Goal: Information Seeking & Learning: Learn about a topic

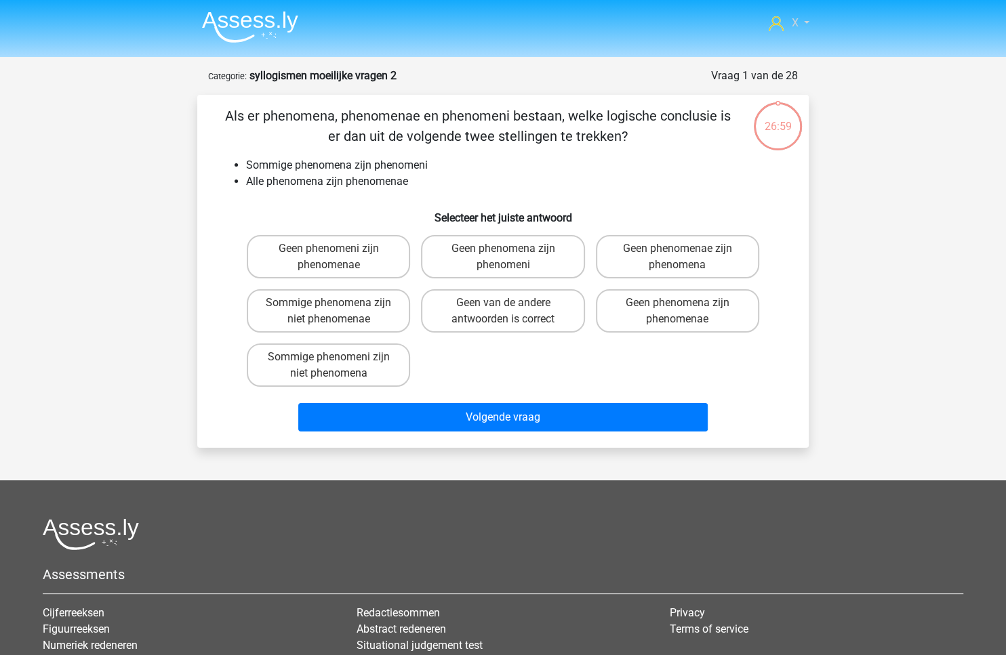
click at [786, 23] on link "X" at bounding box center [789, 23] width 52 height 16
click at [262, 37] on img at bounding box center [250, 27] width 96 height 32
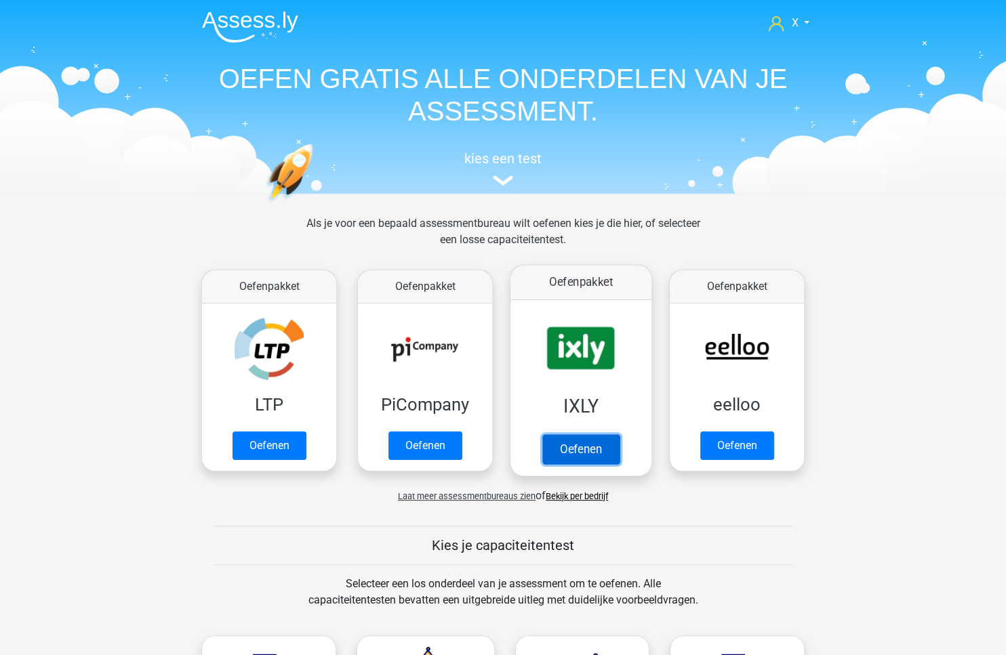
click at [569, 434] on link "Oefenen" at bounding box center [580, 449] width 77 height 30
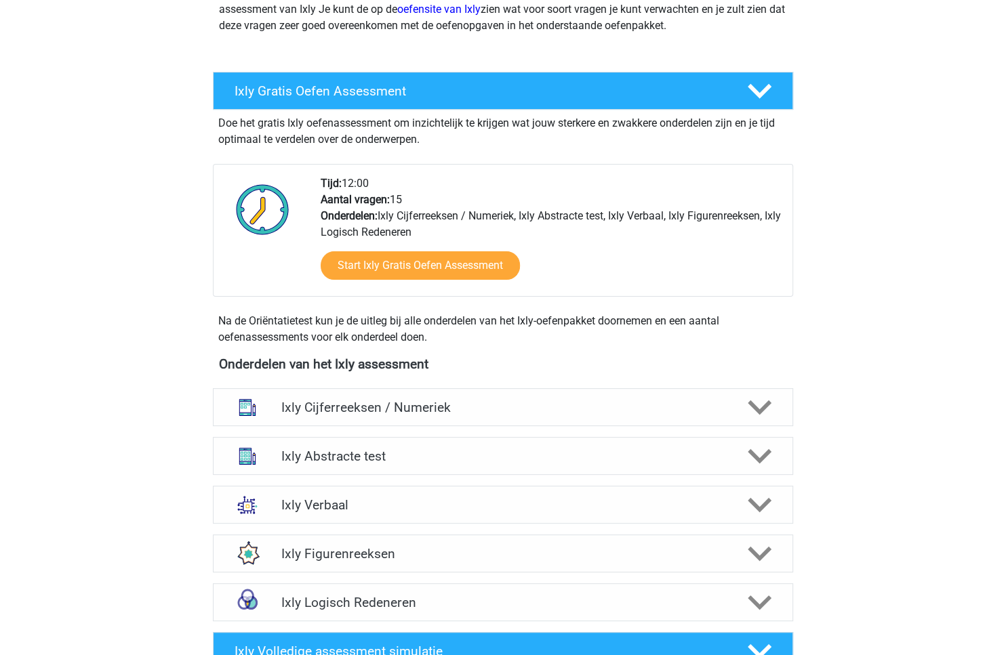
scroll to position [346, 0]
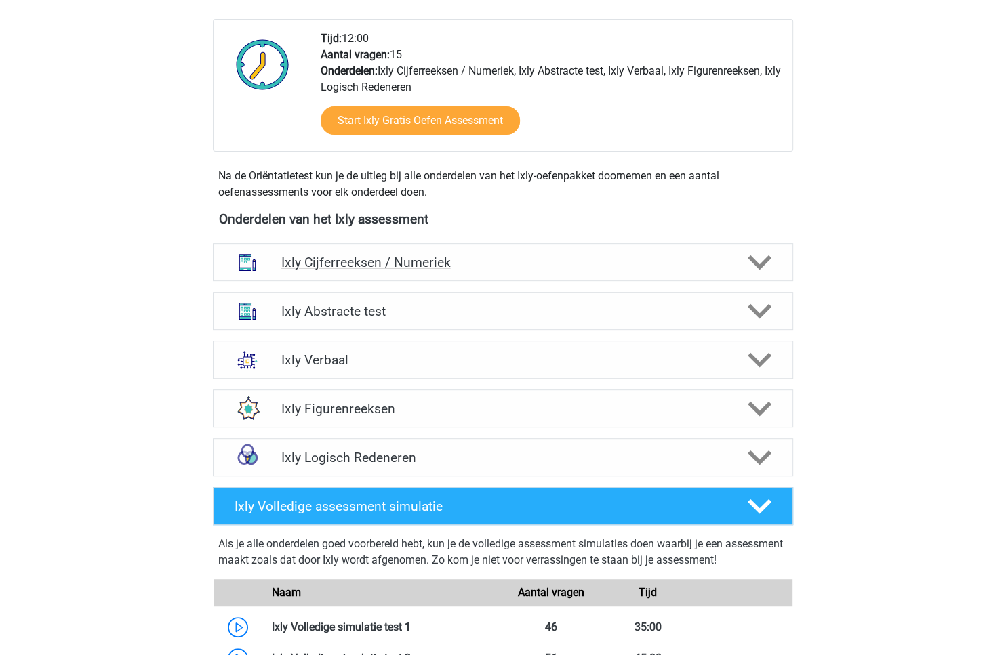
click at [641, 267] on h4 "Ixly Cijferreeksen / Numeriek" at bounding box center [503, 263] width 444 height 16
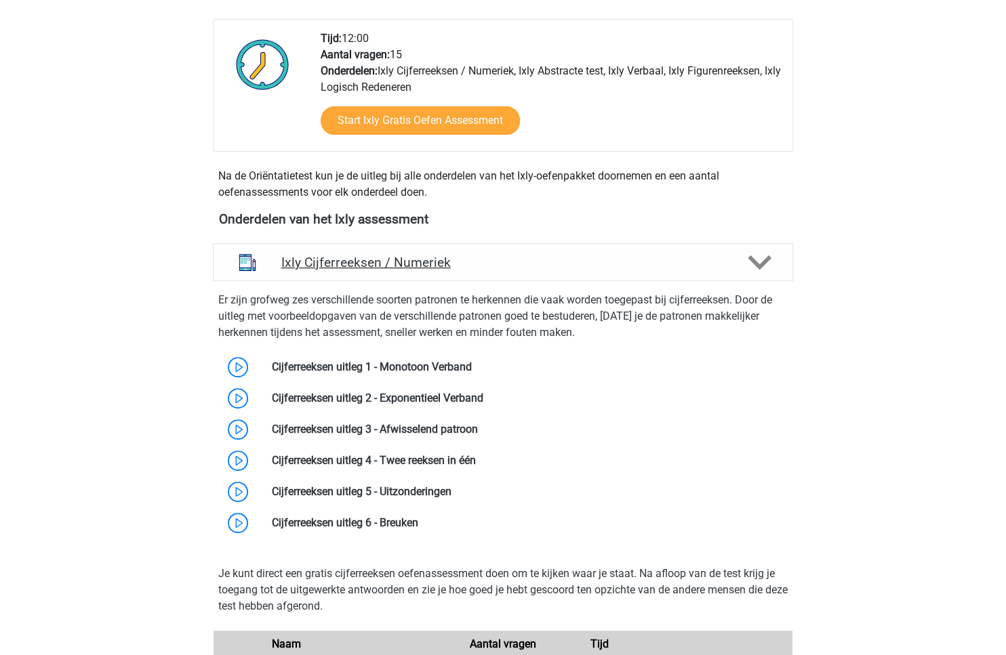
click at [641, 267] on h4 "Ixly Cijferreeksen / Numeriek" at bounding box center [503, 263] width 444 height 16
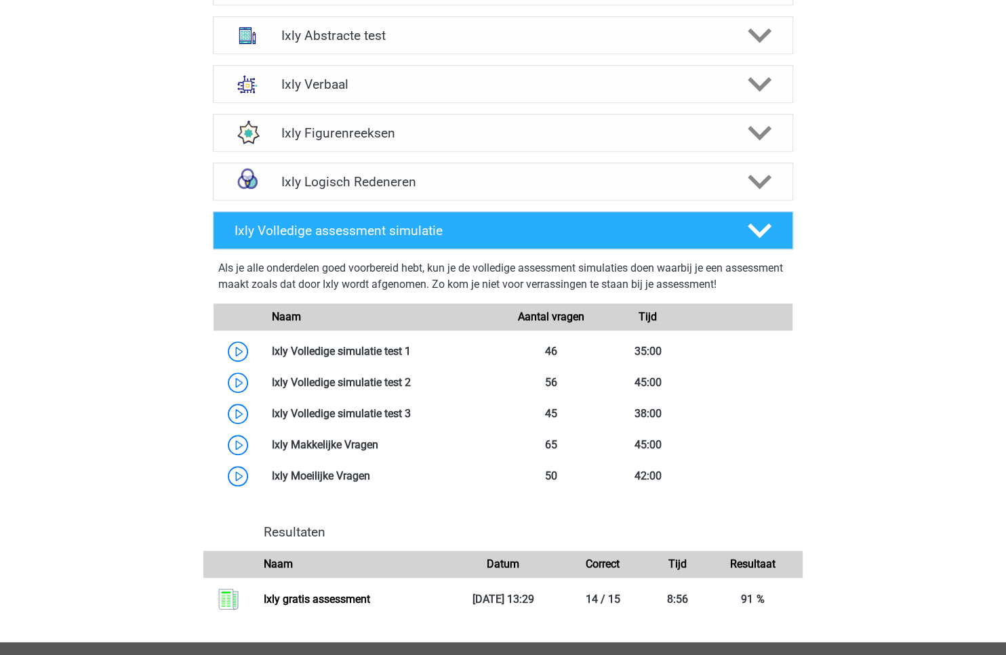
scroll to position [370, 0]
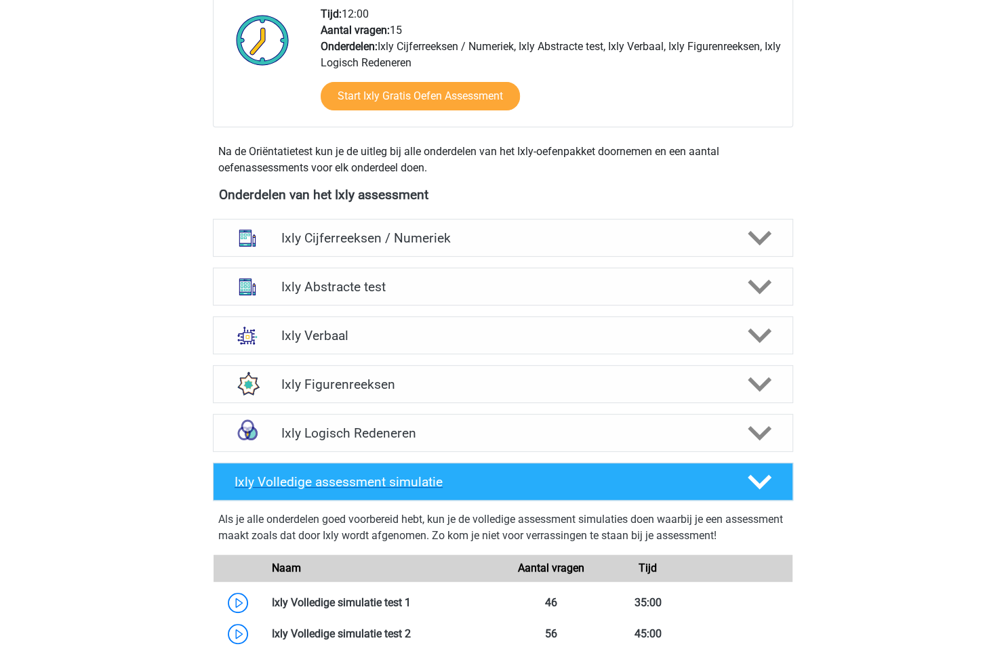
click at [460, 491] on div "Ixly Volledige assessment simulatie" at bounding box center [503, 482] width 580 height 38
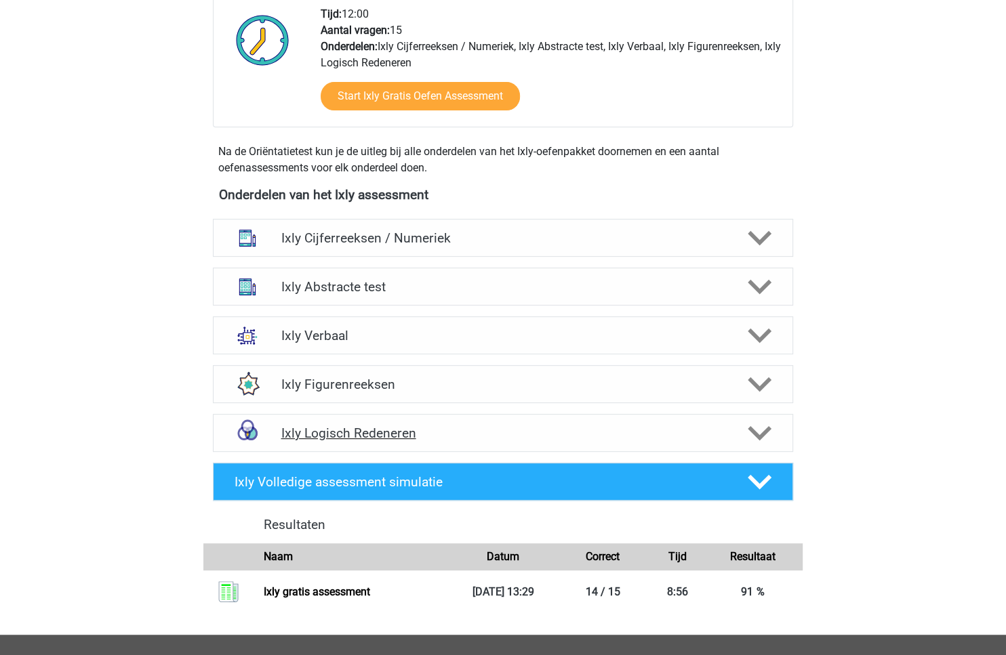
click at [538, 439] on h4 "Ixly Logisch Redeneren" at bounding box center [503, 434] width 444 height 16
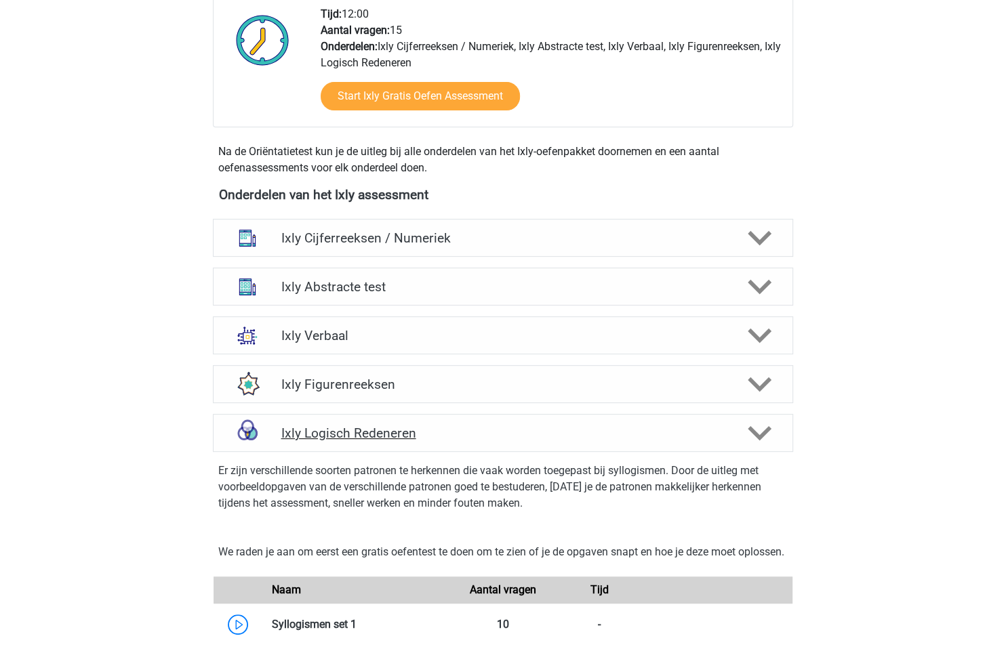
click at [538, 439] on h4 "Ixly Logisch Redeneren" at bounding box center [503, 434] width 444 height 16
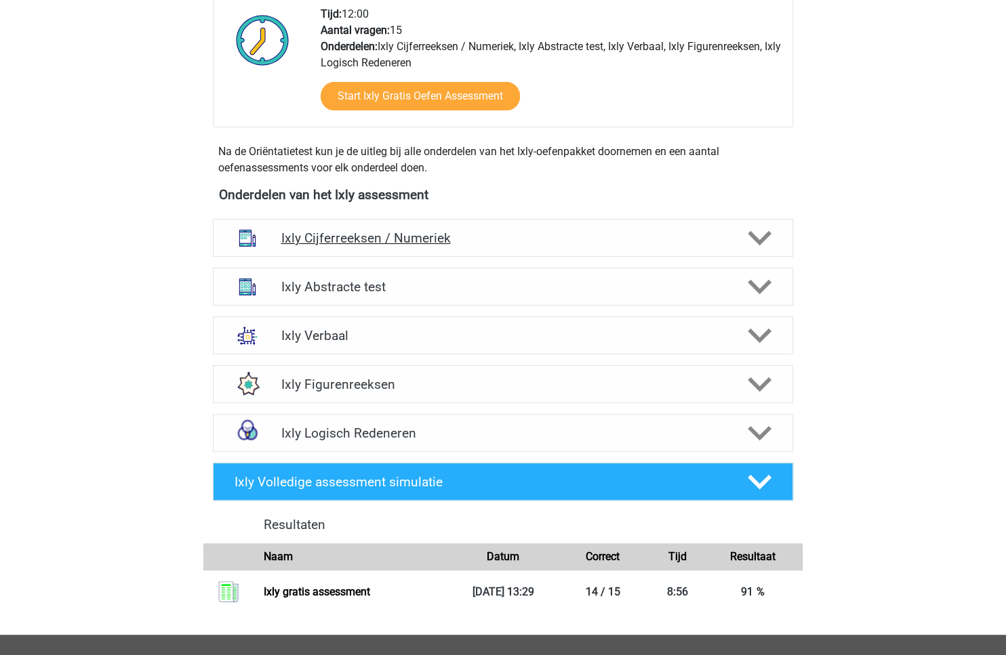
click at [601, 250] on div "Ixly Cijferreeksen / Numeriek" at bounding box center [503, 238] width 580 height 38
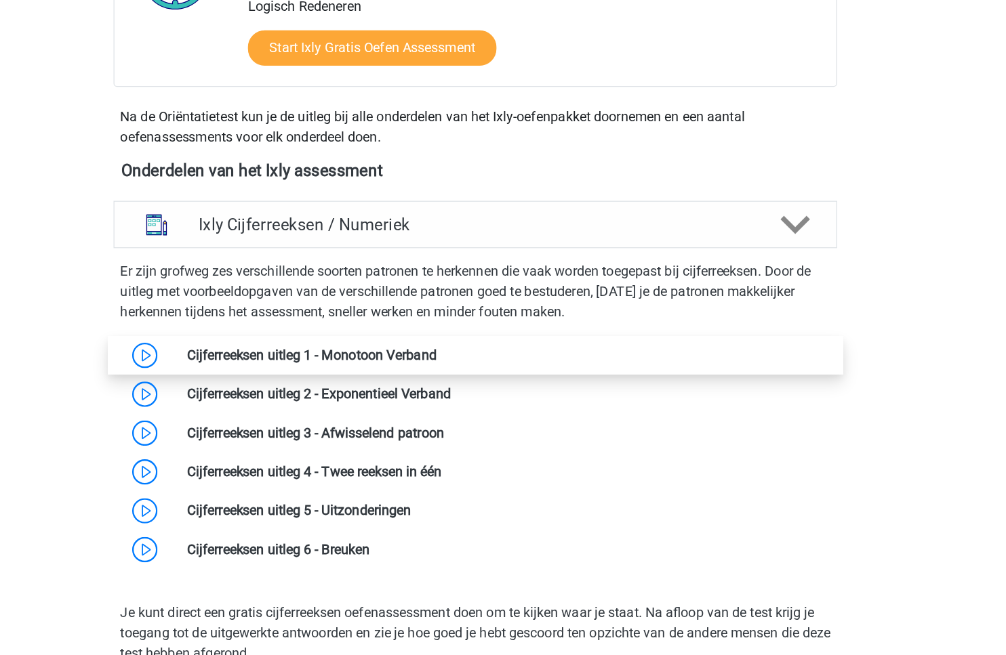
click at [472, 345] on link at bounding box center [472, 342] width 0 height 13
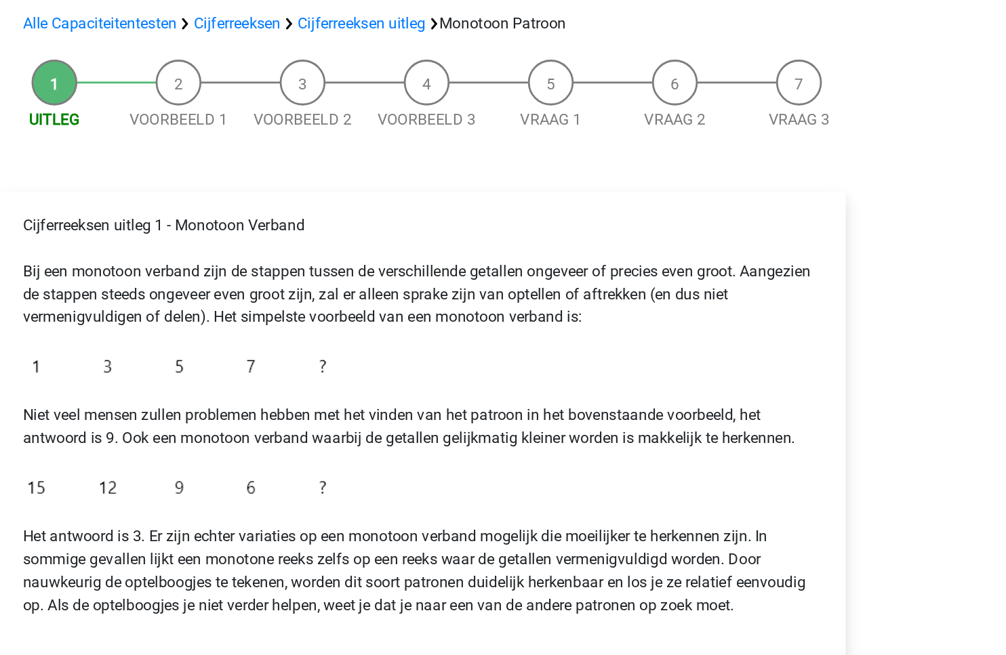
click at [508, 312] on p "Cijferreeksen uitleg 1 - Monotoon Verband Bij een monotoon verband zijn de stap…" at bounding box center [503, 289] width 568 height 81
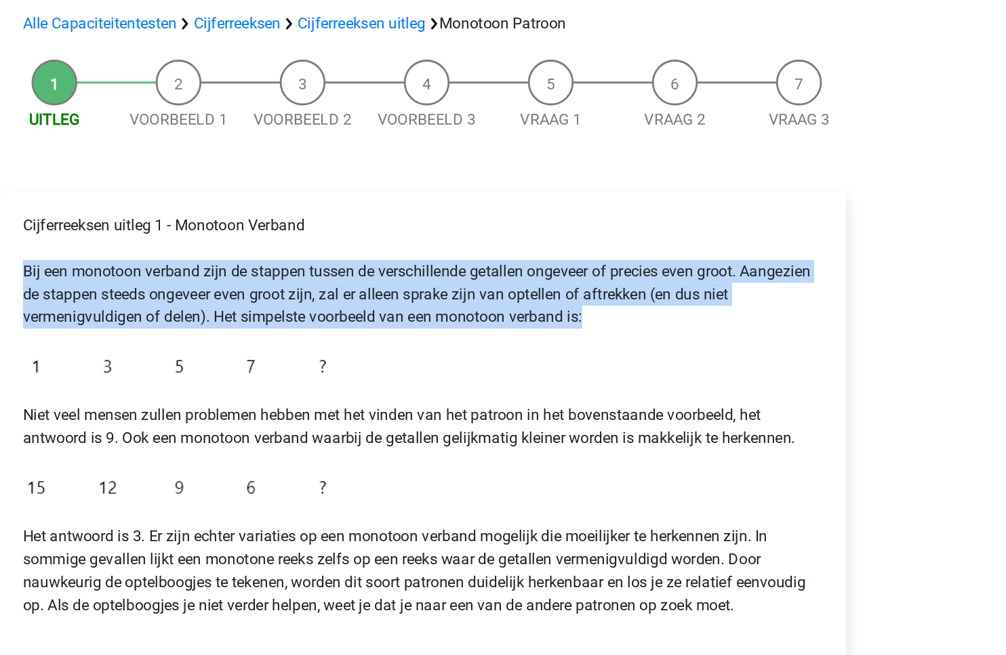
click at [508, 312] on p "Cijferreeksen uitleg 1 - Monotoon Verband Bij een monotoon verband zijn de stap…" at bounding box center [503, 289] width 568 height 81
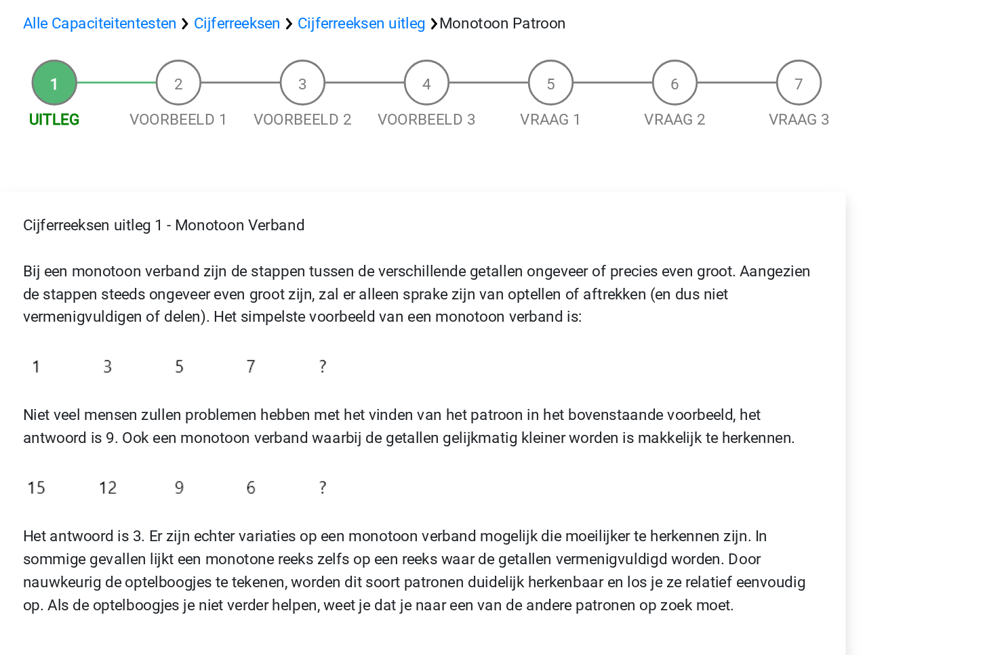
click at [508, 312] on p "Cijferreeksen uitleg 1 - Monotoon Verband Bij een monotoon verband zijn de stap…" at bounding box center [503, 289] width 568 height 81
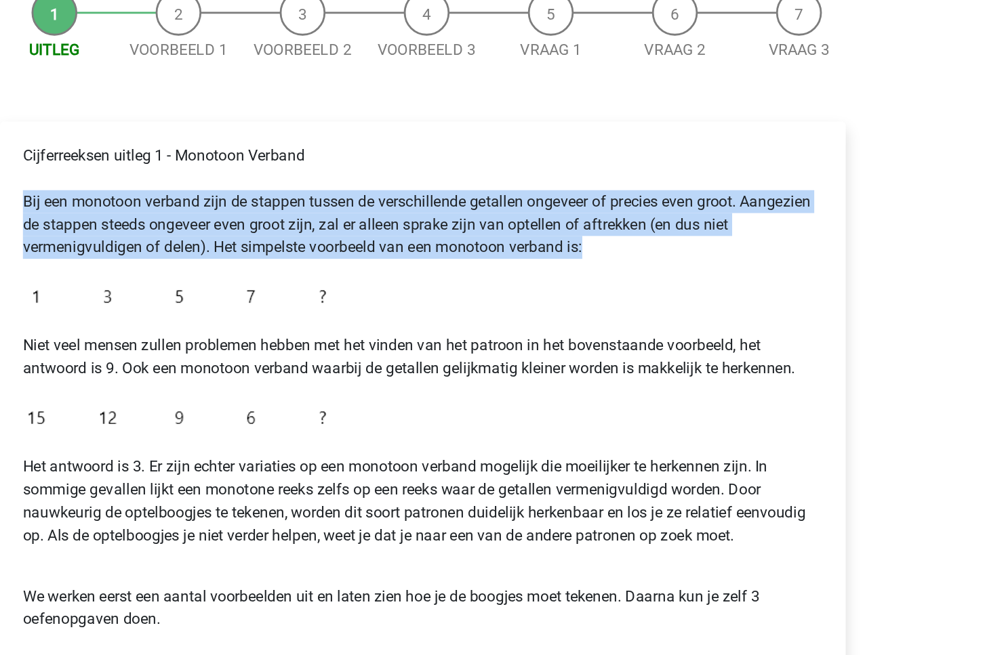
click at [497, 489] on p "Het antwoord is 3. Er zijn echter variaties op een monotoon verband mogelijk di…" at bounding box center [503, 502] width 568 height 65
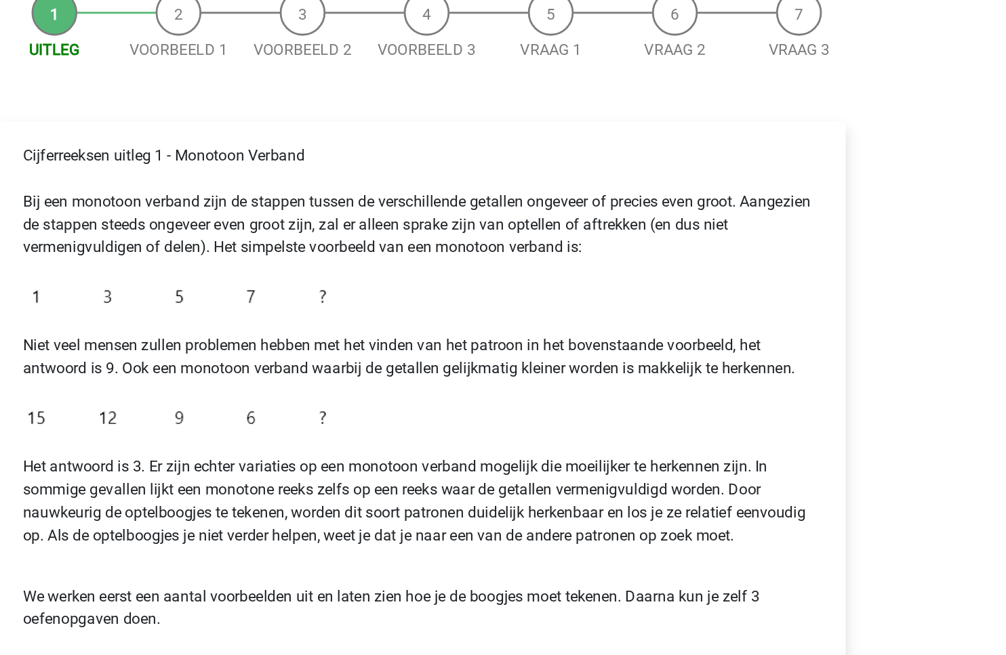
click at [497, 489] on p "Het antwoord is 3. Er zijn echter variaties op een monotoon verband mogelijk di…" at bounding box center [503, 502] width 568 height 65
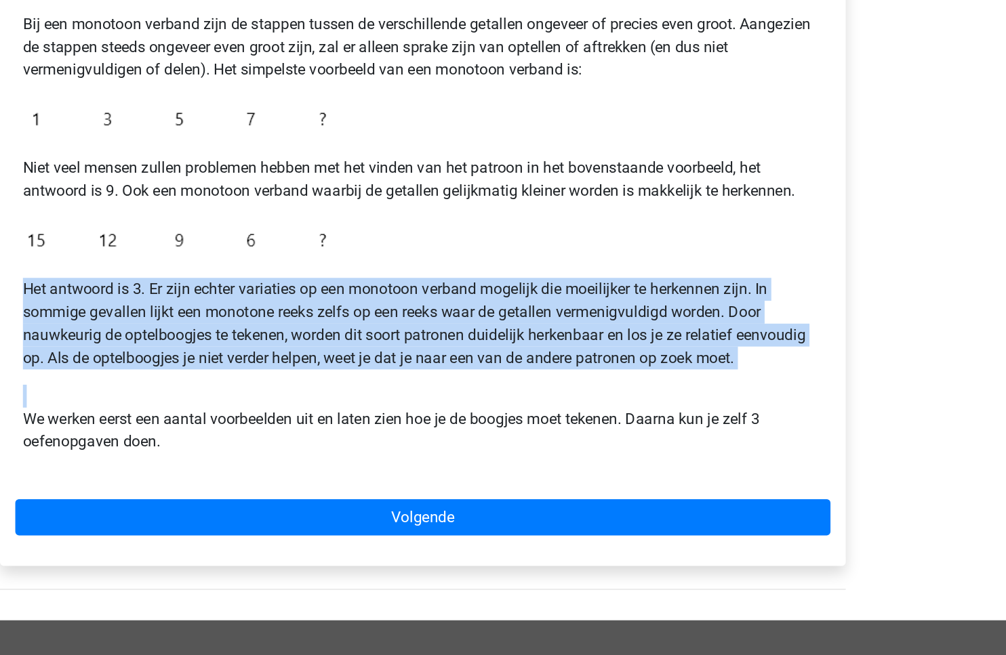
scroll to position [94, 0]
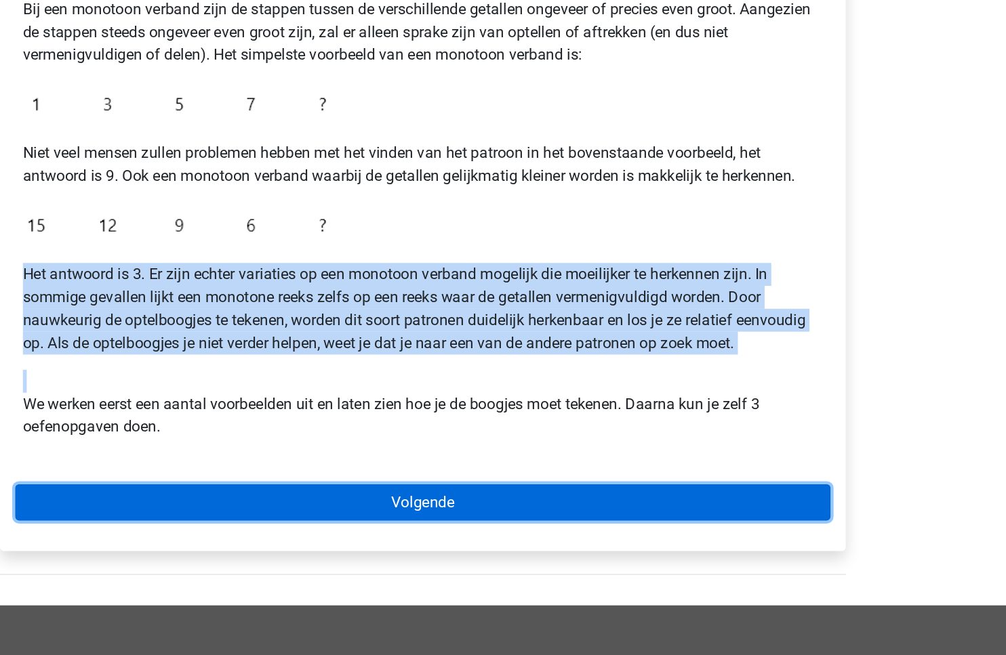
click at [473, 542] on link "Volgende" at bounding box center [503, 547] width 579 height 26
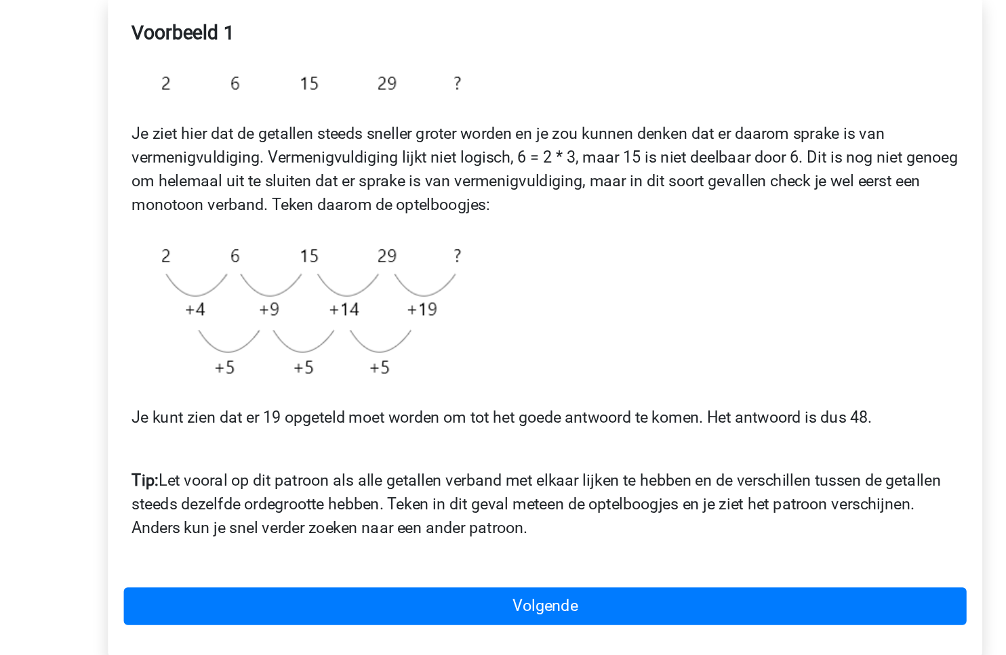
scroll to position [31, 0]
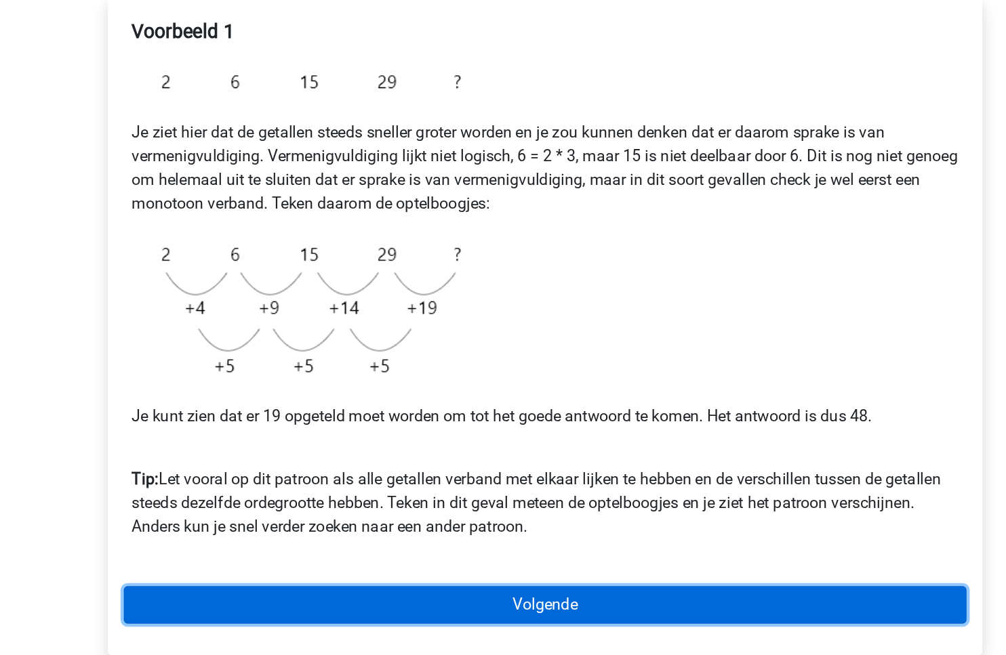
click at [441, 613] on link "Volgende" at bounding box center [503, 621] width 579 height 26
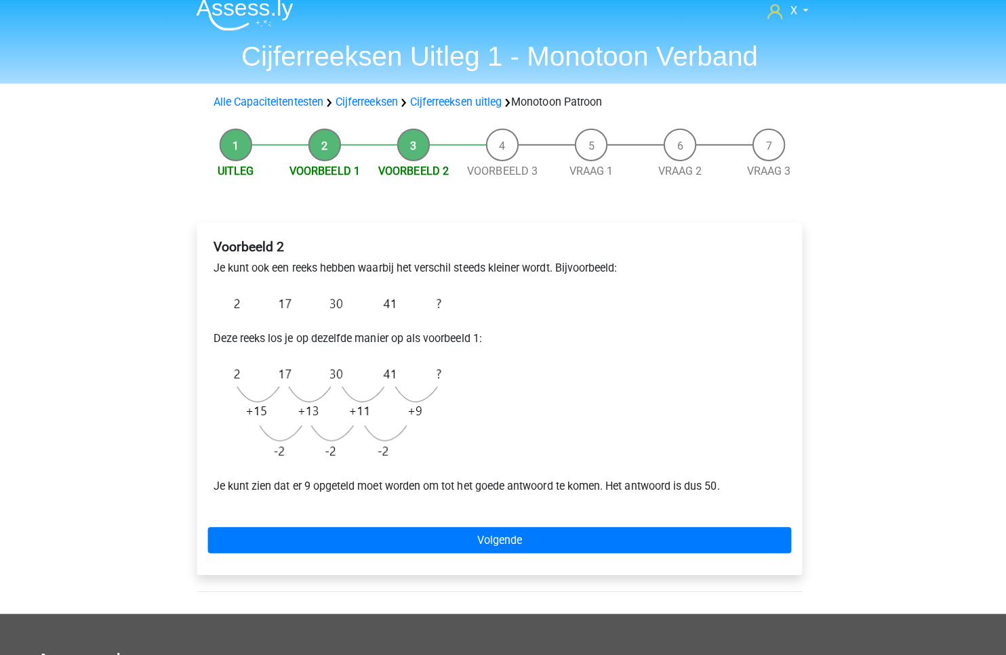
scroll to position [9, 0]
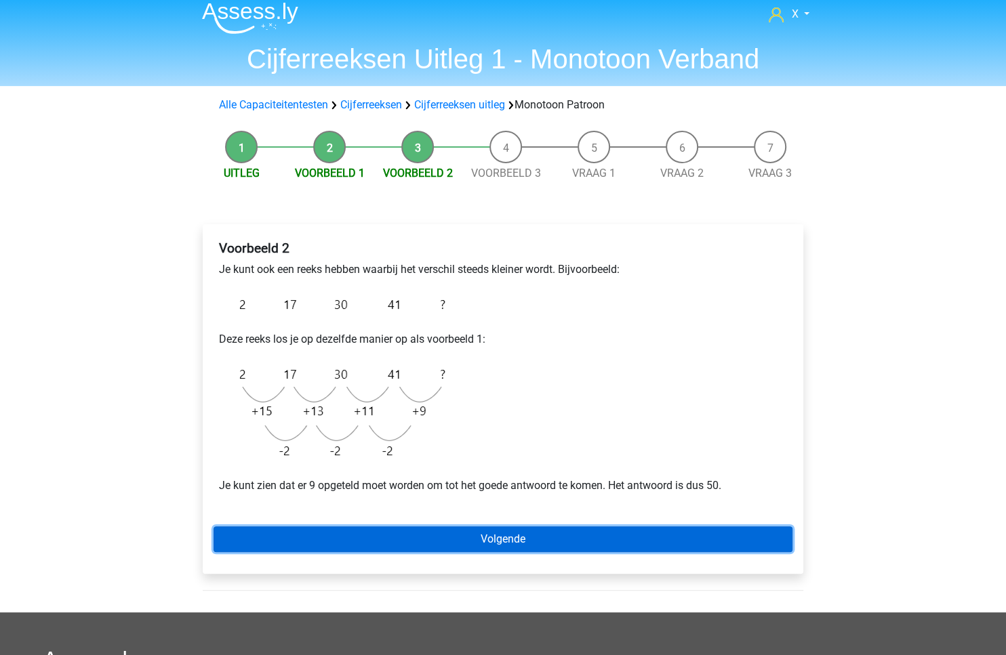
click at [500, 537] on link "Volgende" at bounding box center [503, 540] width 579 height 26
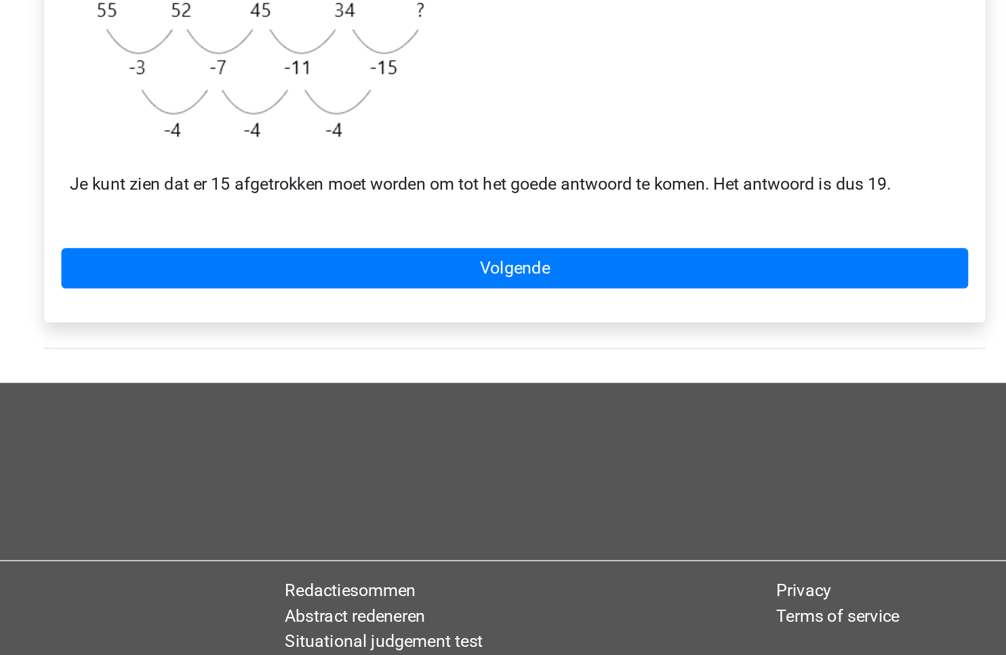
scroll to position [162, 0]
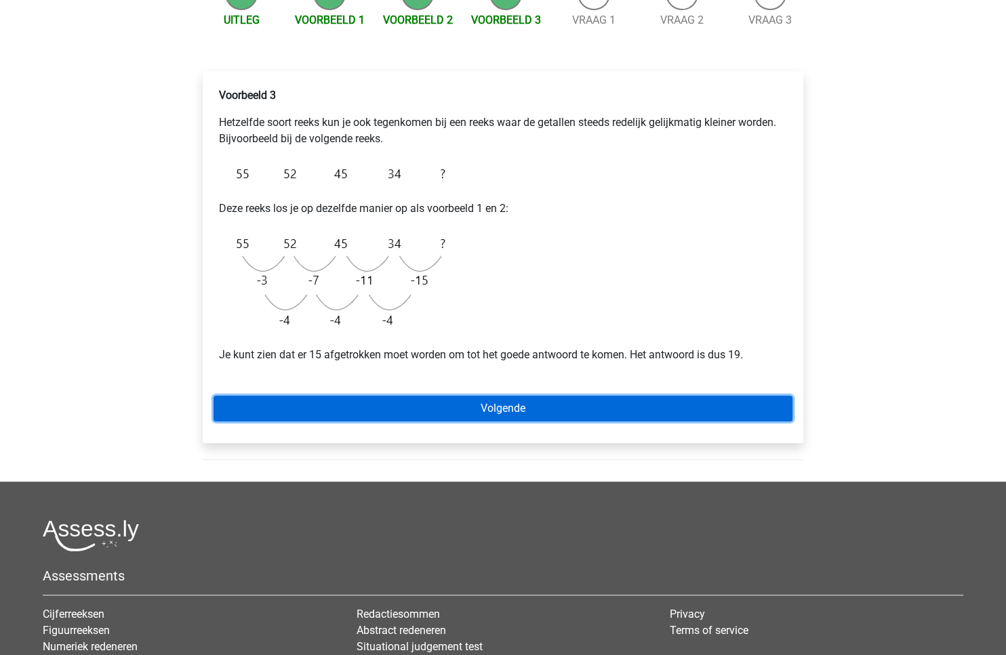
click at [375, 397] on link "Volgende" at bounding box center [503, 409] width 579 height 26
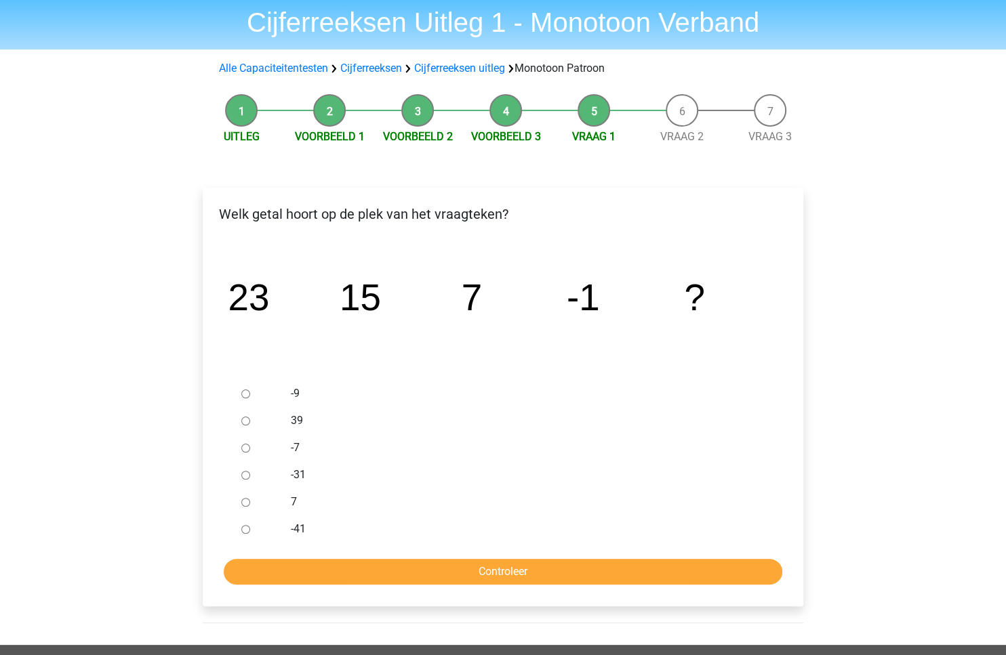
scroll to position [60, 0]
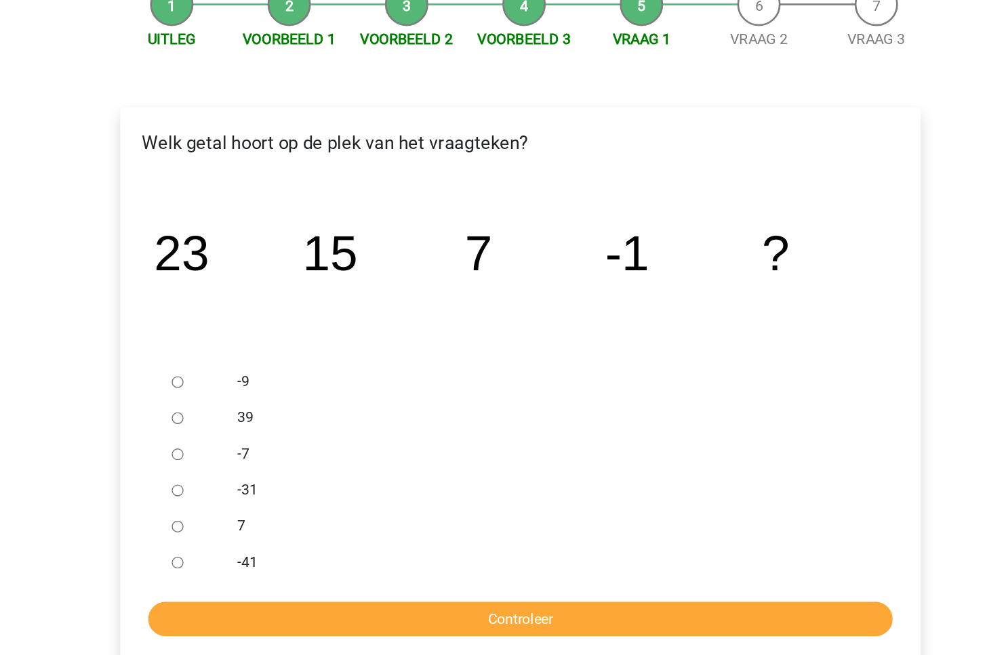
click at [244, 383] on input "-9" at bounding box center [245, 379] width 9 height 9
radio input "true"
click at [426, 569] on div "Welk getal hoort op de plek van het vraagteken? image/svg+xml 23 15 7 -1 ? -9" at bounding box center [503, 383] width 601 height 419
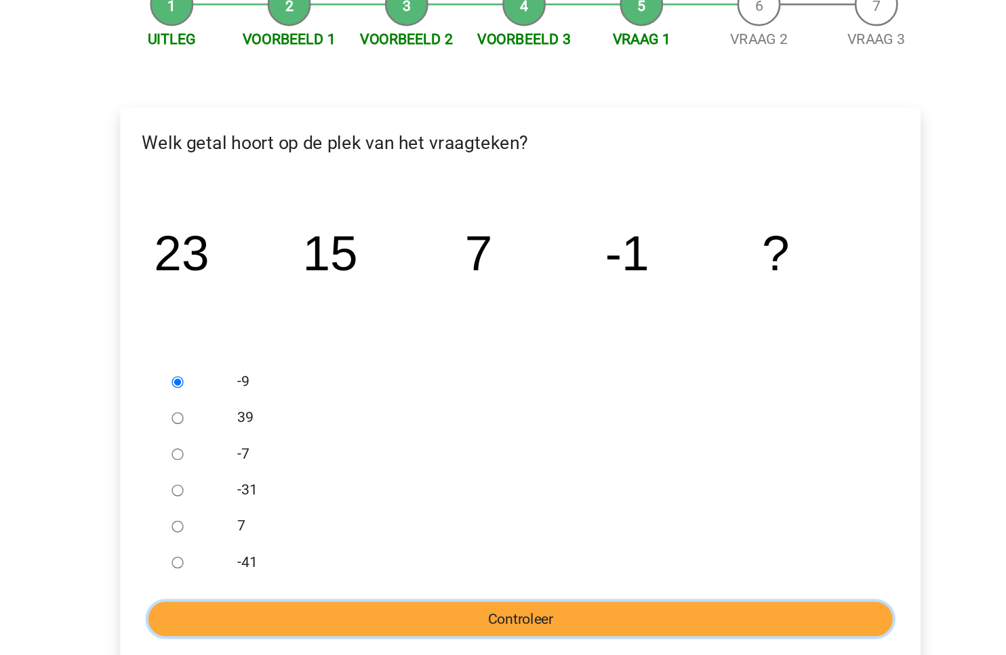
click at [439, 559] on input "Controleer" at bounding box center [503, 558] width 558 height 26
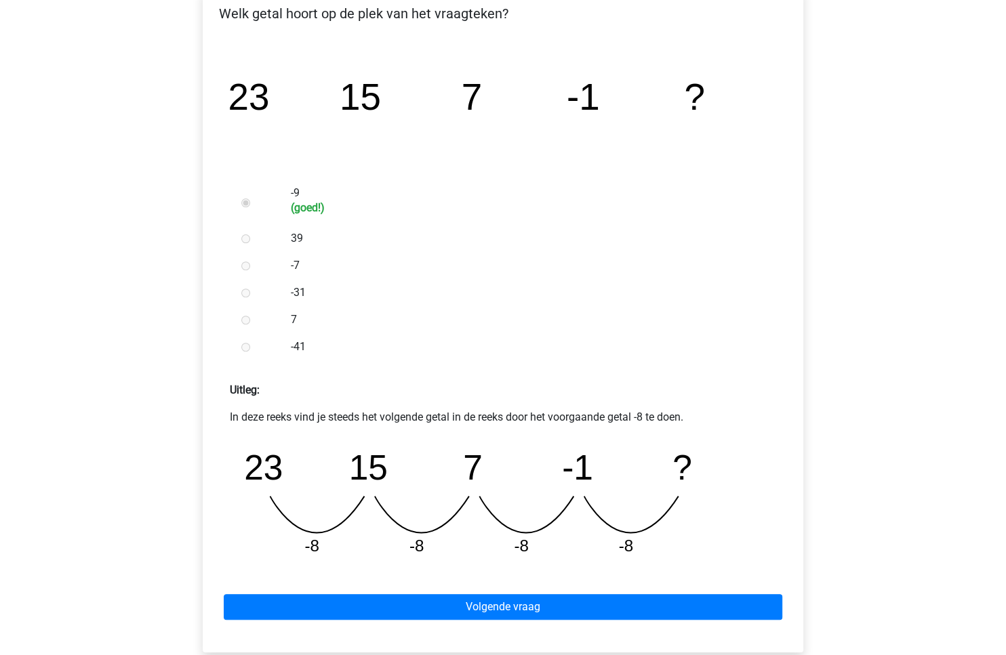
scroll to position [285, 0]
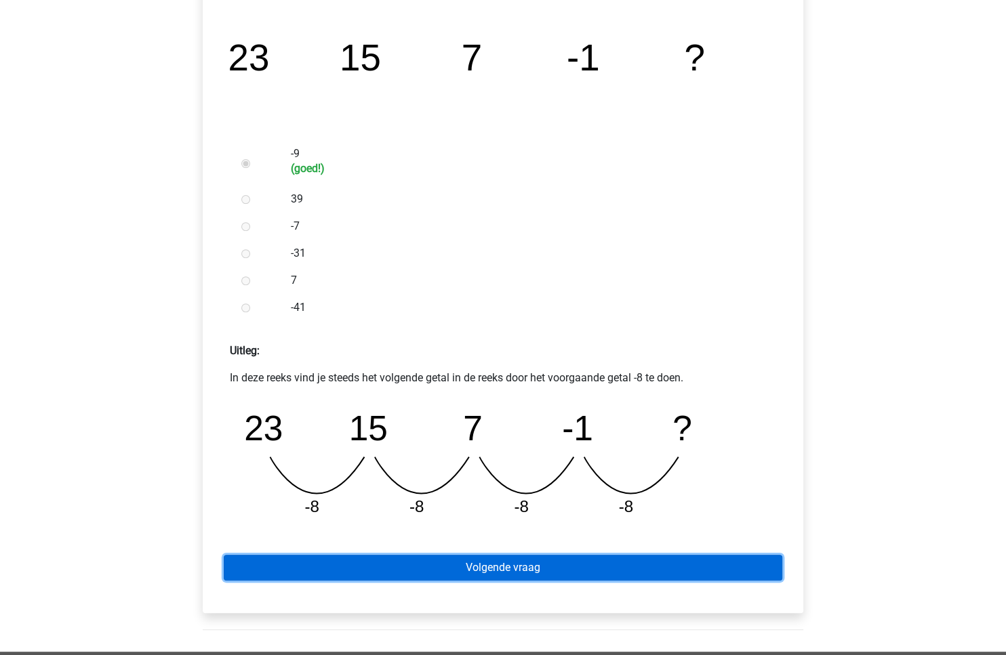
click at [449, 565] on link "Volgende vraag" at bounding box center [503, 568] width 558 height 26
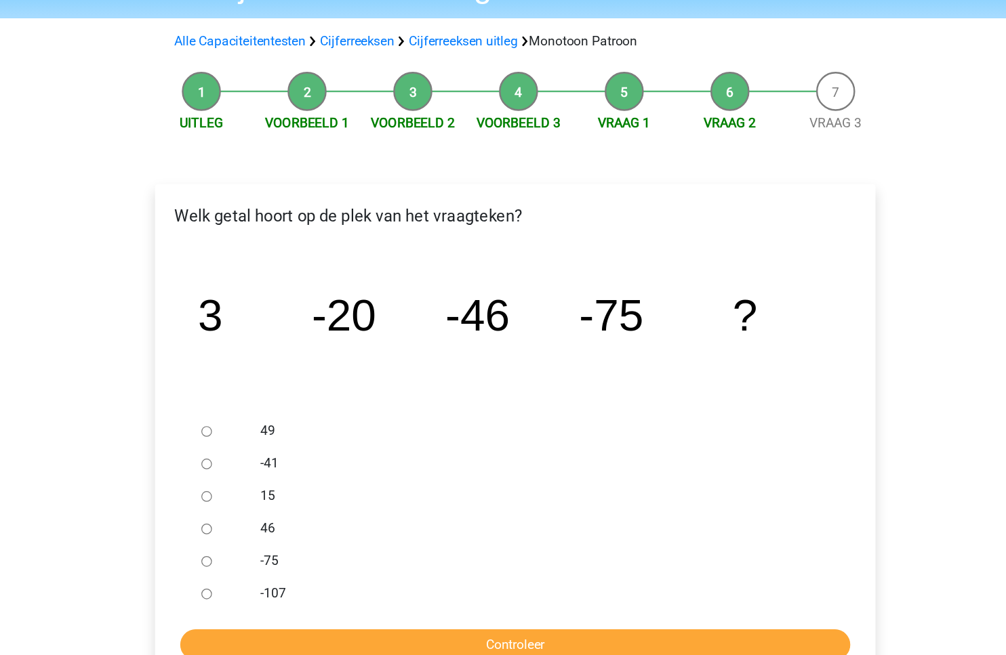
click at [241, 573] on input "-107" at bounding box center [245, 575] width 9 height 9
radio input "true"
click at [289, 601] on form "49 -41 15 46 -75 -107 Controleer" at bounding box center [503, 528] width 579 height 205
click at [287, 613] on input "Controleer" at bounding box center [503, 618] width 558 height 26
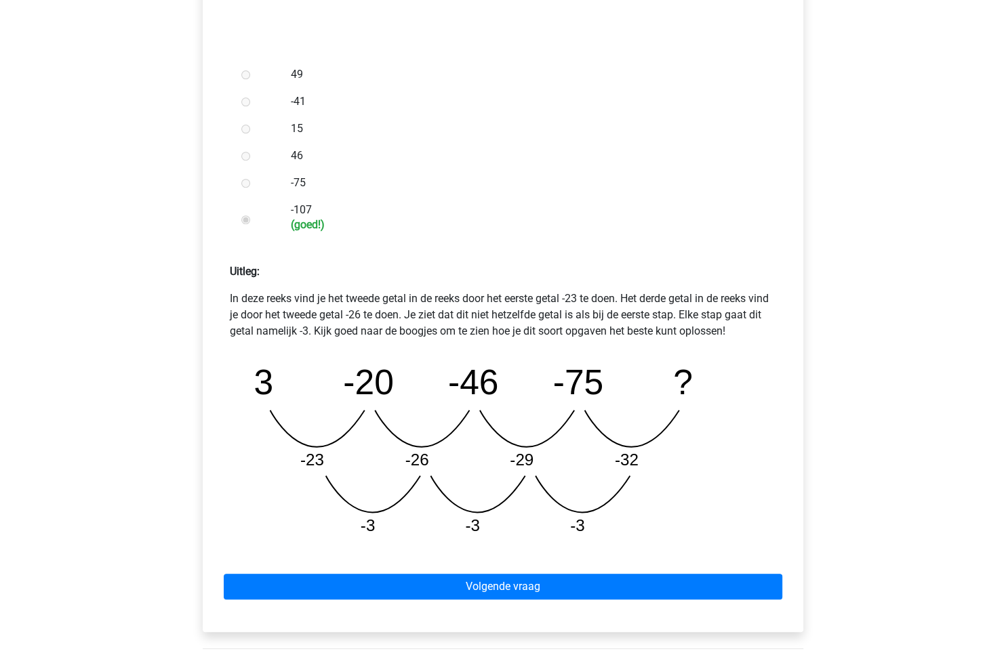
scroll to position [468, 0]
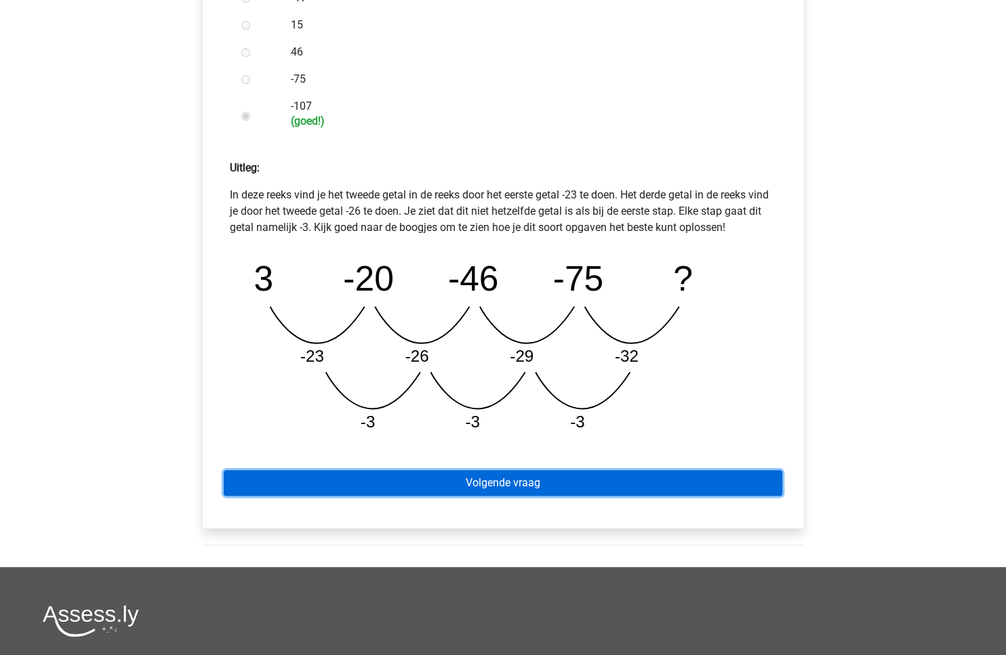
click at [464, 478] on link "Volgende vraag" at bounding box center [503, 483] width 558 height 26
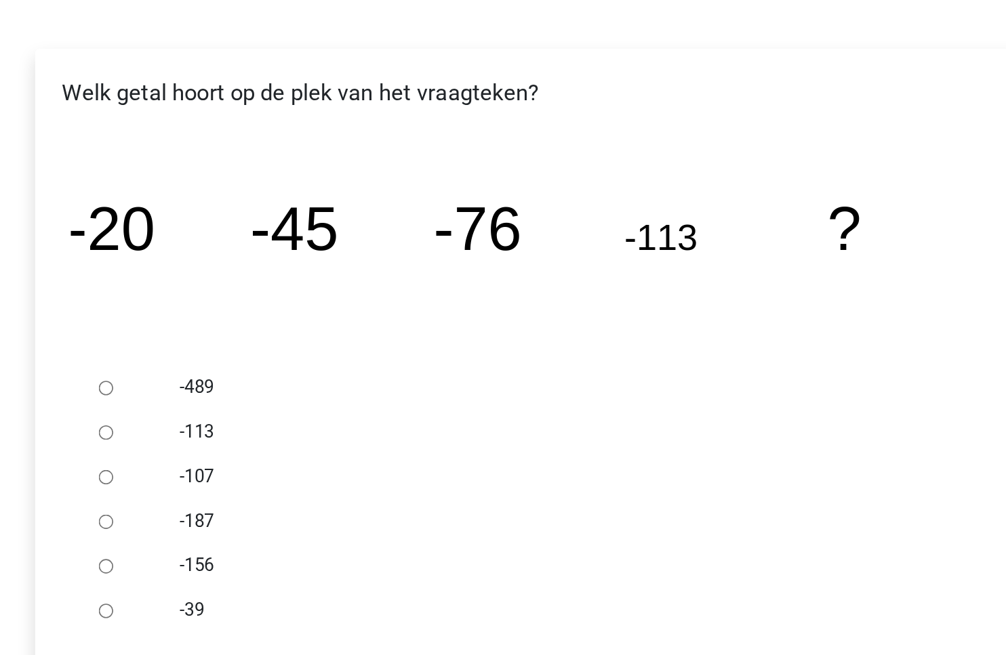
click at [247, 548] on input "-156" at bounding box center [245, 548] width 9 height 9
radio input "true"
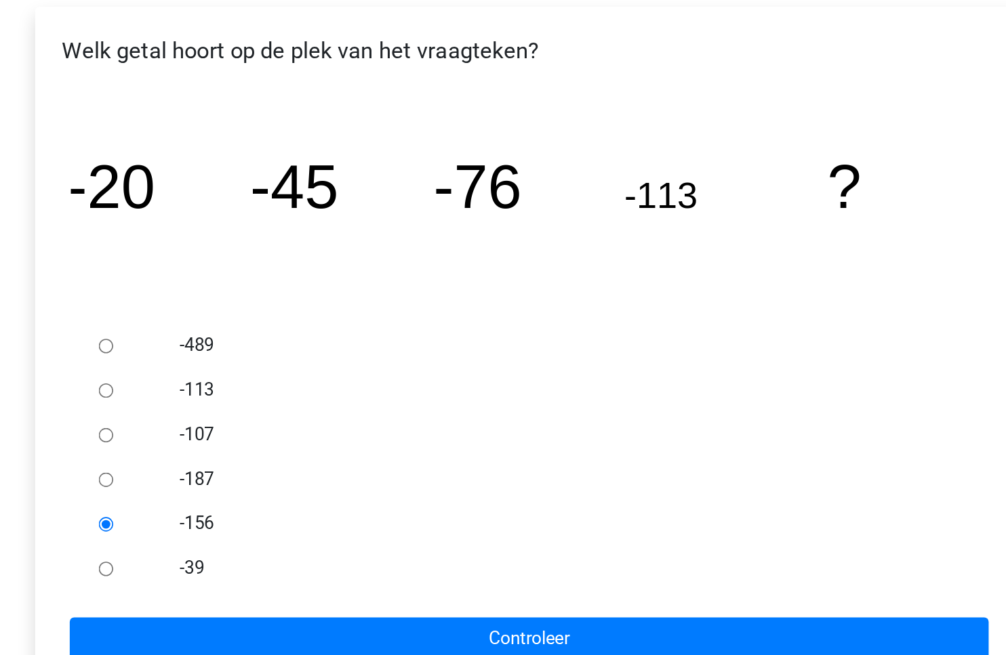
scroll to position [18, 0]
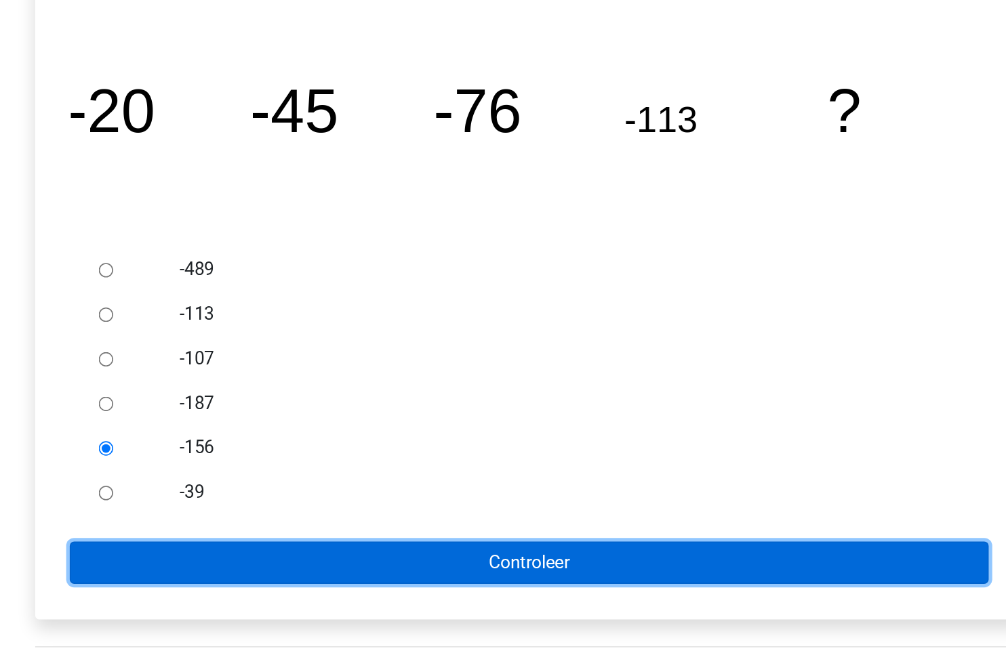
click at [312, 595] on input "Controleer" at bounding box center [503, 599] width 558 height 26
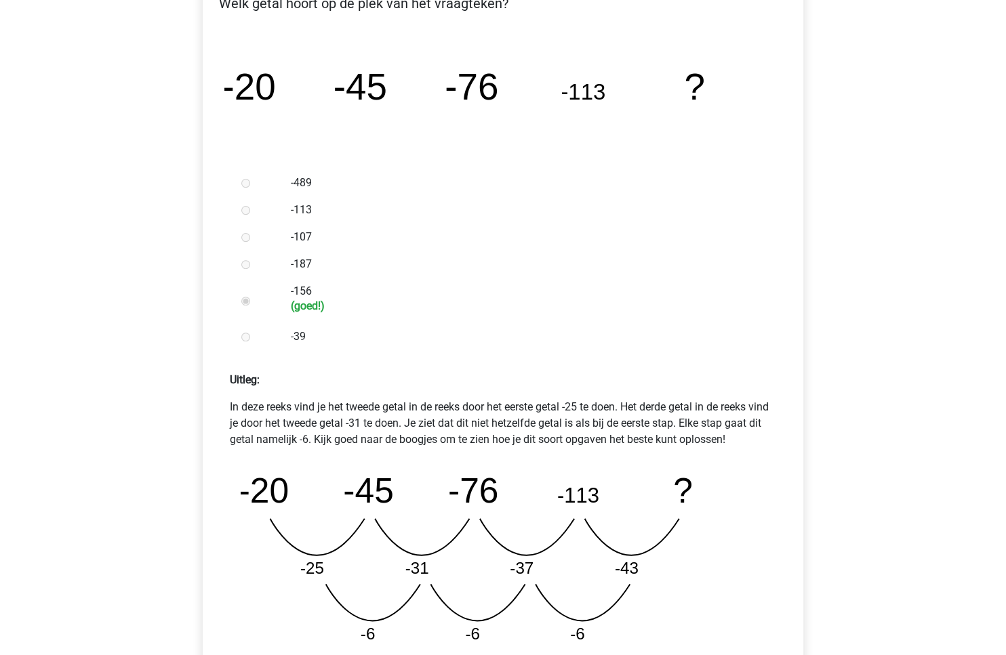
scroll to position [426, 0]
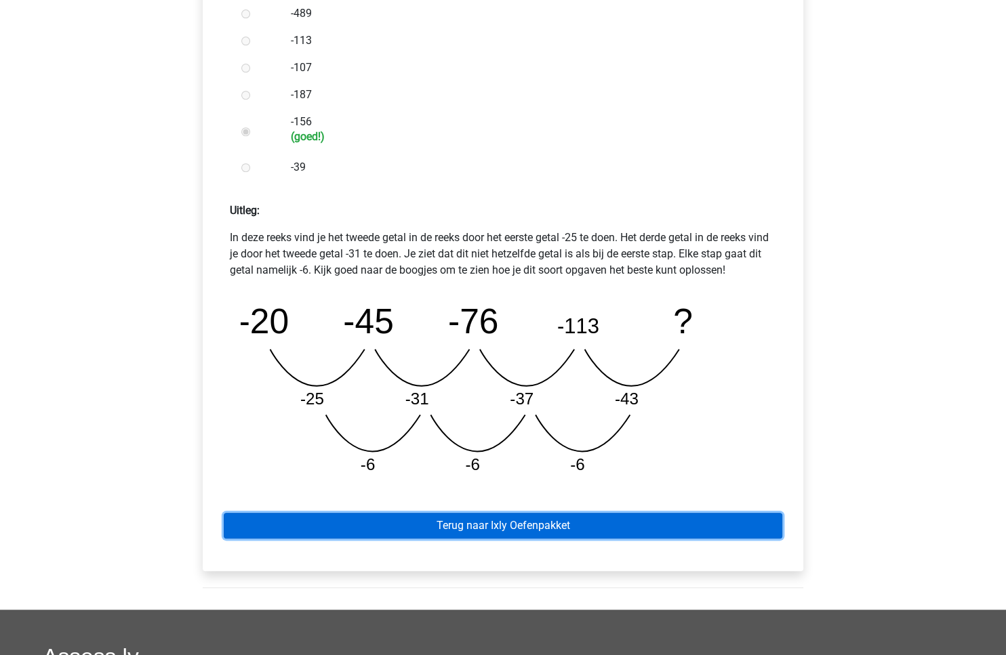
click at [458, 531] on link "Terug naar Ixly Oefenpakket" at bounding box center [503, 526] width 558 height 26
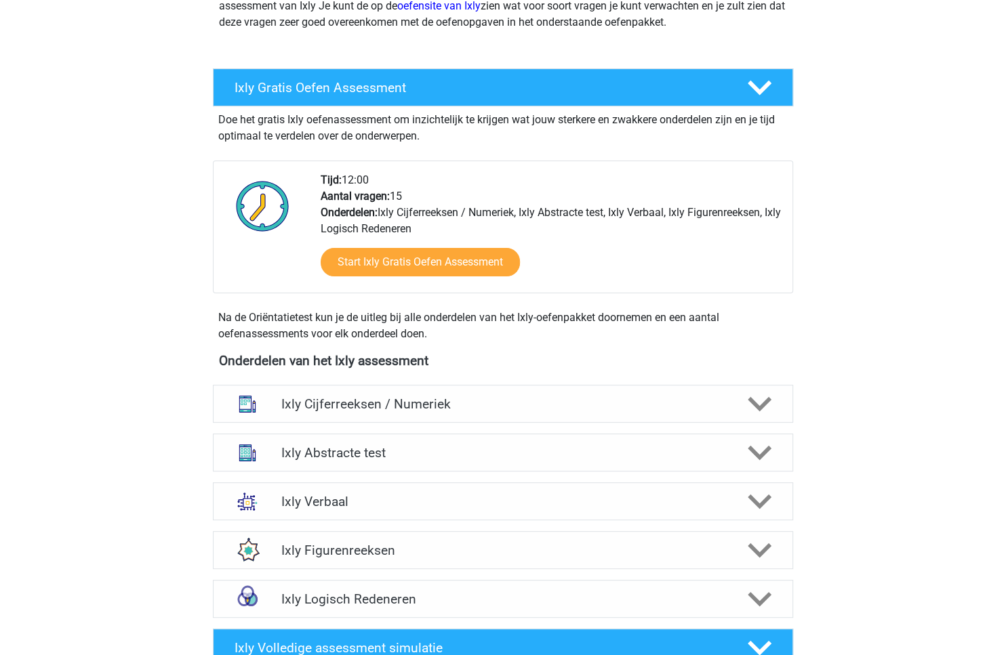
scroll to position [391, 0]
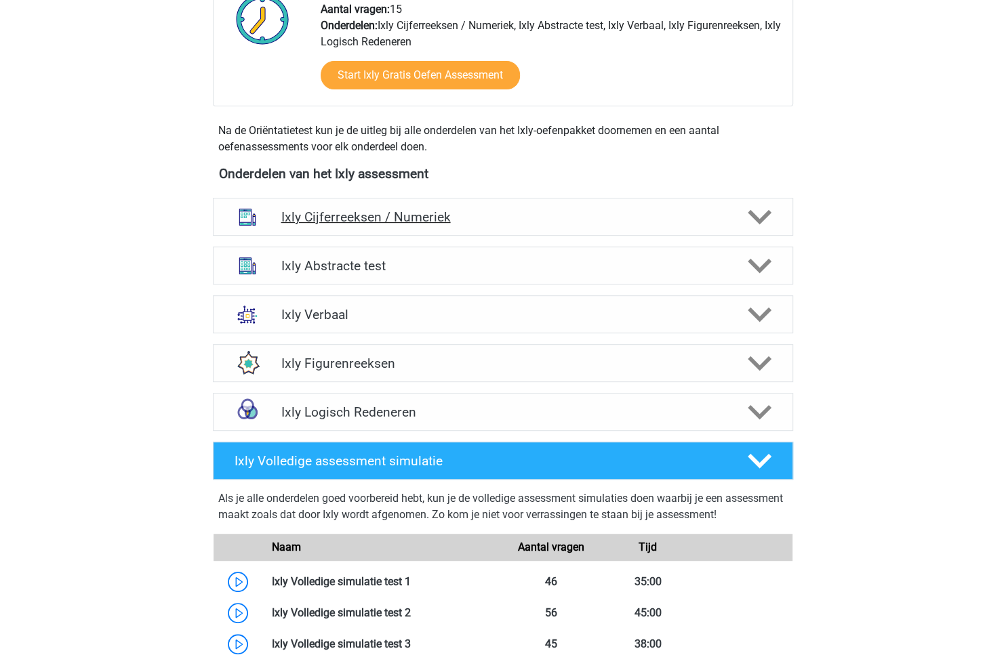
click at [765, 222] on icon at bounding box center [760, 217] width 24 height 24
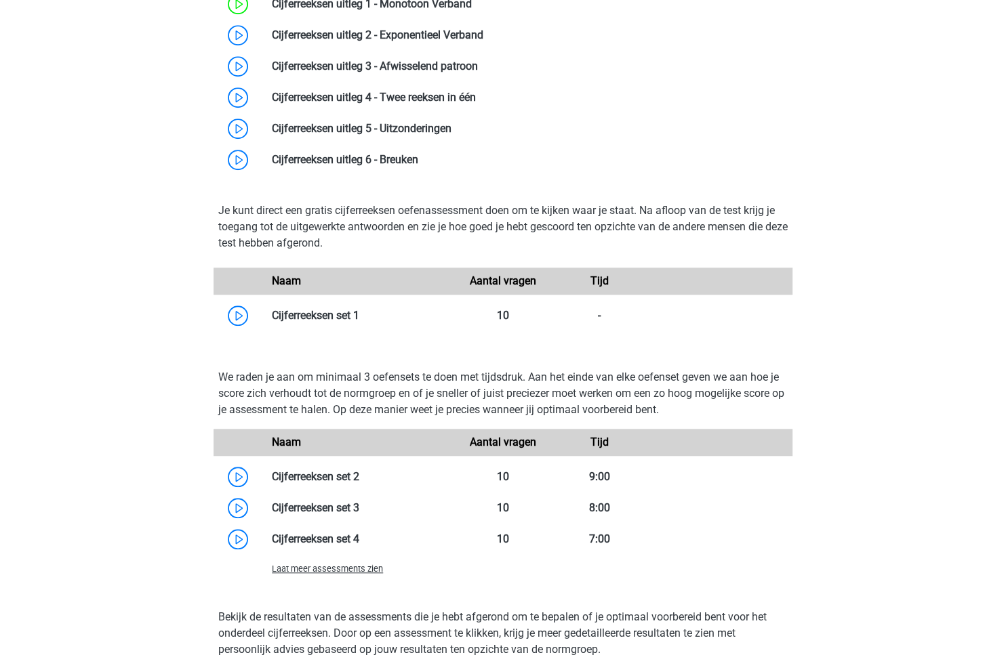
scroll to position [550, 0]
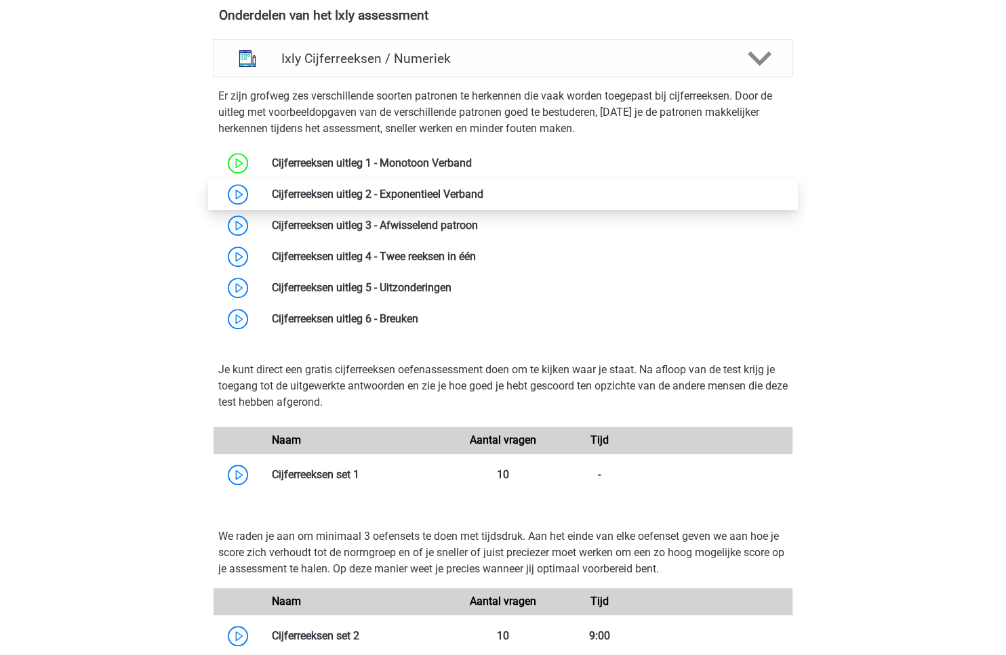
click at [483, 193] on link at bounding box center [483, 194] width 0 height 13
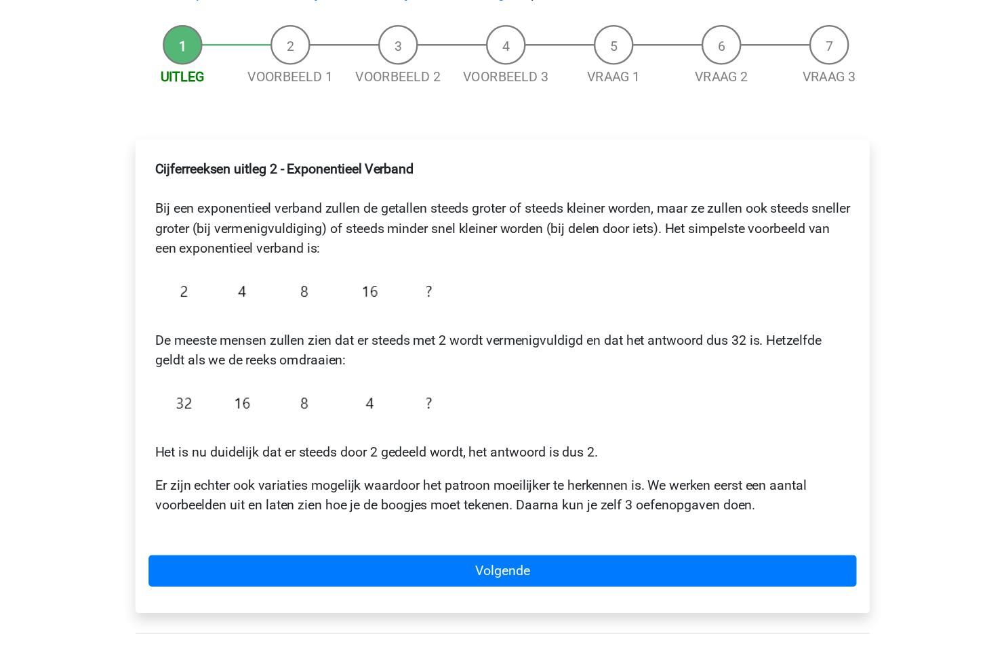
scroll to position [92, 0]
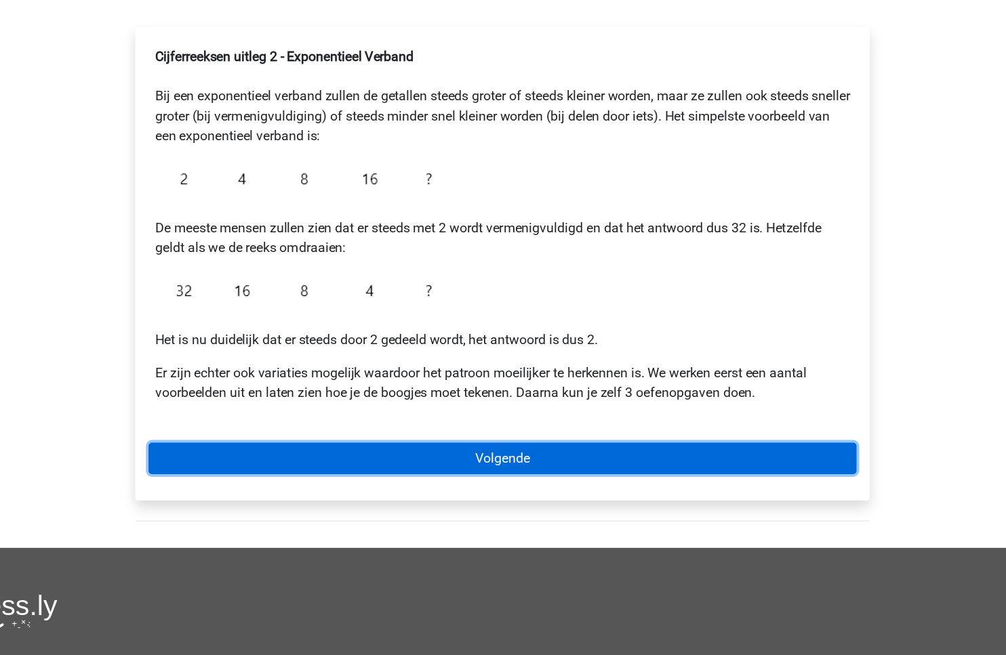
click at [506, 502] on link "Volgende" at bounding box center [503, 494] width 579 height 26
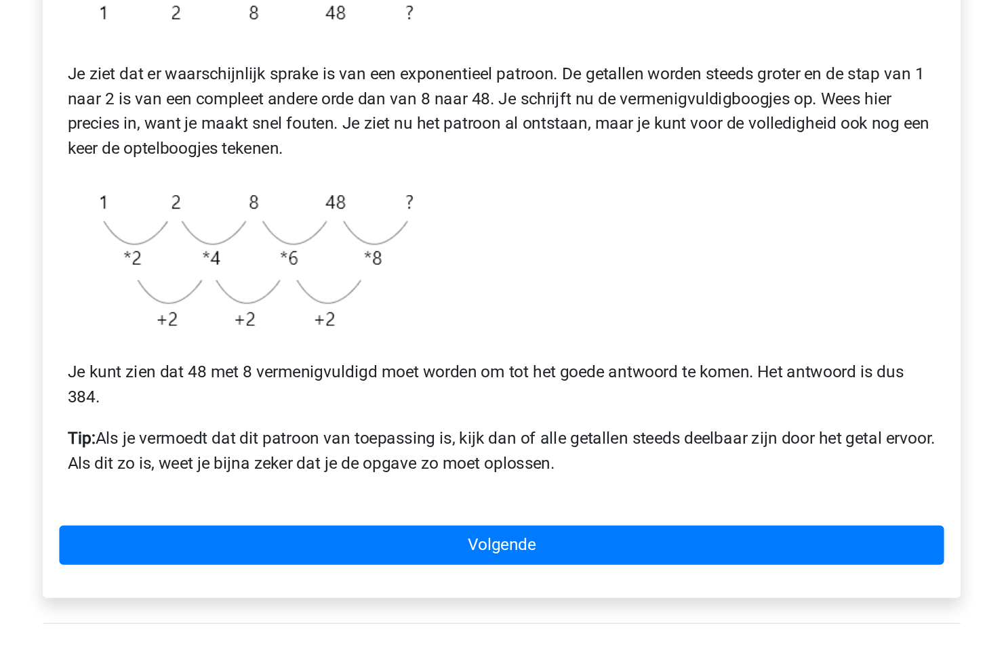
scroll to position [133, 0]
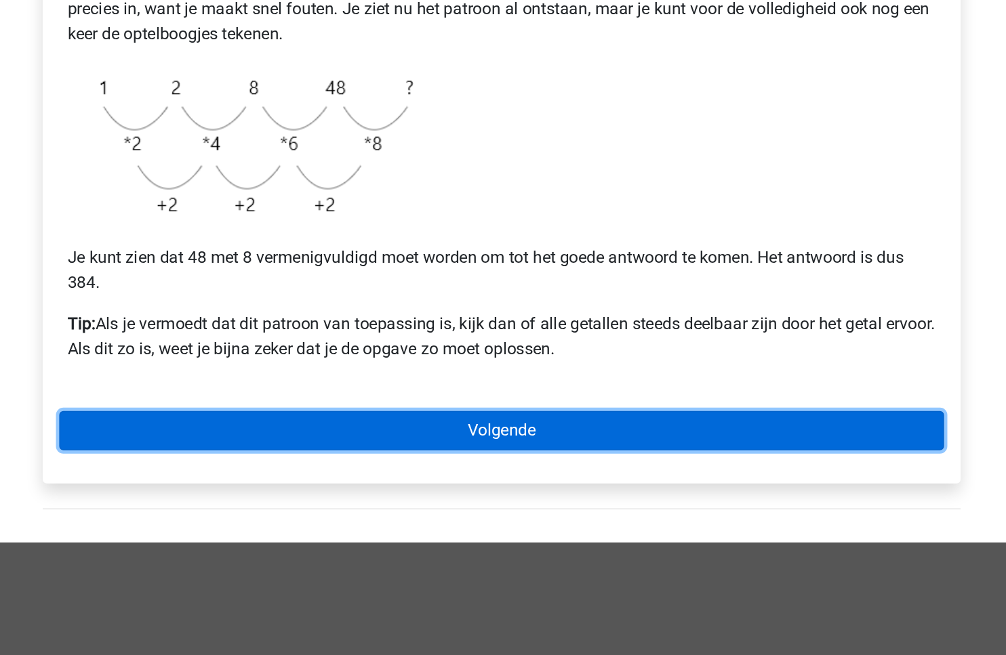
click at [473, 508] on link "Volgende" at bounding box center [503, 508] width 579 height 26
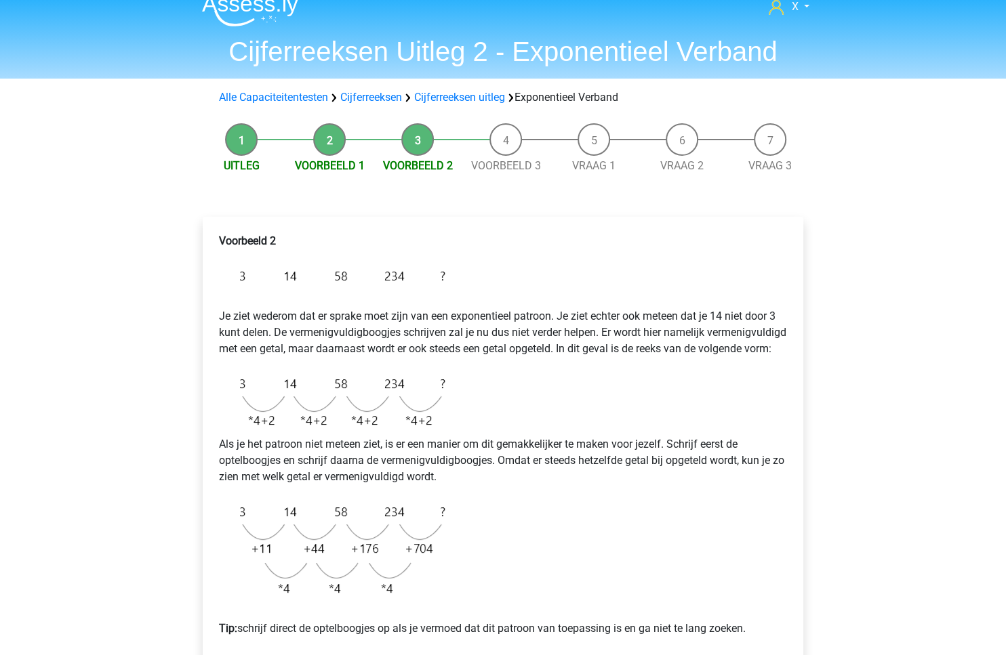
scroll to position [114, 0]
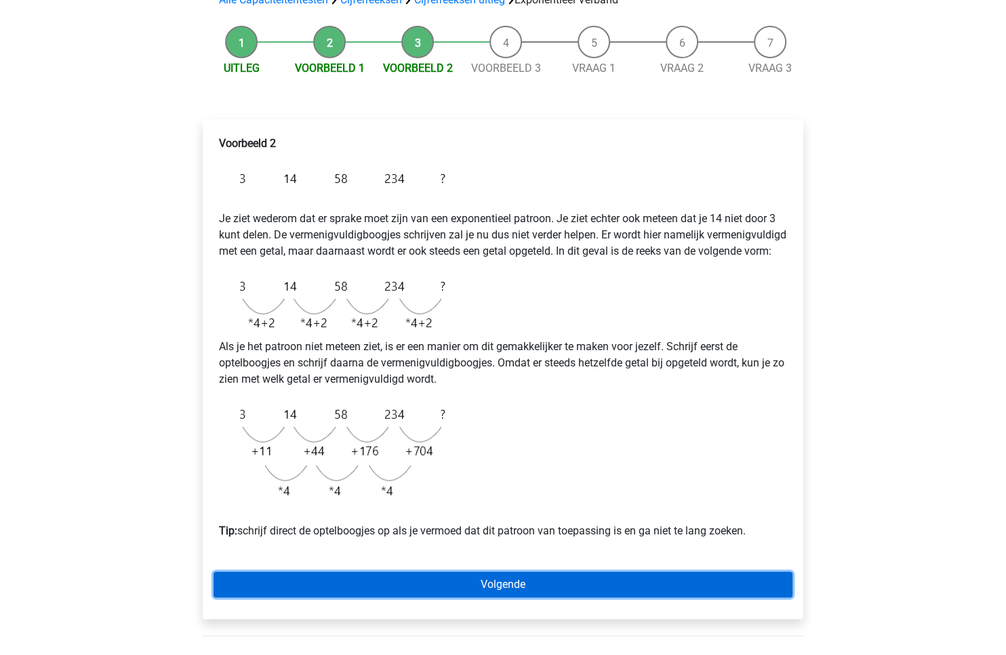
click at [554, 598] on link "Volgende" at bounding box center [503, 585] width 579 height 26
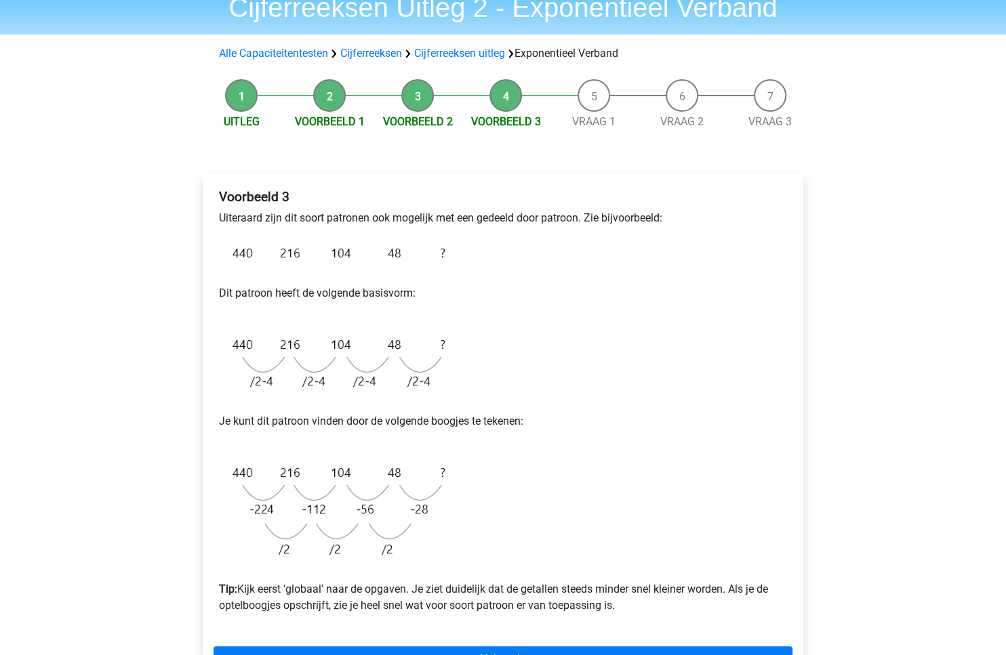
scroll to position [165, 0]
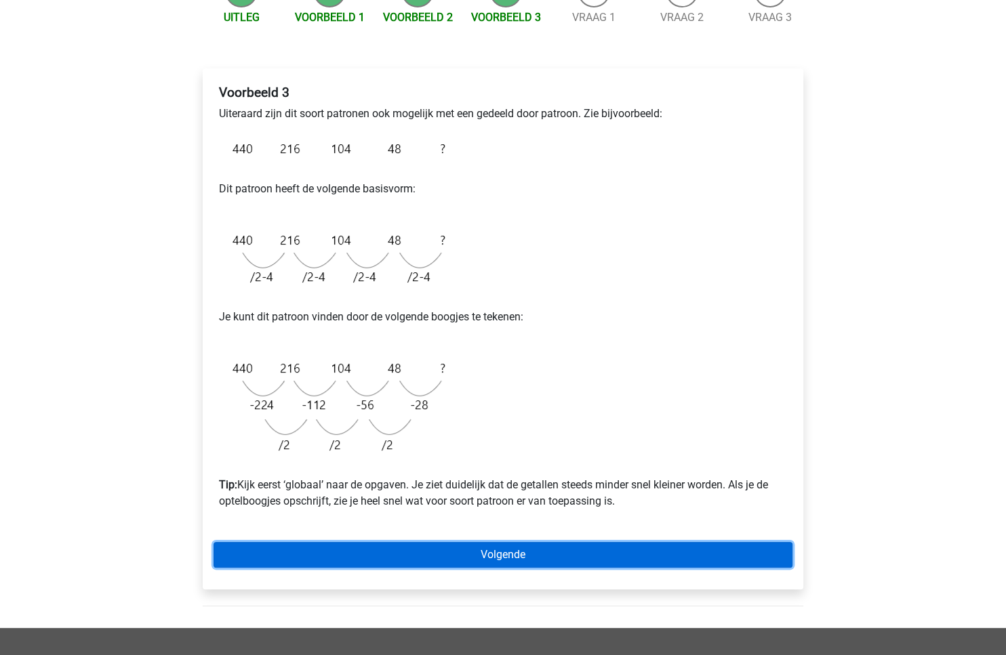
click at [542, 559] on link "Volgende" at bounding box center [503, 555] width 579 height 26
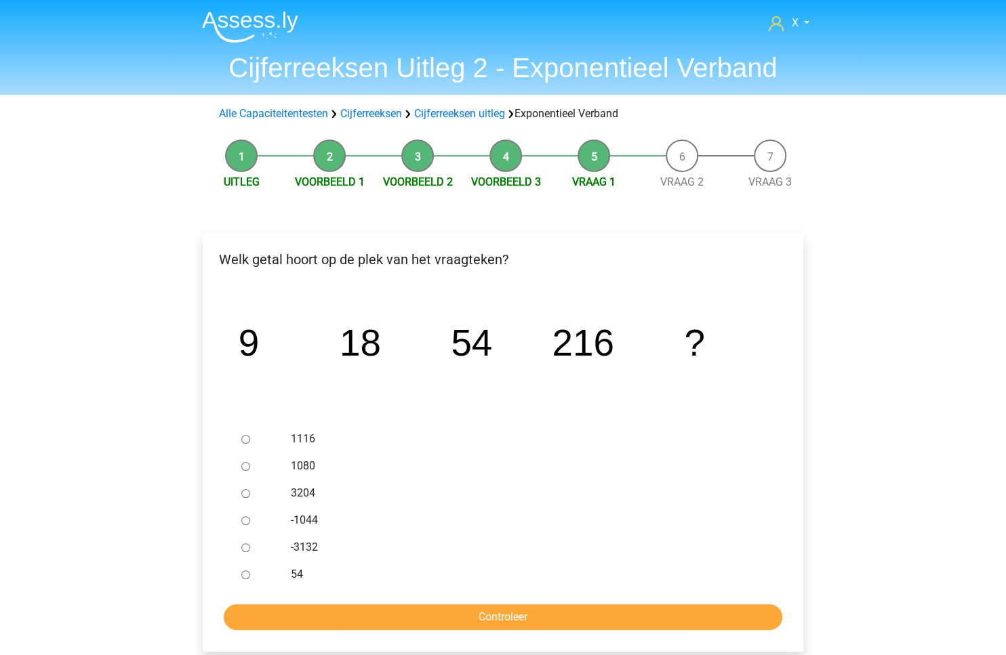
click at [291, 460] on label "1080" at bounding box center [525, 466] width 469 height 16
click at [250, 462] on input "1080" at bounding box center [245, 466] width 9 height 9
radio input "true"
click at [452, 611] on input "Controleer" at bounding box center [503, 618] width 558 height 26
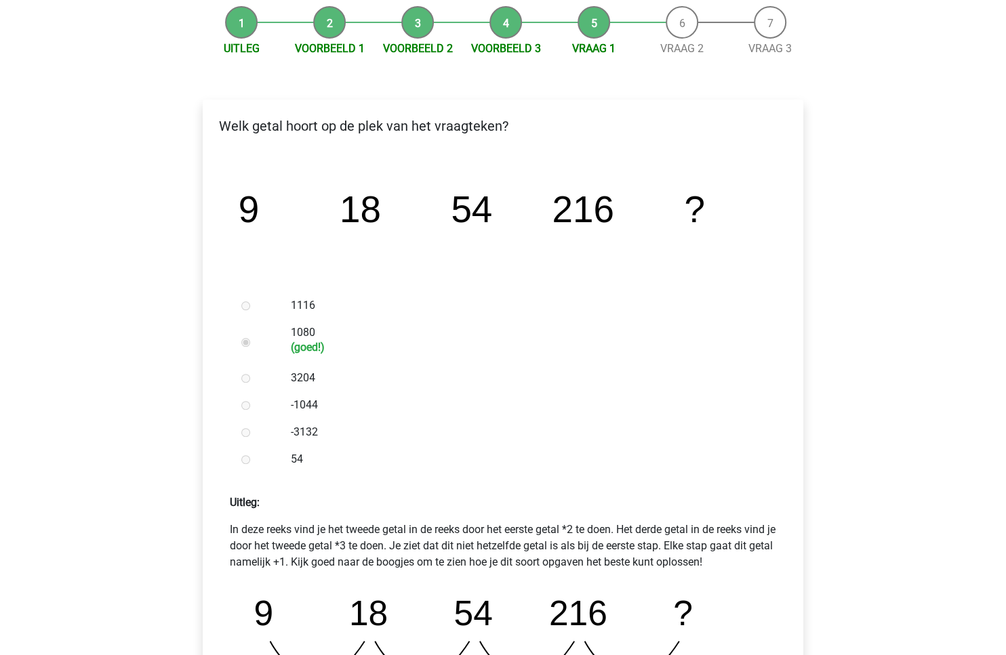
scroll to position [432, 0]
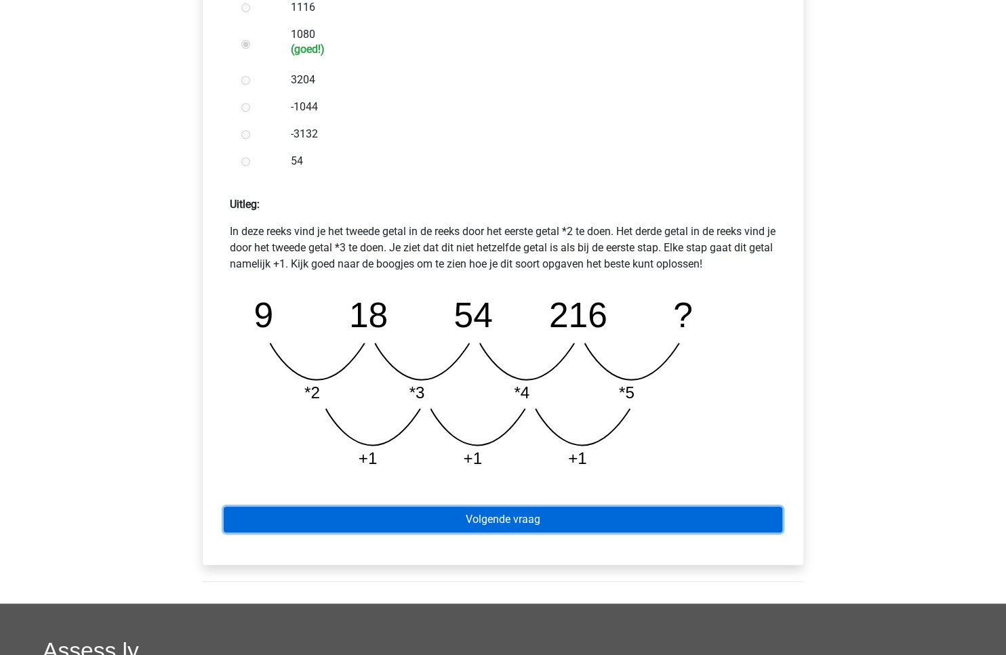
click at [480, 524] on link "Volgende vraag" at bounding box center [503, 520] width 558 height 26
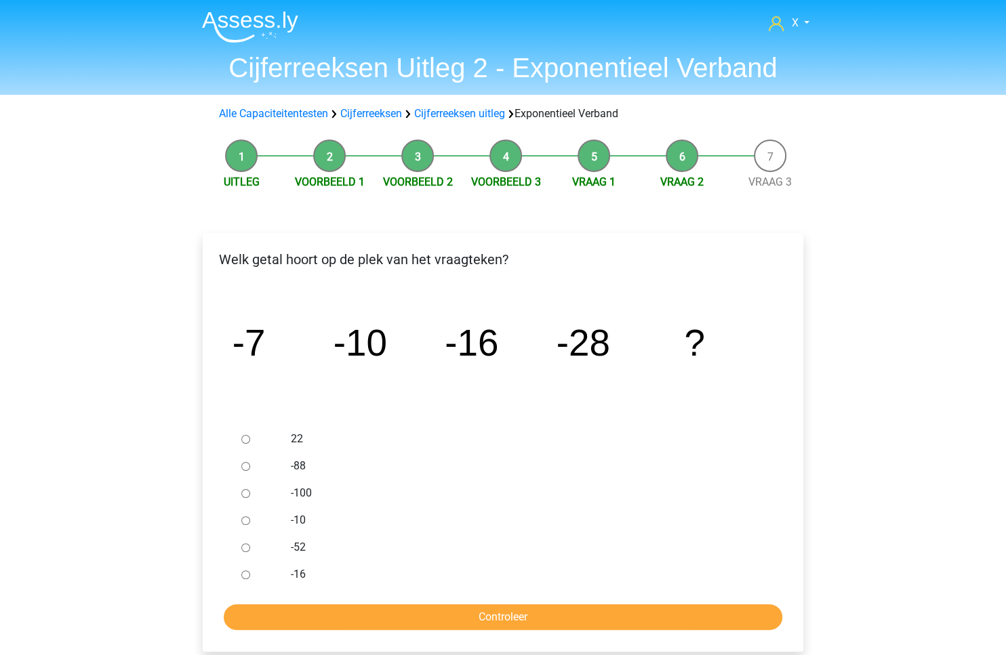
click at [249, 552] on div at bounding box center [258, 547] width 45 height 27
click at [243, 548] on input "-52" at bounding box center [245, 548] width 9 height 9
radio input "true"
click at [312, 617] on input "Controleer" at bounding box center [503, 618] width 558 height 26
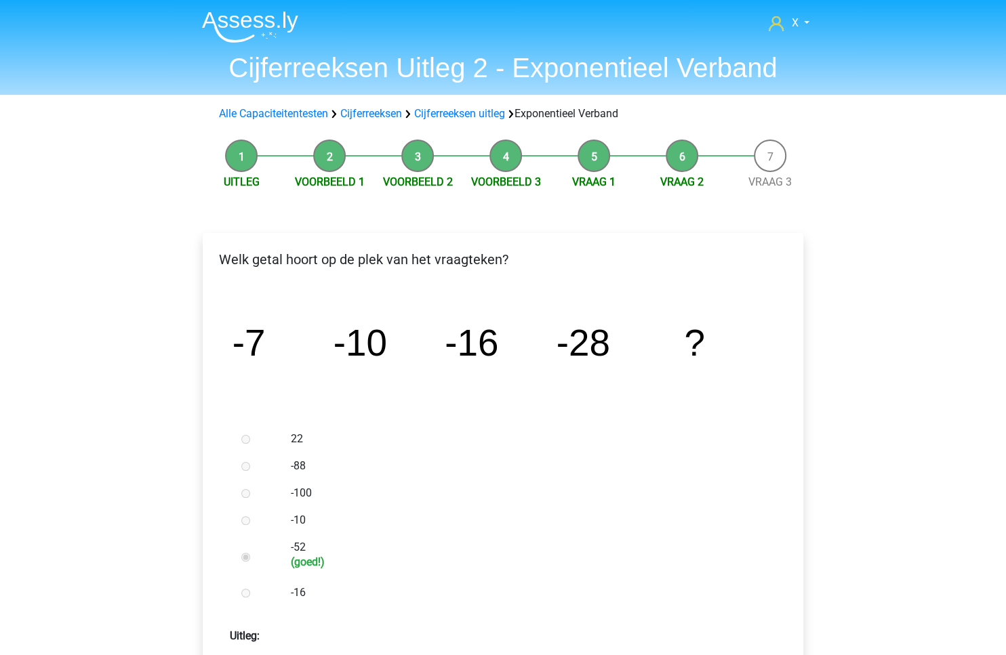
scroll to position [415, 0]
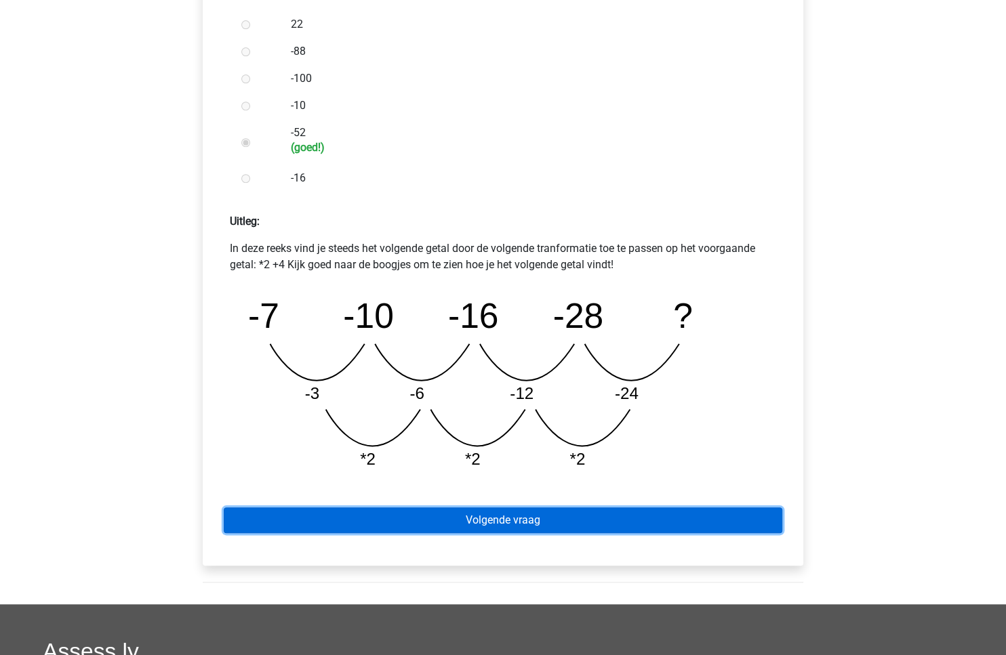
click at [406, 515] on link "Volgende vraag" at bounding box center [503, 521] width 558 height 26
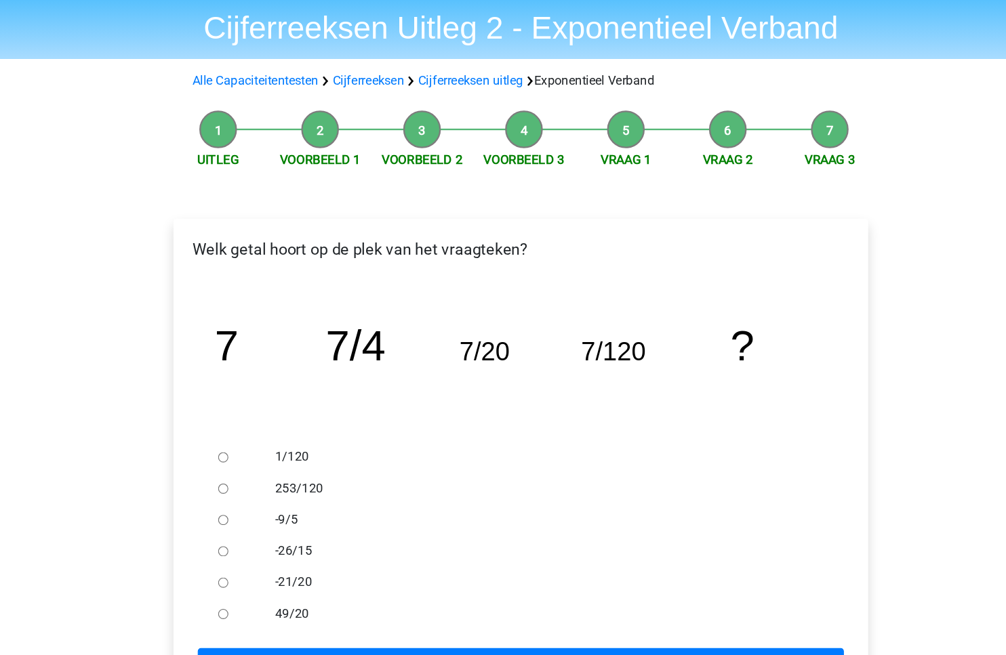
click at [245, 437] on input "1/120" at bounding box center [245, 439] width 9 height 9
radio input "true"
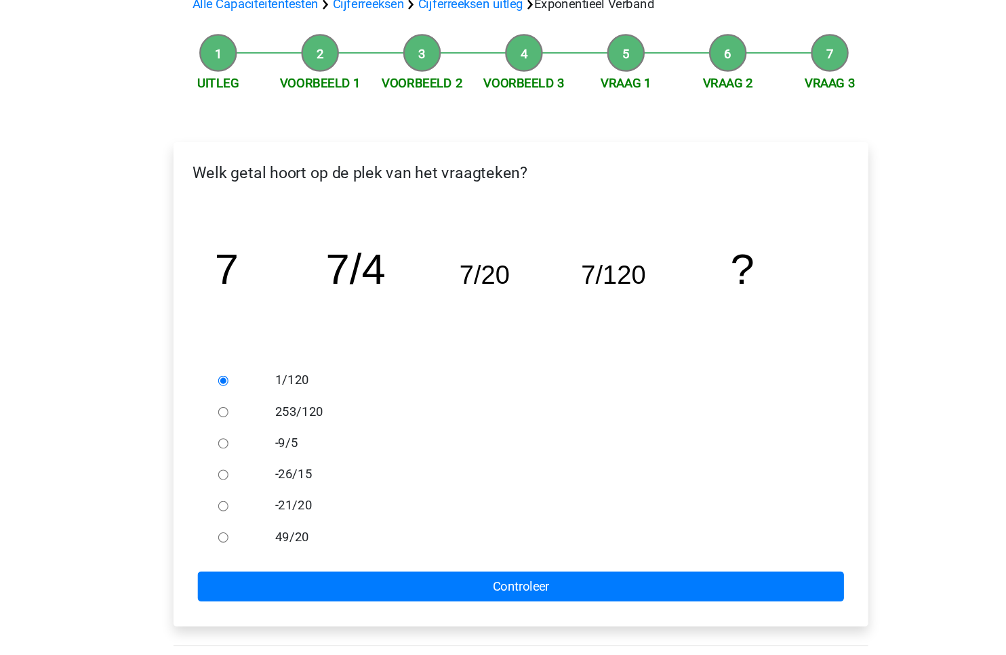
scroll to position [78, 0]
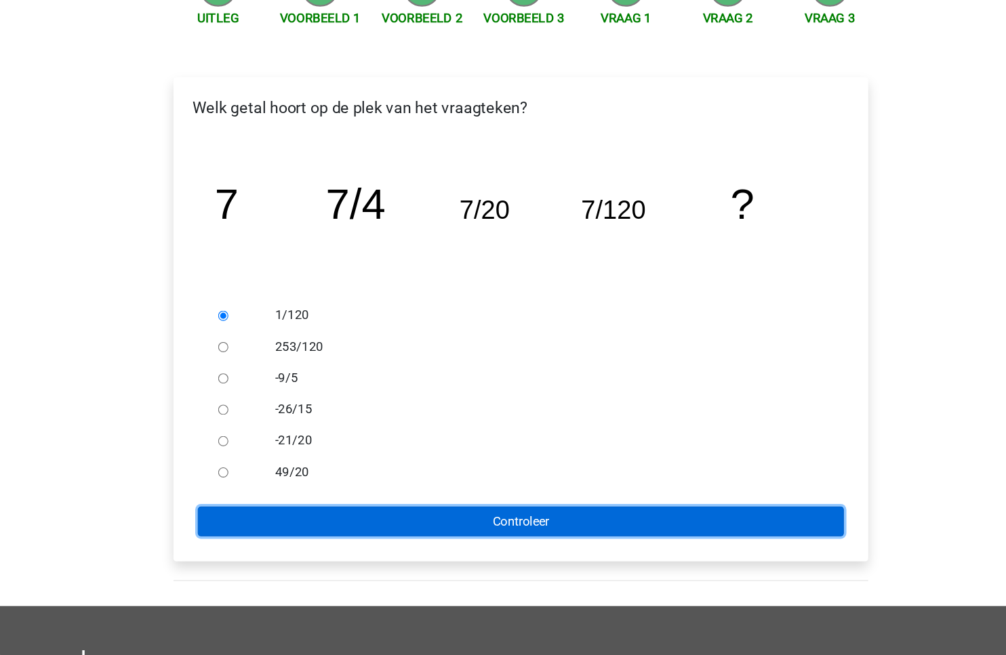
click at [497, 531] on input "Controleer" at bounding box center [503, 540] width 558 height 26
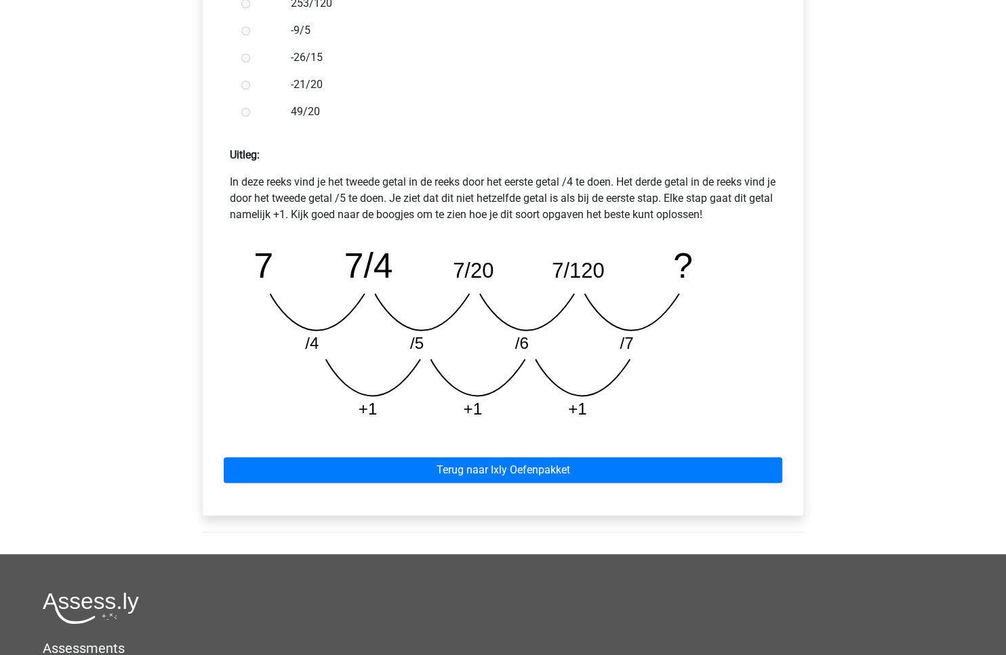
scroll to position [615, 0]
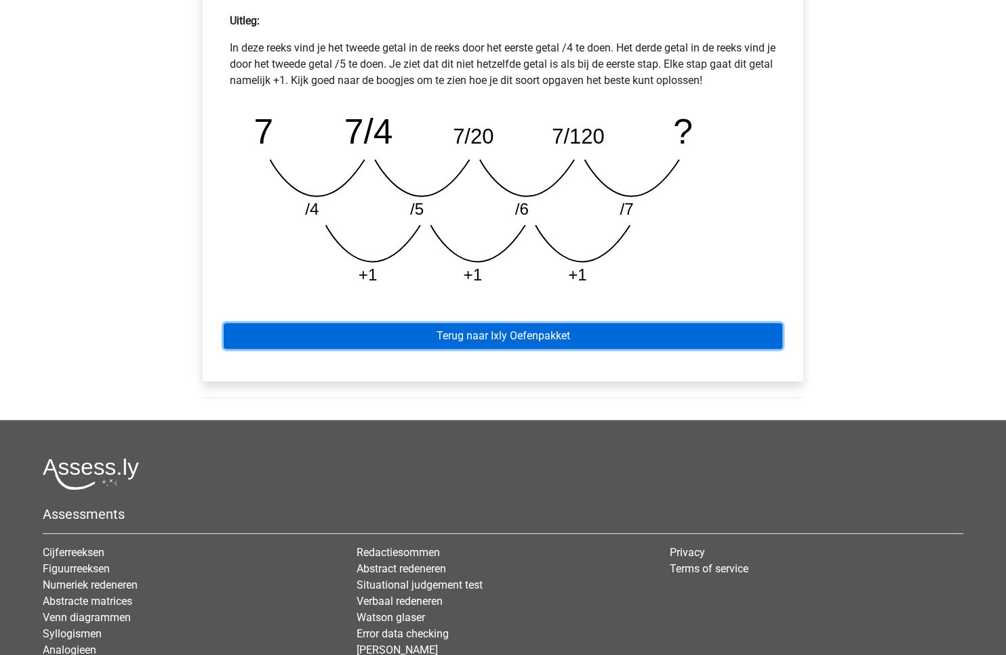
click at [648, 342] on link "Terug naar Ixly Oefenpakket" at bounding box center [503, 336] width 558 height 26
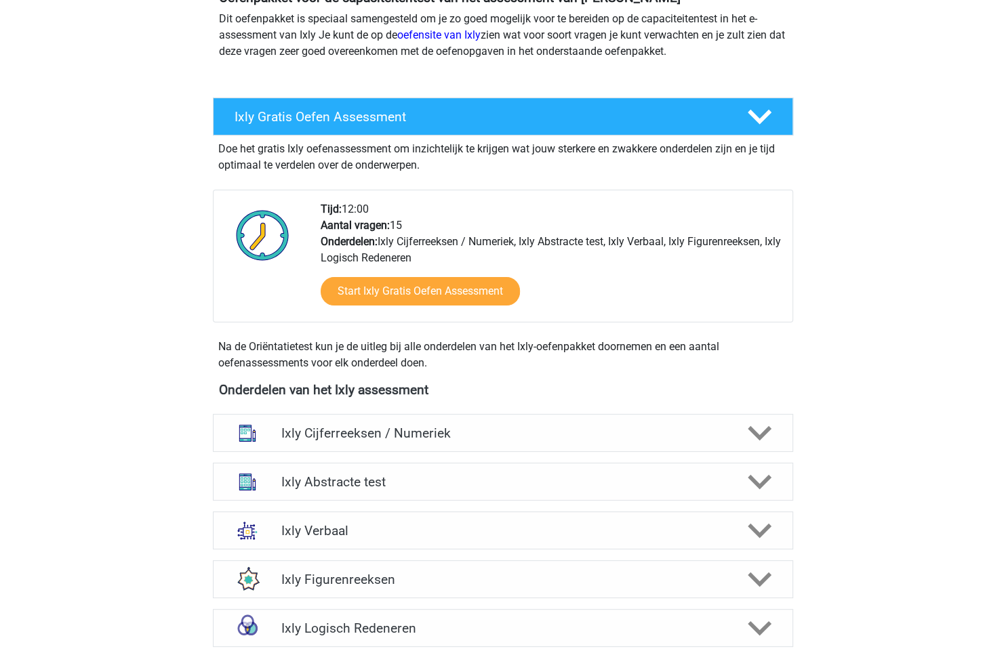
scroll to position [340, 0]
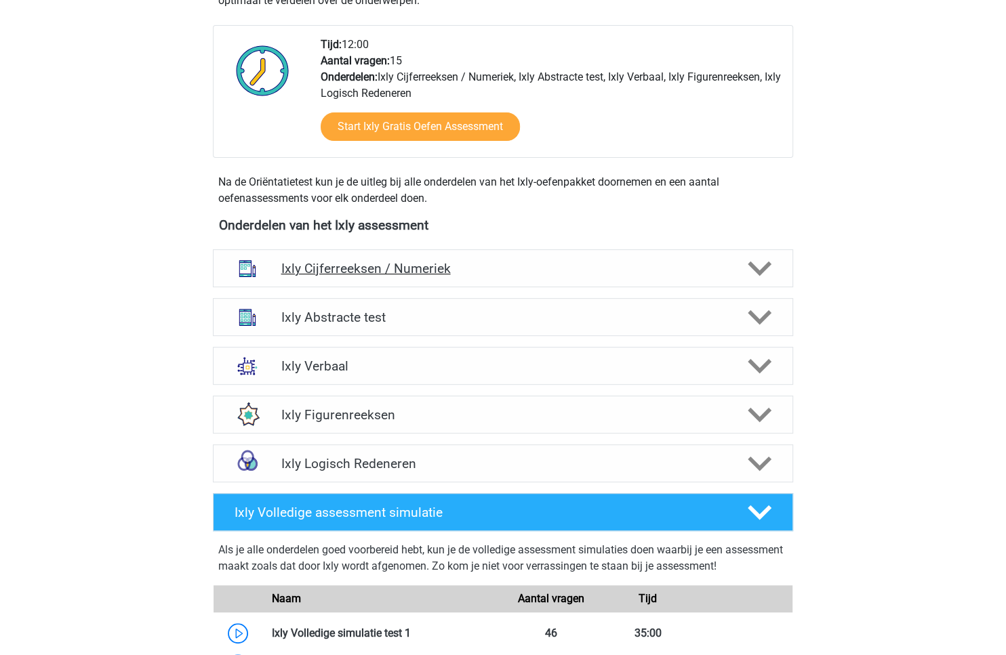
click at [604, 270] on h4 "Ixly Cijferreeksen / Numeriek" at bounding box center [503, 269] width 444 height 16
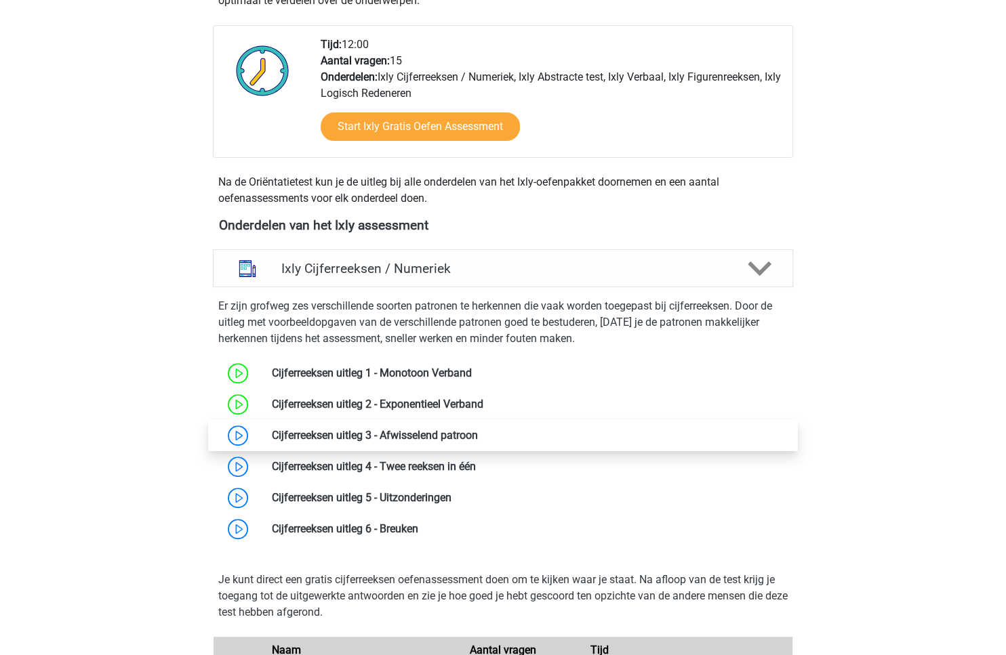
click at [478, 437] on link at bounding box center [478, 435] width 0 height 13
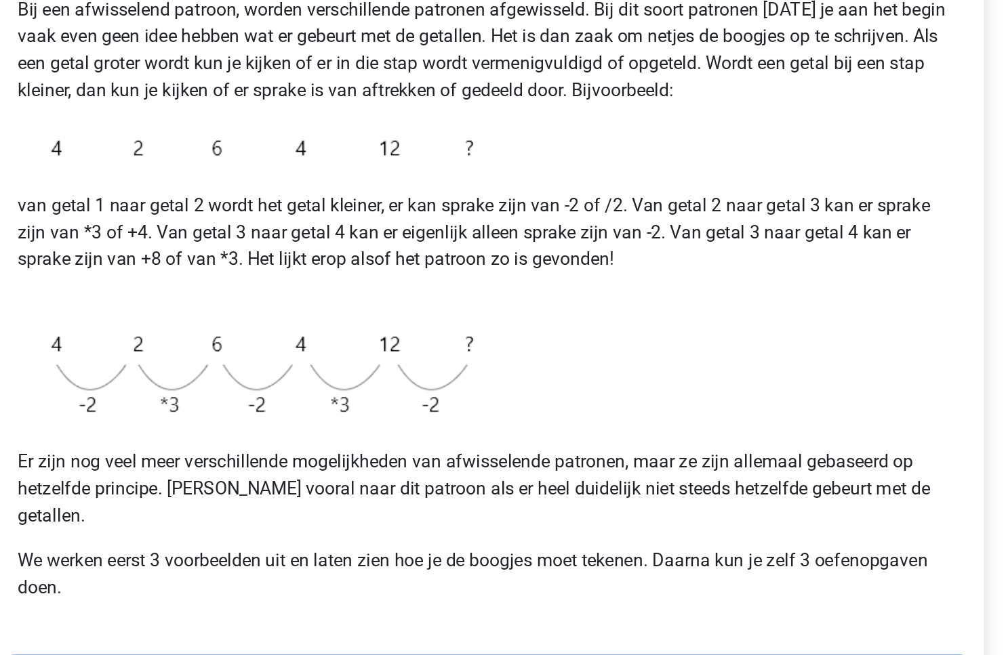
scroll to position [102, 0]
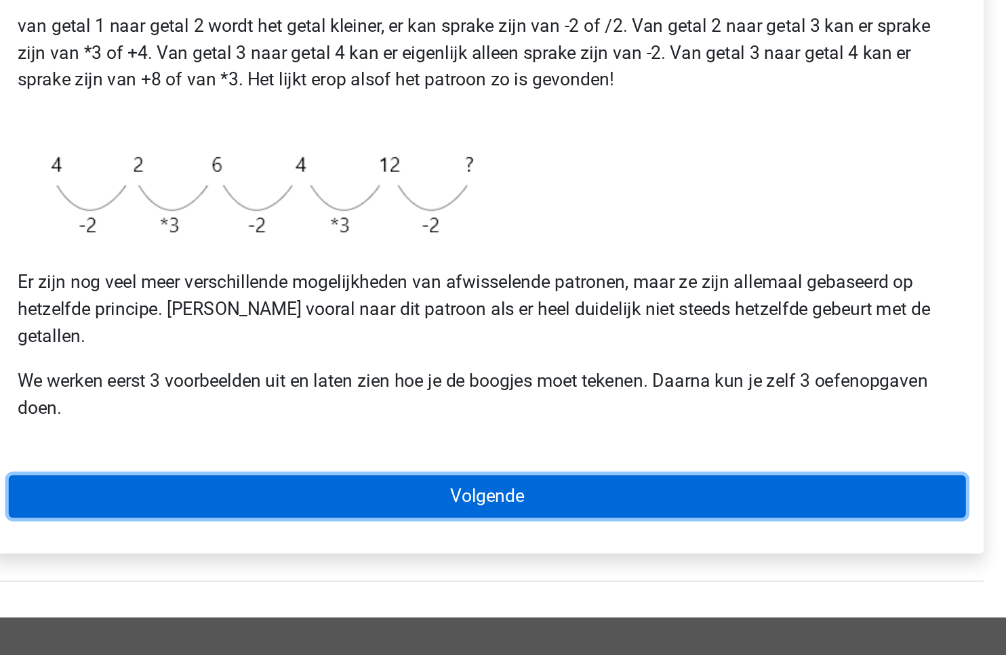
click at [498, 546] on link "Volgende" at bounding box center [503, 559] width 579 height 26
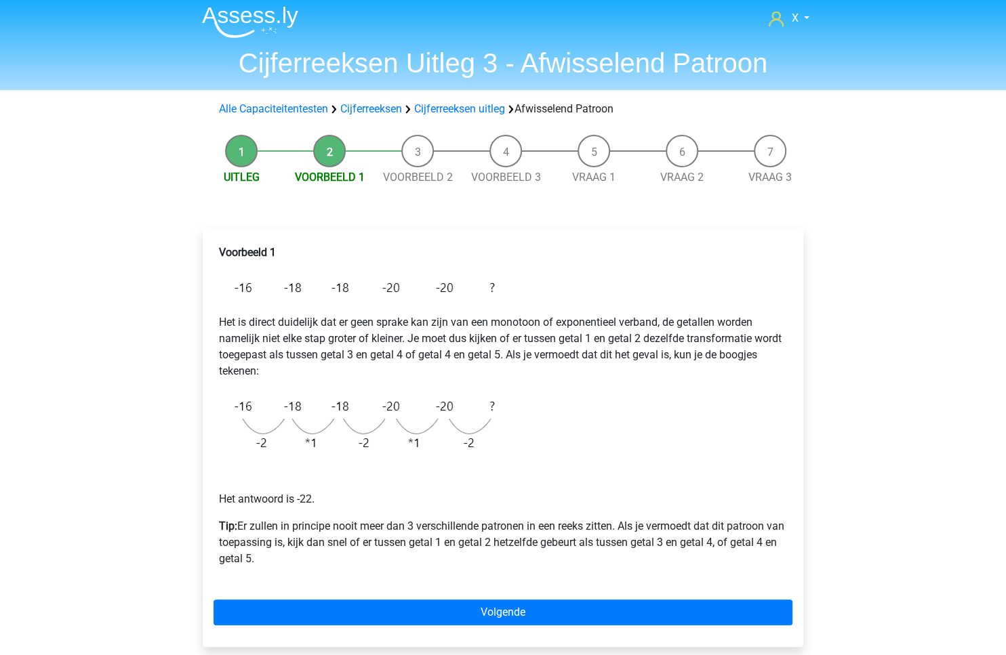
scroll to position [157, 0]
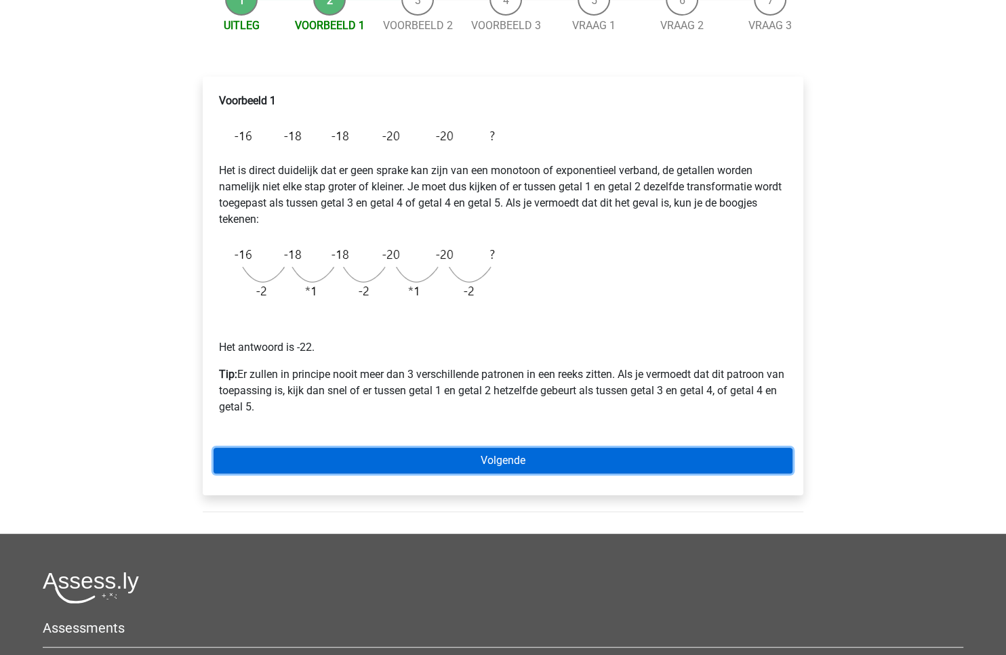
click at [433, 464] on link "Volgende" at bounding box center [503, 461] width 579 height 26
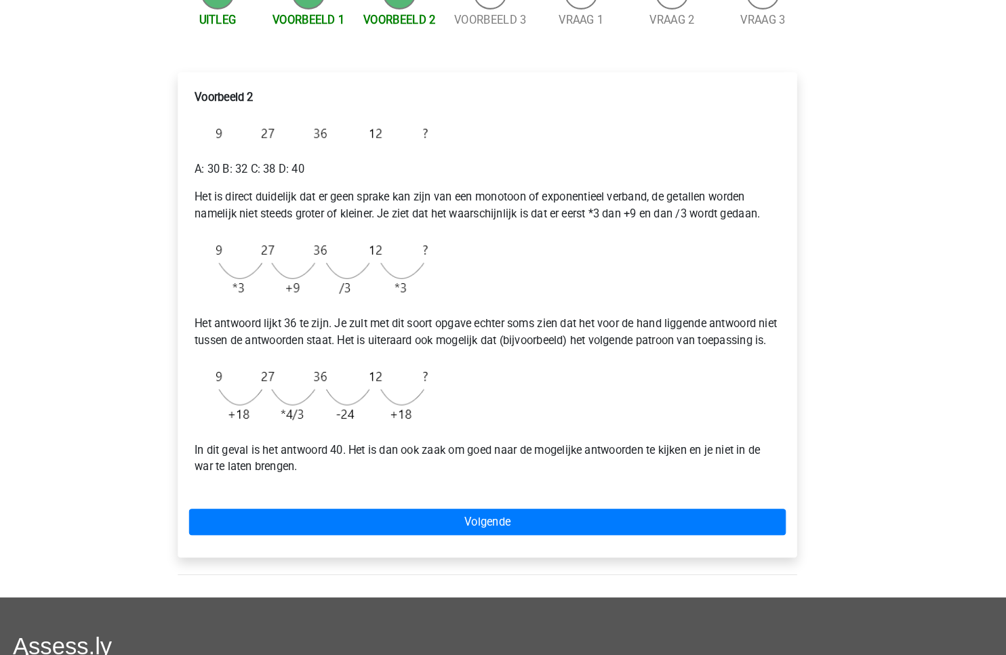
scroll to position [149, 0]
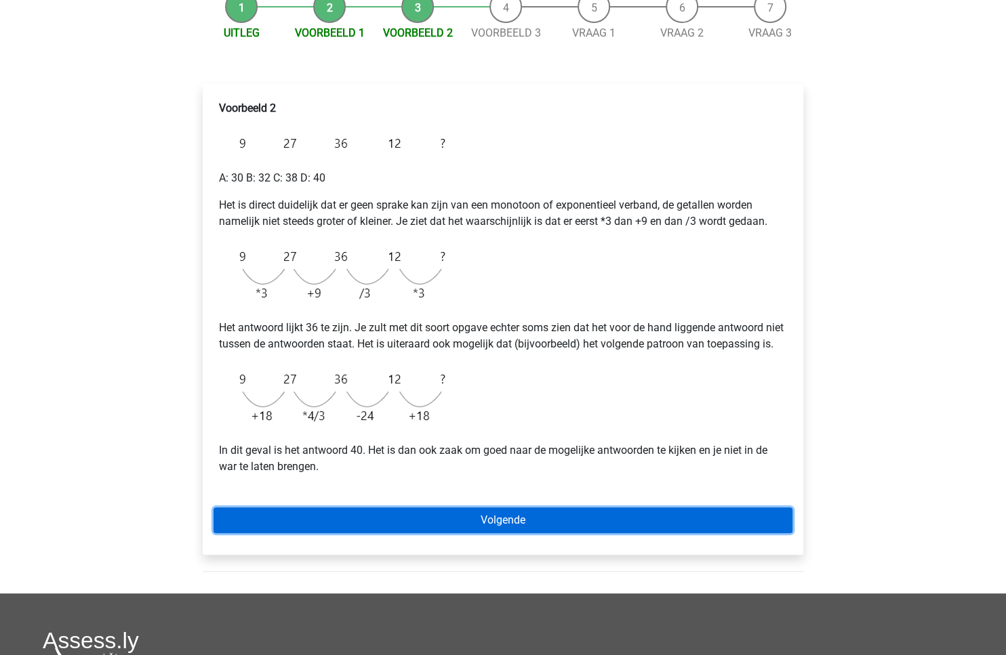
click at [323, 533] on link "Volgende" at bounding box center [503, 521] width 579 height 26
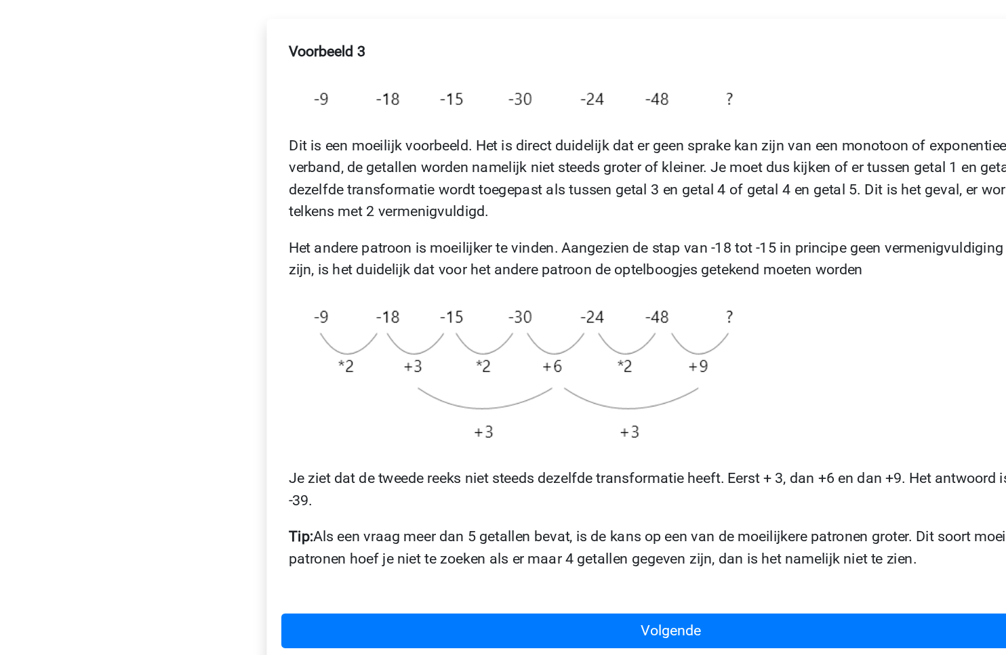
scroll to position [51, 0]
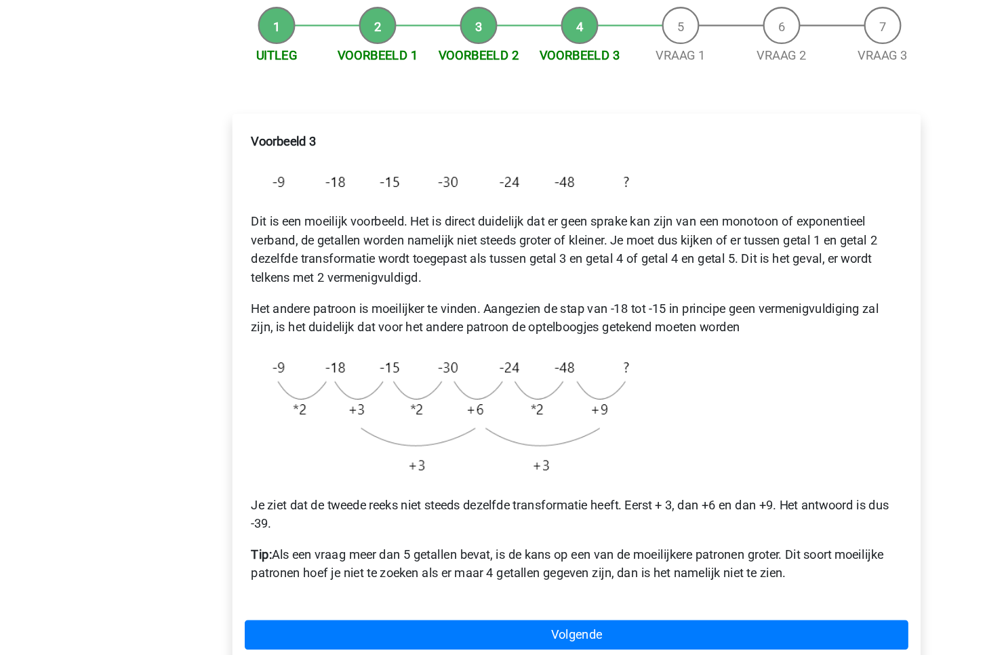
click at [509, 588] on p "Tip: Als een vraag meer dan 5 getallen bevat, is de kans op een van de moeilijk…" at bounding box center [503, 575] width 568 height 33
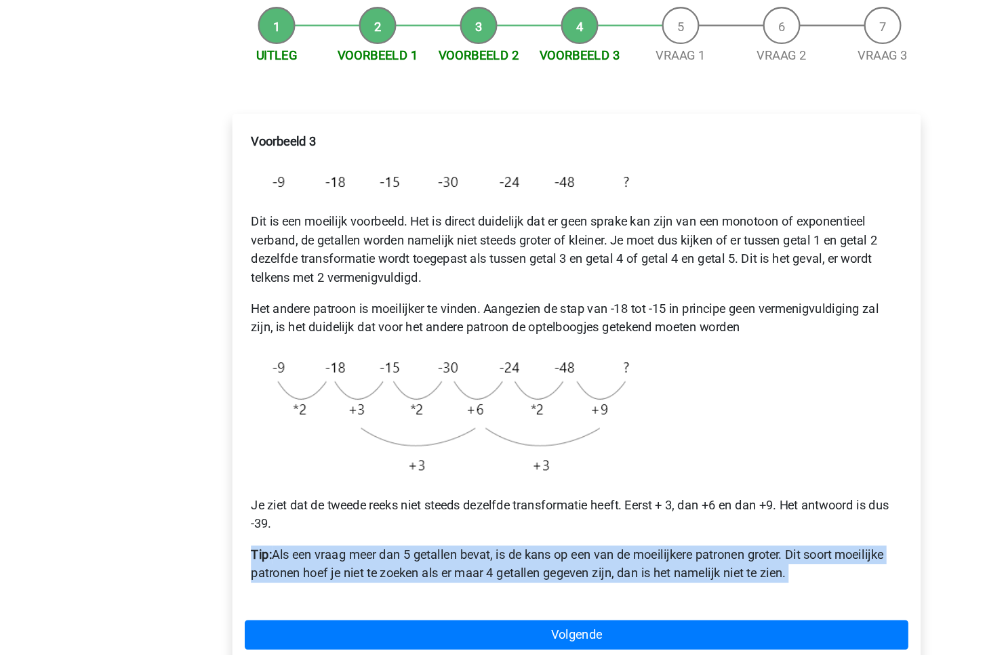
click at [509, 588] on p "Tip: Als een vraag meer dan 5 getallen bevat, is de kans op een van de moeilijk…" at bounding box center [503, 575] width 568 height 33
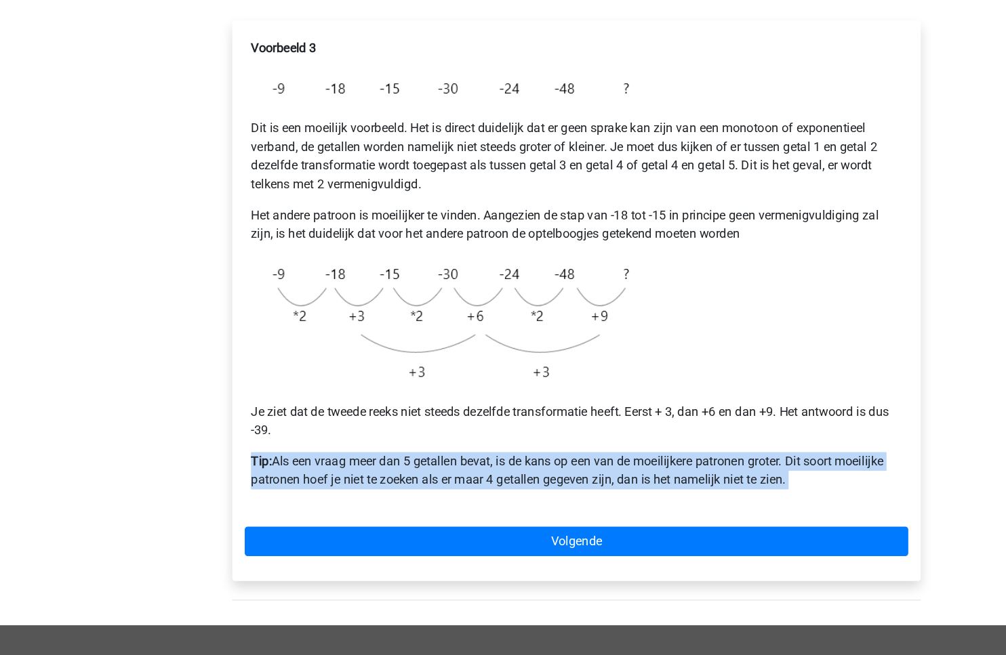
scroll to position [163, 0]
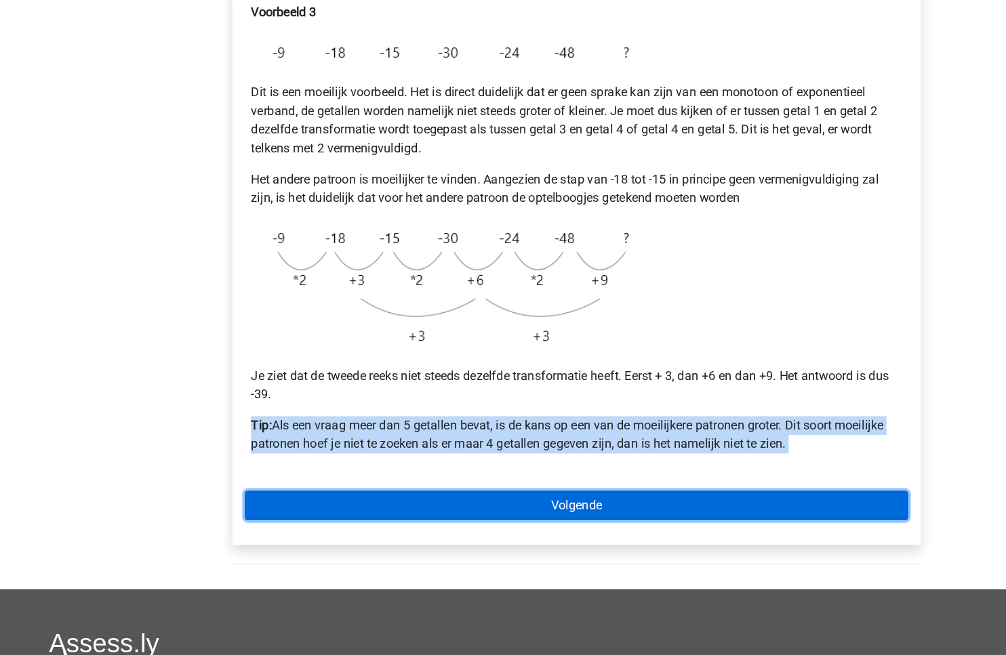
click at [547, 525] on link "Volgende" at bounding box center [503, 525] width 579 height 26
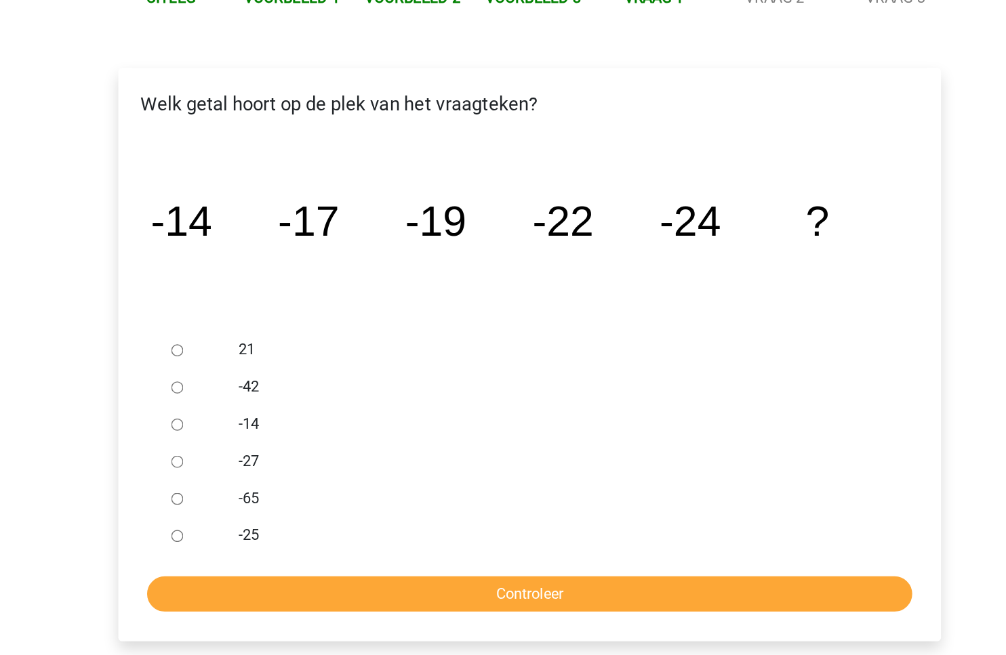
scroll to position [22, 0]
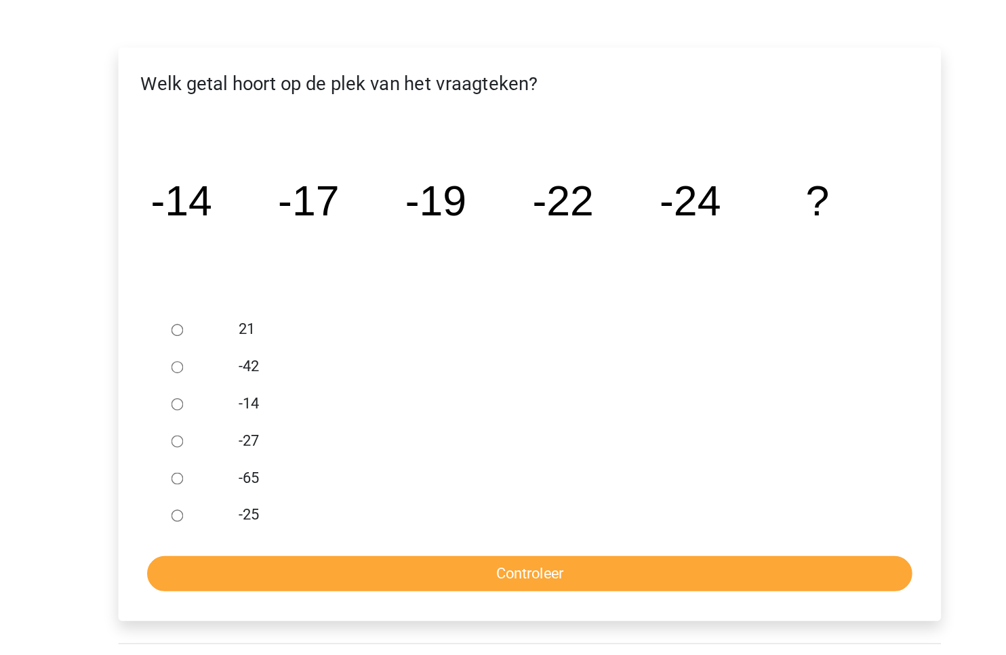
click at [244, 497] on input "-27" at bounding box center [245, 499] width 9 height 9
radio input "true"
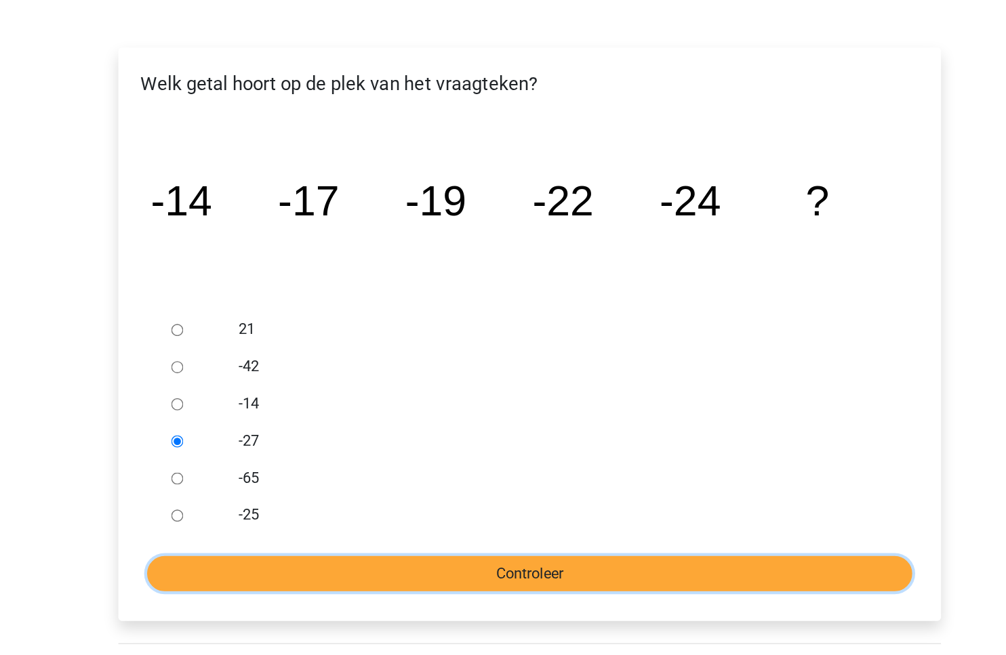
click at [357, 597] on input "Controleer" at bounding box center [503, 596] width 558 height 26
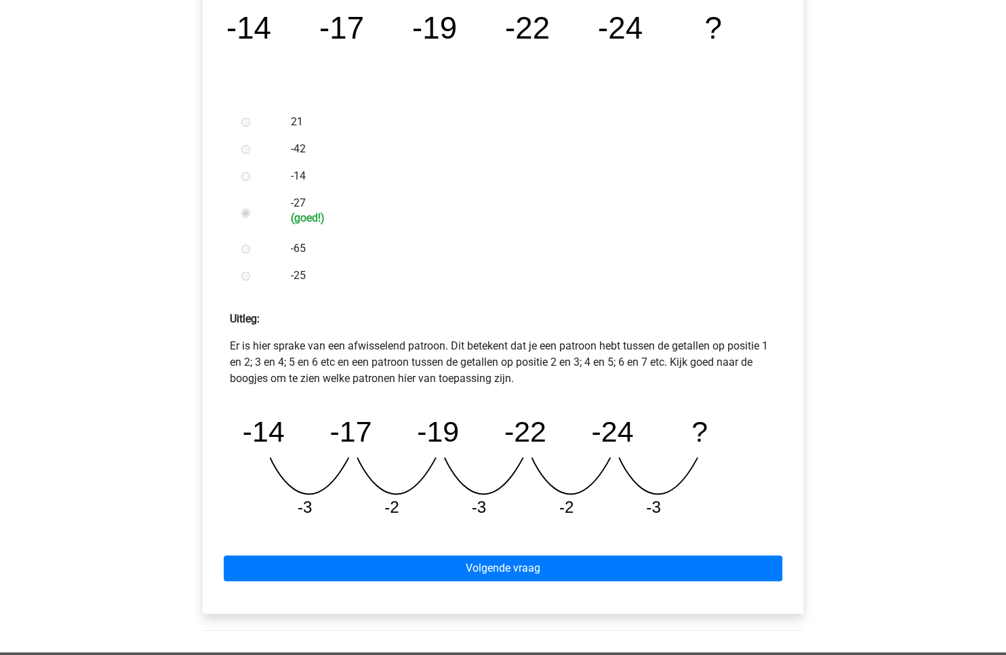
scroll to position [671, 0]
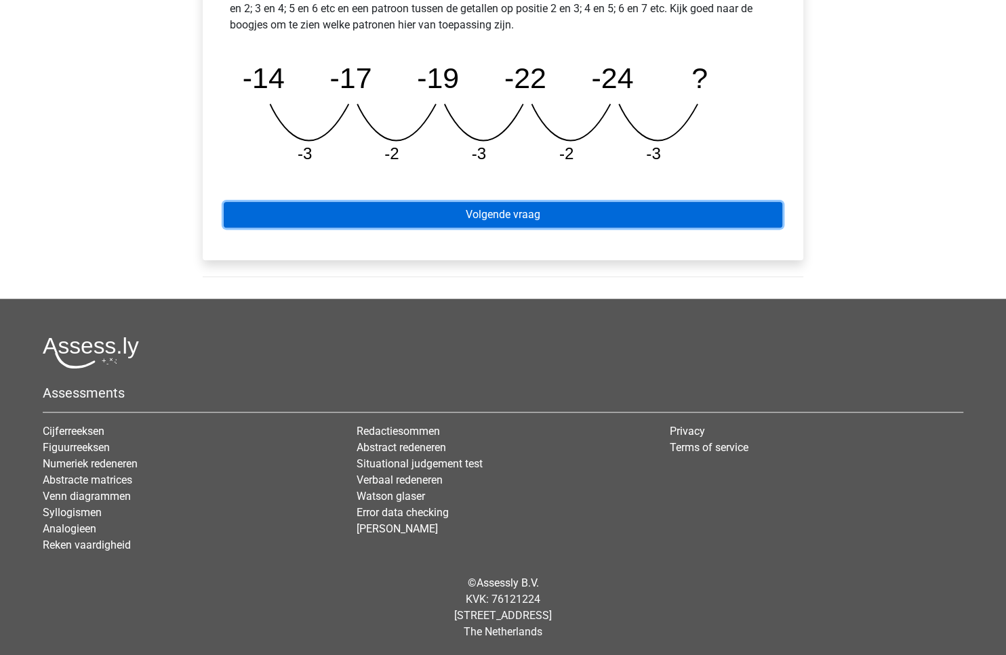
click at [544, 207] on link "Volgende vraag" at bounding box center [503, 215] width 558 height 26
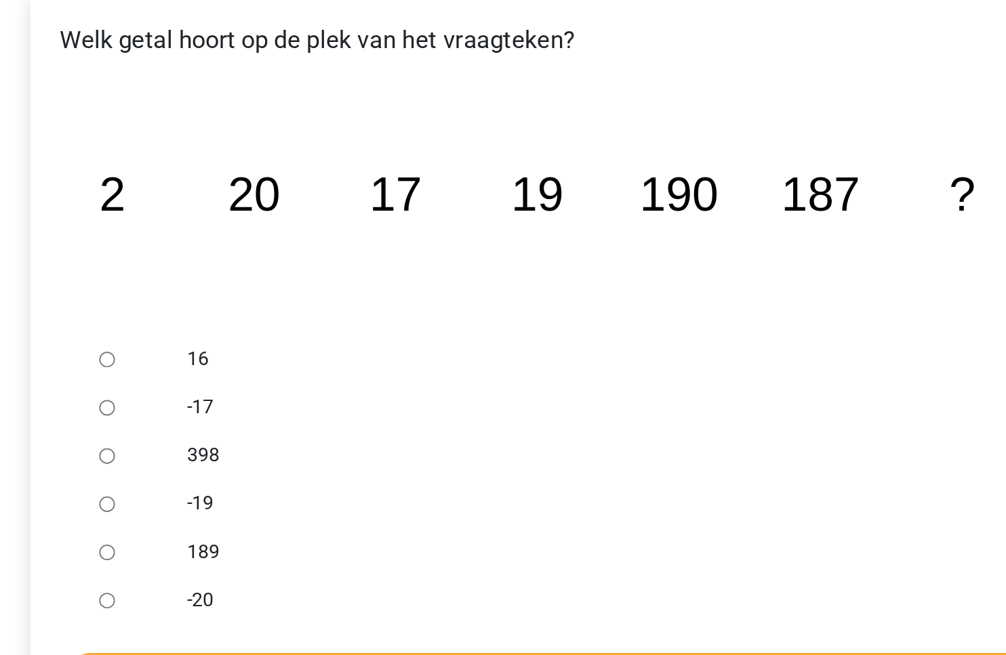
click at [246, 550] on input "189" at bounding box center [245, 548] width 9 height 9
radio input "true"
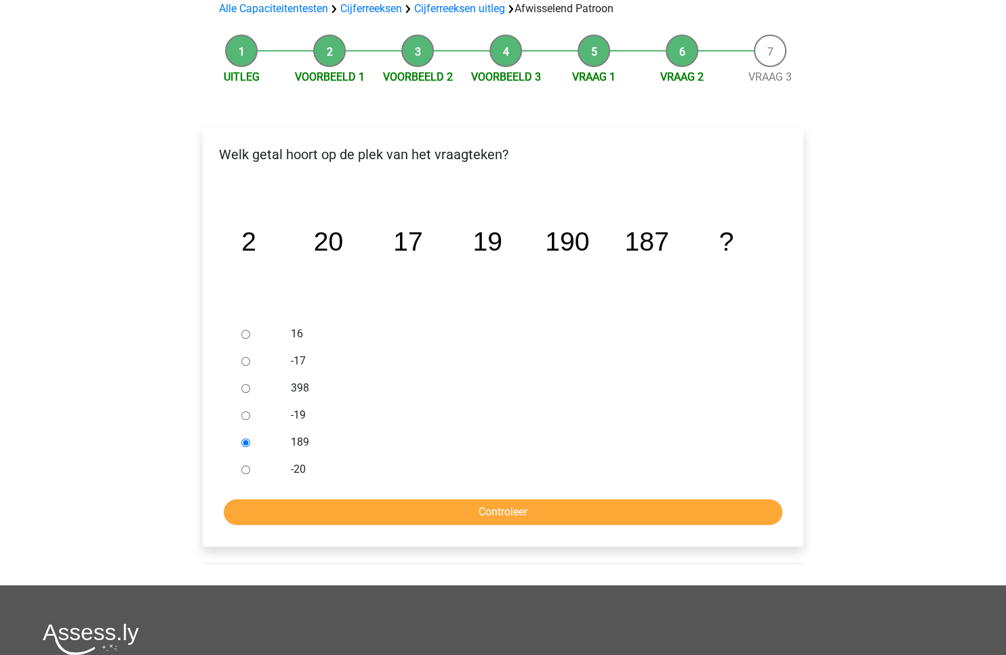
scroll to position [124, 0]
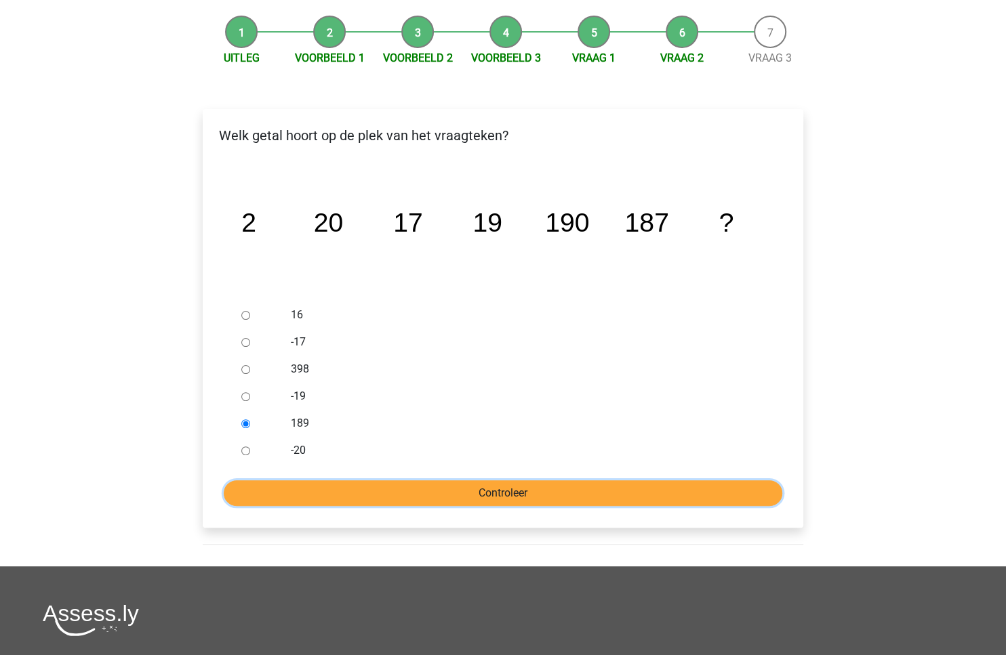
click at [428, 486] on input "Controleer" at bounding box center [503, 494] width 558 height 26
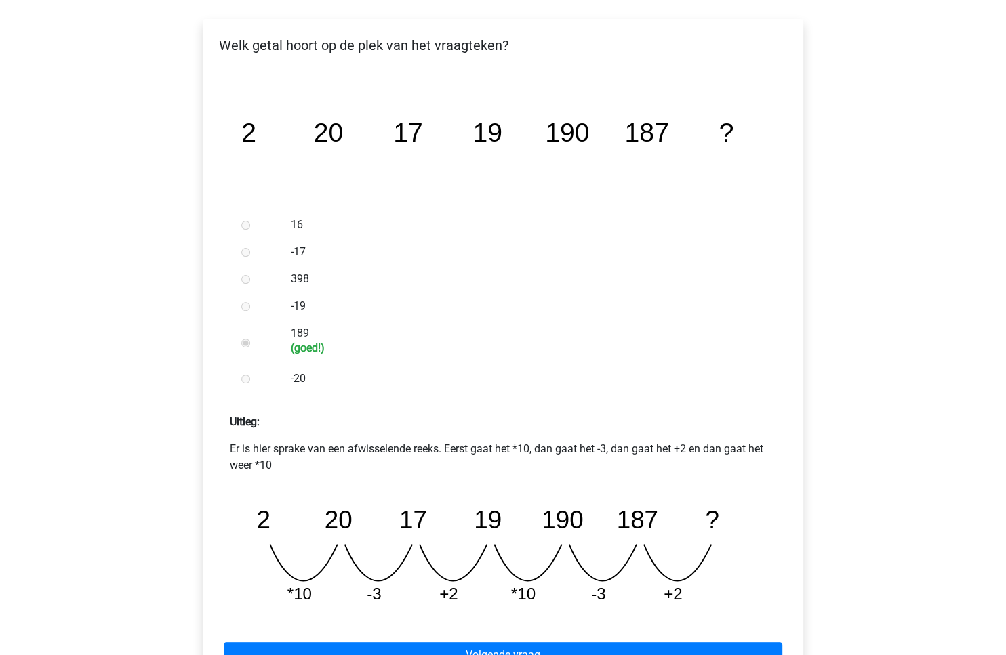
scroll to position [455, 0]
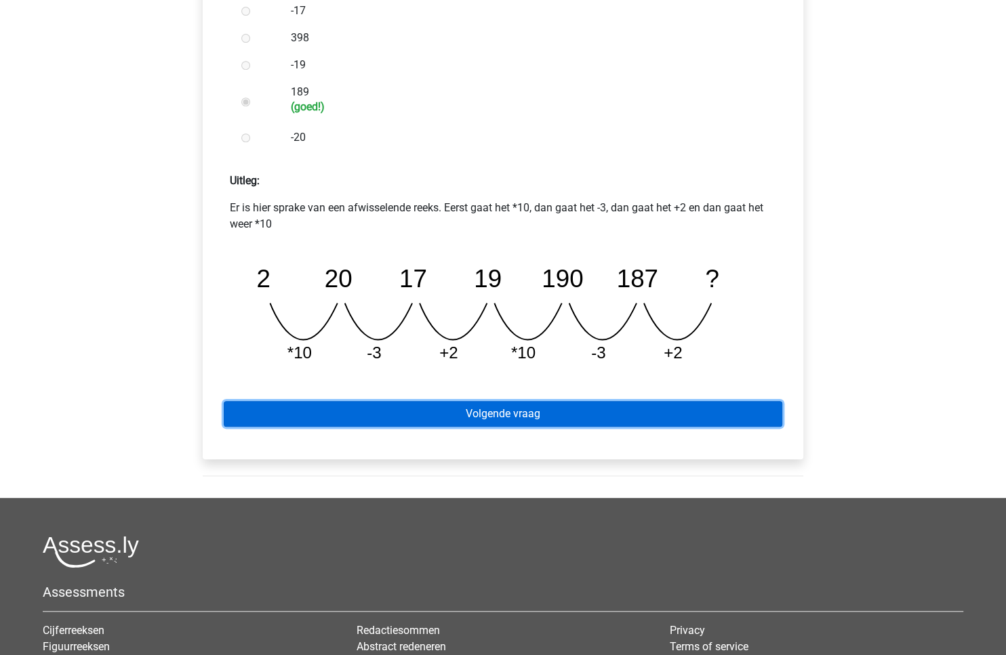
click at [485, 424] on link "Volgende vraag" at bounding box center [503, 414] width 558 height 26
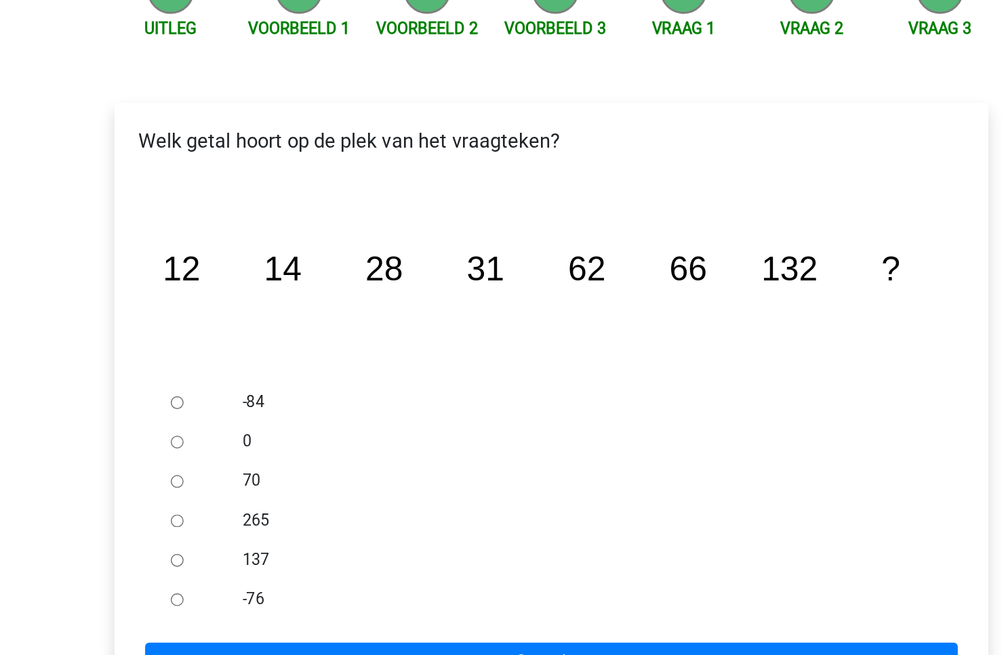
scroll to position [8, 0]
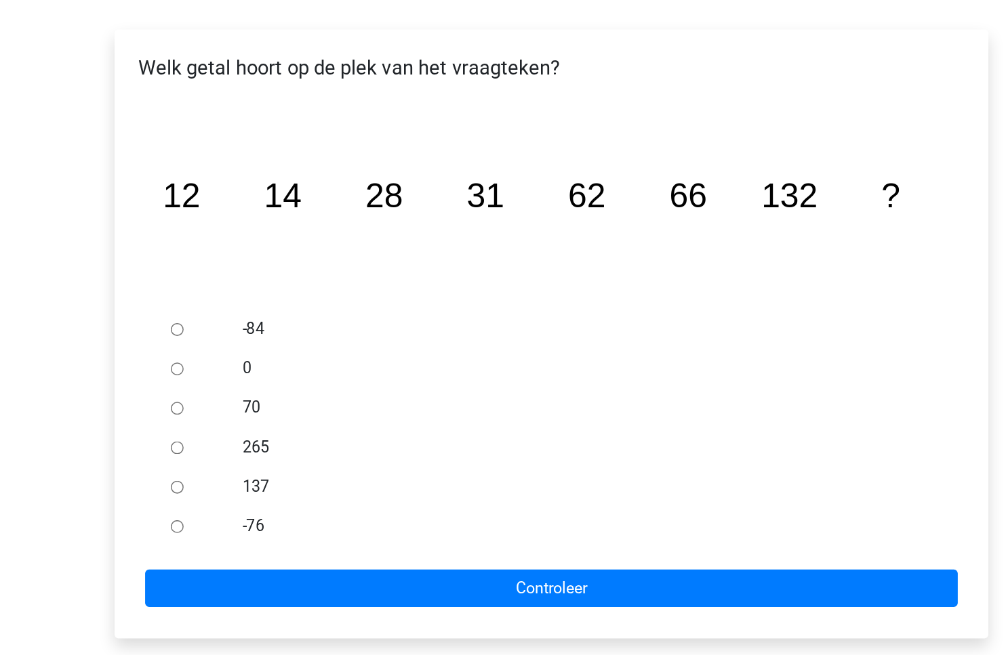
click at [244, 542] on input "137" at bounding box center [245, 539] width 9 height 9
radio input "true"
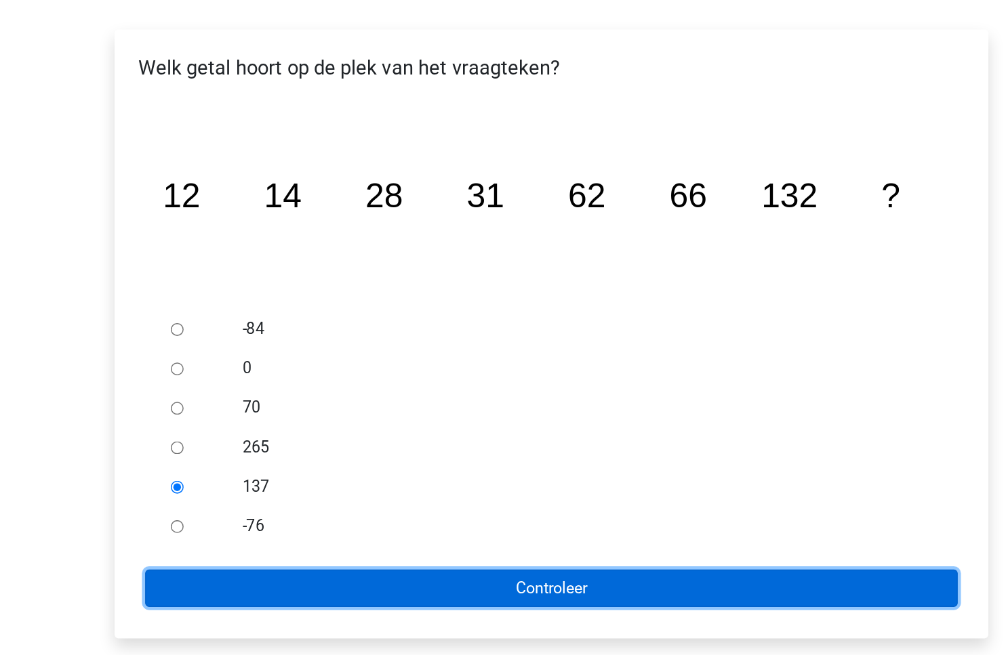
click at [302, 603] on input "Controleer" at bounding box center [503, 609] width 558 height 26
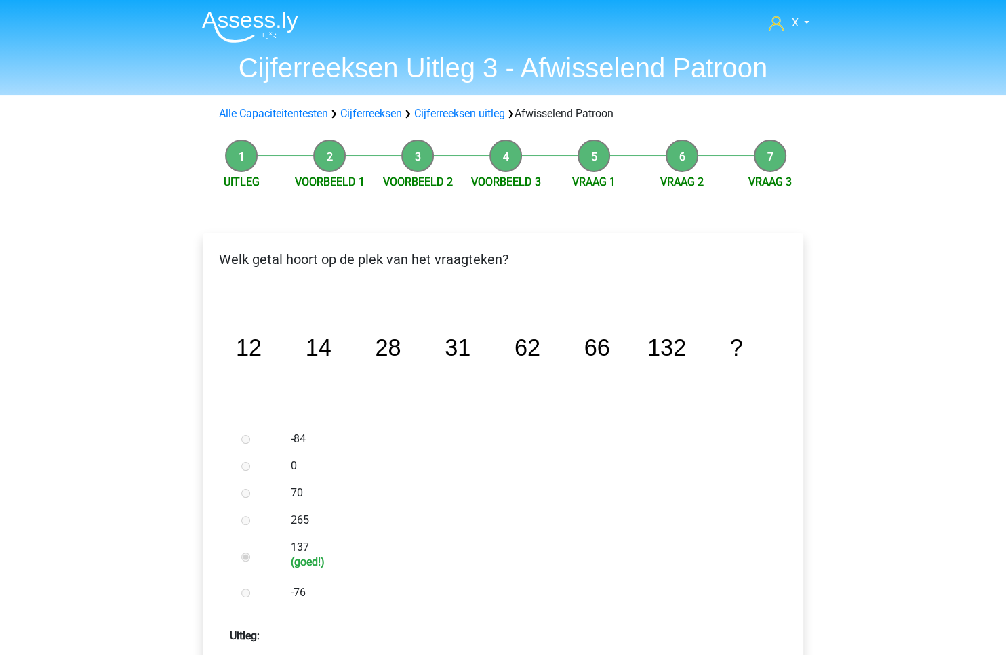
scroll to position [478, 0]
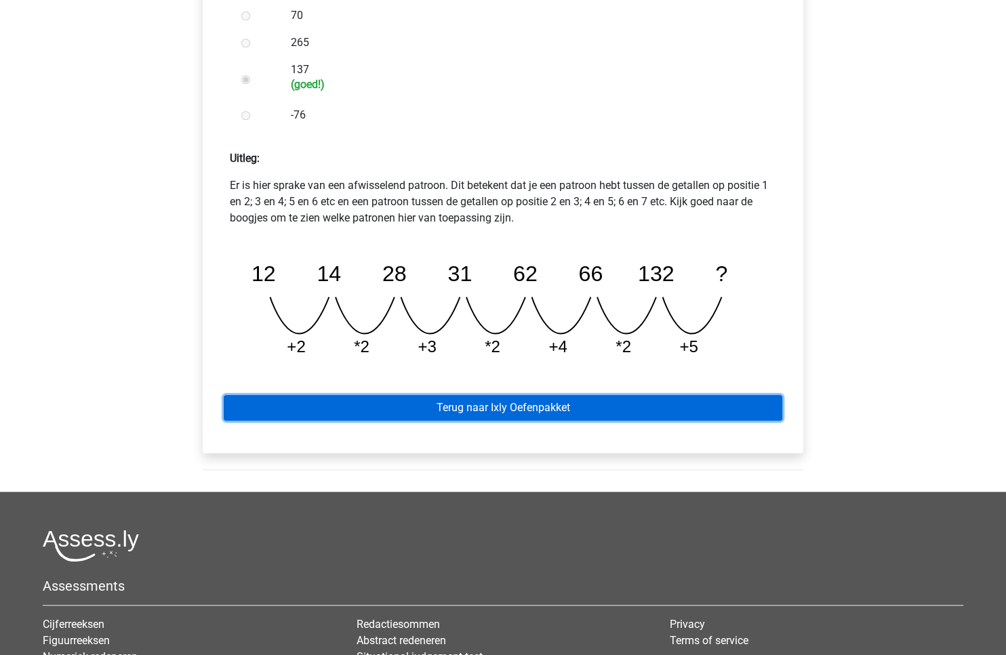
click at [473, 408] on link "Terug naar Ixly Oefenpakket" at bounding box center [503, 408] width 558 height 26
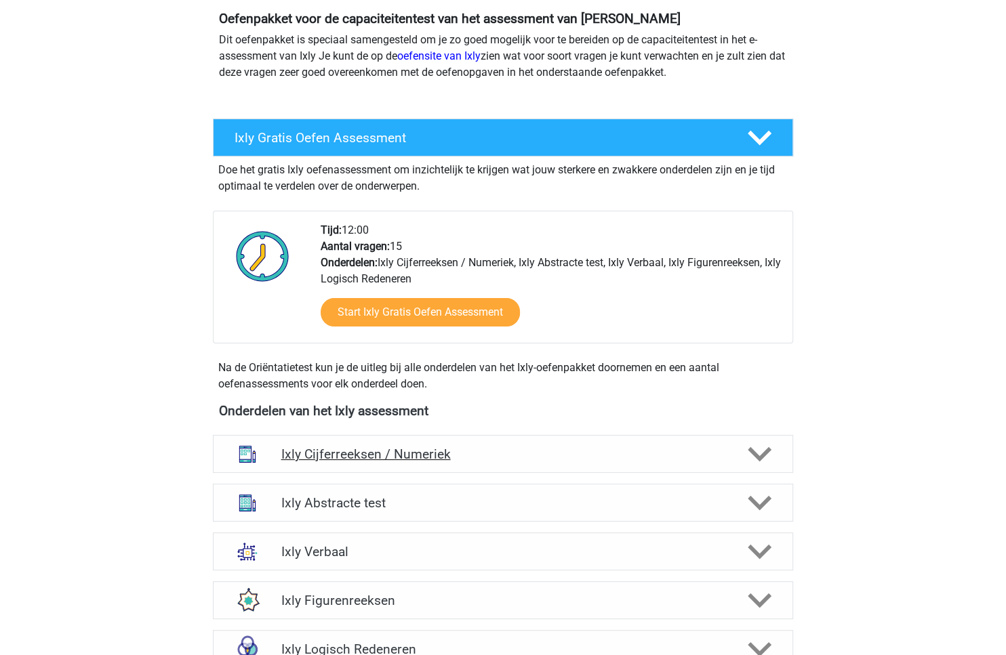
scroll to position [190, 0]
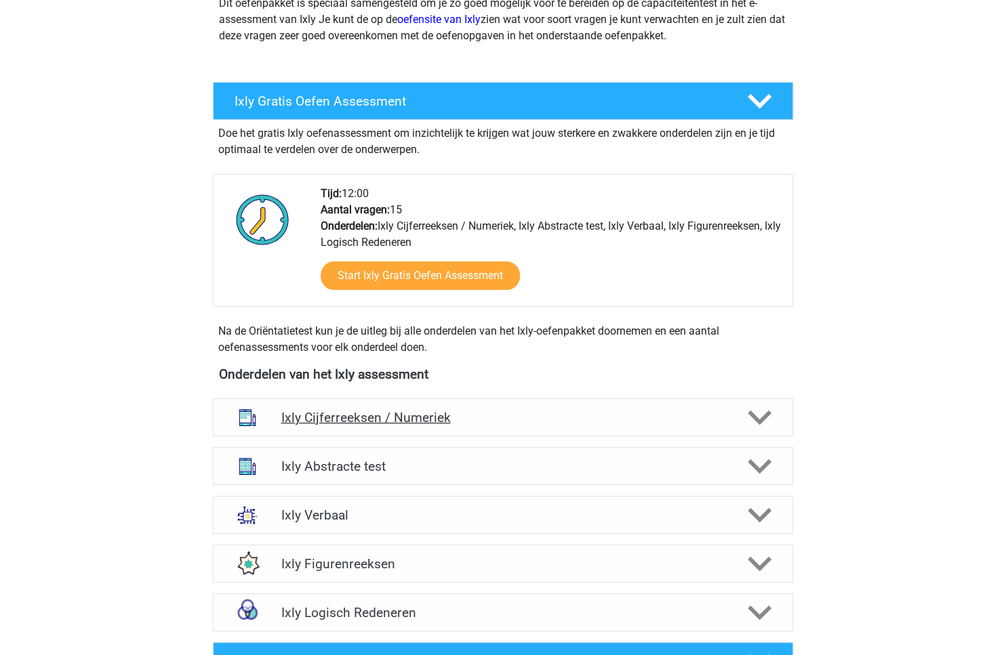
click at [678, 418] on h4 "Ixly Cijferreeksen / Numeriek" at bounding box center [503, 418] width 444 height 16
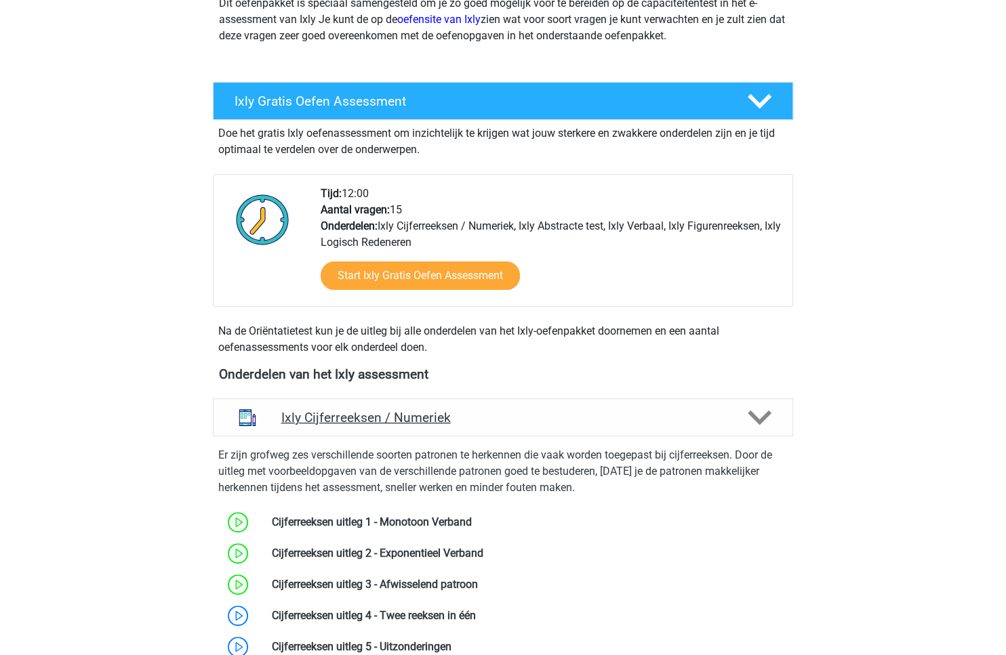
scroll to position [373, 0]
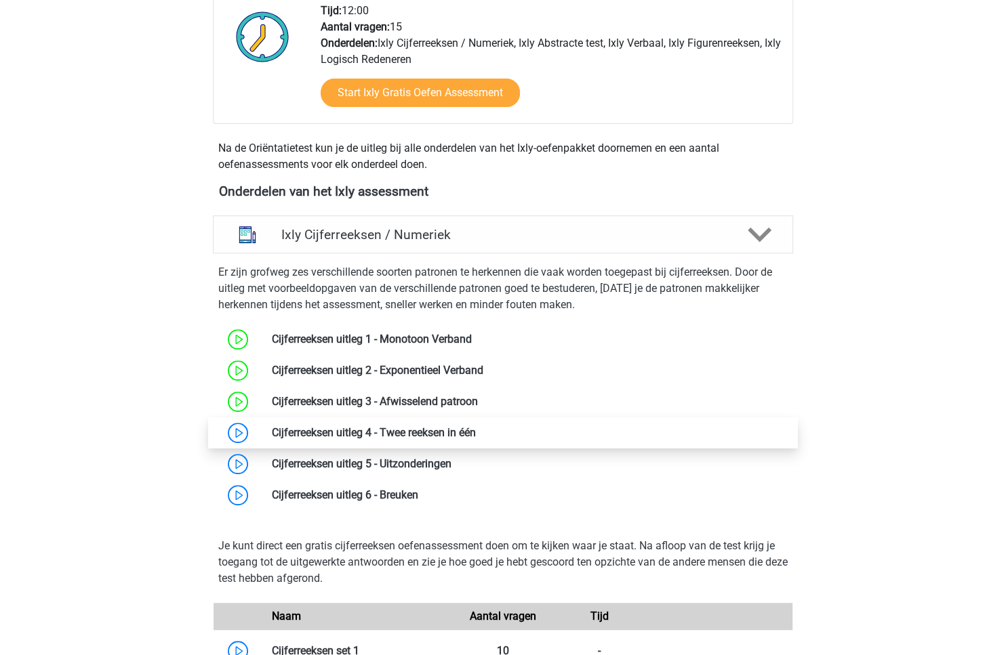
click at [476, 427] on link at bounding box center [476, 432] width 0 height 13
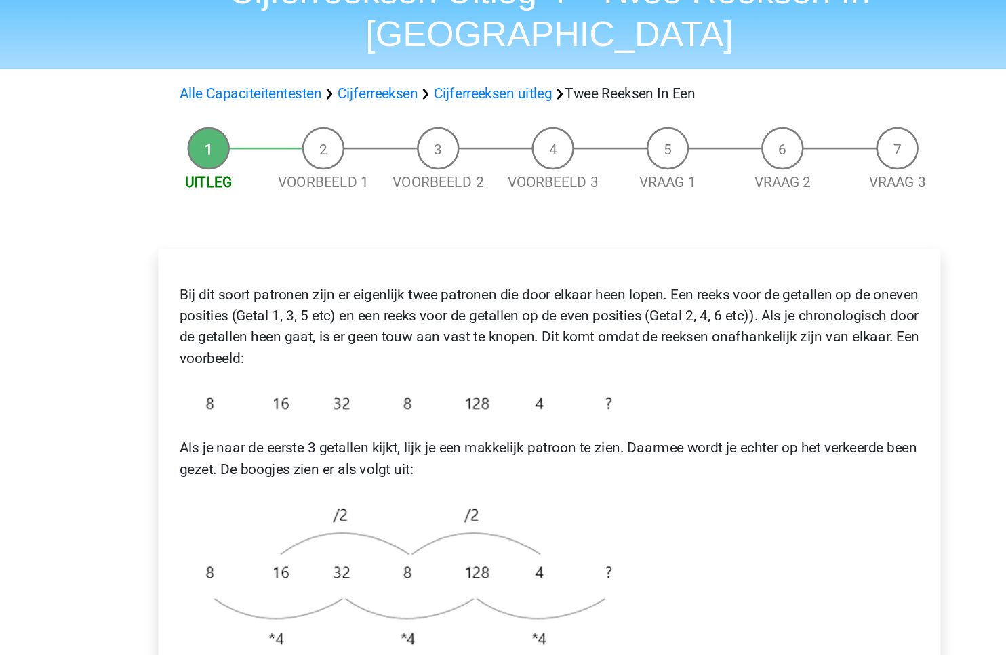
click at [583, 307] on p "Bij dit soort patronen zijn er eigenlijk twee patronen die door elkaar heen lop…" at bounding box center [503, 325] width 568 height 65
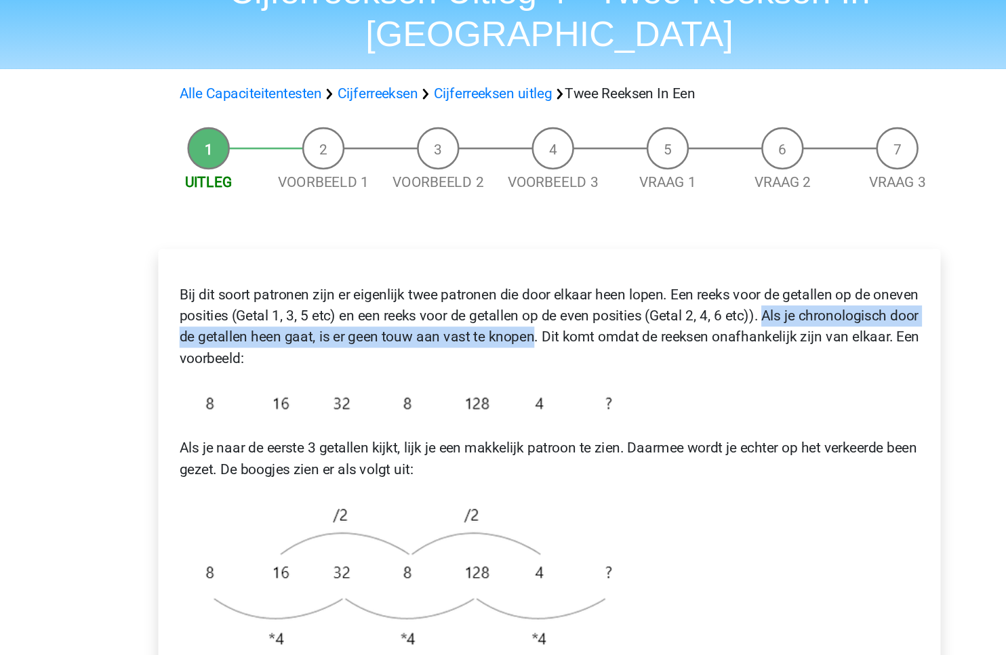
drag, startPoint x: 583, startPoint y: 307, endPoint x: 720, endPoint y: 287, distance: 138.4
click at [720, 293] on p "Bij dit soort patronen zijn er eigenlijk twee patronen die door elkaar heen lop…" at bounding box center [503, 325] width 568 height 65
copy p "Als je chronologisch door de getallen heen gaat, is er geen touw aan vast te kn…"
click at [418, 323] on p "Bij dit soort patronen zijn er eigenlijk twee patronen die door elkaar heen lop…" at bounding box center [503, 325] width 568 height 65
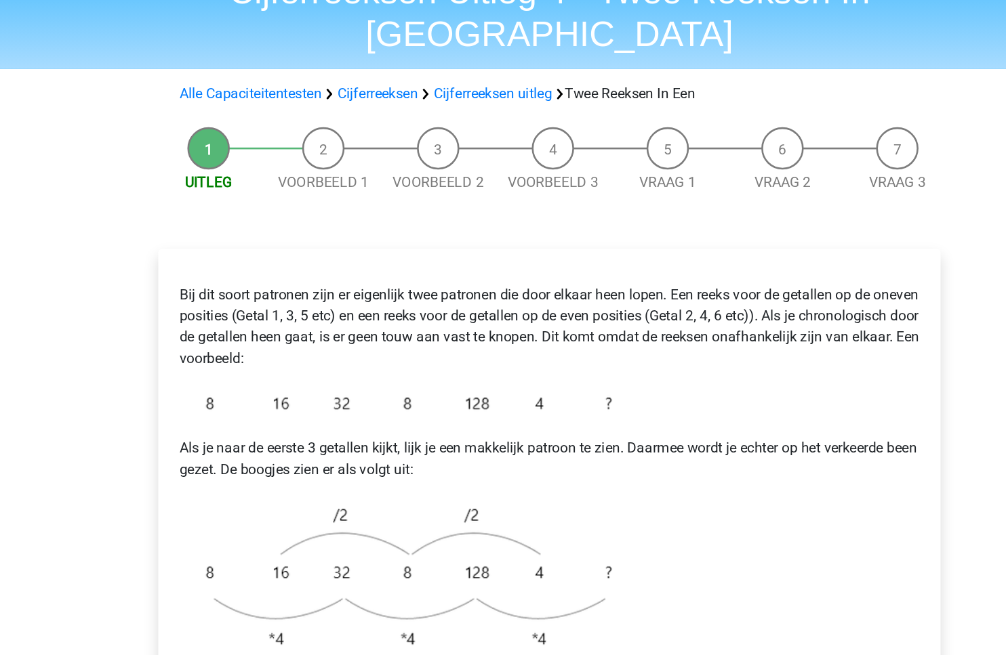
click at [418, 323] on p "Bij dit soort patronen zijn er eigenlijk twee patronen die door elkaar heen lop…" at bounding box center [503, 325] width 568 height 65
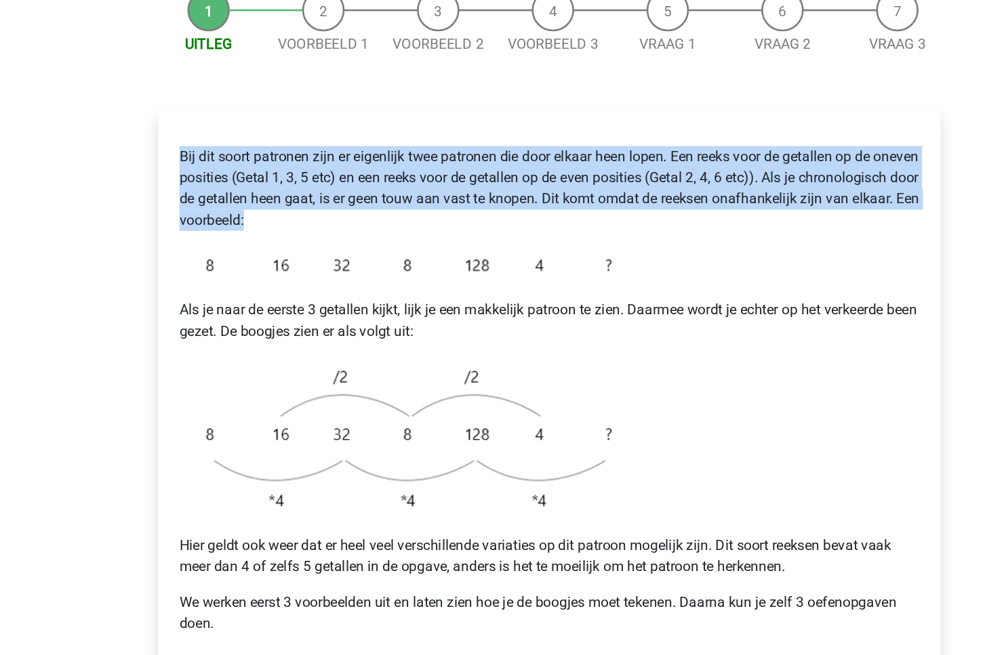
scroll to position [33, 0]
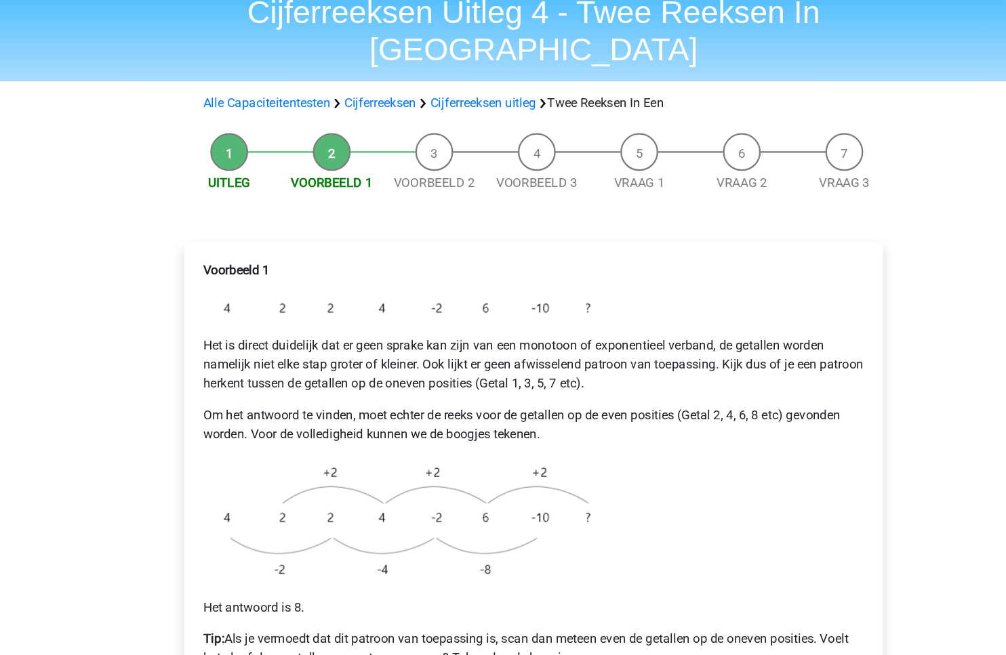
click at [451, 347] on p "Het is direct duidelijk dat er geen sprake kan zijn van een monotoon of exponen…" at bounding box center [503, 371] width 568 height 49
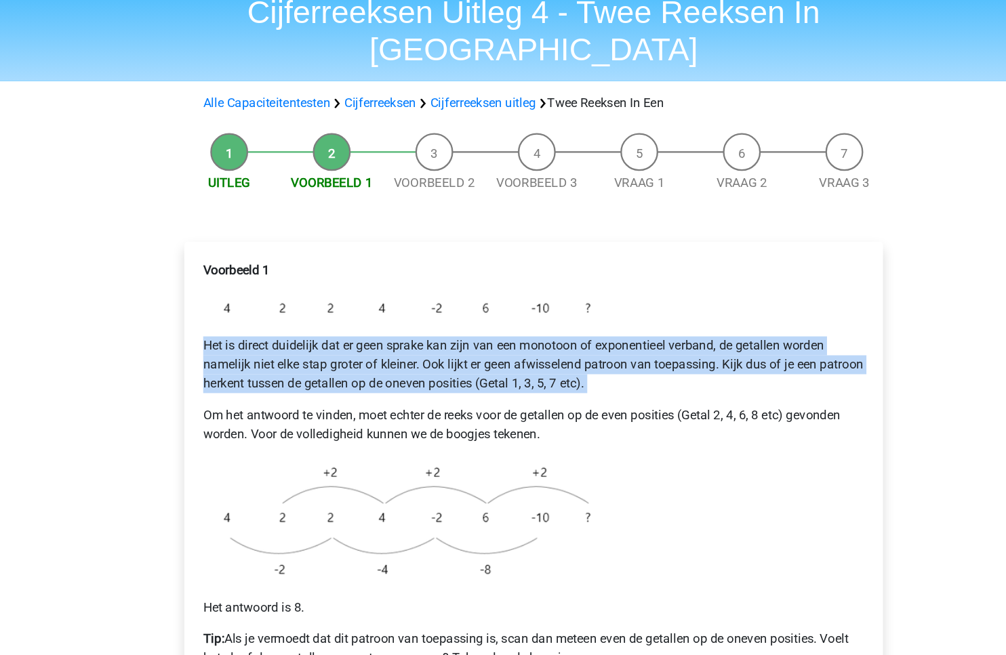
click at [451, 347] on p "Het is direct duidelijk dat er geen sprake kan zijn van een monotoon of exponen…" at bounding box center [503, 371] width 568 height 49
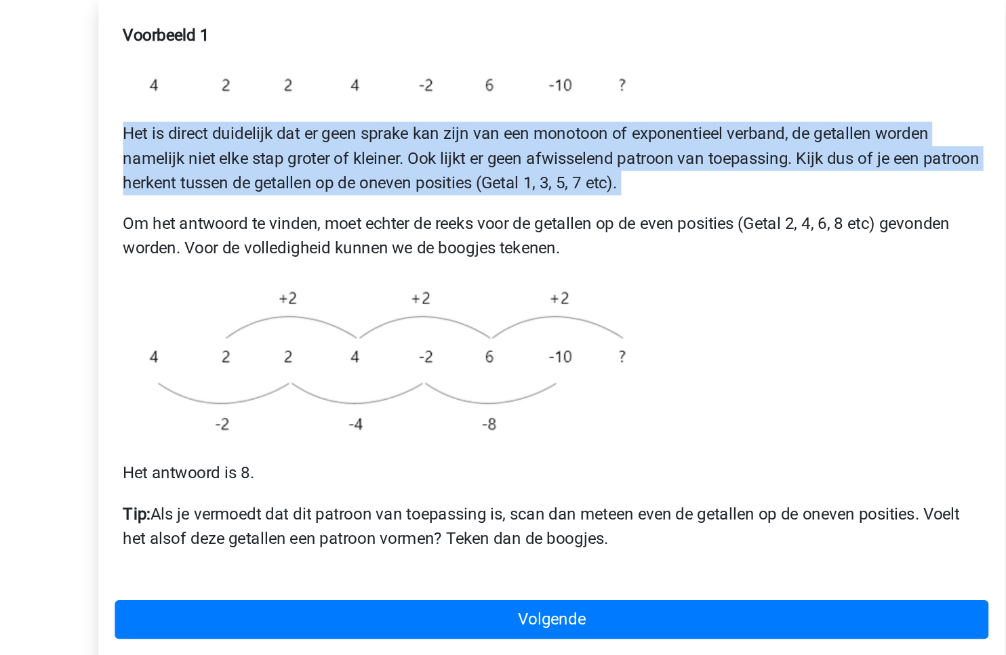
scroll to position [113, 0]
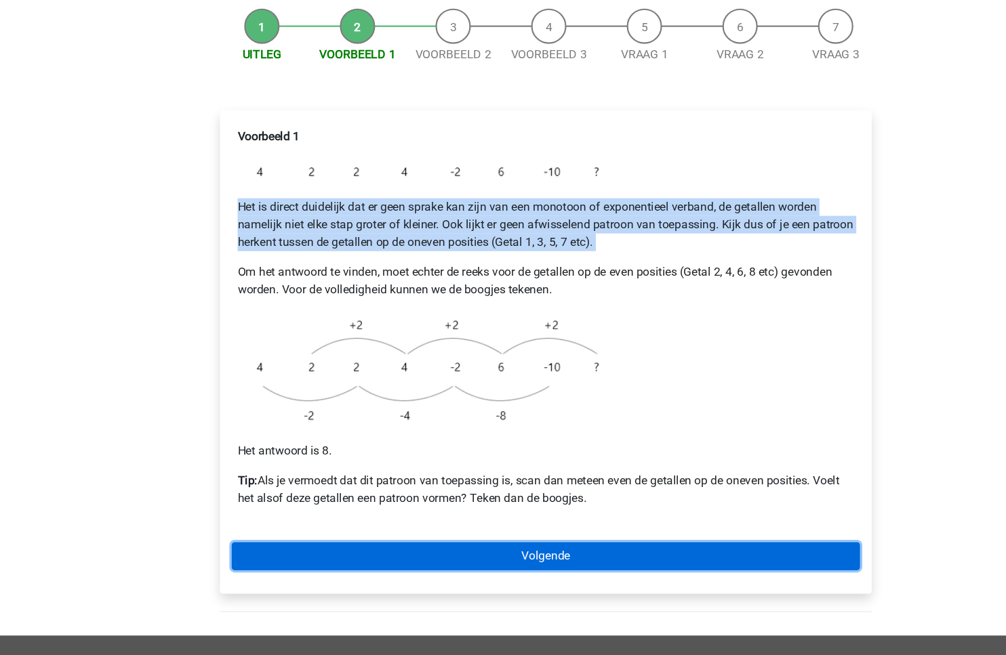
click at [447, 551] on link "Volgende" at bounding box center [503, 564] width 579 height 26
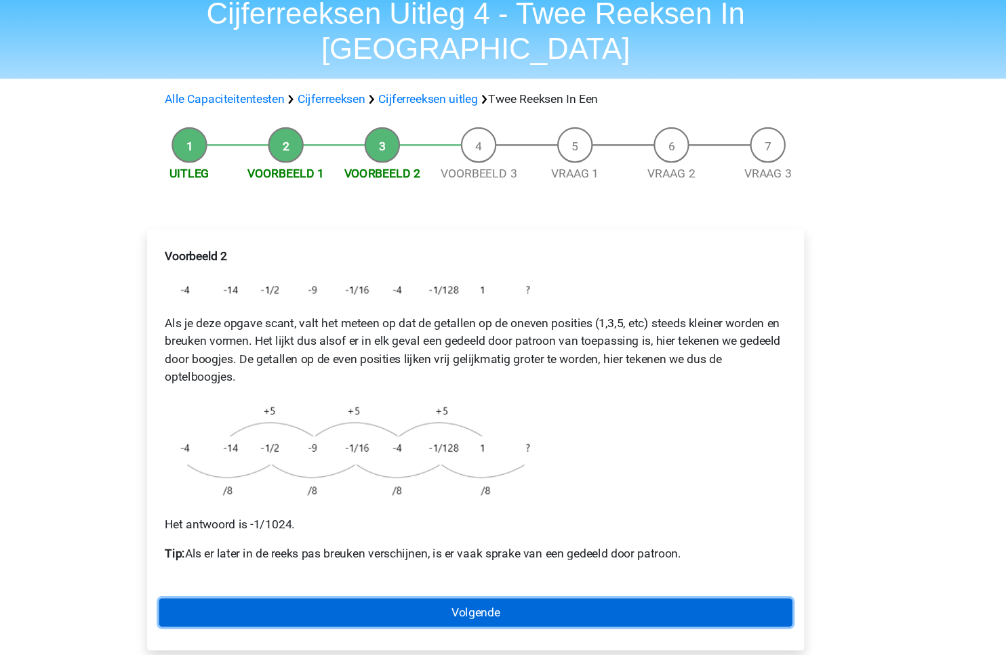
click at [539, 603] on link "Volgende" at bounding box center [503, 616] width 579 height 26
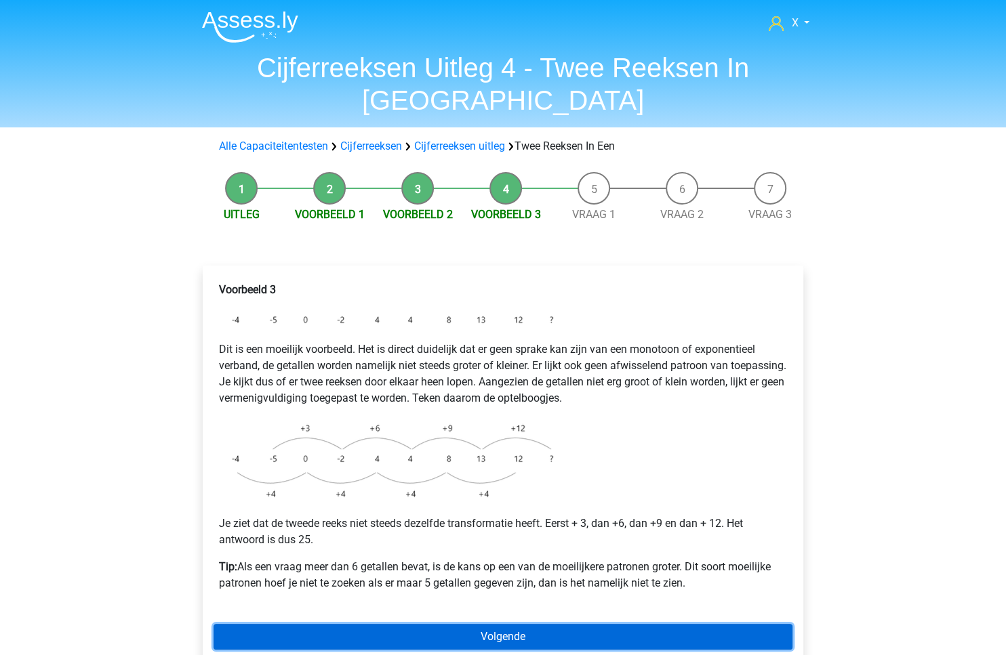
click at [497, 624] on link "Volgende" at bounding box center [503, 637] width 579 height 26
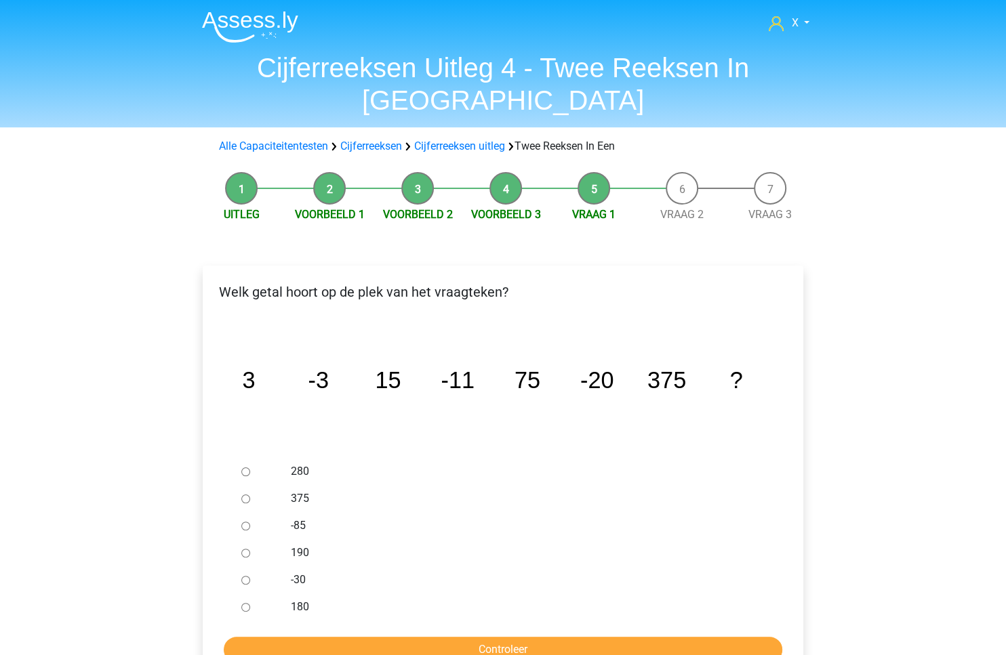
click at [498, 172] on li "Voorbeeld 3" at bounding box center [506, 197] width 88 height 51
click at [522, 208] on link "Voorbeeld 3" at bounding box center [506, 214] width 70 height 13
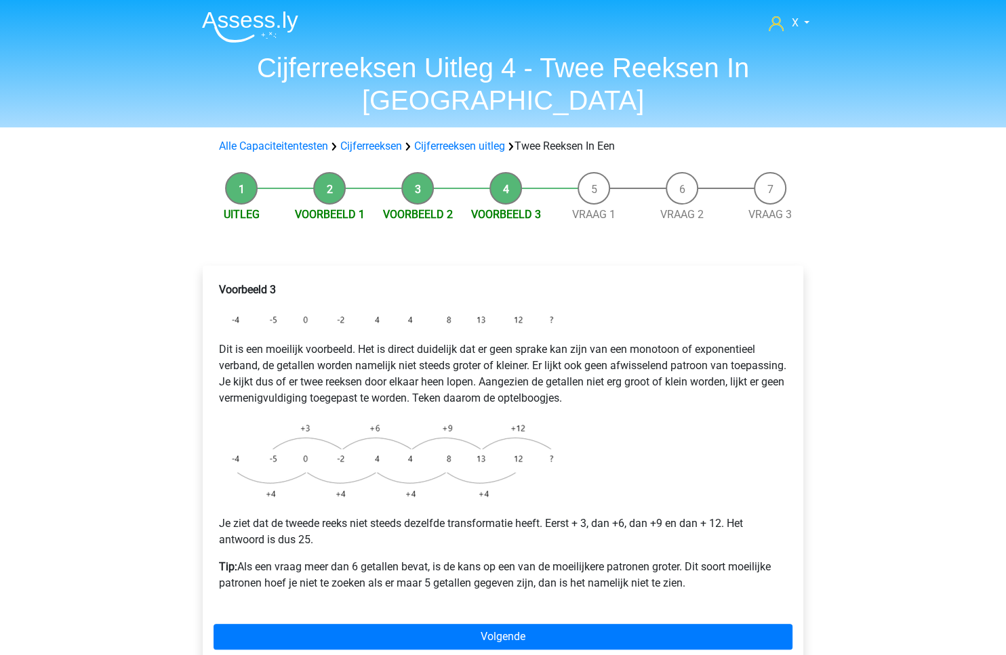
click at [415, 559] on p "Tip: Als een vraag meer dan 6 getallen bevat, is de kans op een van de moeilijk…" at bounding box center [503, 575] width 568 height 33
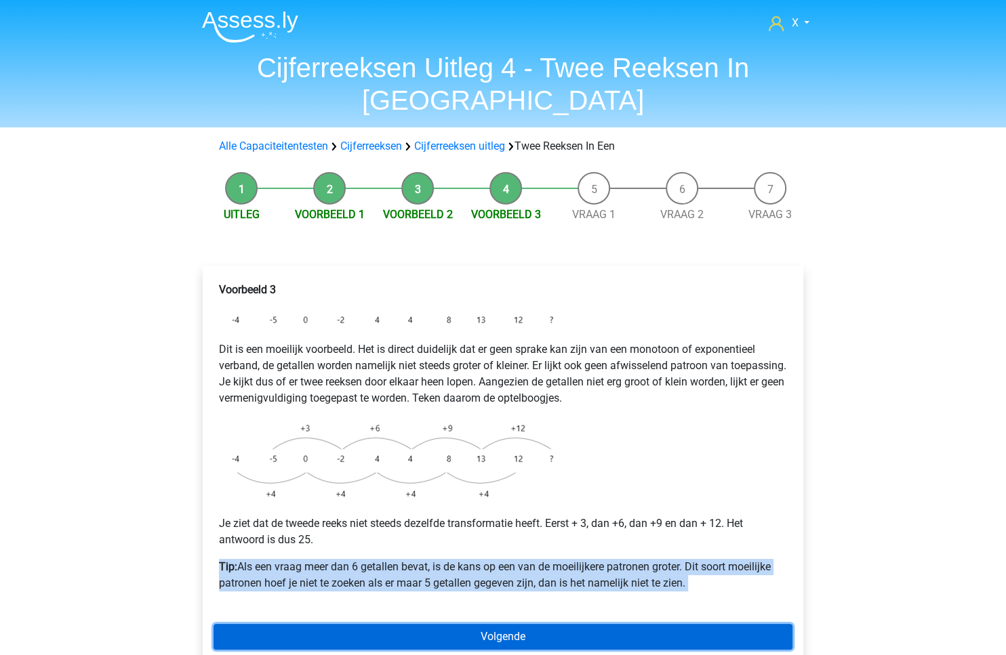
click at [416, 624] on link "Volgende" at bounding box center [503, 637] width 579 height 26
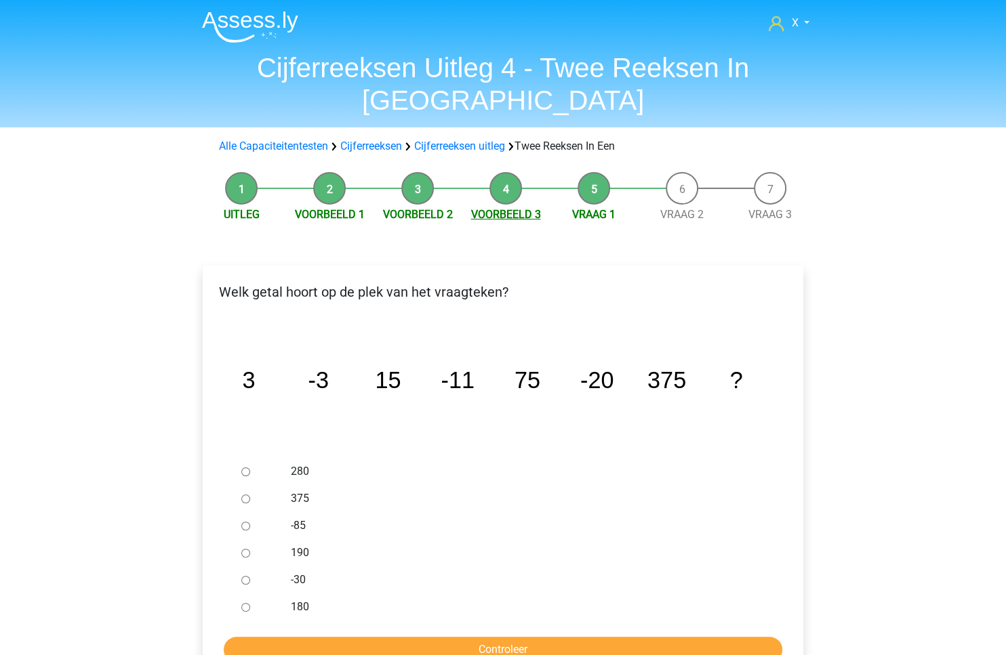
click at [523, 208] on link "Voorbeeld 3" at bounding box center [506, 214] width 70 height 13
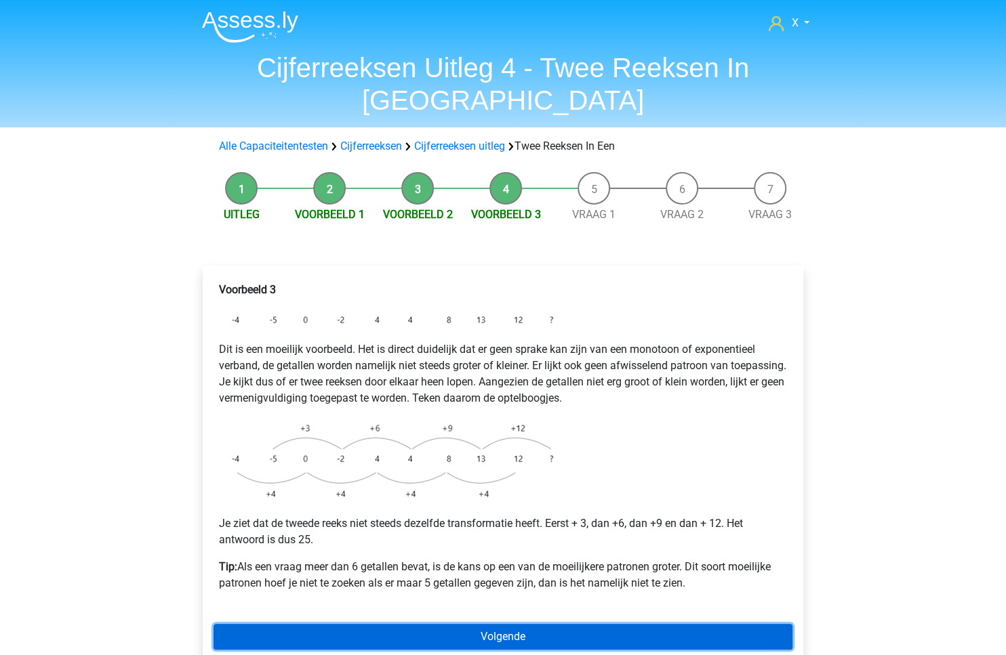
click at [522, 624] on link "Volgende" at bounding box center [503, 637] width 579 height 26
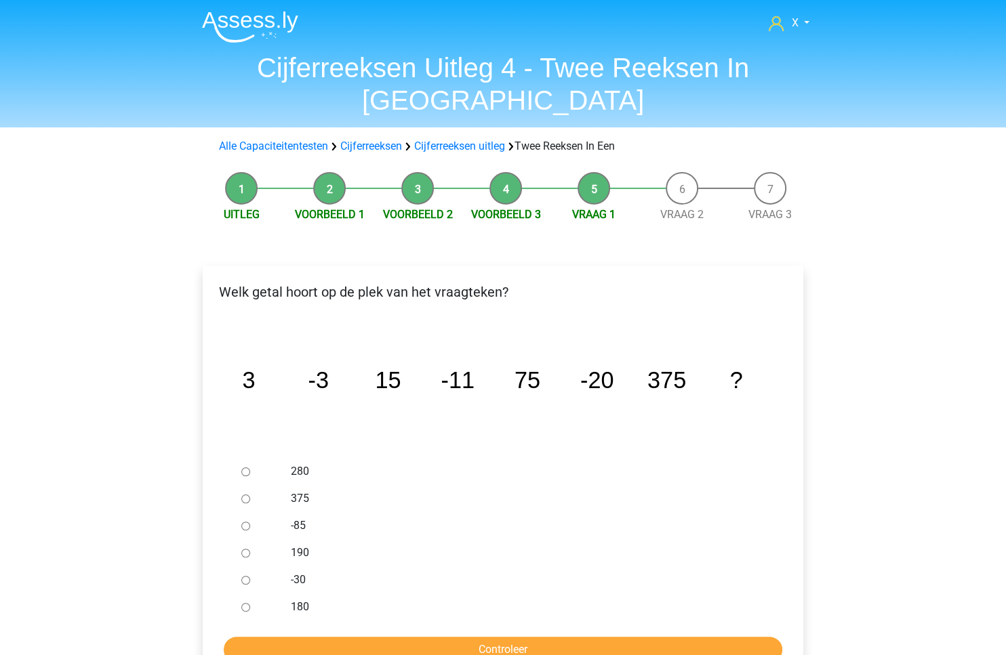
click at [512, 172] on li "Voorbeeld 3" at bounding box center [506, 197] width 88 height 51
click at [508, 208] on link "Voorbeeld 3" at bounding box center [506, 214] width 70 height 13
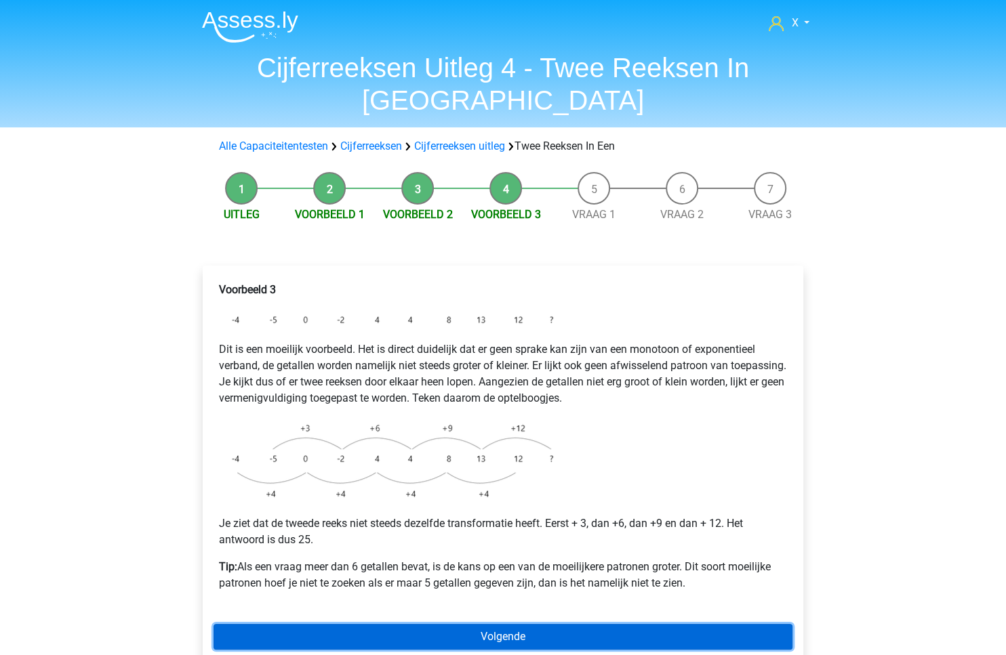
click at [553, 624] on link "Volgende" at bounding box center [503, 637] width 579 height 26
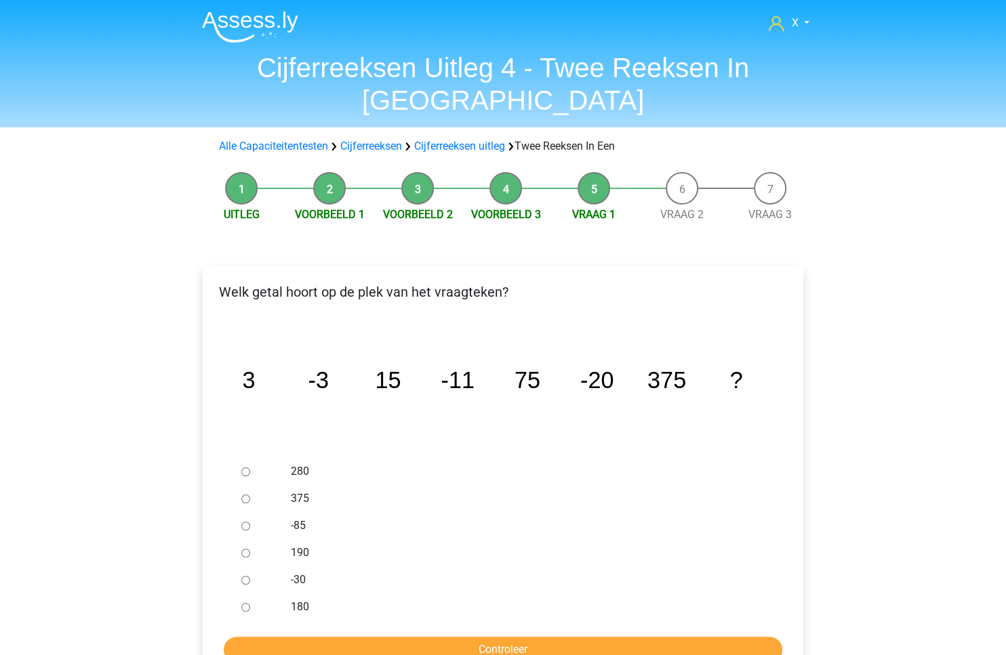
click at [393, 367] on tspan "15" at bounding box center [388, 380] width 26 height 26
click at [243, 576] on input "-30" at bounding box center [245, 580] width 9 height 9
radio input "true"
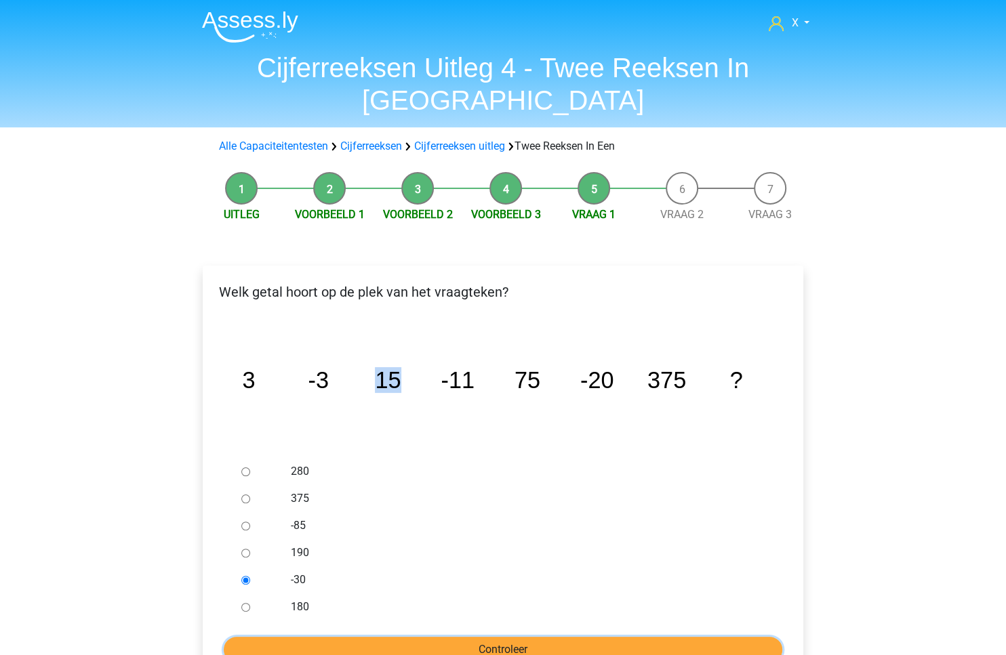
click at [361, 637] on input "Controleer" at bounding box center [503, 650] width 558 height 26
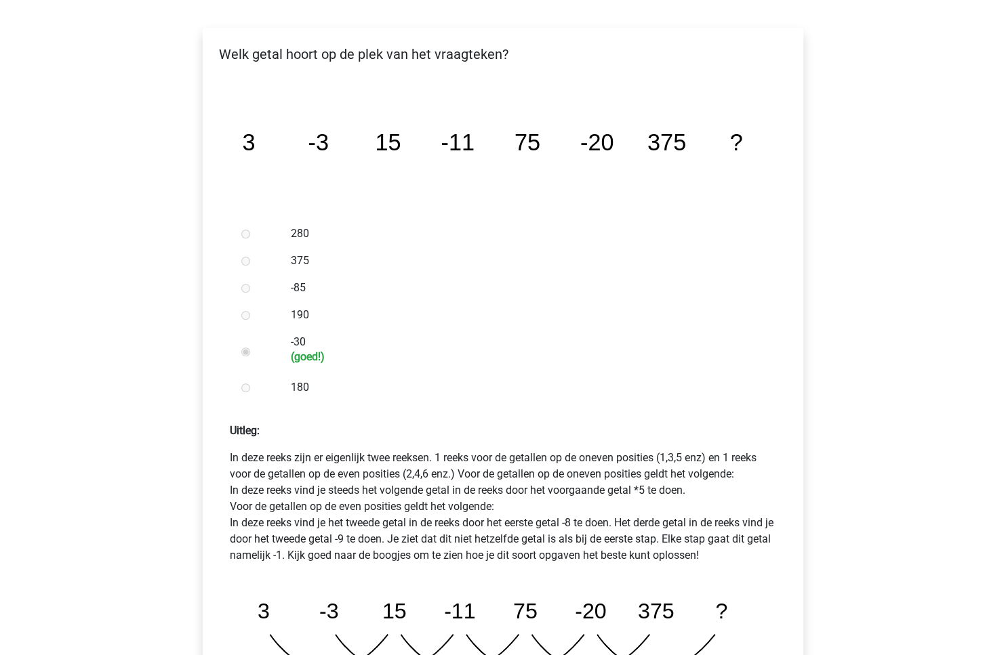
scroll to position [376, 0]
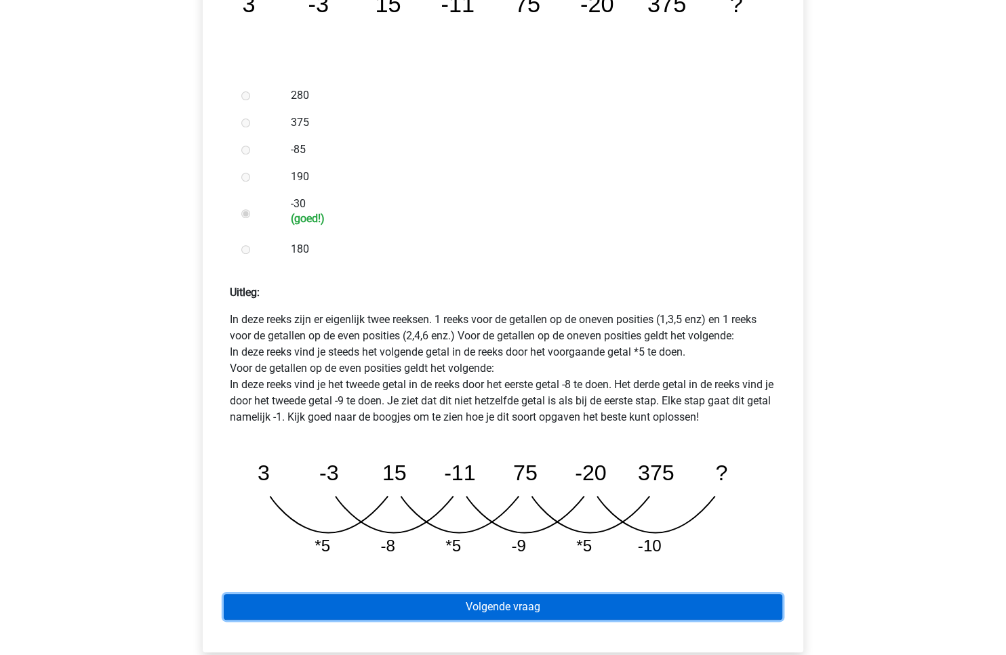
click at [552, 594] on link "Volgende vraag" at bounding box center [503, 607] width 558 height 26
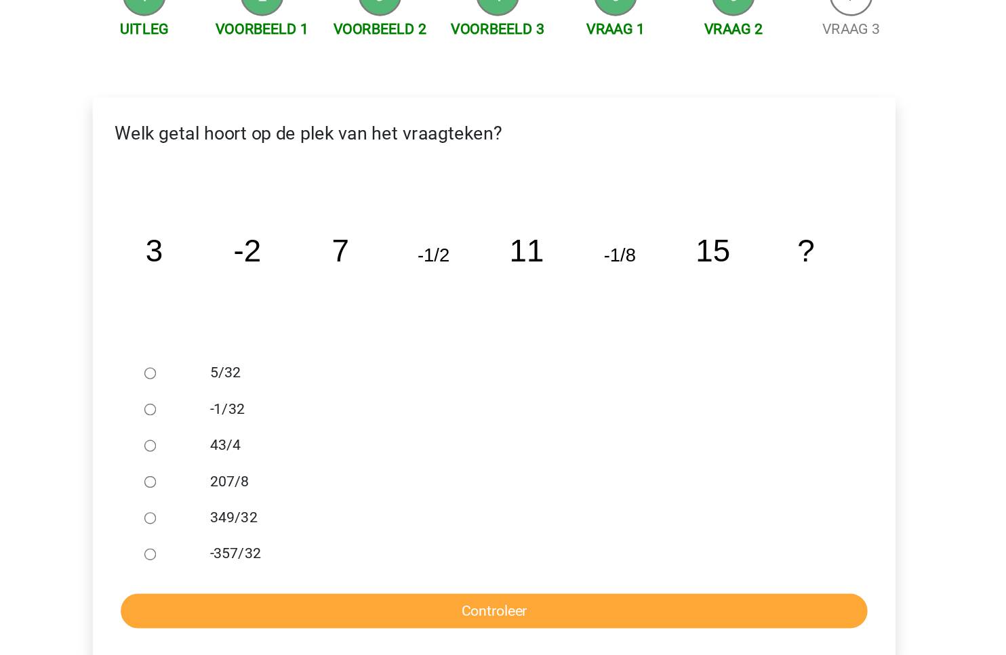
scroll to position [48, 0]
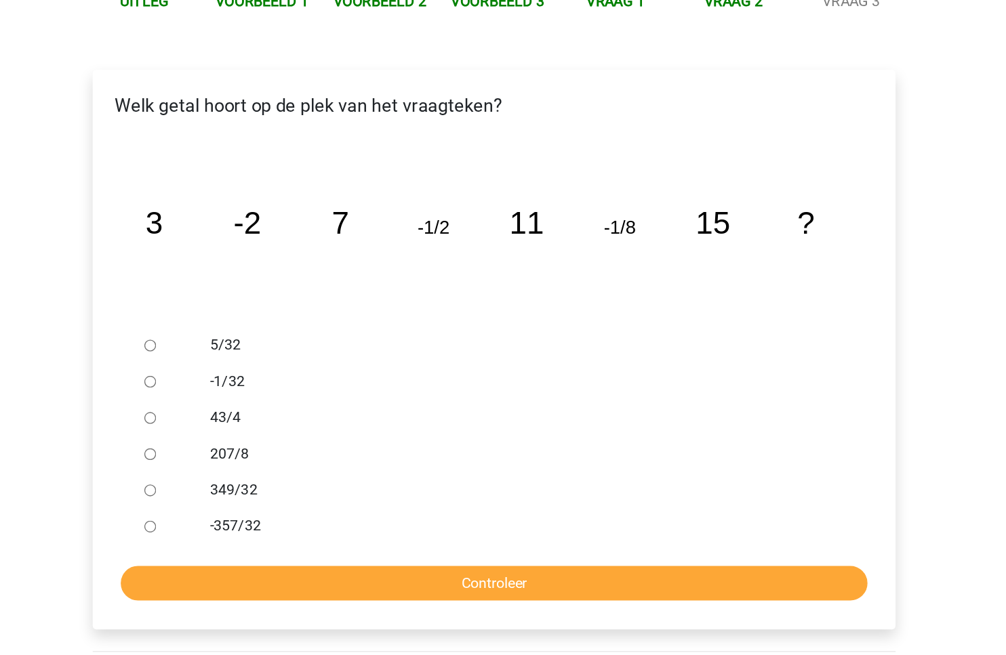
click at [245, 447] on input "-1/32" at bounding box center [245, 451] width 9 height 9
radio input "true"
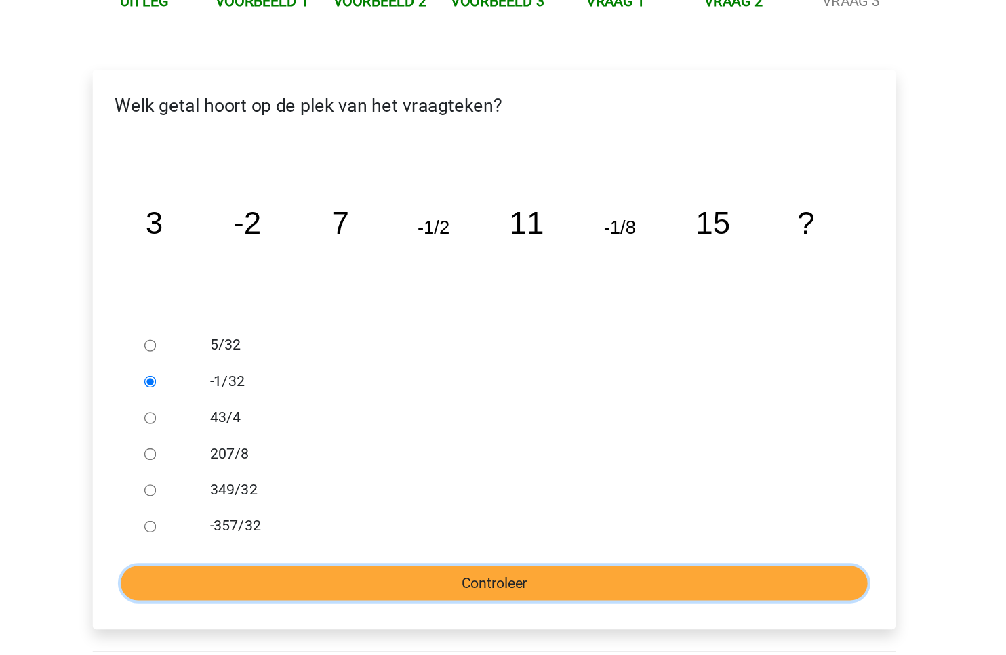
click at [365, 589] on input "Controleer" at bounding box center [503, 602] width 558 height 26
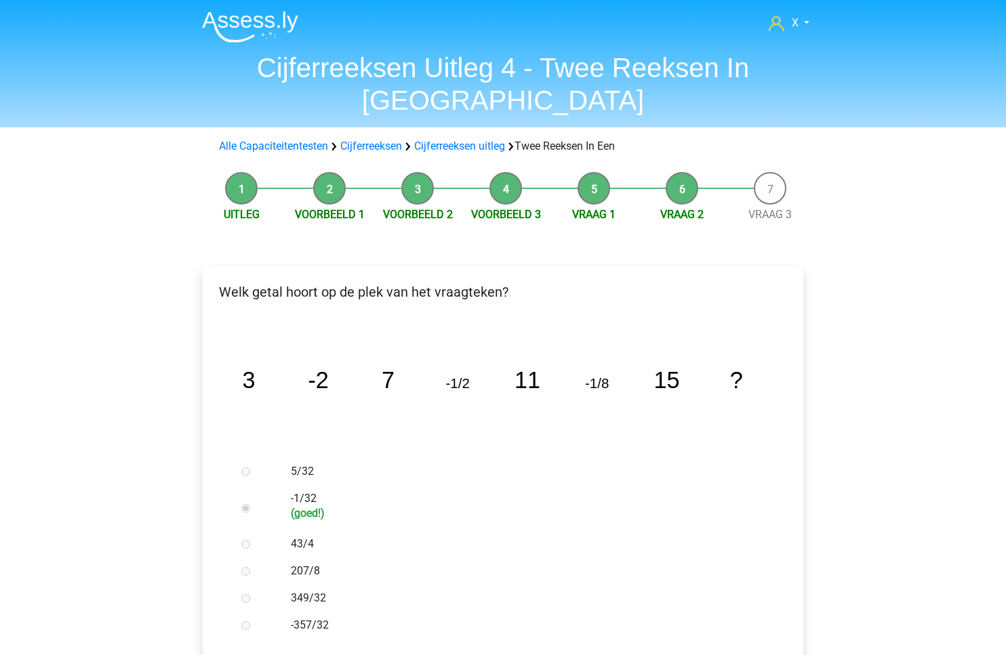
scroll to position [704, 0]
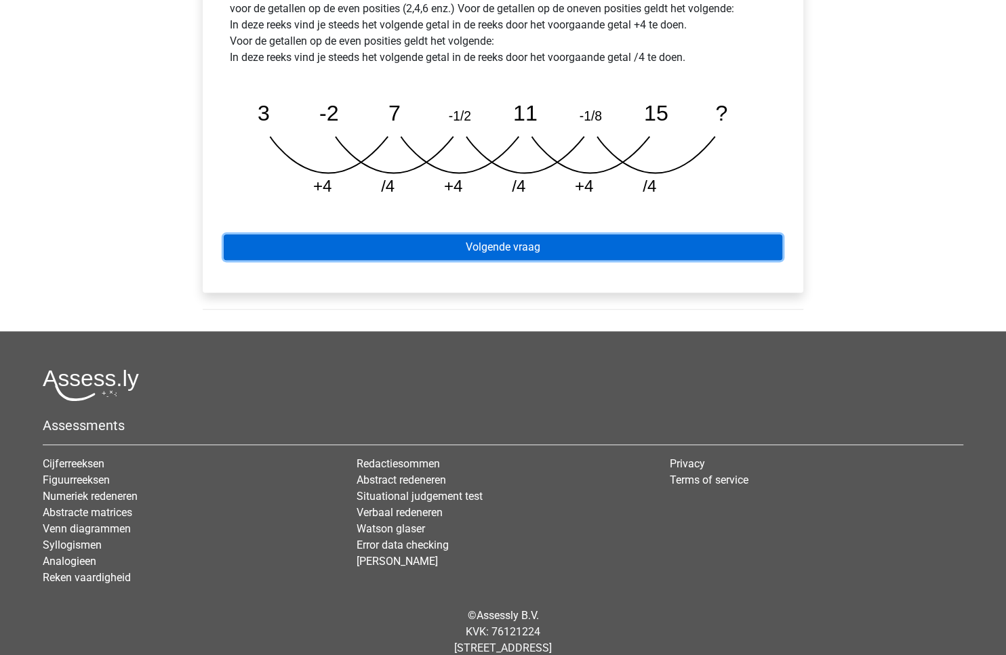
click at [551, 235] on link "Volgende vraag" at bounding box center [503, 248] width 558 height 26
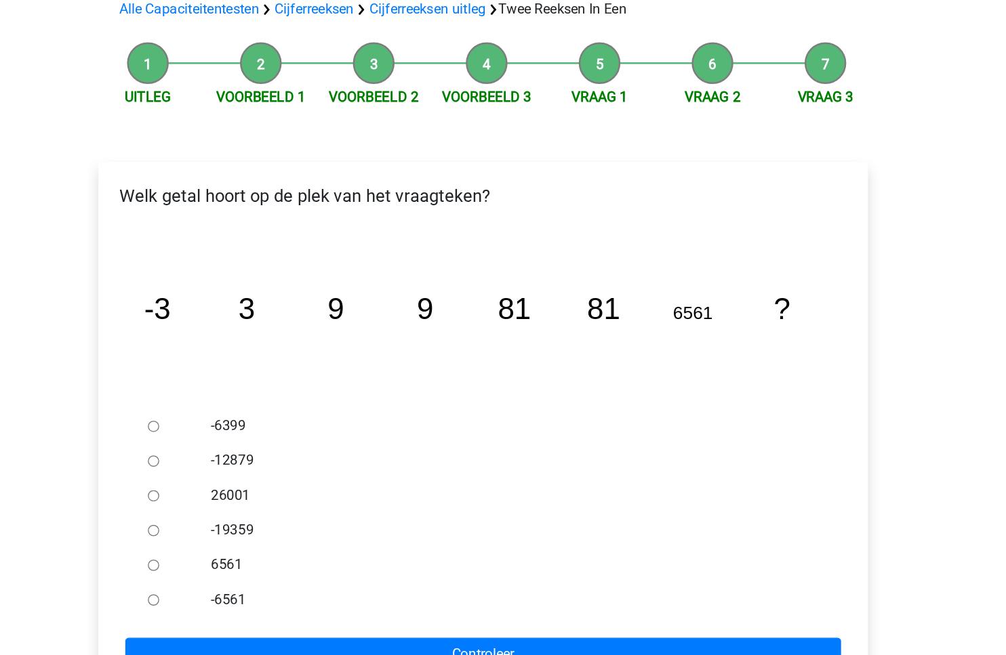
scroll to position [46, 0]
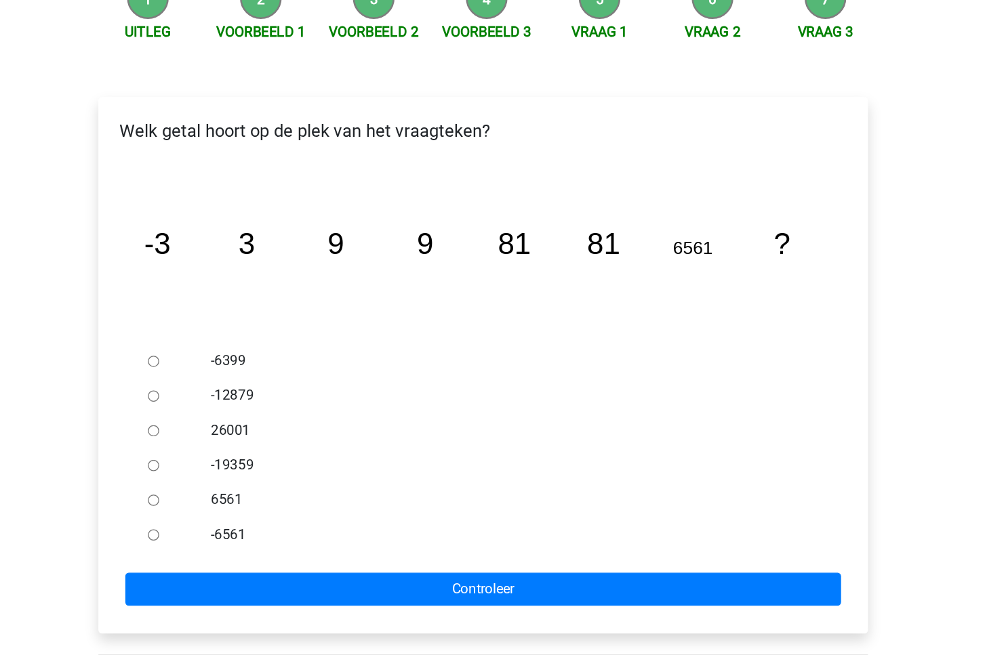
click at [247, 557] on input "-6561" at bounding box center [245, 561] width 9 height 9
radio input "true"
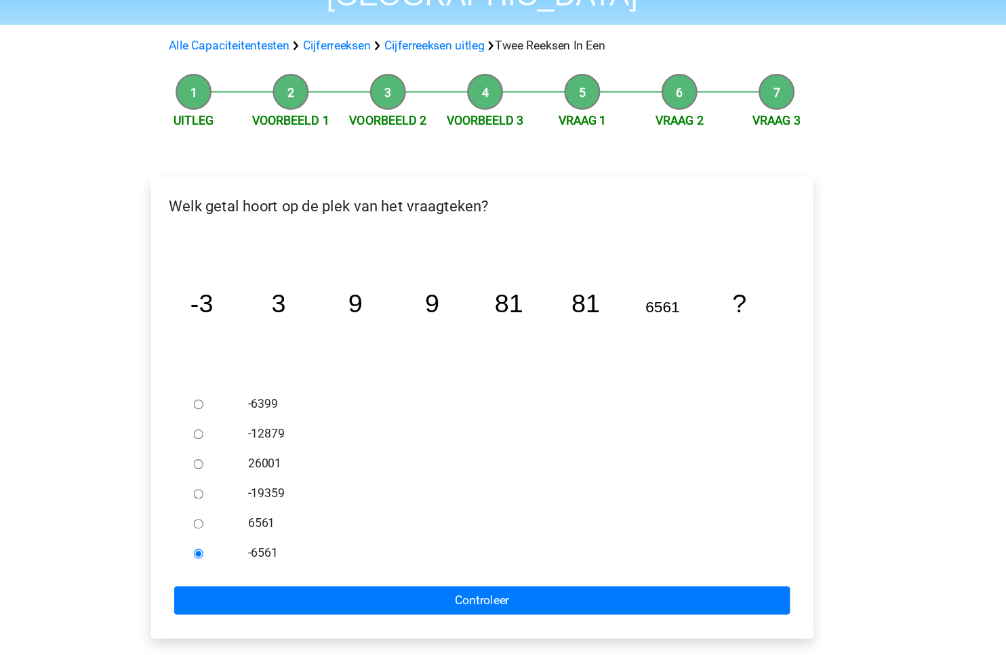
scroll to position [43, 0]
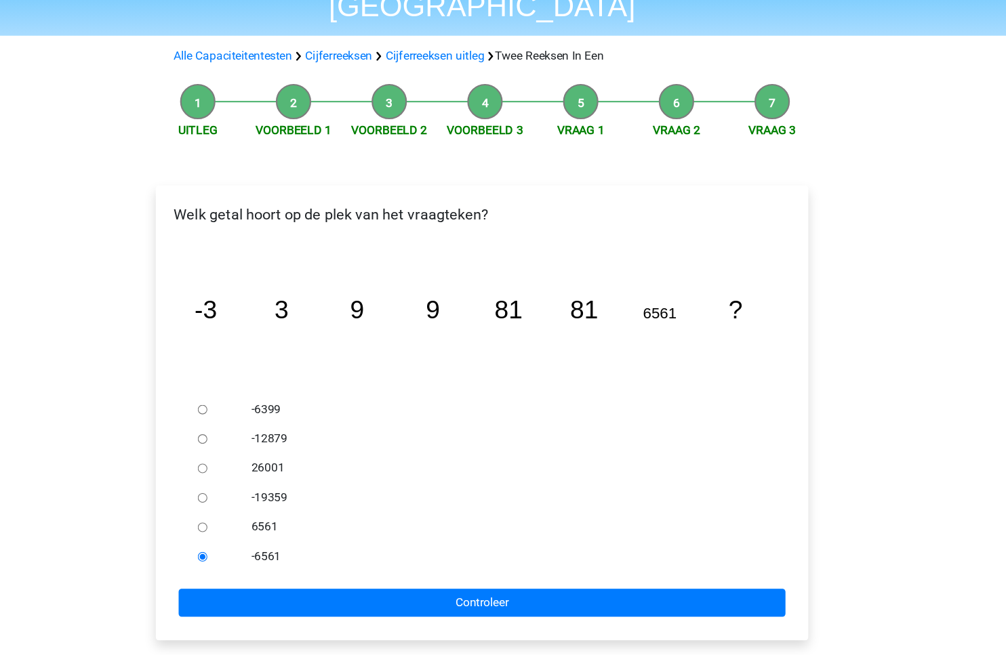
click at [249, 533] on input "6561" at bounding box center [245, 537] width 9 height 9
radio input "true"
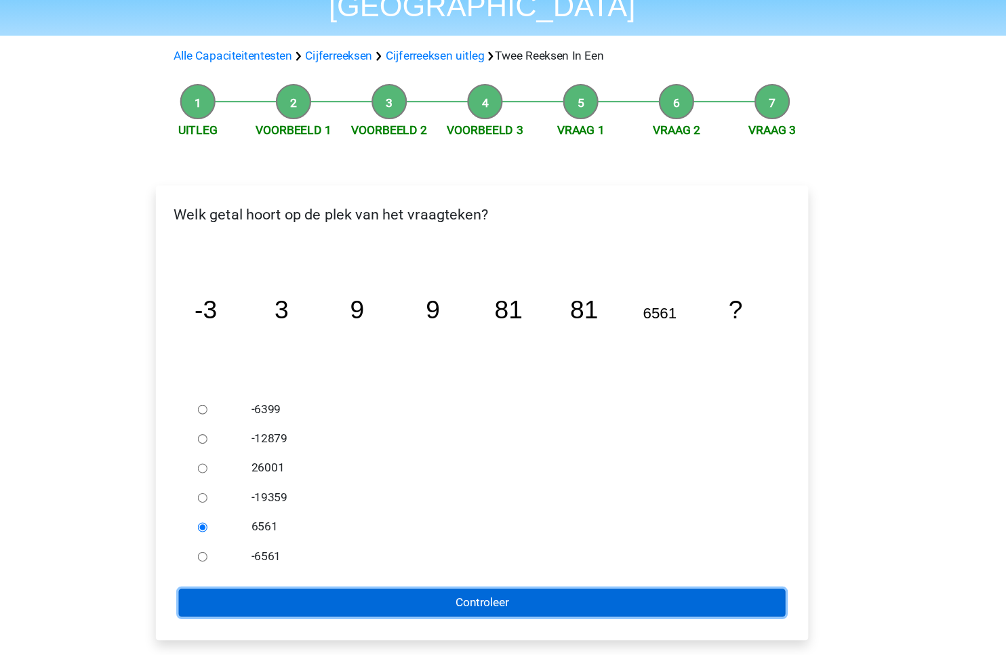
click at [451, 594] on input "Controleer" at bounding box center [503, 607] width 558 height 26
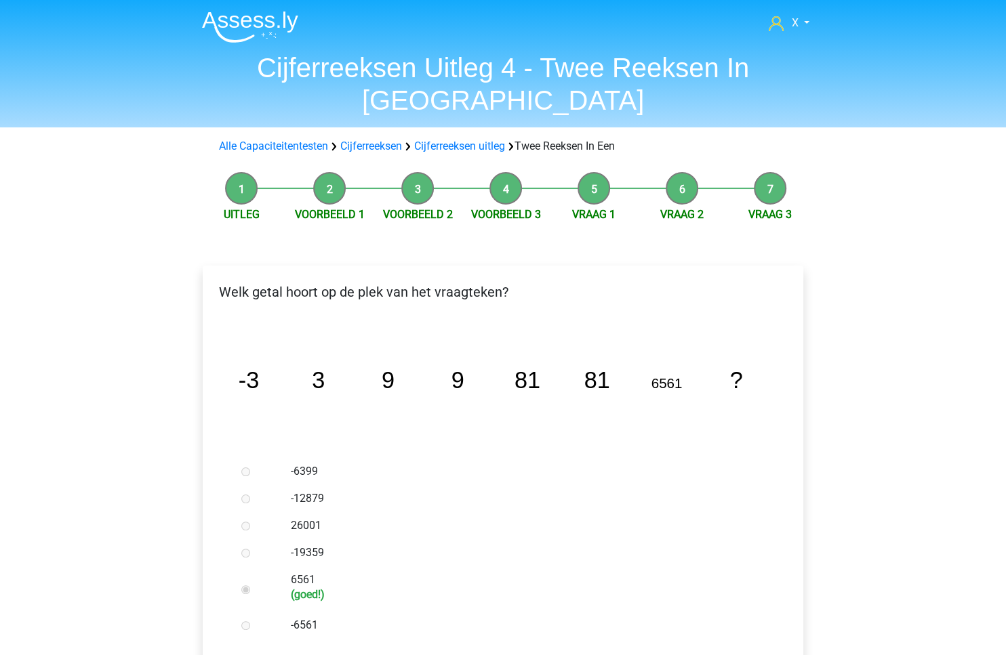
scroll to position [418, 0]
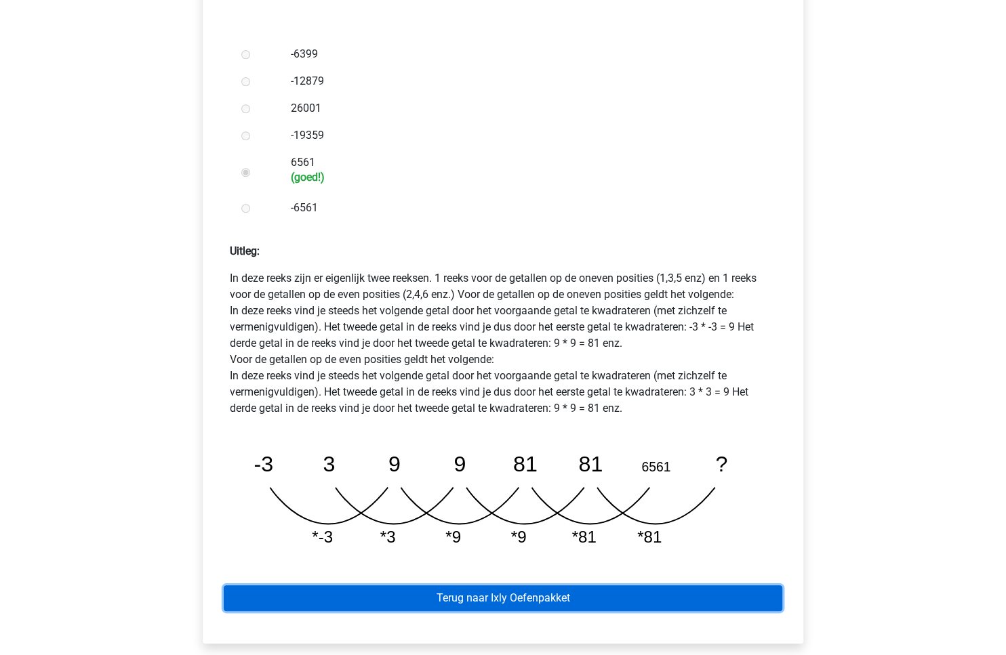
click at [421, 586] on link "Terug naar Ixly Oefenpakket" at bounding box center [503, 599] width 558 height 26
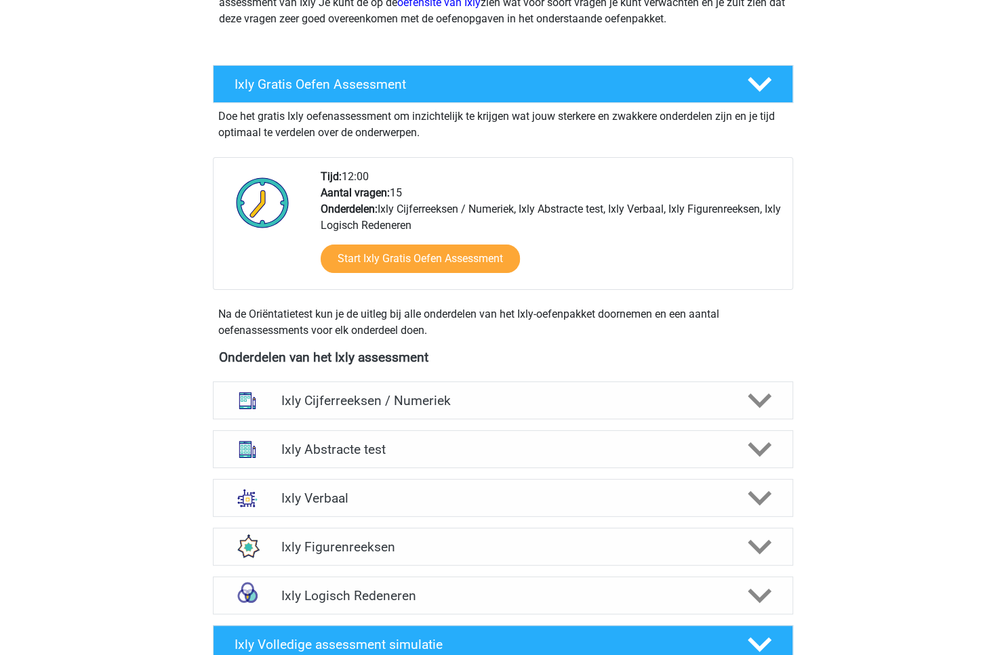
scroll to position [289, 0]
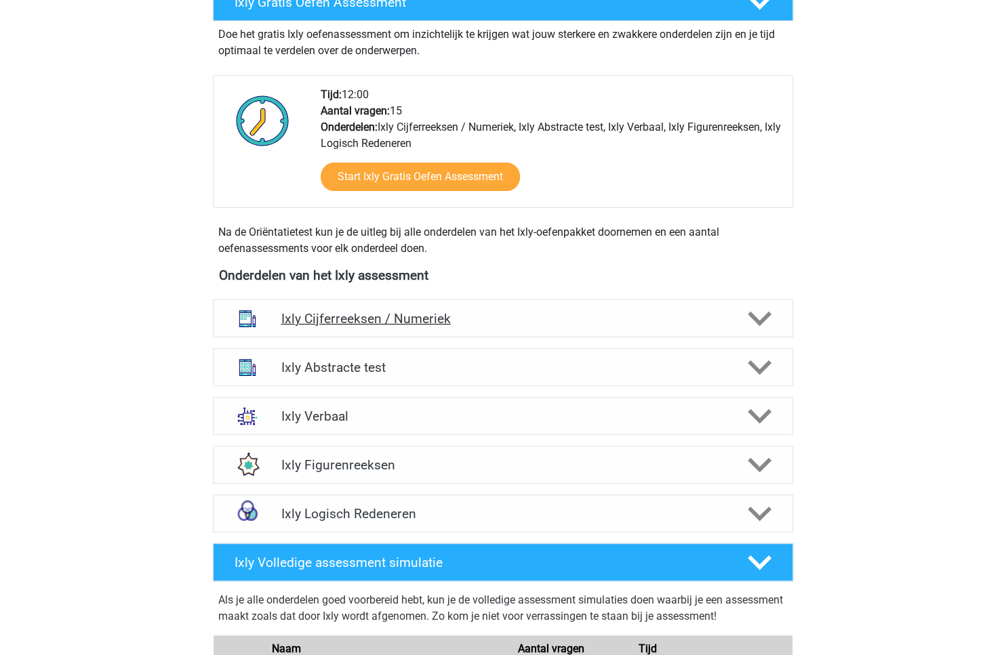
click at [780, 319] on div at bounding box center [758, 319] width 46 height 24
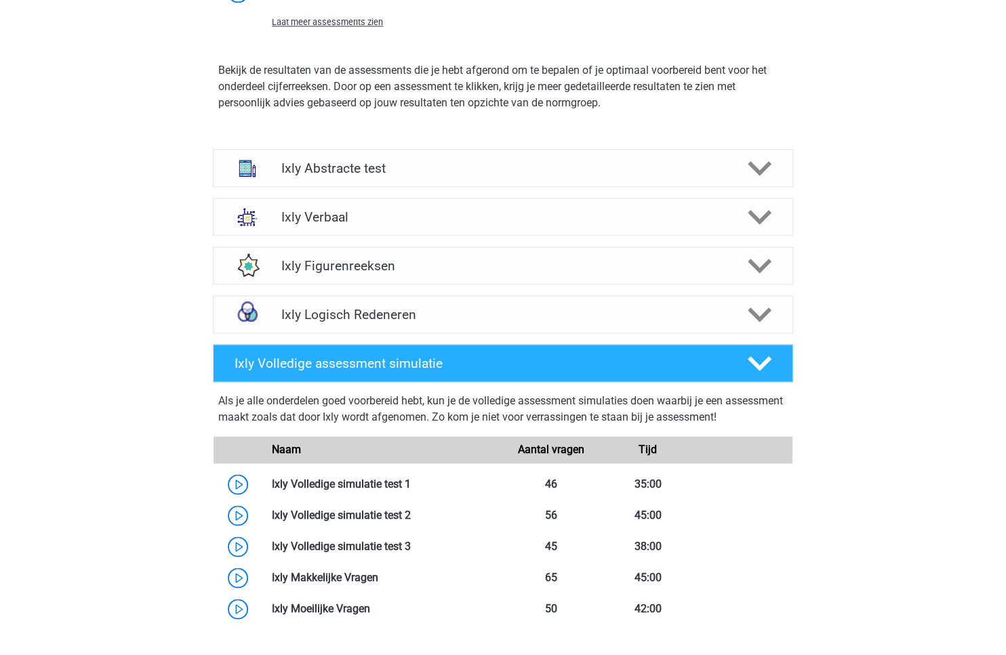
scroll to position [924, 0]
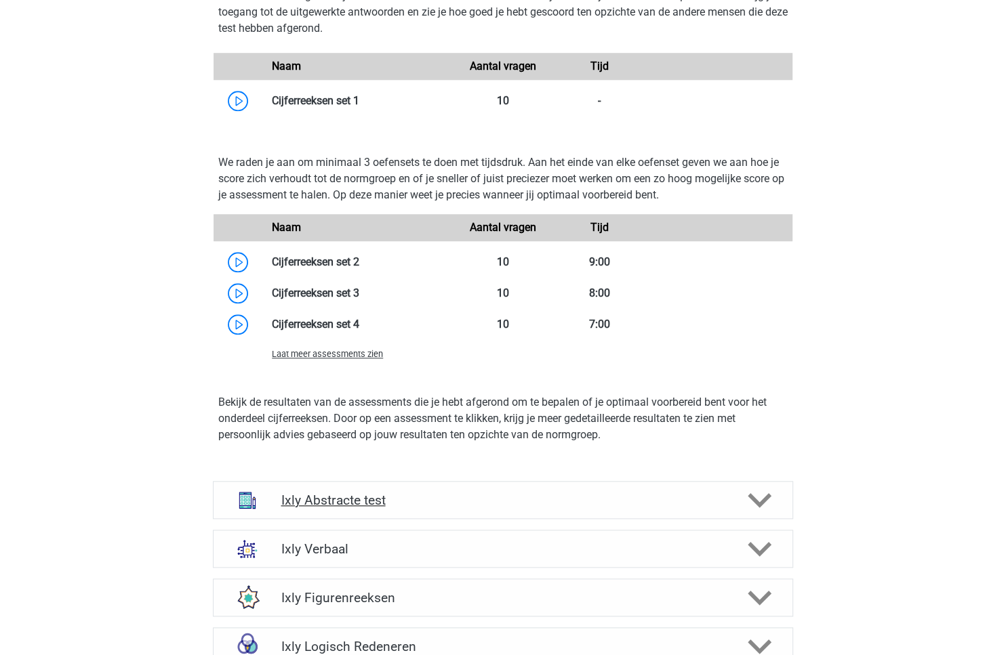
click at [524, 487] on div "Ixly Abstracte test" at bounding box center [503, 500] width 580 height 38
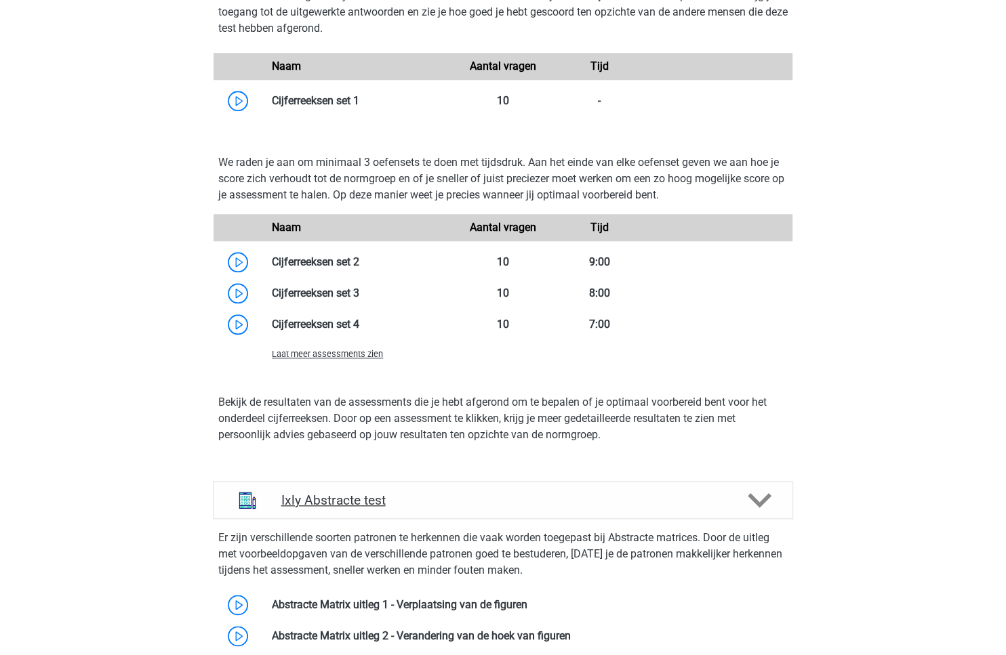
click at [524, 487] on div "Ixly Abstracte test" at bounding box center [503, 500] width 580 height 38
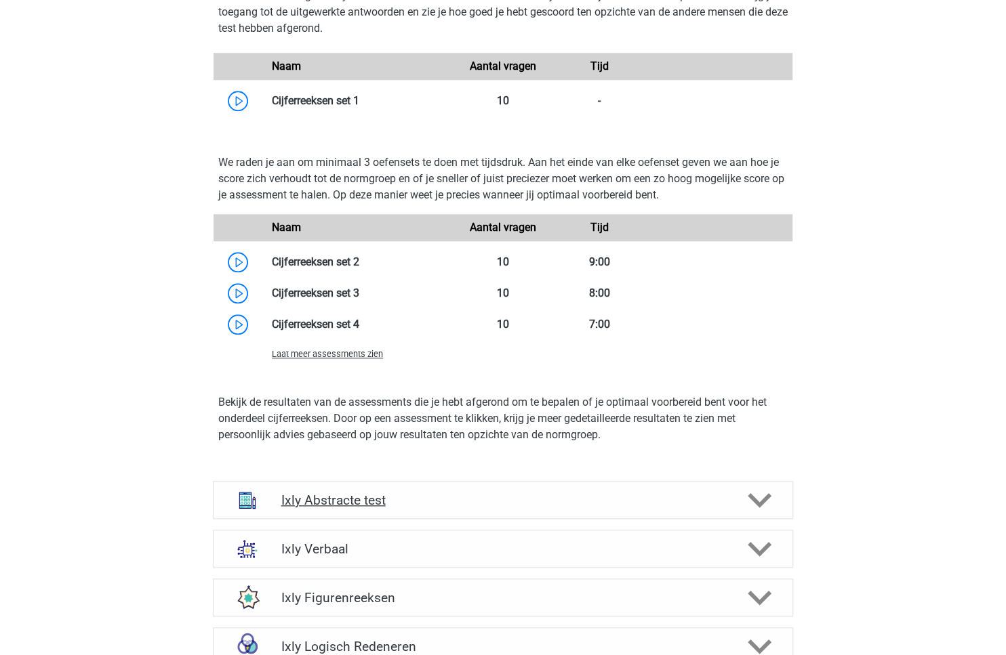
scroll to position [531, 0]
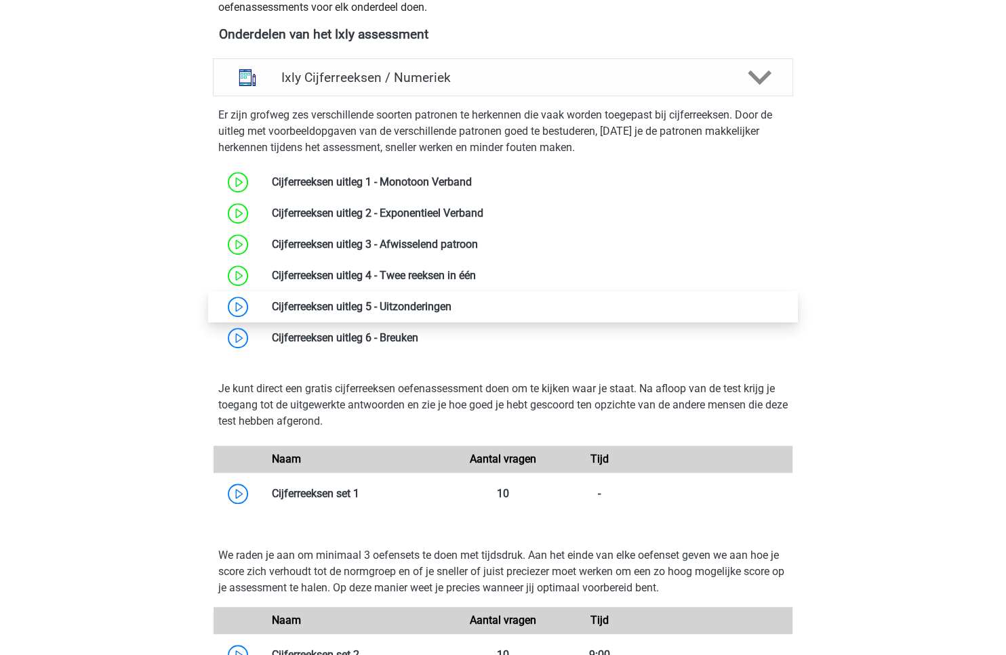
click at [451, 300] on link at bounding box center [451, 306] width 0 height 13
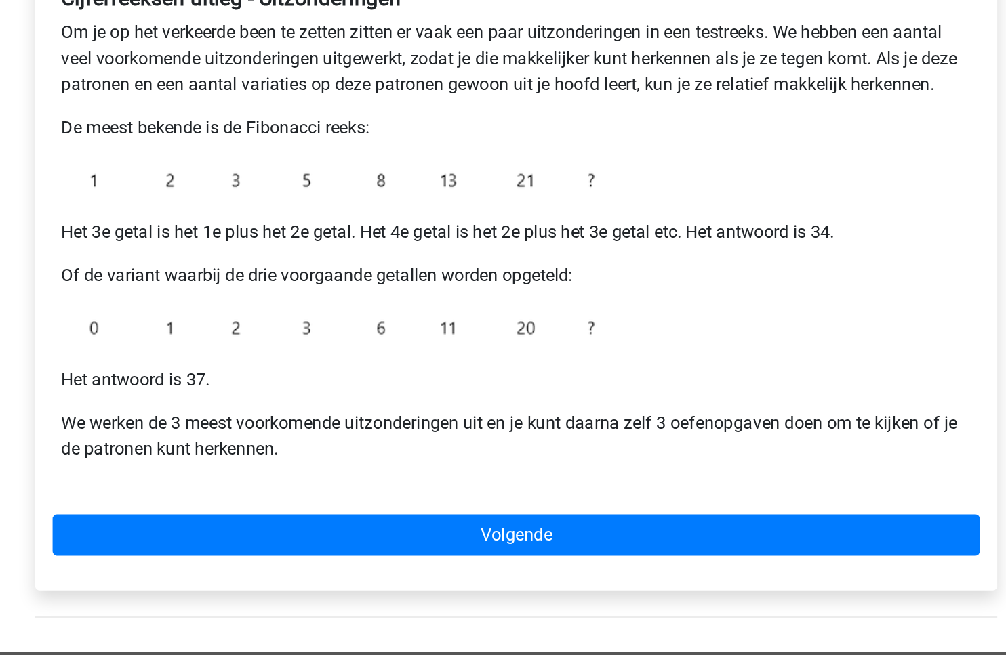
scroll to position [52, 0]
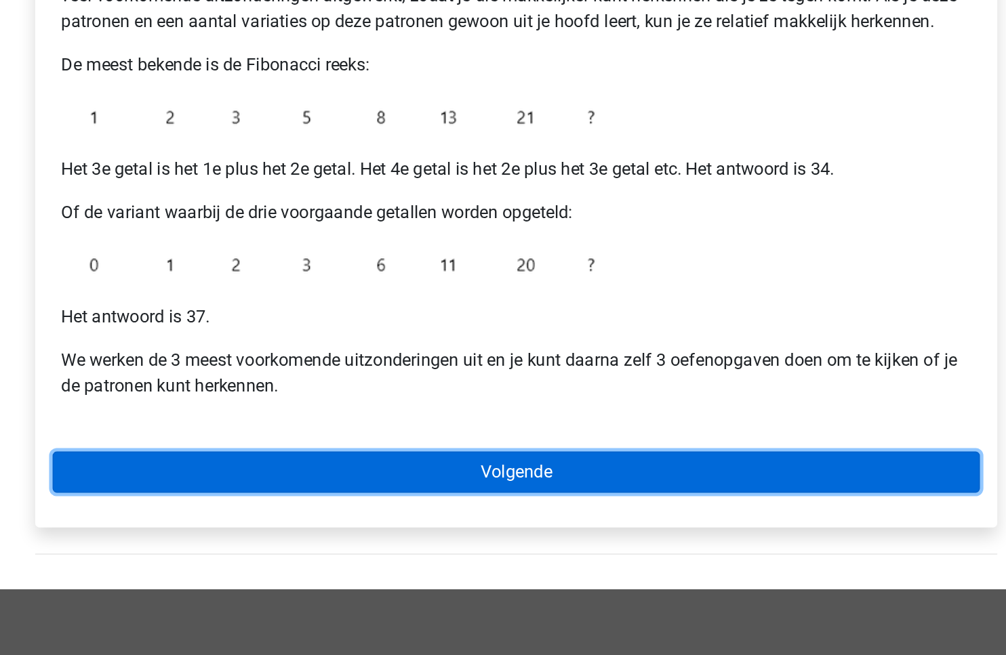
click at [576, 544] on link "Volgende" at bounding box center [503, 541] width 579 height 26
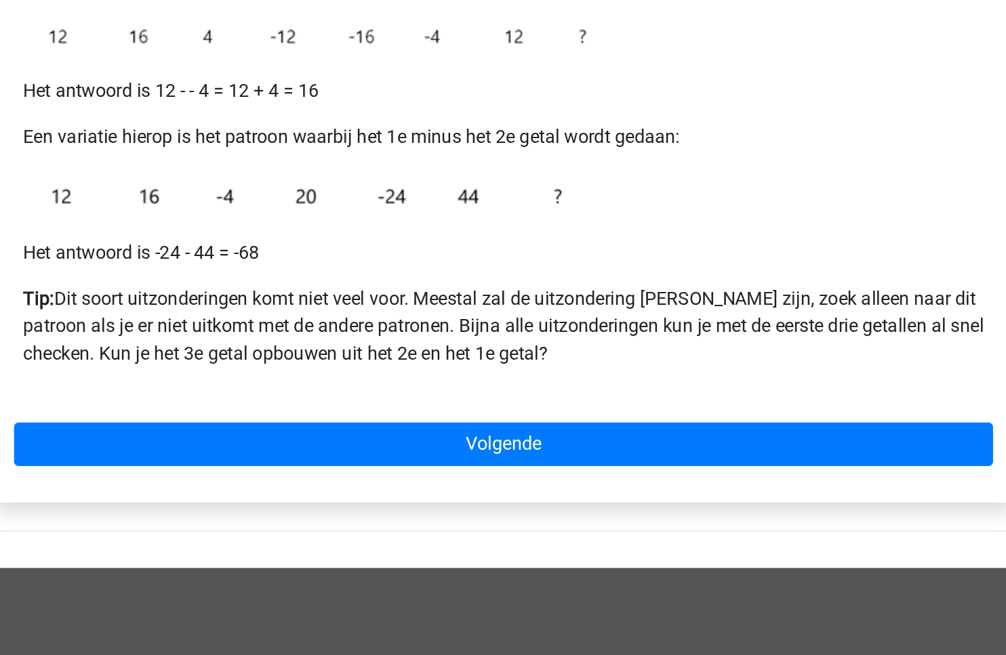
scroll to position [52, 0]
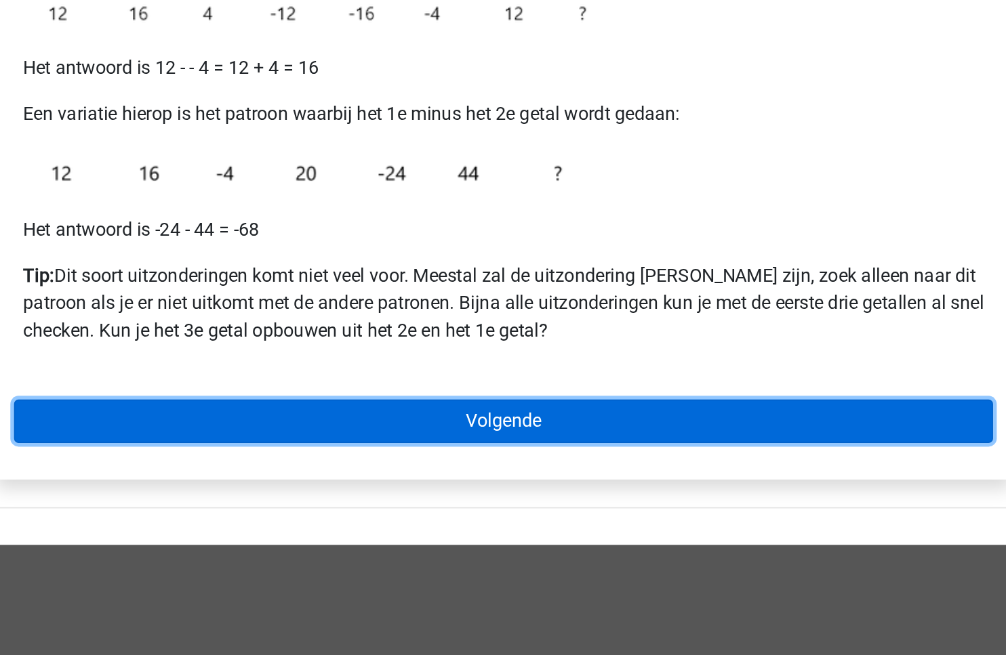
click at [569, 514] on link "Volgende" at bounding box center [503, 517] width 579 height 26
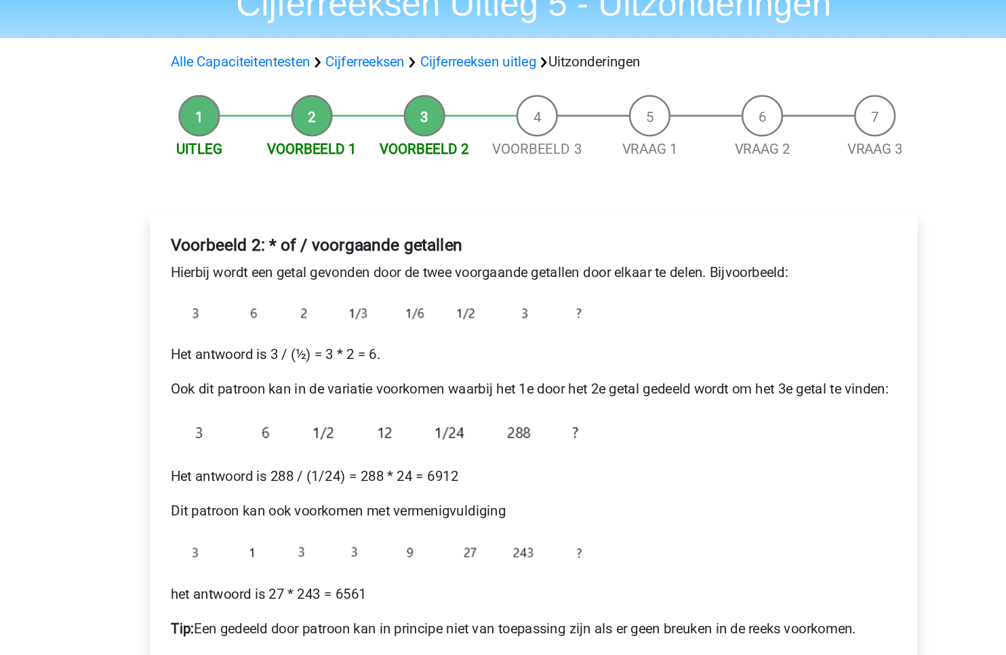
click at [748, 285] on p "Hierbij wordt een getal gevonden door de twee voorgaande getallen door elkaar t…" at bounding box center [503, 278] width 568 height 16
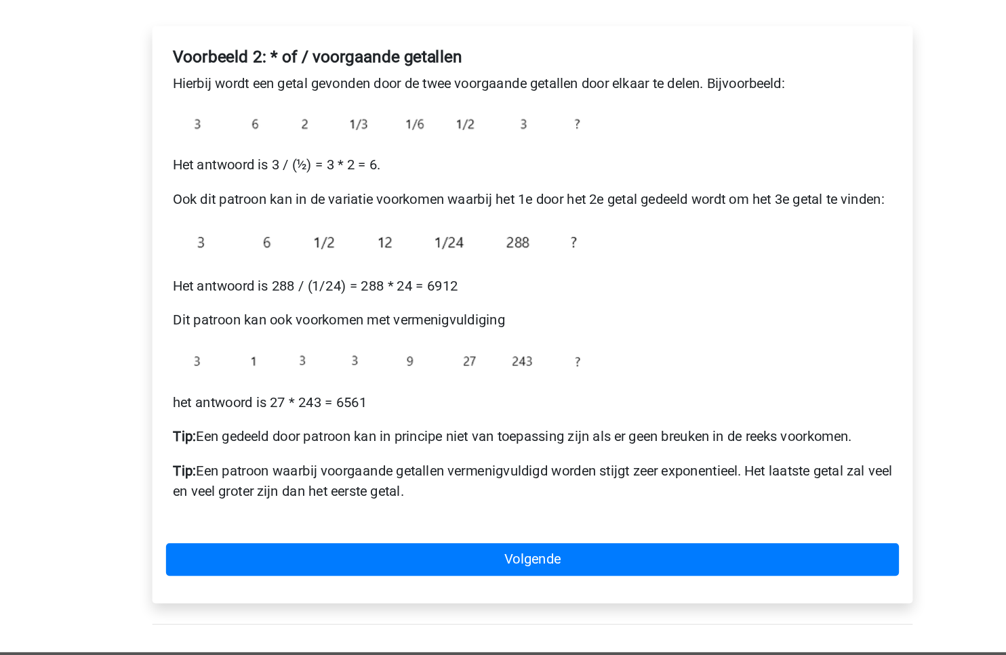
scroll to position [75, 0]
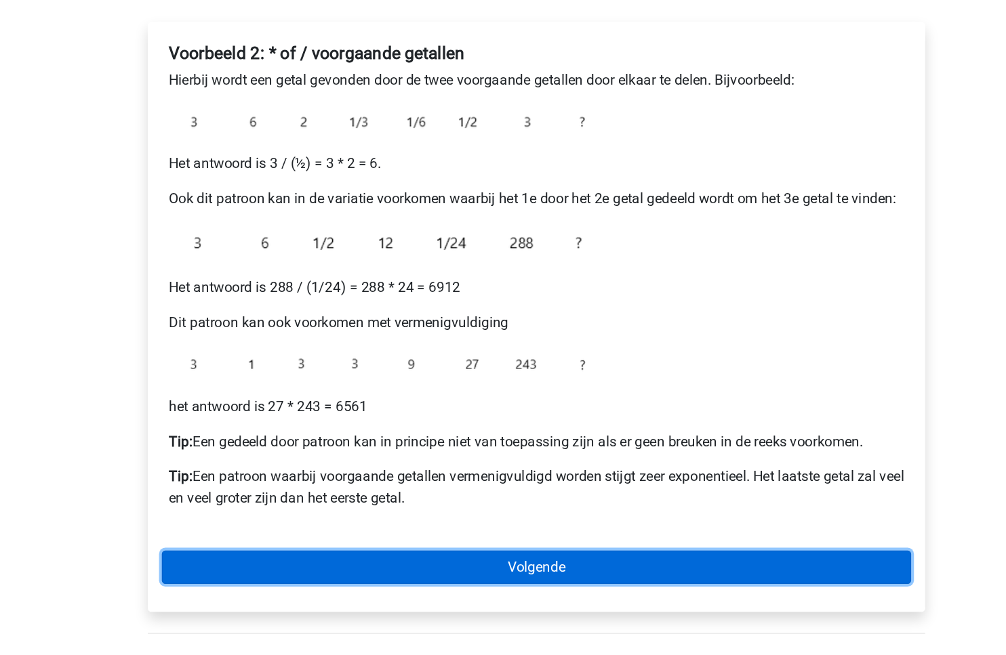
click at [458, 579] on link "Volgende" at bounding box center [503, 580] width 579 height 26
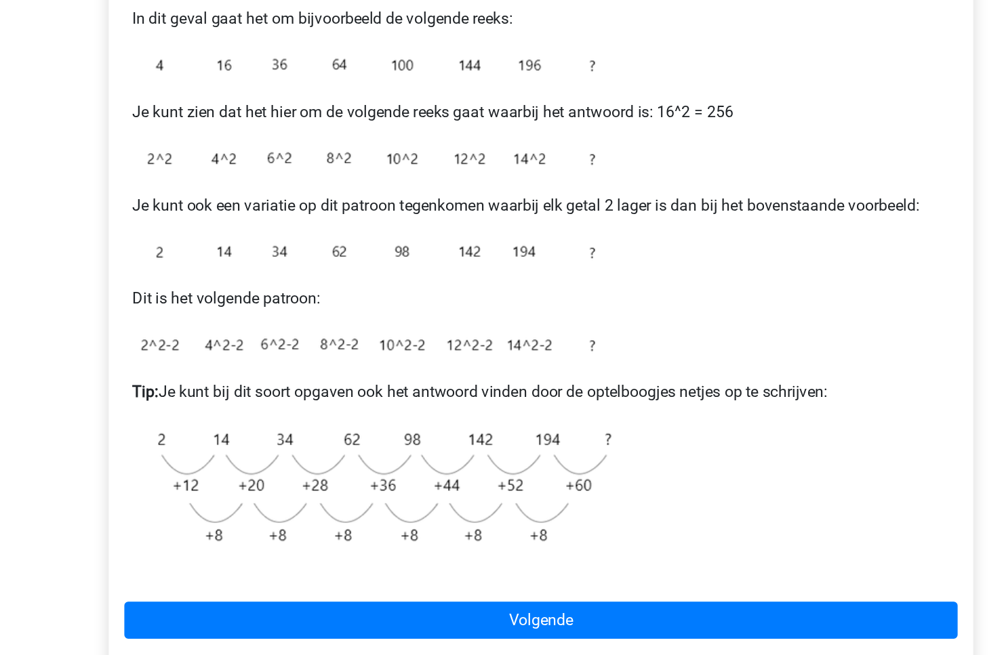
scroll to position [65, 0]
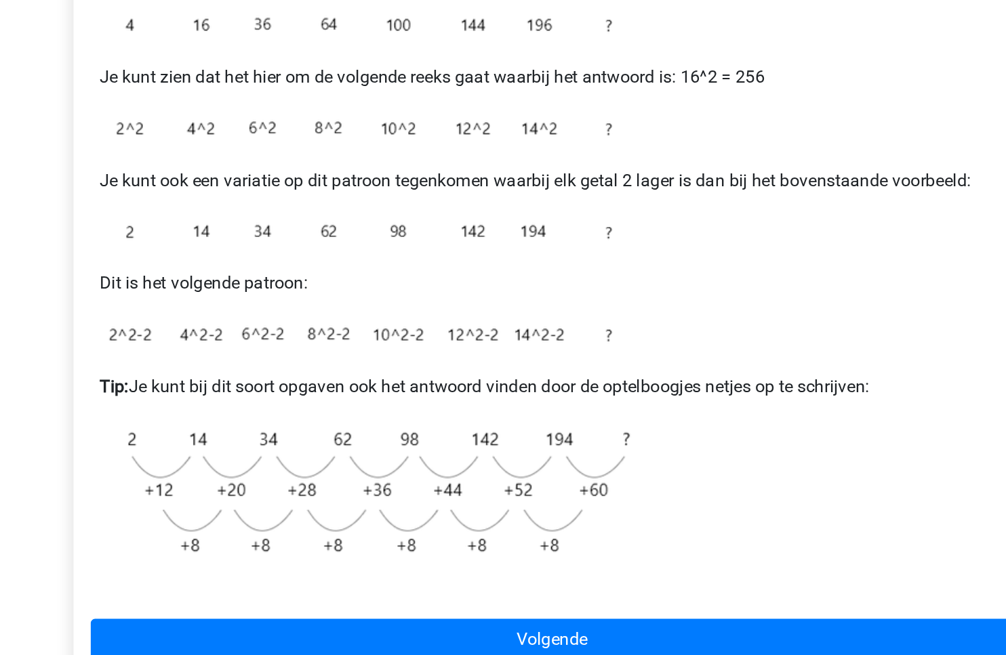
click at [384, 470] on p "Tip: Je kunt bij dit soort opgaven ook het antwoord vinden door de optelboogjes…" at bounding box center [503, 473] width 568 height 16
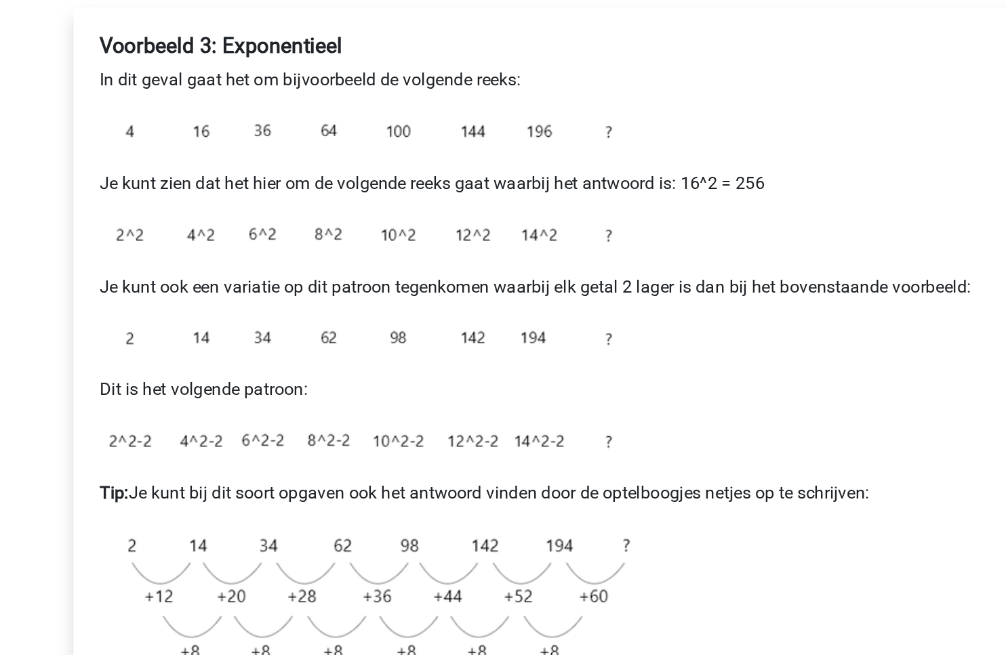
click at [405, 397] on div "Voorbeeld 3: Exponentieel In dit geval gaat het om bijvoorbeeld de volgende ree…" at bounding box center [503, 391] width 579 height 424
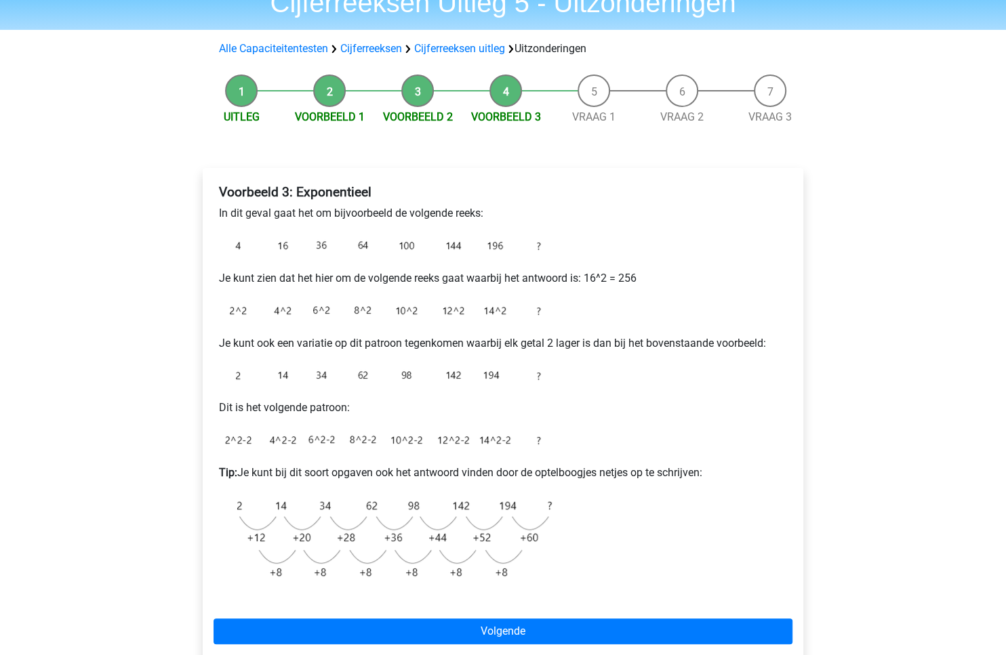
scroll to position [250, 0]
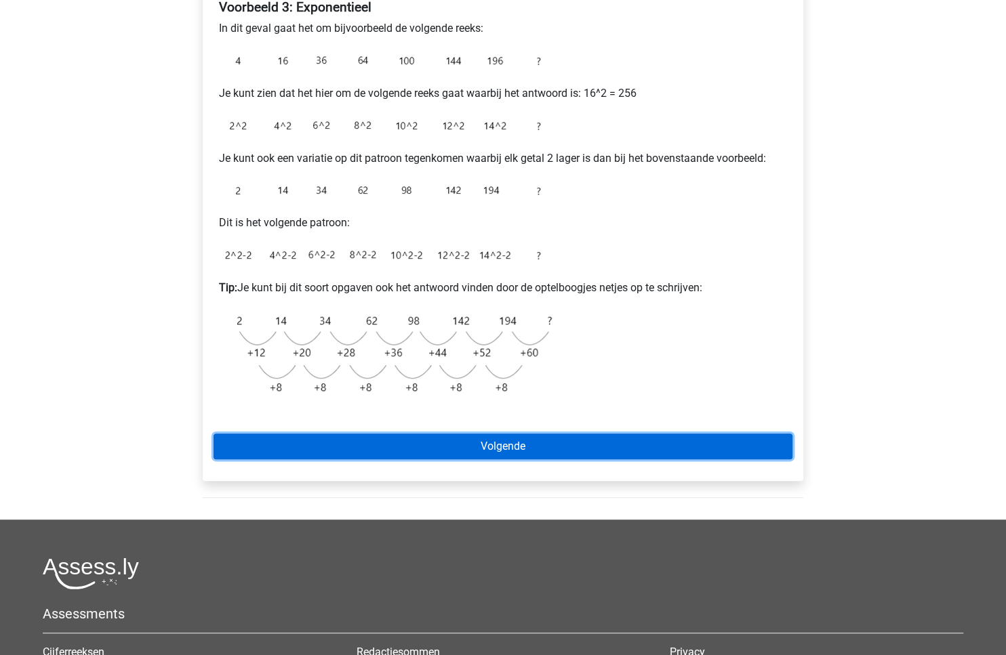
click at [508, 448] on link "Volgende" at bounding box center [503, 447] width 579 height 26
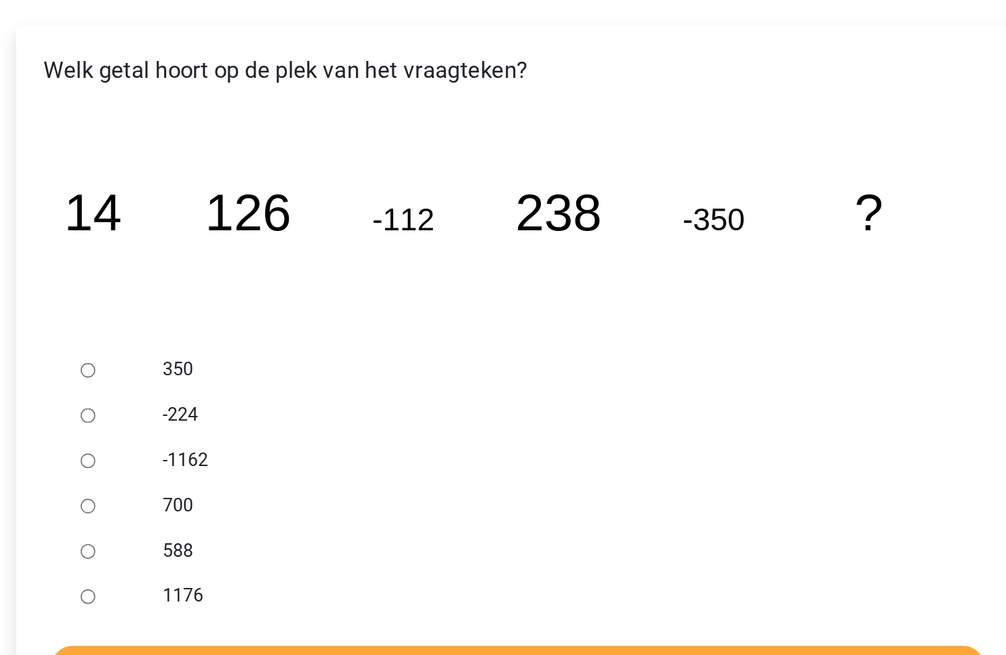
click at [246, 547] on input "588" at bounding box center [245, 548] width 9 height 9
radio input "true"
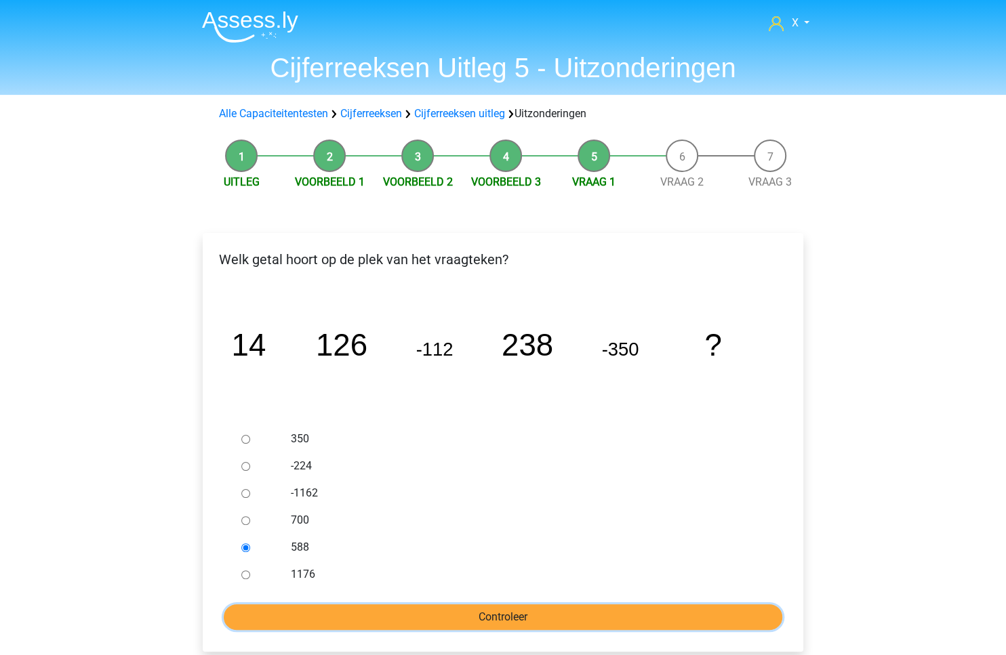
click at [482, 607] on input "Controleer" at bounding box center [503, 618] width 558 height 26
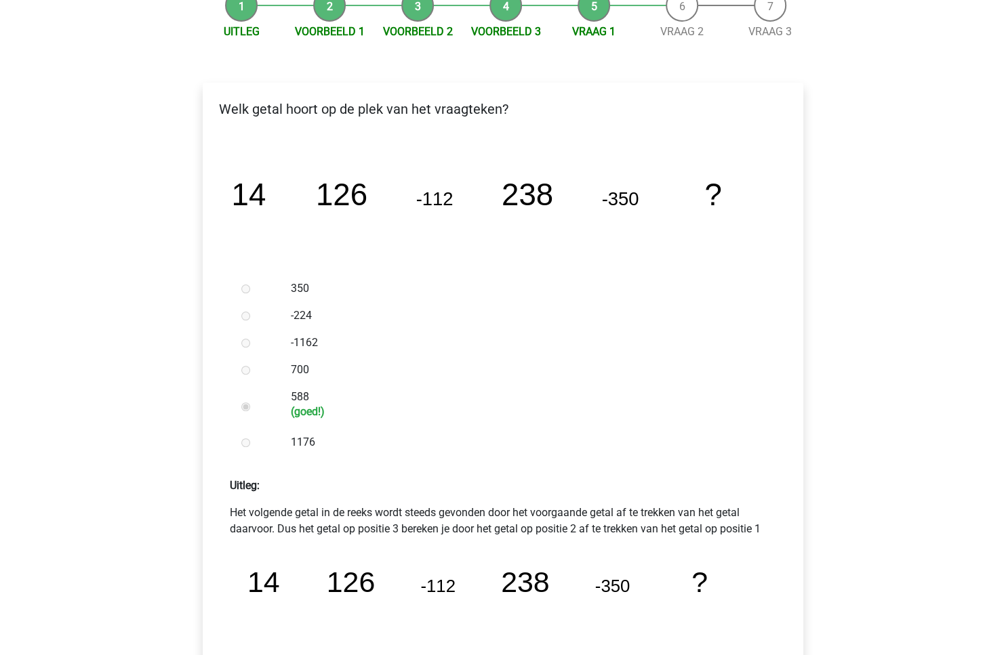
scroll to position [256, 0]
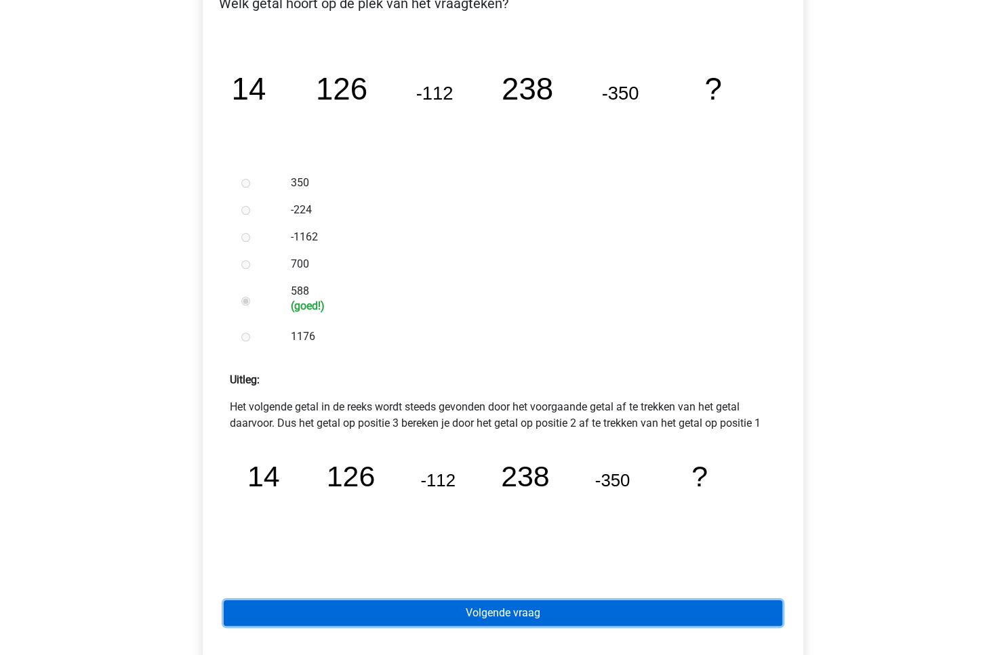
click at [508, 610] on link "Volgende vraag" at bounding box center [503, 614] width 558 height 26
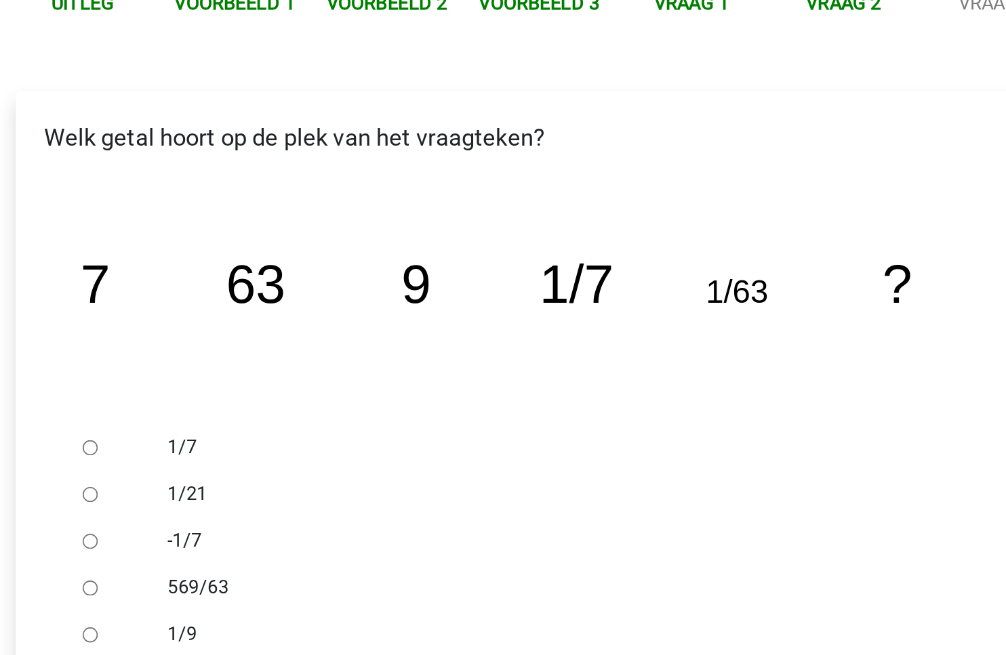
click at [357, 438] on label "1/7" at bounding box center [525, 439] width 469 height 16
click at [250, 438] on input "1/7" at bounding box center [245, 439] width 9 height 9
radio input "true"
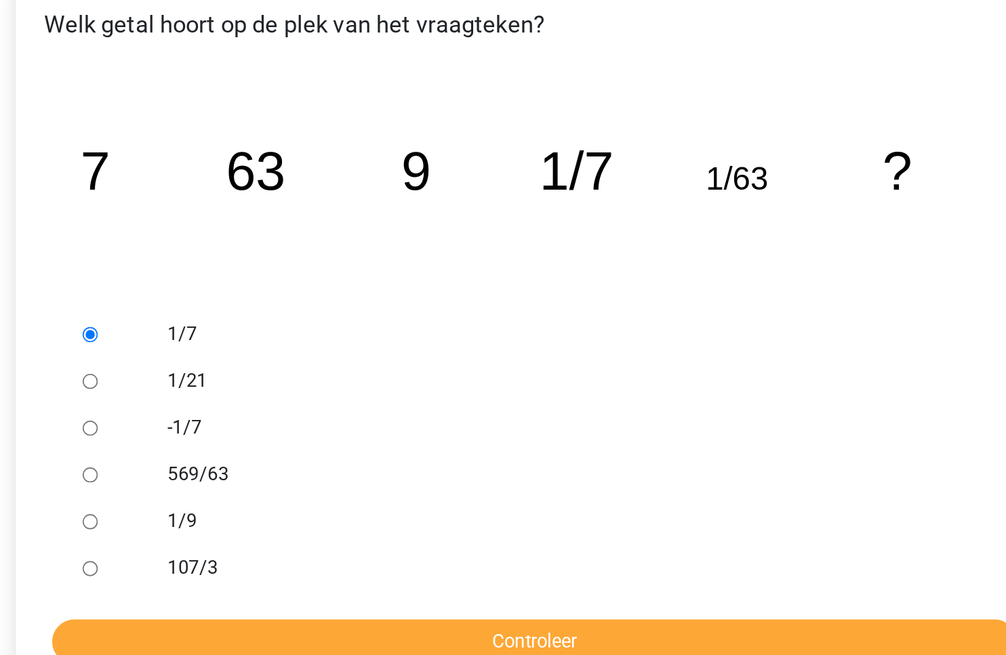
click at [244, 548] on input "1/9" at bounding box center [245, 548] width 9 height 9
radio input "true"
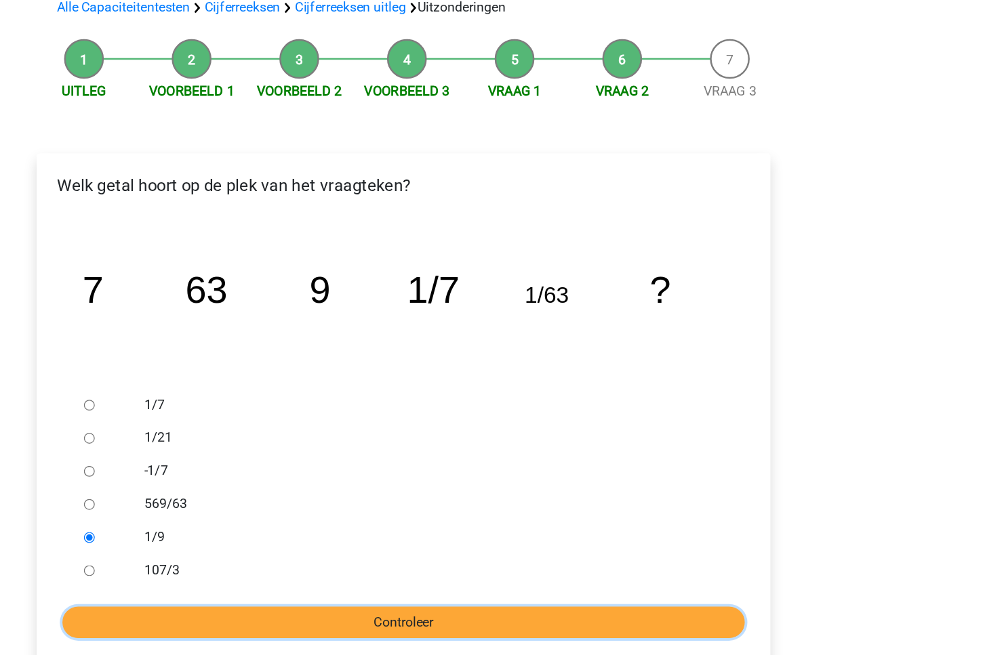
click at [459, 619] on input "Controleer" at bounding box center [503, 618] width 558 height 26
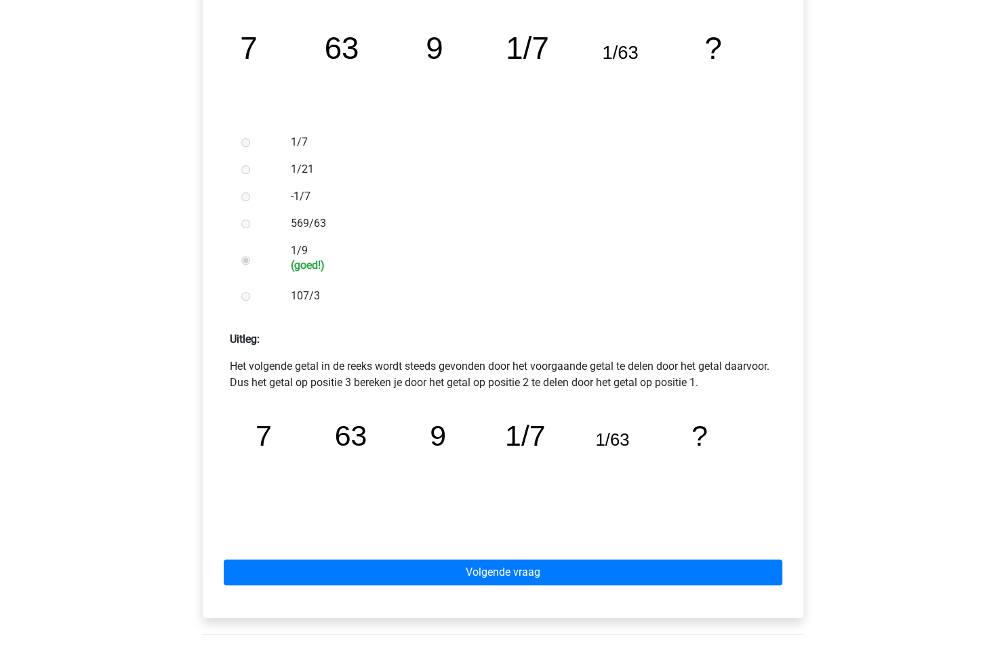
scroll to position [466, 0]
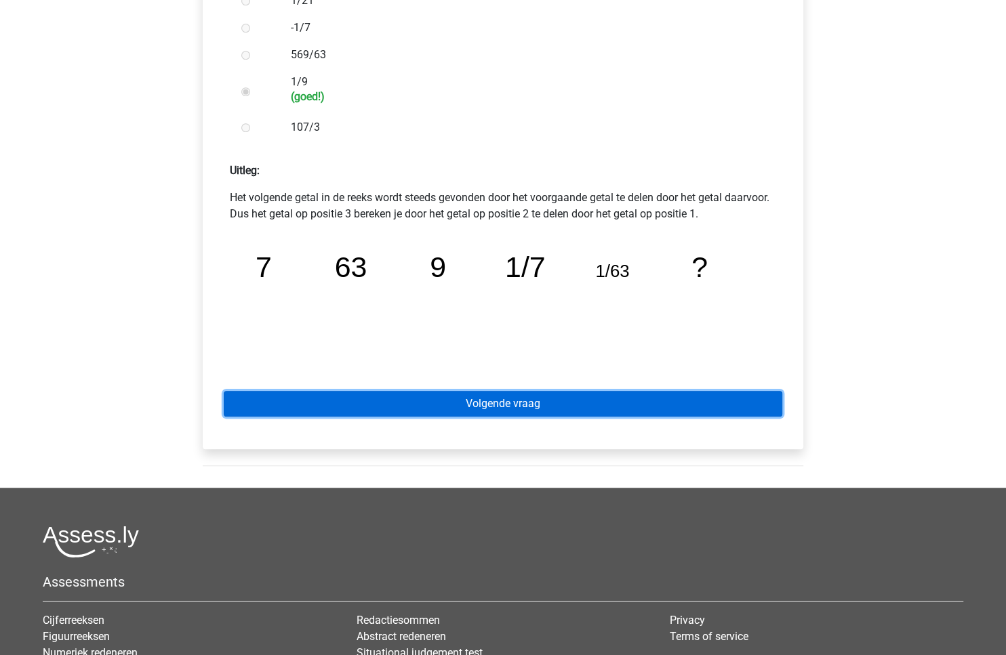
click at [466, 395] on link "Volgende vraag" at bounding box center [503, 404] width 558 height 26
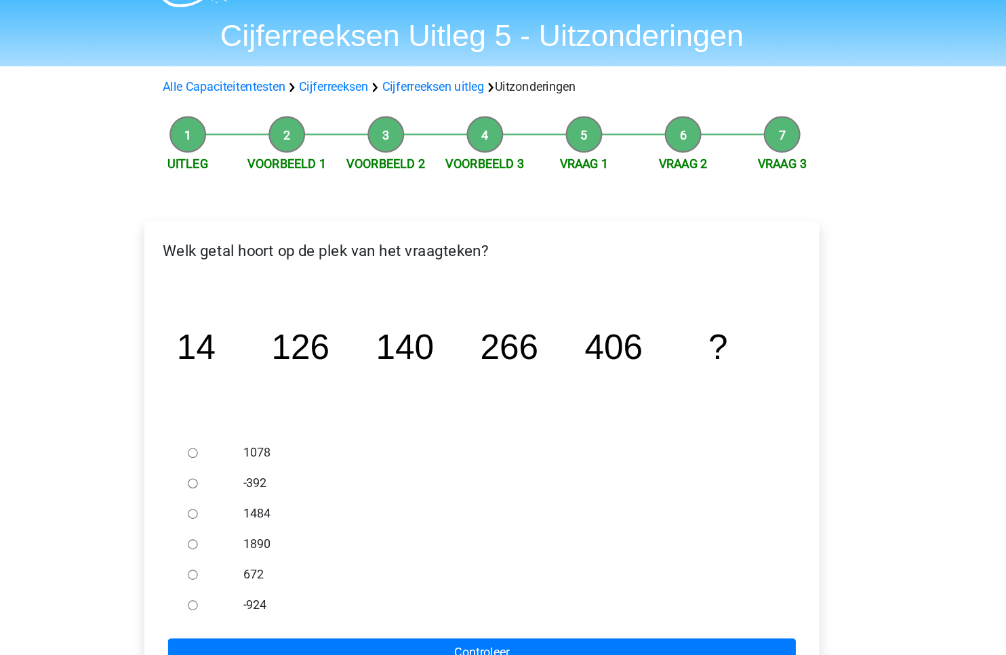
click at [249, 549] on input "672" at bounding box center [245, 548] width 9 height 9
radio input "true"
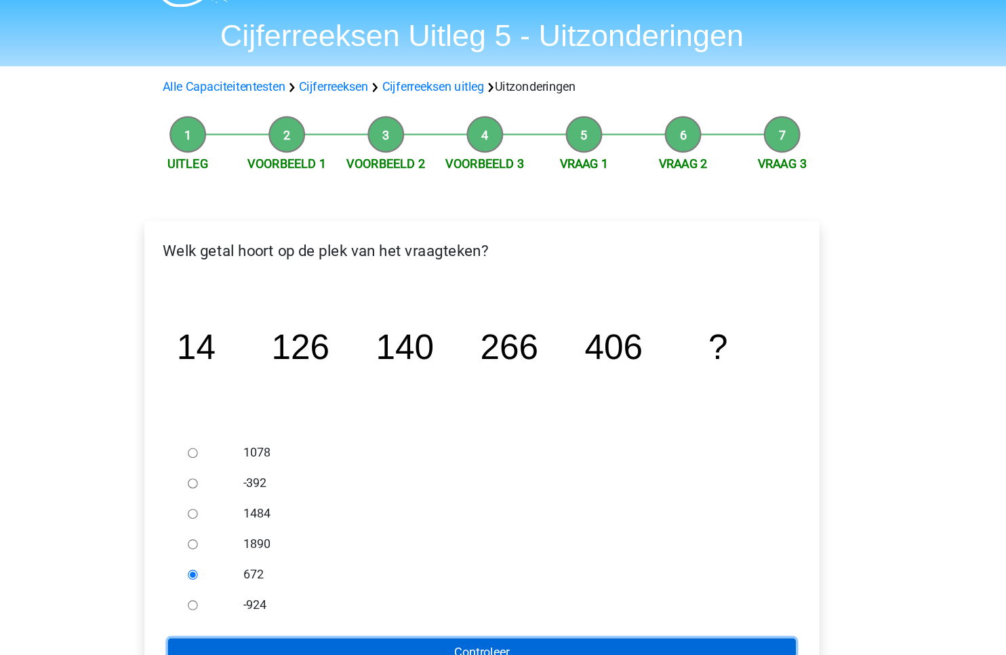
click at [263, 608] on input "Controleer" at bounding box center [503, 618] width 558 height 26
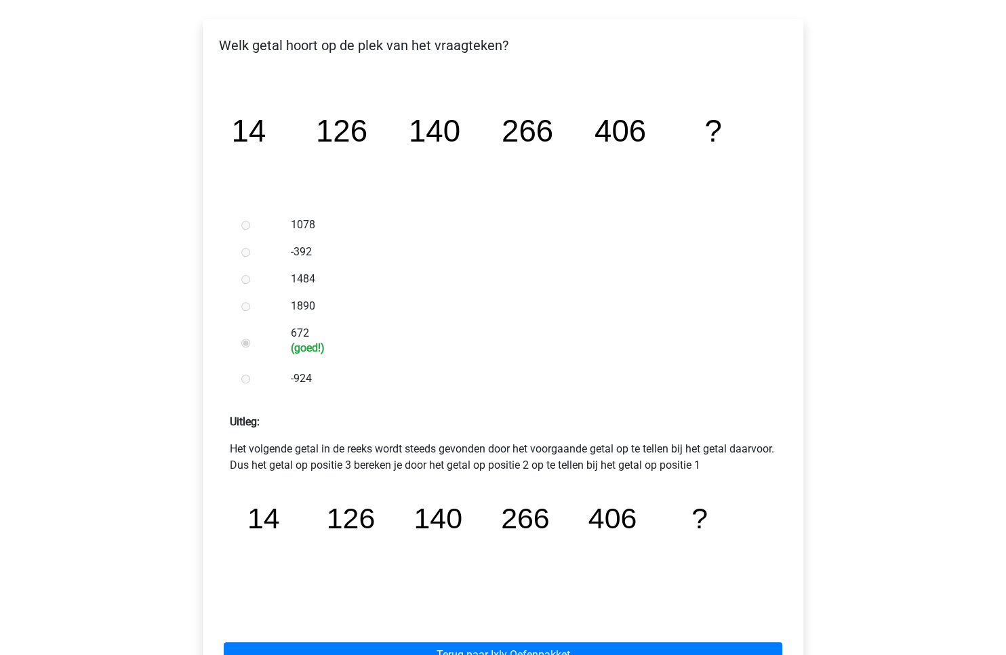
scroll to position [354, 0]
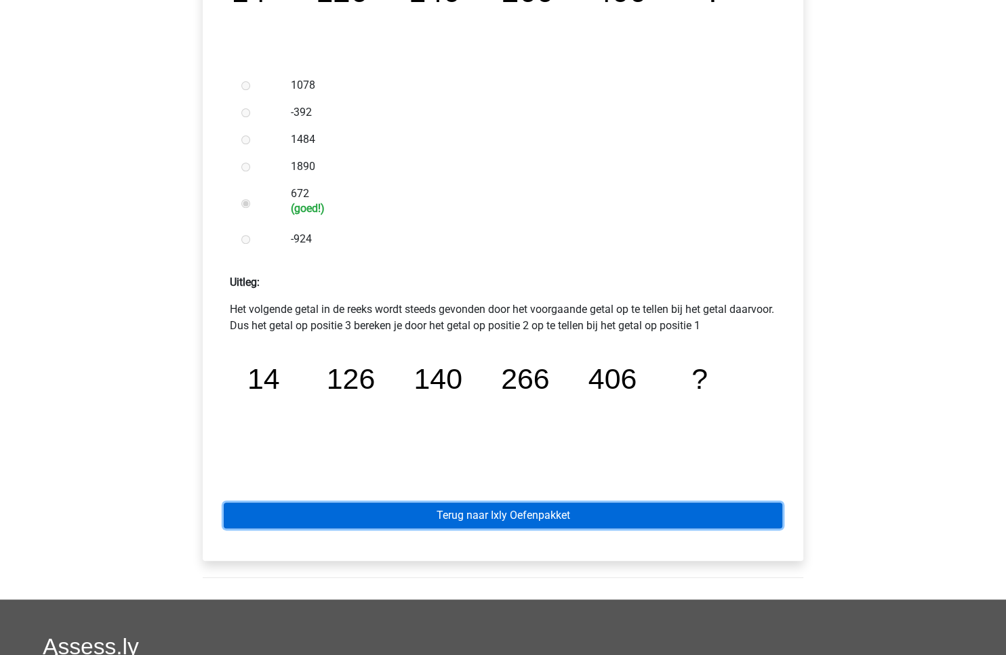
click at [495, 503] on link "Terug naar Ixly Oefenpakket" at bounding box center [503, 516] width 558 height 26
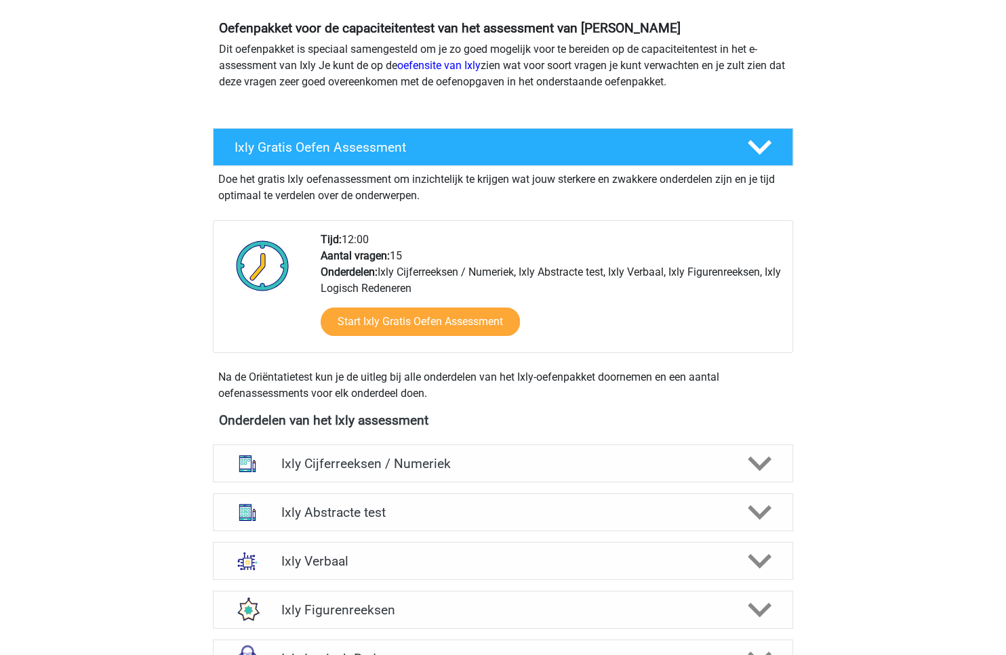
scroll to position [441, 0]
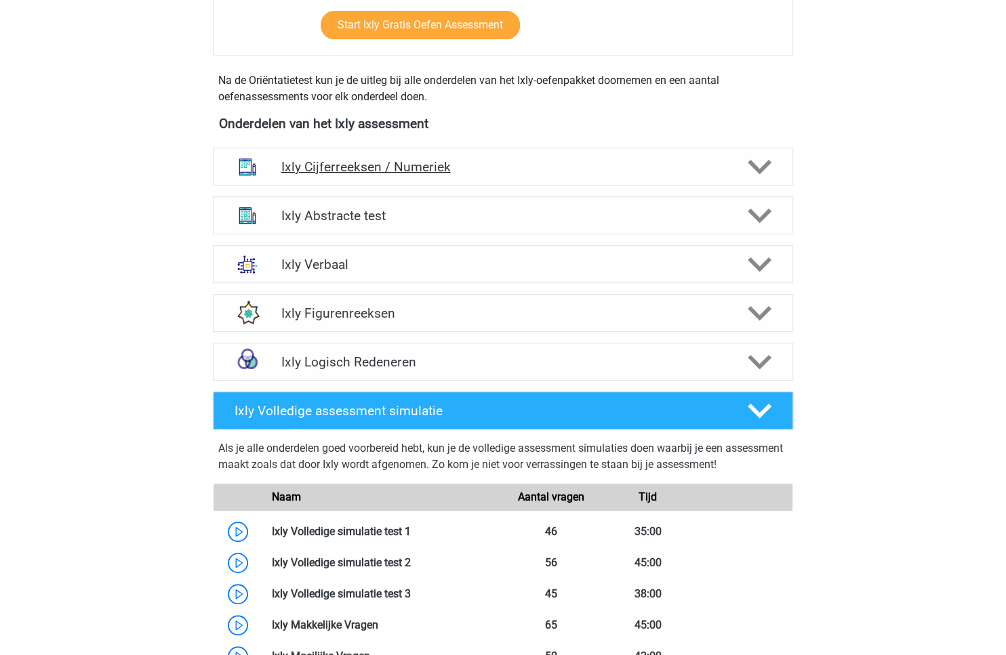
click at [729, 166] on div "Ixly Cijferreeksen / Numeriek" at bounding box center [502, 167] width 464 height 16
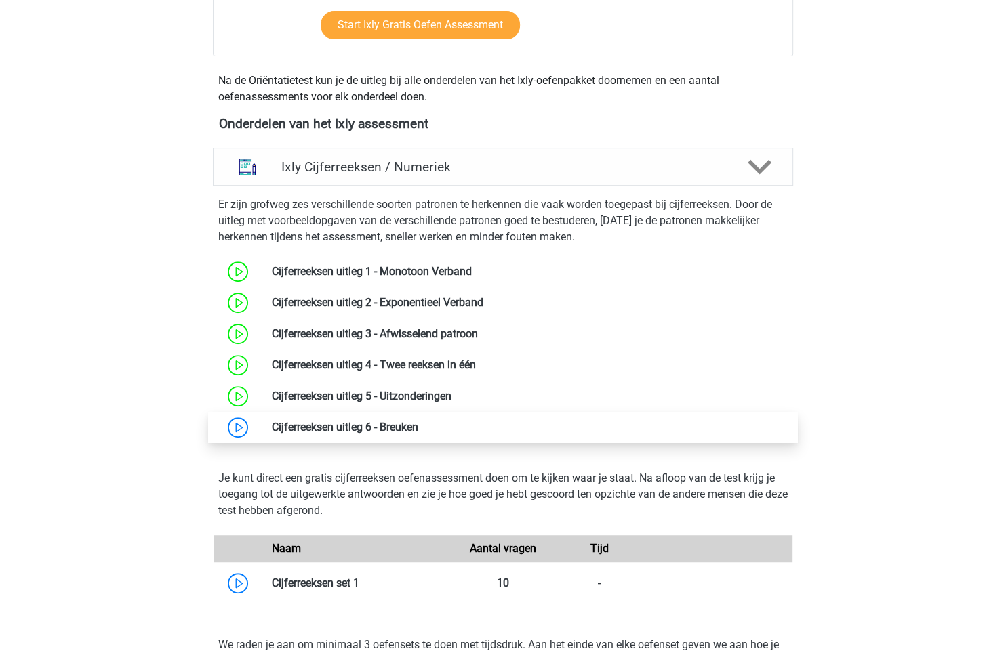
click at [418, 422] on link at bounding box center [418, 427] width 0 height 13
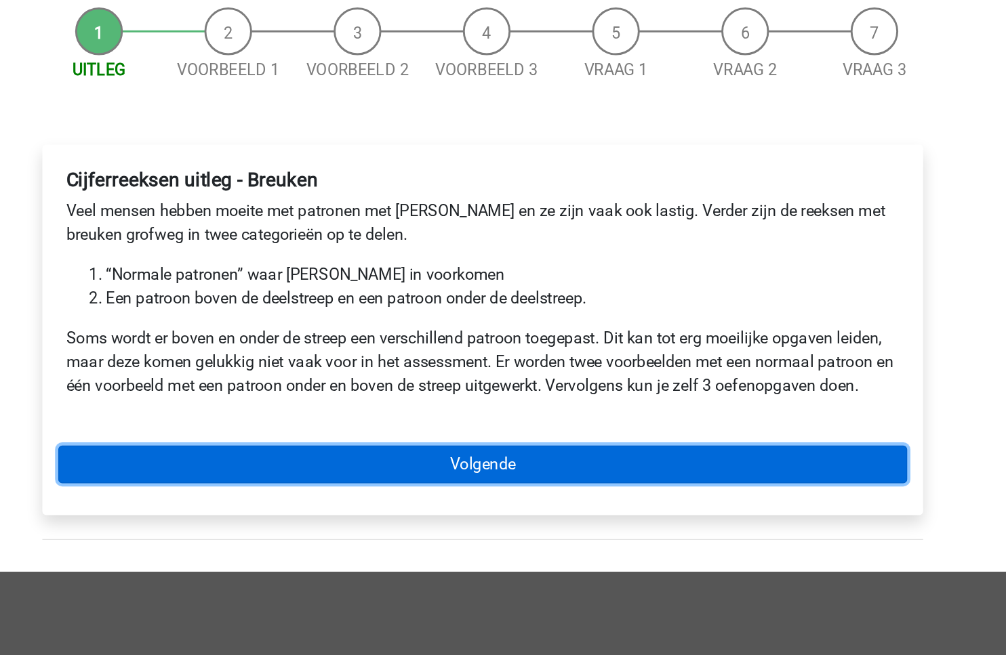
click at [522, 449] on link "Volgende" at bounding box center [503, 452] width 579 height 26
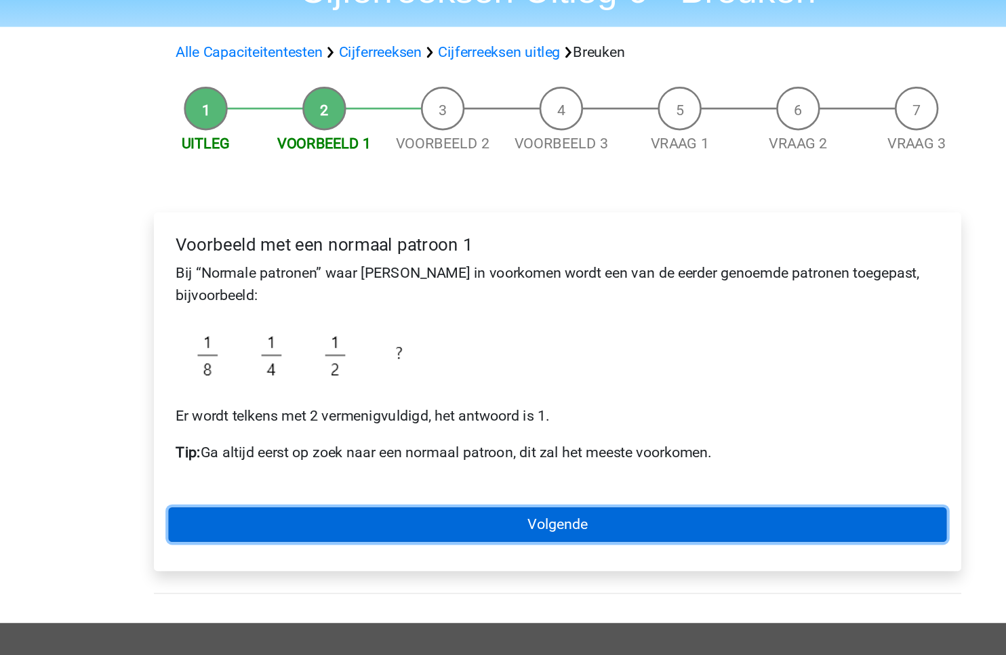
click at [419, 470] on link "Volgende" at bounding box center [503, 466] width 579 height 26
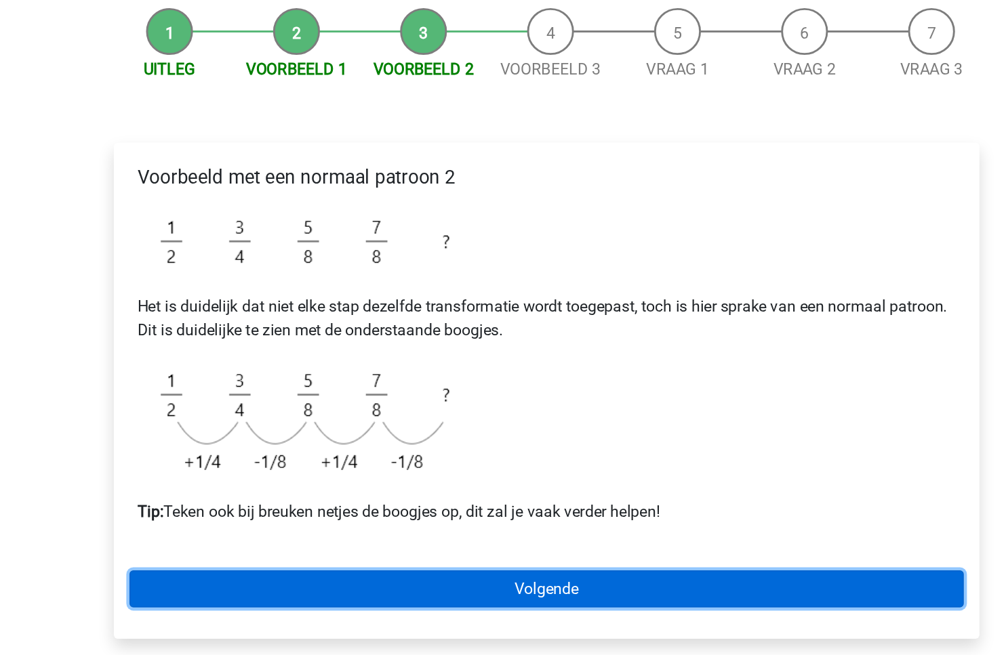
click at [447, 544] on link "Volgende" at bounding box center [503, 543] width 579 height 26
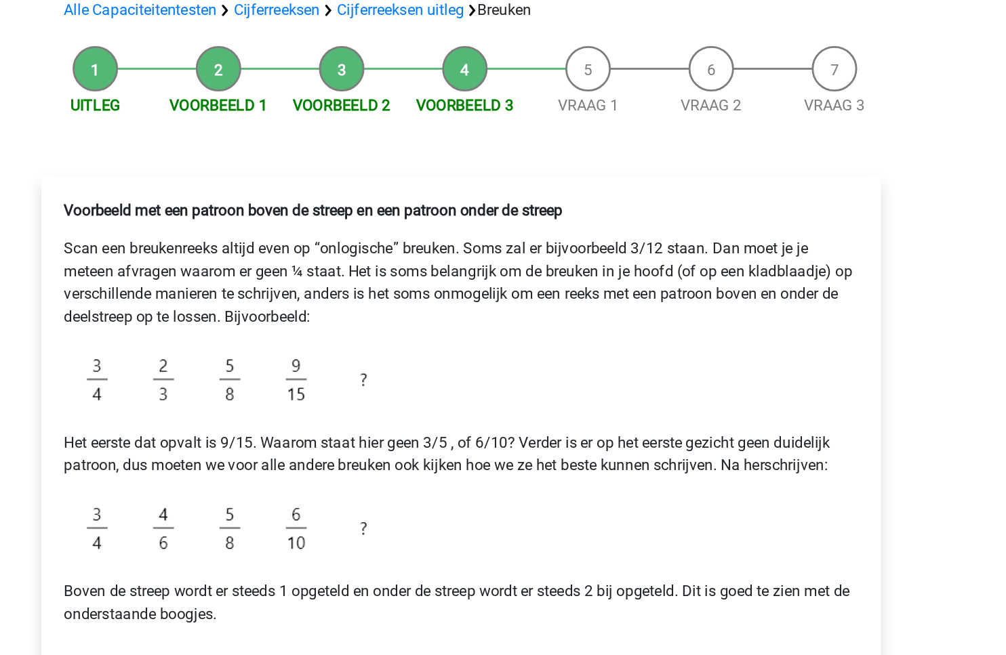
click at [415, 317] on p "Scan een breukenreeks altijd even op “onlogische” breuken. Soms zal er bijvoorb…" at bounding box center [503, 309] width 568 height 65
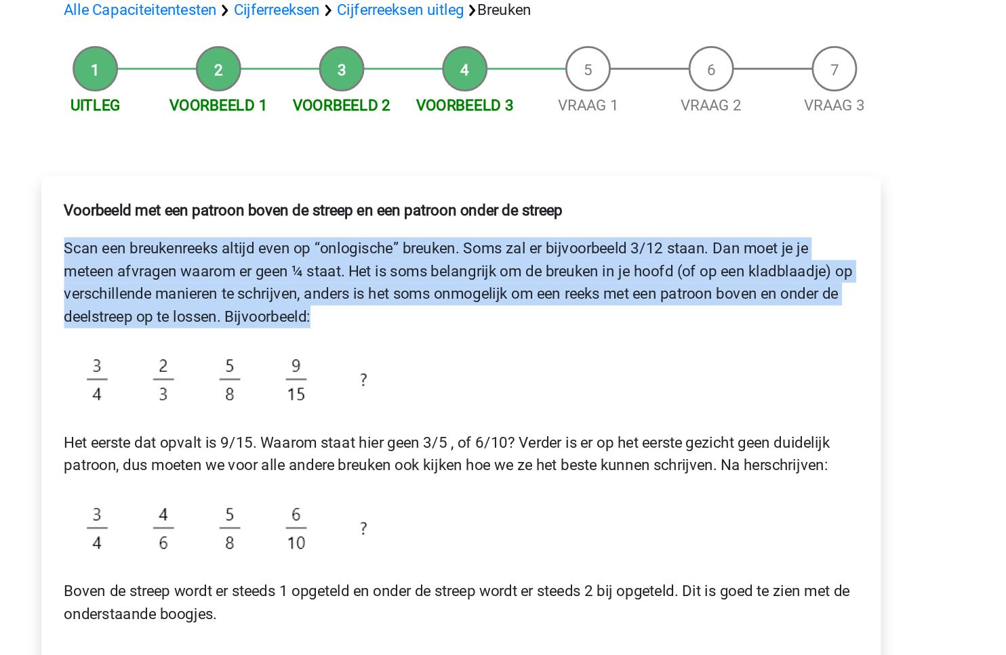
click at [415, 317] on p "Scan een breukenreeks altijd even op “onlogische” breuken. Soms zal er bijvoorb…" at bounding box center [503, 309] width 568 height 65
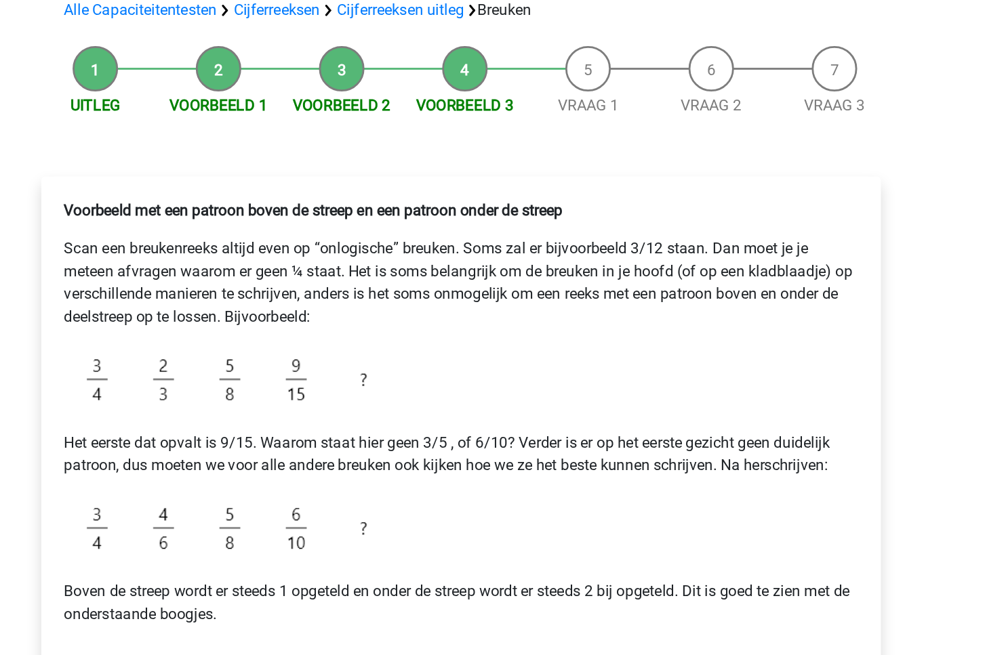
click at [415, 317] on p "Scan een breukenreeks altijd even op “onlogische” breuken. Soms zal er bijvoorb…" at bounding box center [503, 309] width 568 height 65
click at [543, 411] on div "Voorbeeld met een patroon boven de streep en een patroon onder de streep Scan e…" at bounding box center [503, 510] width 579 height 533
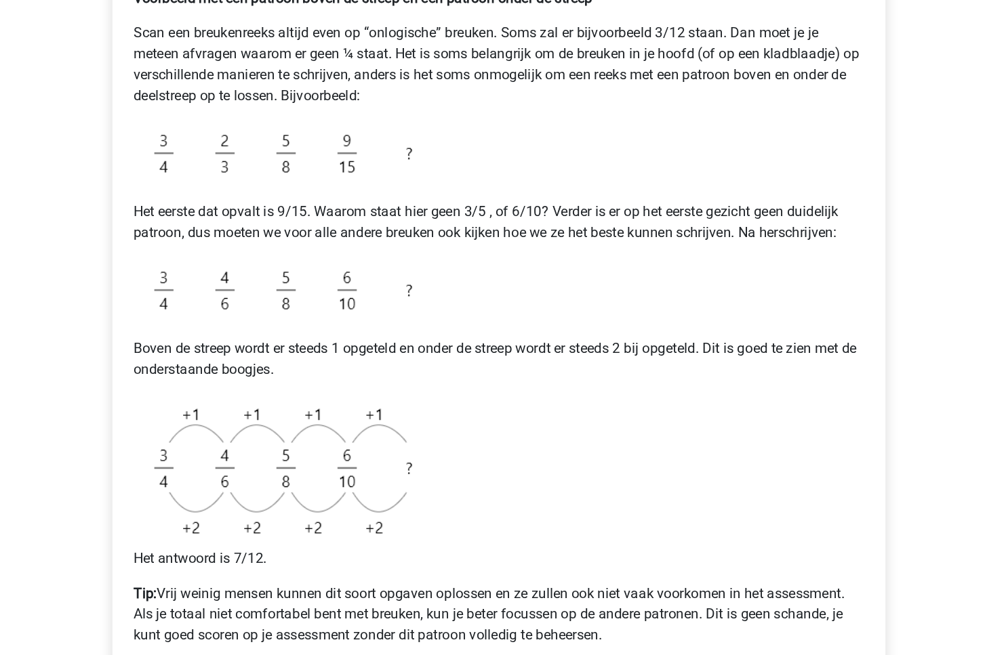
scroll to position [249, 0]
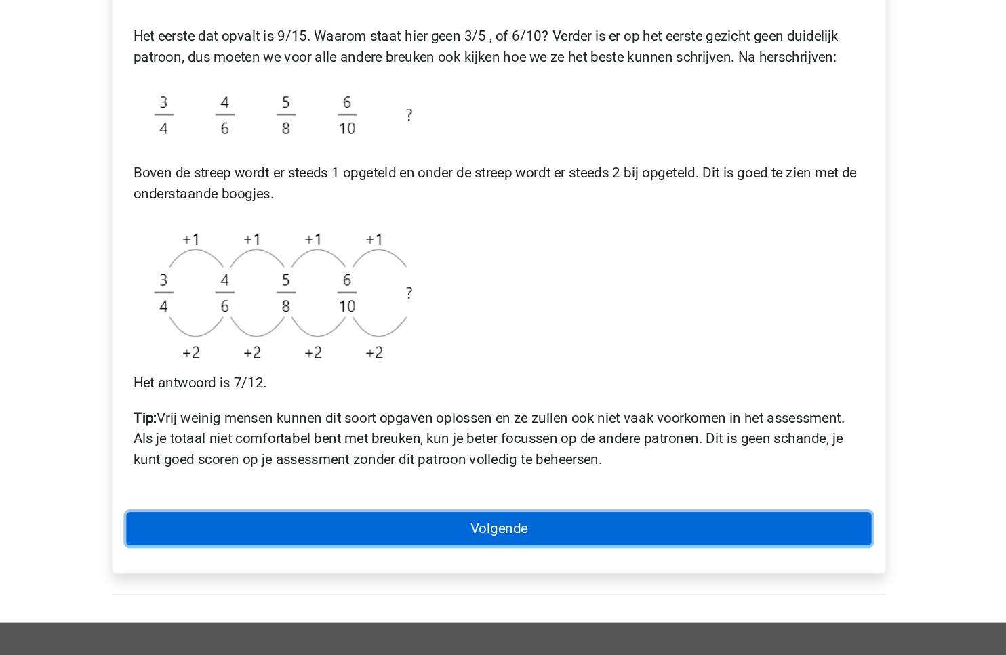
click at [472, 559] on link "Volgende" at bounding box center [503, 557] width 579 height 26
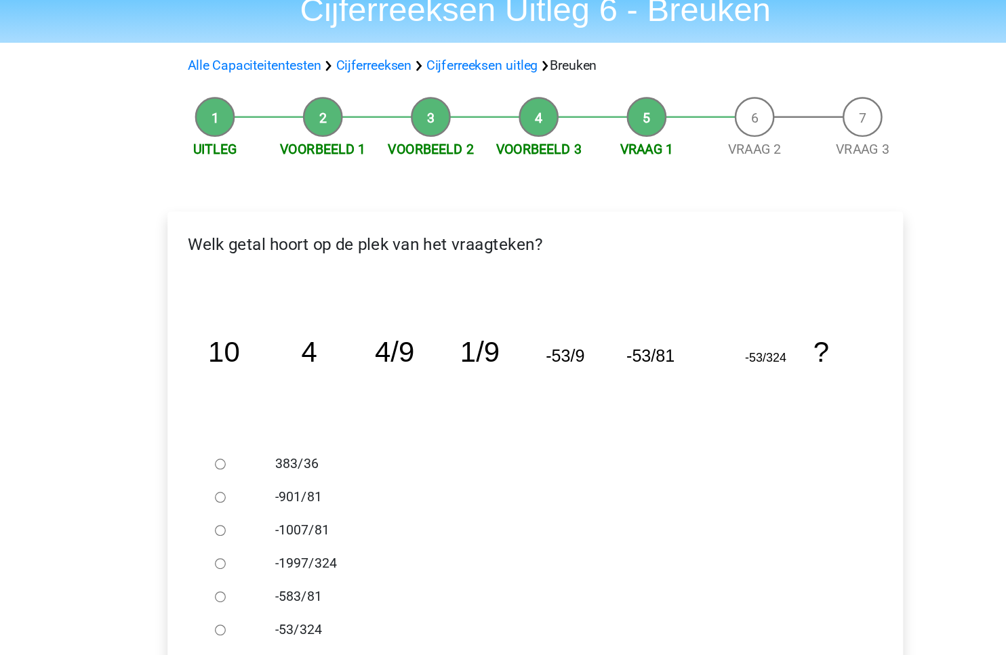
click at [586, 393] on icon "image/svg+xml 10 4 4/9 1/9 -53/9 -53/81 -53/324 ?" at bounding box center [502, 356] width 557 height 140
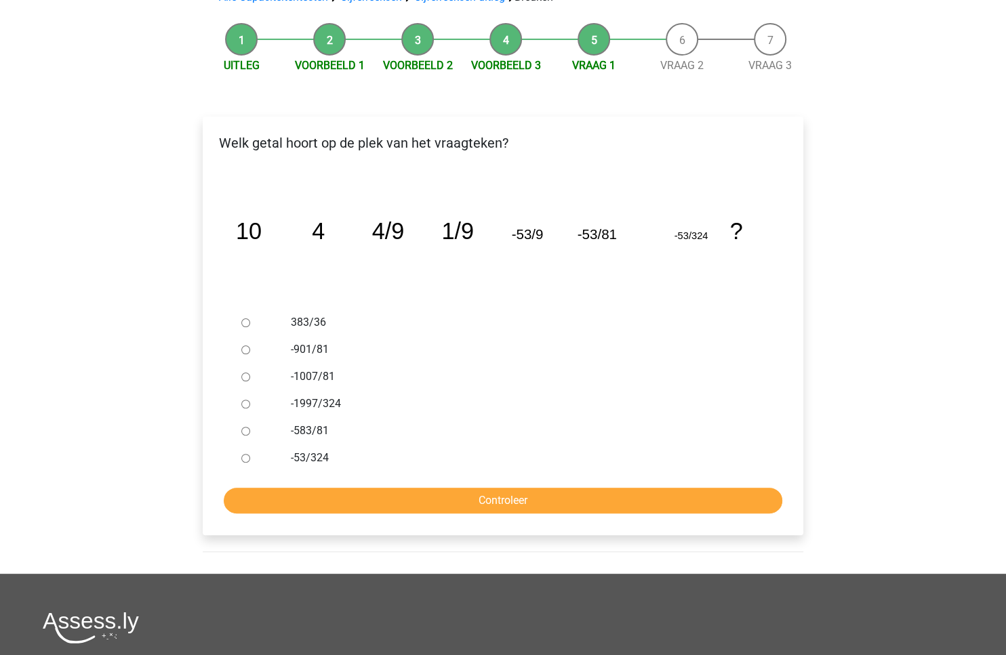
scroll to position [184, 0]
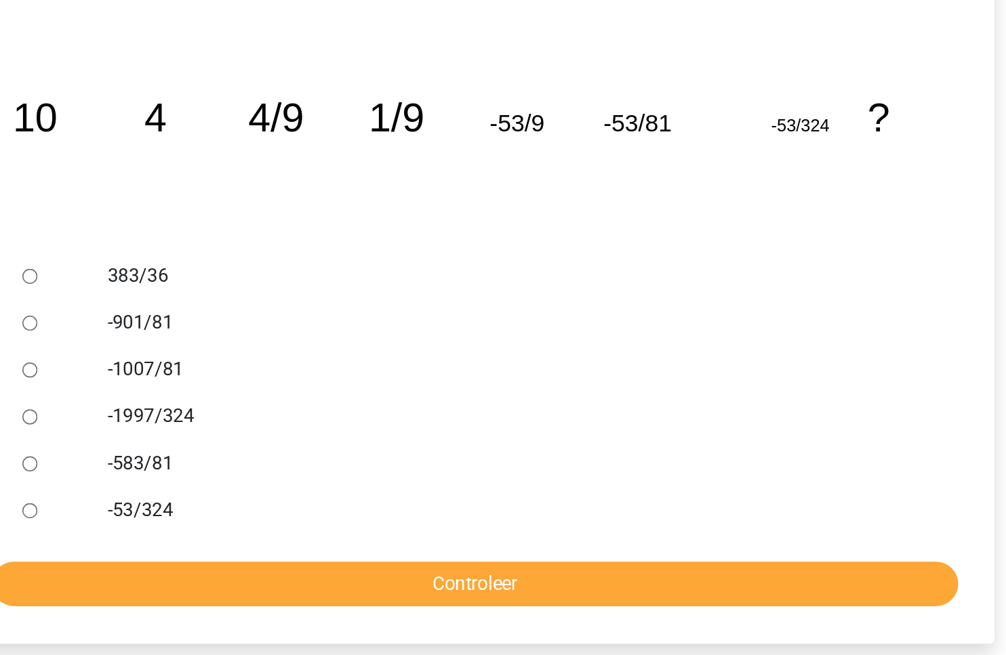
click at [465, 167] on tspan "1/9" at bounding box center [457, 164] width 33 height 26
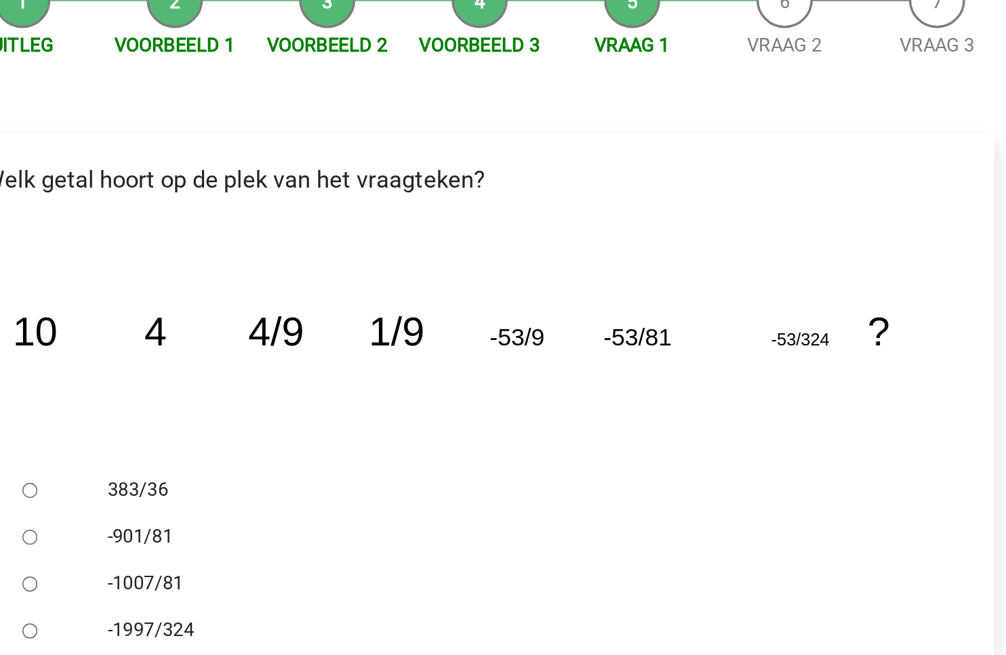
scroll to position [150, 0]
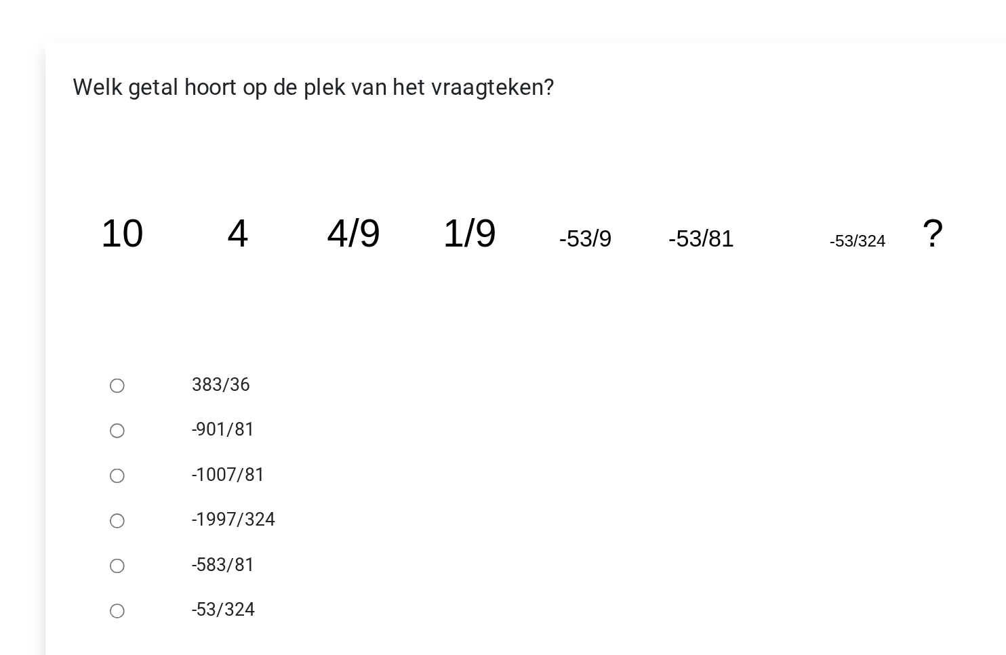
click at [278, 297] on div at bounding box center [258, 289] width 45 height 27
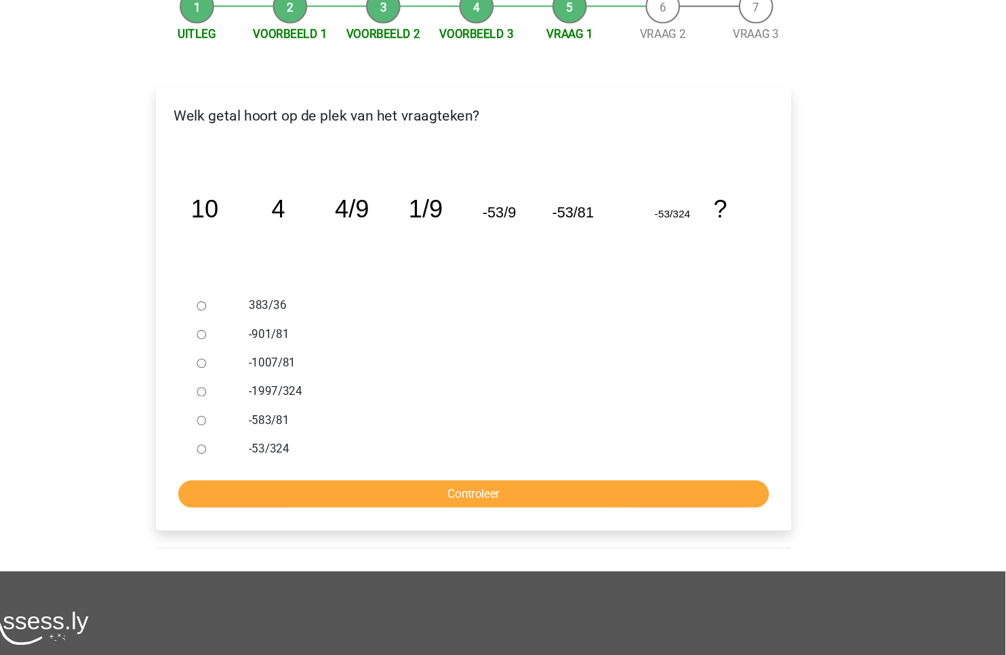
click at [245, 292] on input "383/36" at bounding box center [245, 289] width 9 height 9
radio input "true"
click at [407, 468] on input "Controleer" at bounding box center [503, 468] width 558 height 26
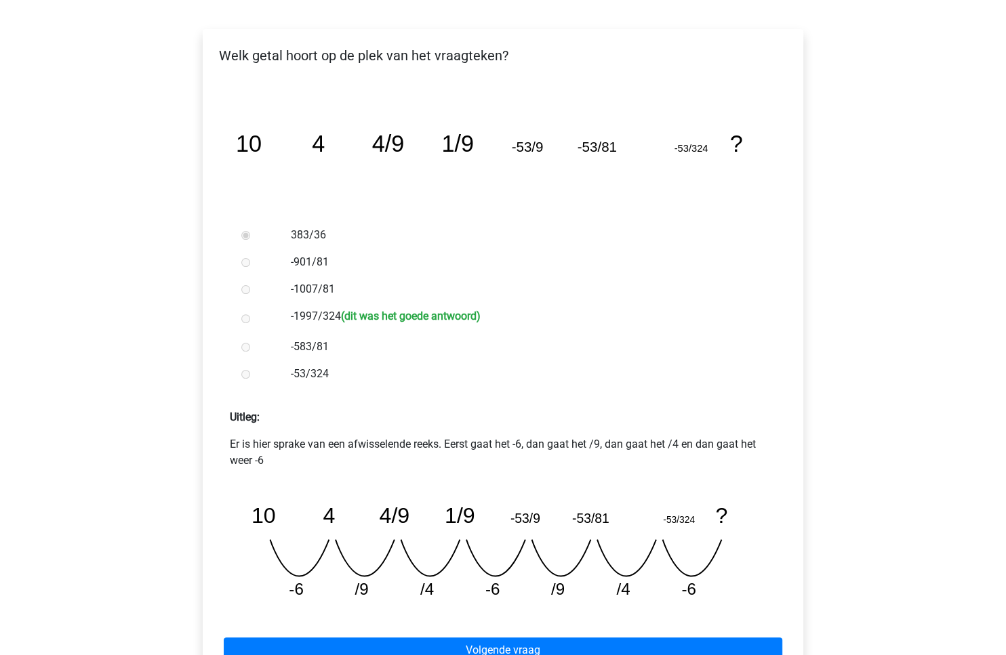
scroll to position [246, 0]
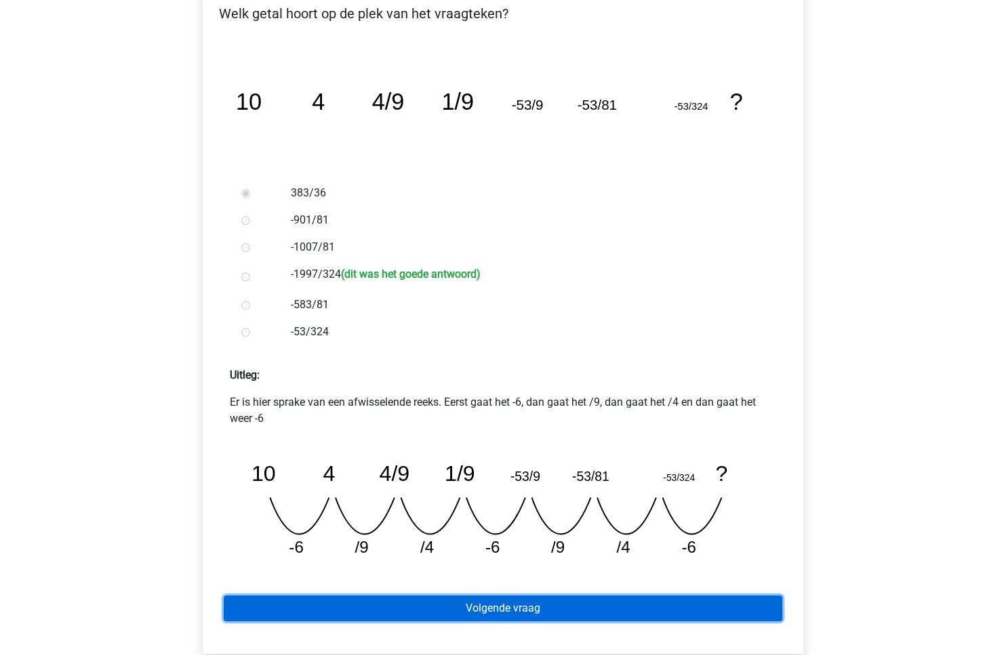
click at [502, 617] on link "Volgende vraag" at bounding box center [503, 609] width 558 height 26
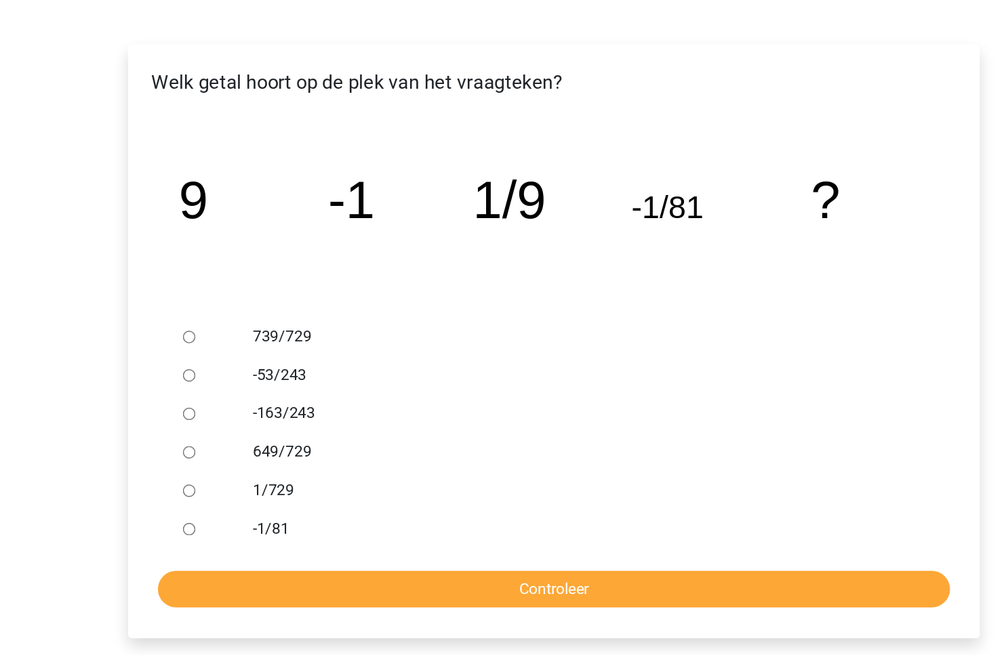
scroll to position [9, 0]
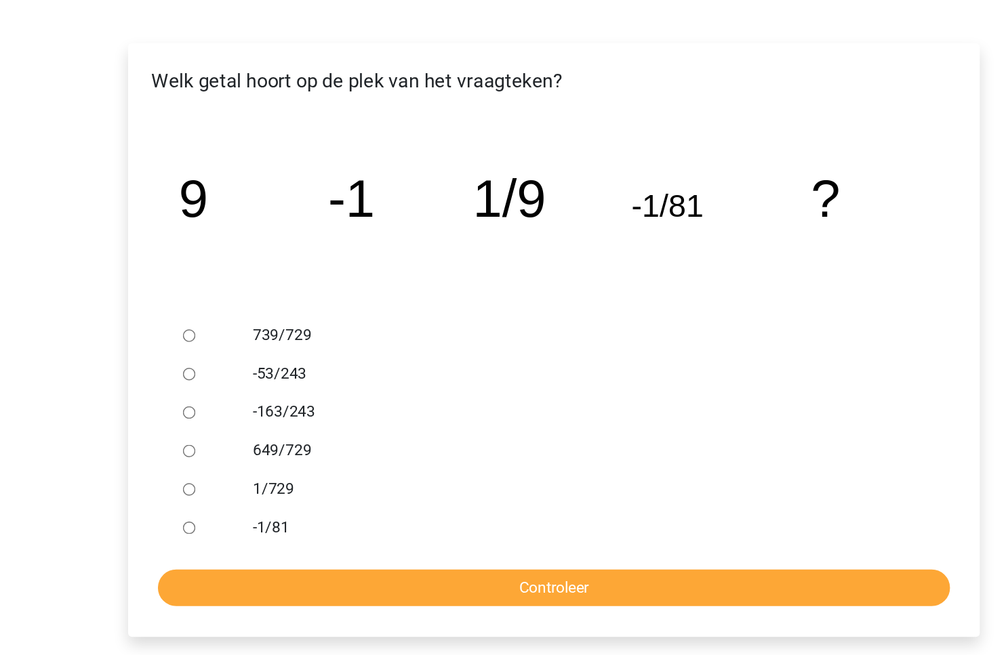
click at [569, 312] on icon "image/svg+xml 9 -1 1/9 -1/81 ?" at bounding box center [502, 347] width 557 height 140
click at [247, 537] on input "1/729" at bounding box center [245, 538] width 9 height 9
radio input "true"
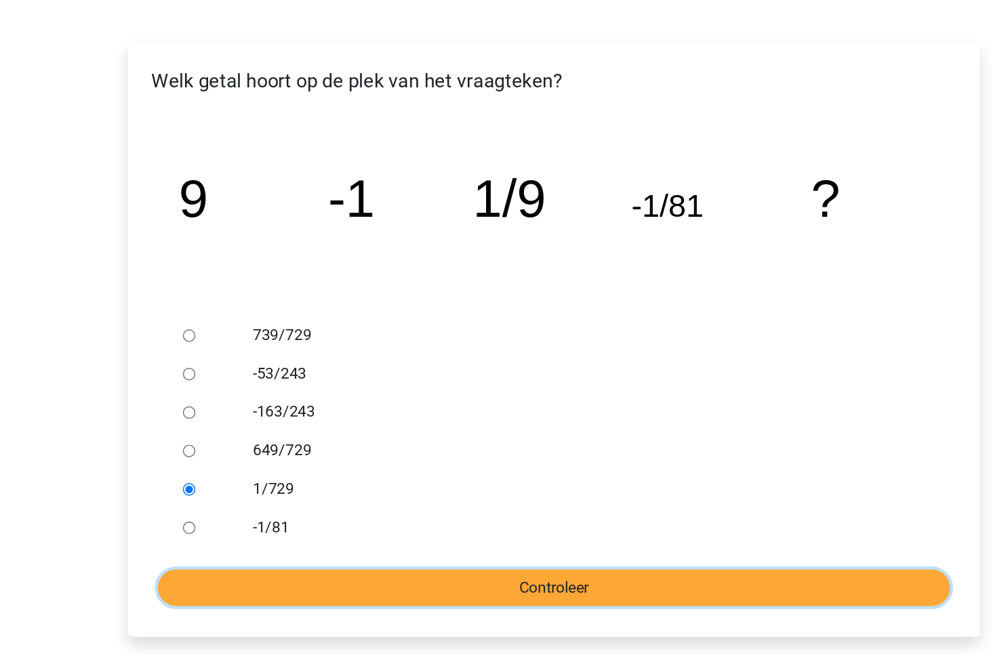
click at [369, 603] on input "Controleer" at bounding box center [503, 608] width 558 height 26
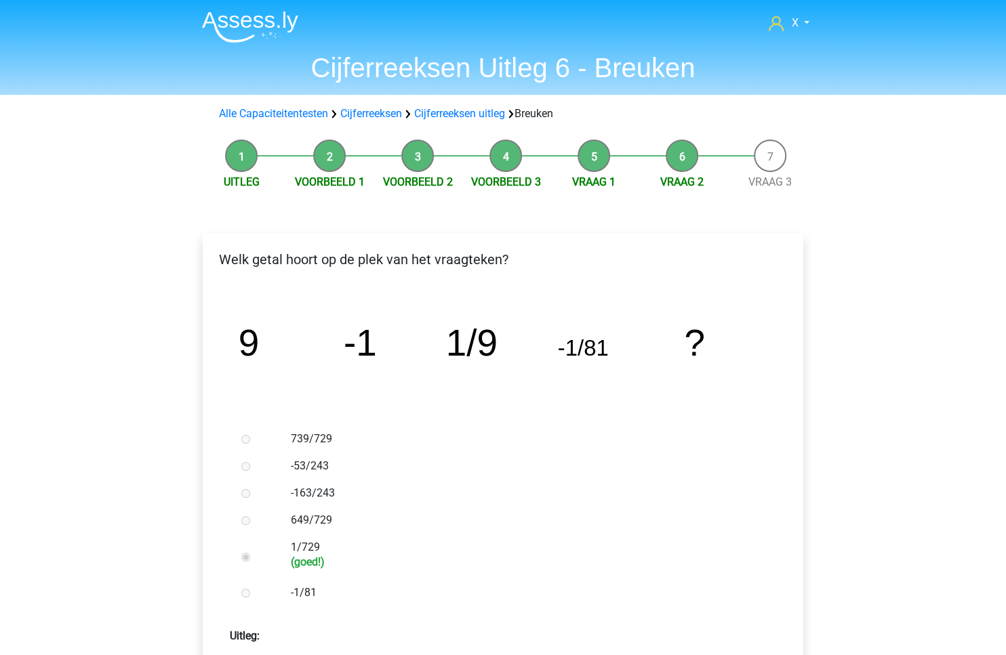
scroll to position [289, 0]
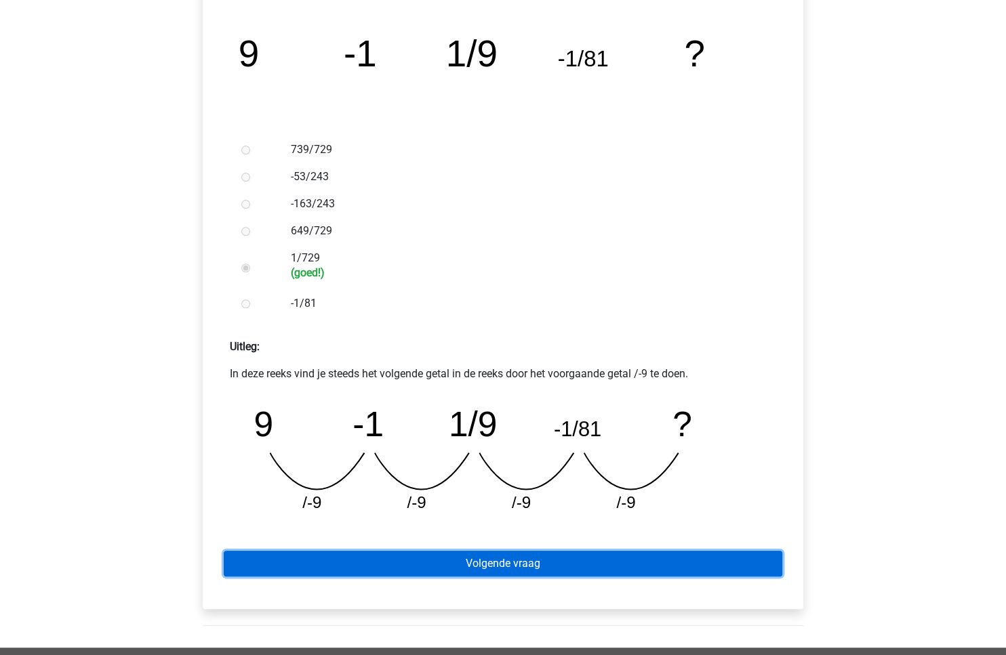
click at [462, 573] on link "Volgende vraag" at bounding box center [503, 564] width 558 height 26
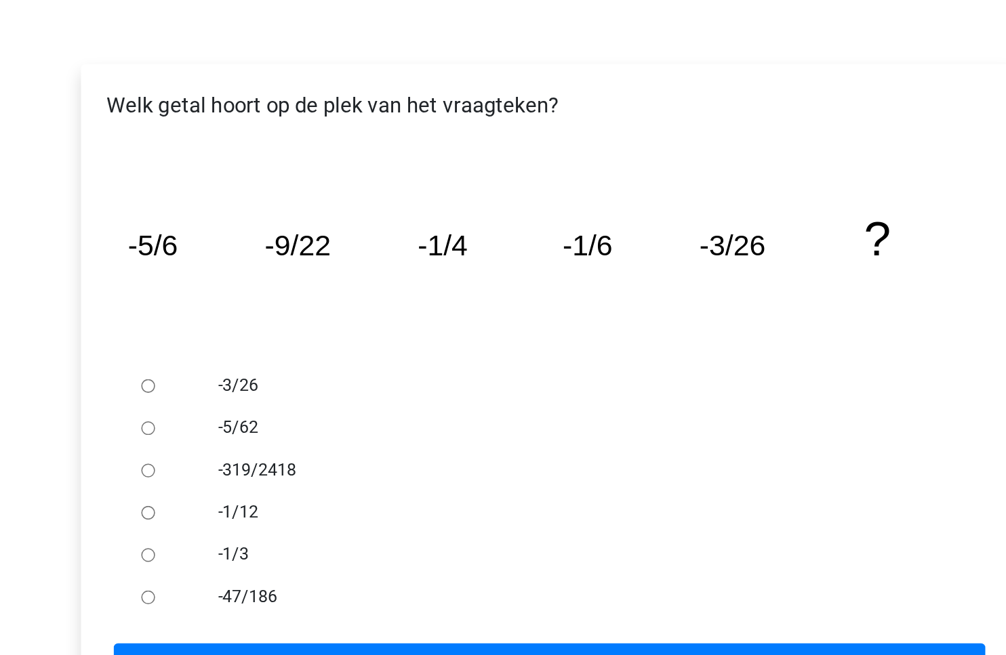
click at [246, 519] on input "-1/12" at bounding box center [245, 520] width 9 height 9
radio input "true"
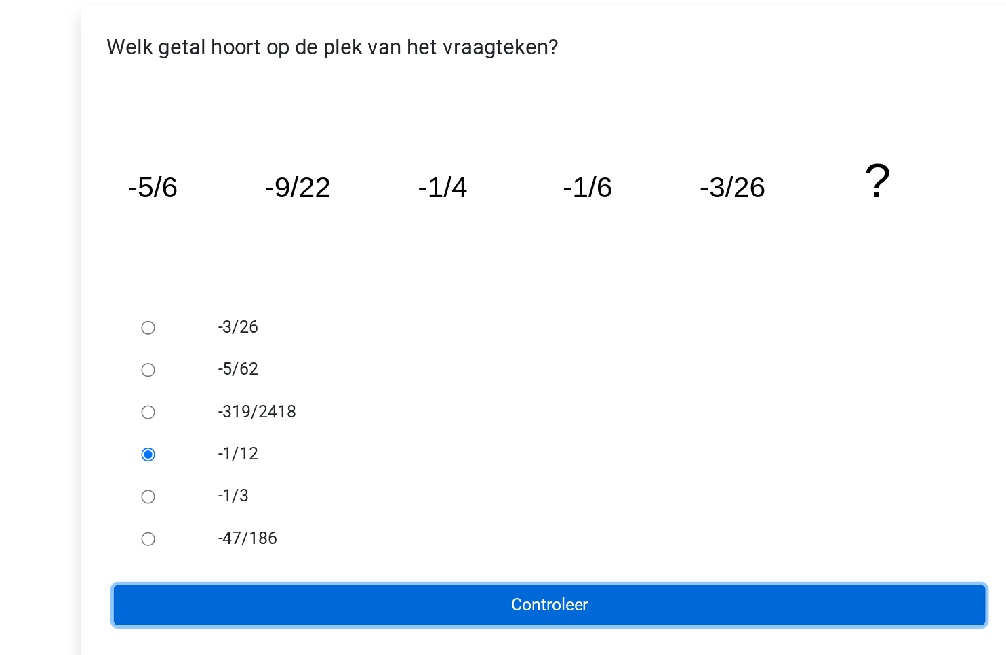
click at [362, 606] on input "Controleer" at bounding box center [503, 618] width 558 height 26
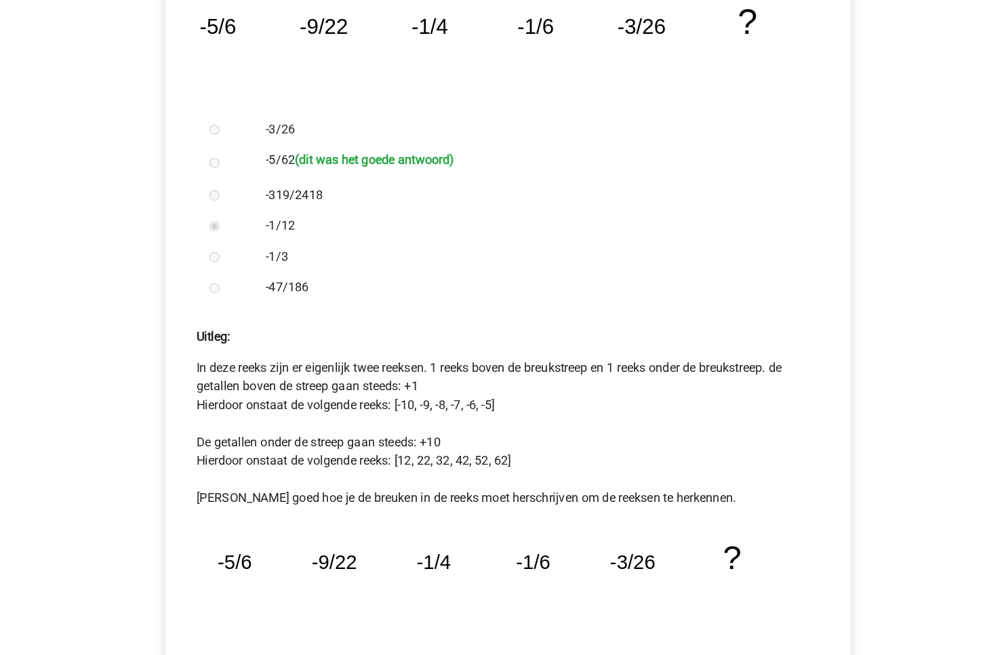
scroll to position [420, 0]
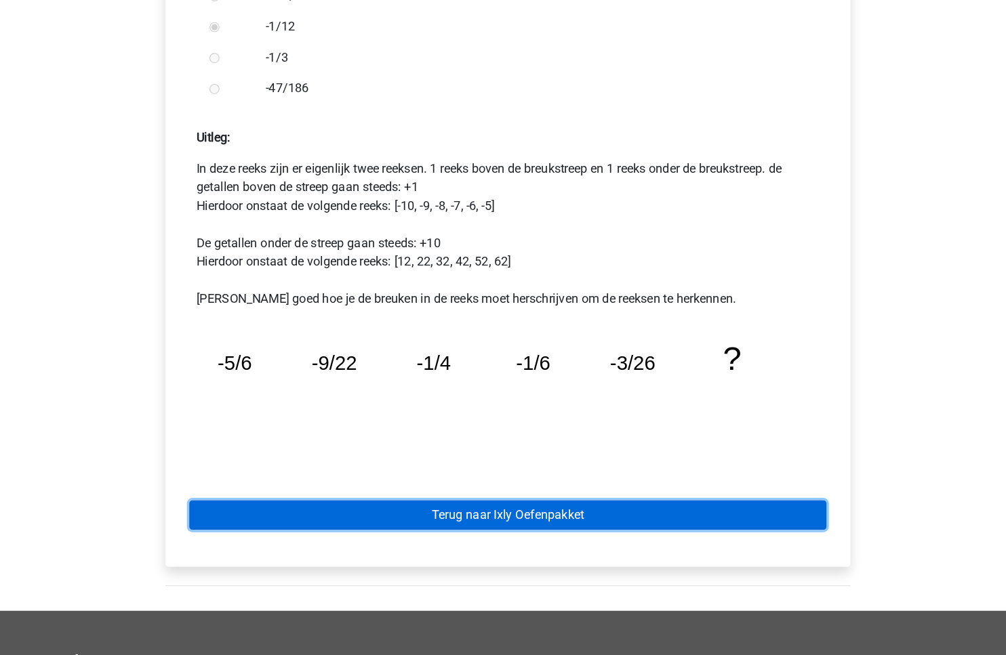
click at [434, 532] on link "Terug naar Ixly Oefenpakket" at bounding box center [503, 532] width 558 height 26
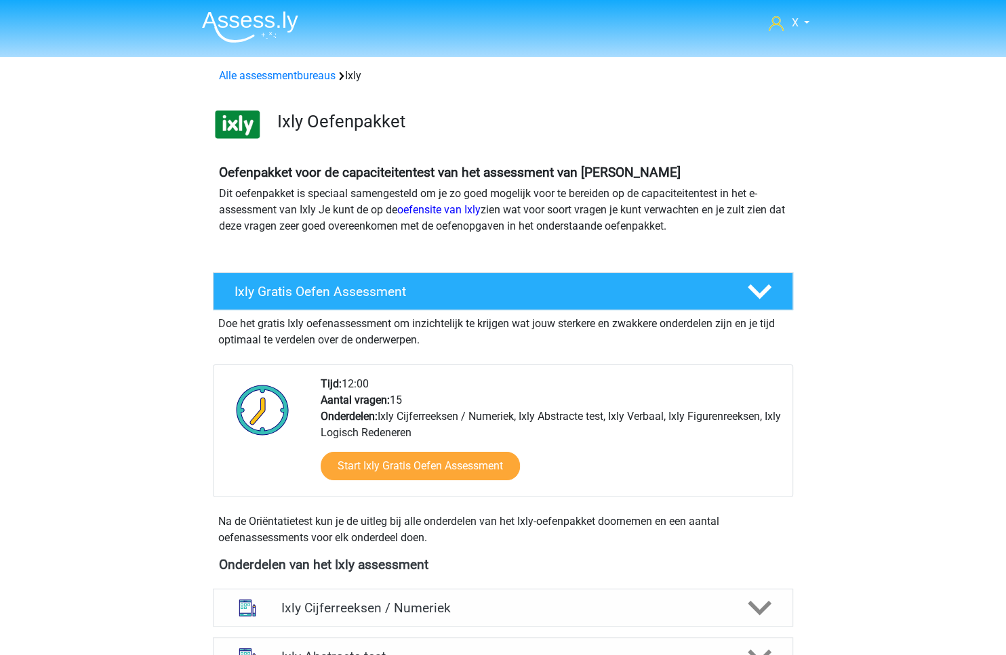
scroll to position [438, 0]
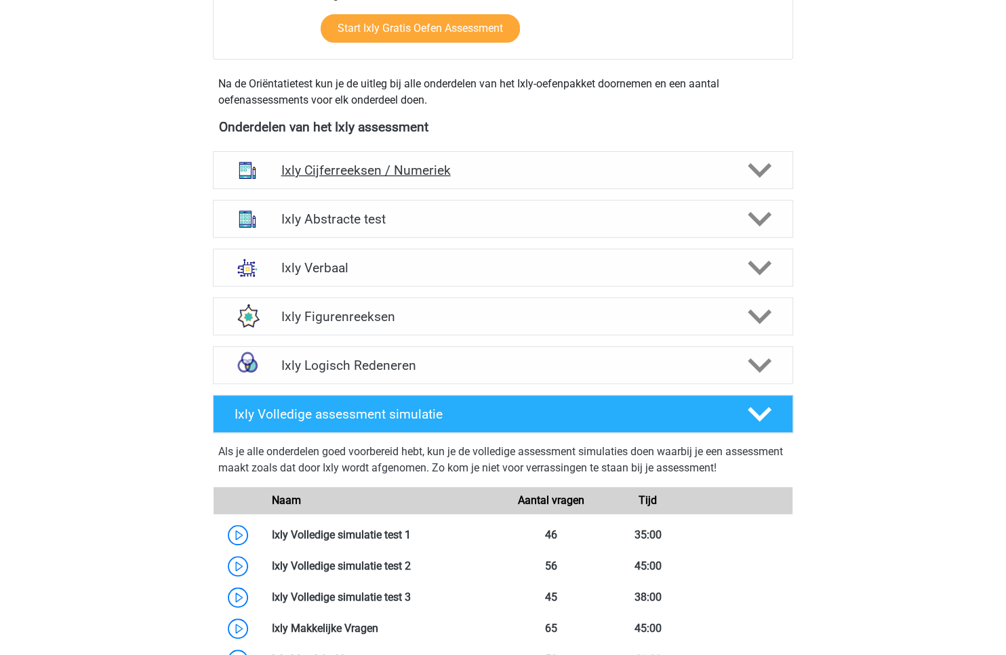
click at [769, 169] on icon at bounding box center [760, 171] width 24 height 24
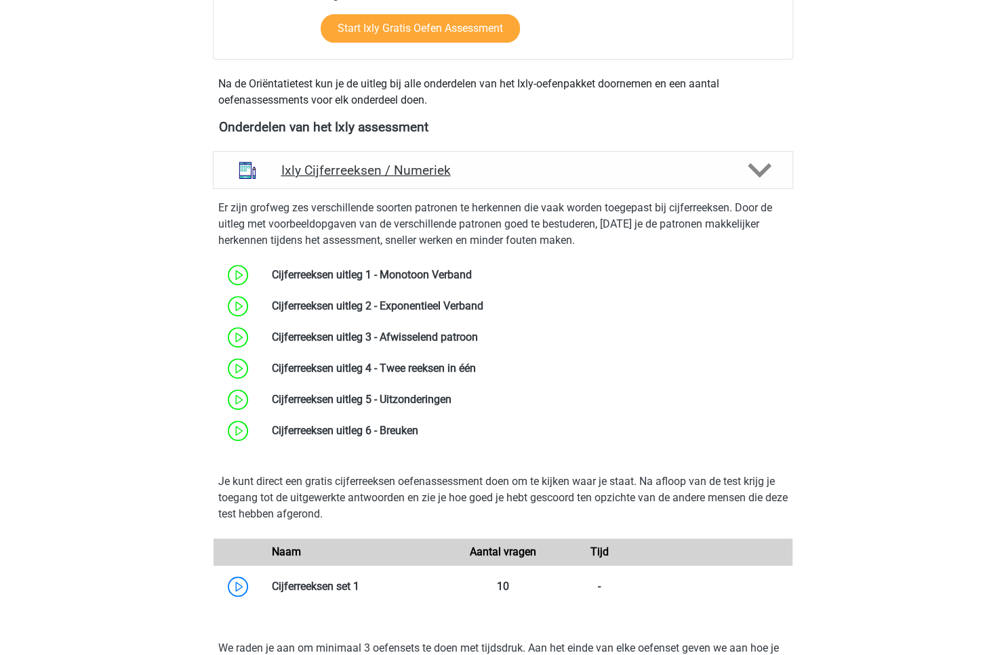
click at [769, 169] on icon at bounding box center [760, 171] width 24 height 24
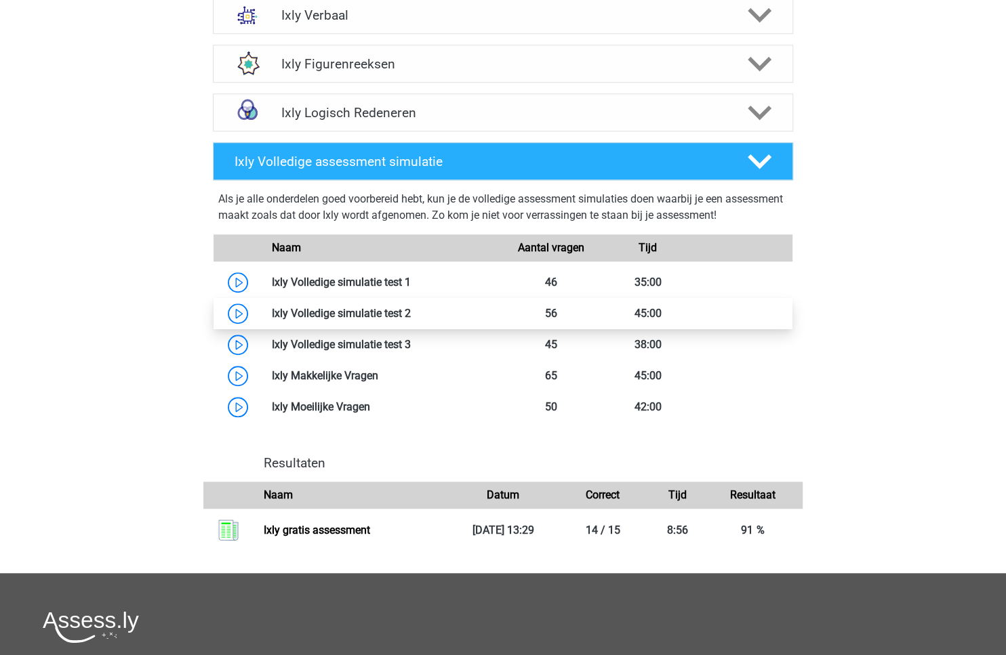
scroll to position [346, 0]
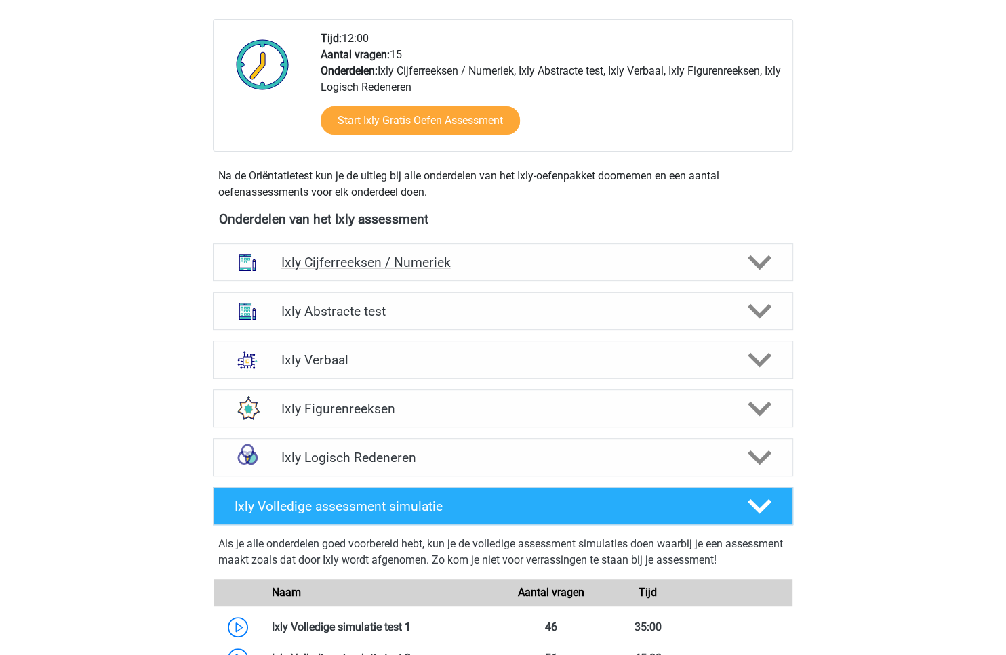
click at [735, 251] on div at bounding box center [758, 263] width 46 height 24
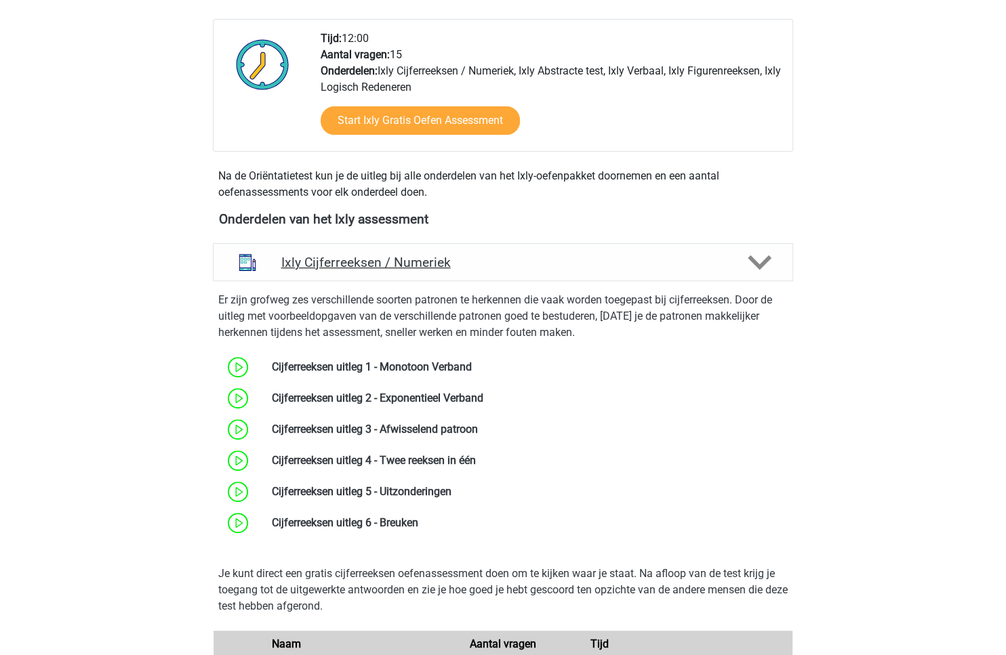
click at [735, 251] on div at bounding box center [758, 263] width 46 height 24
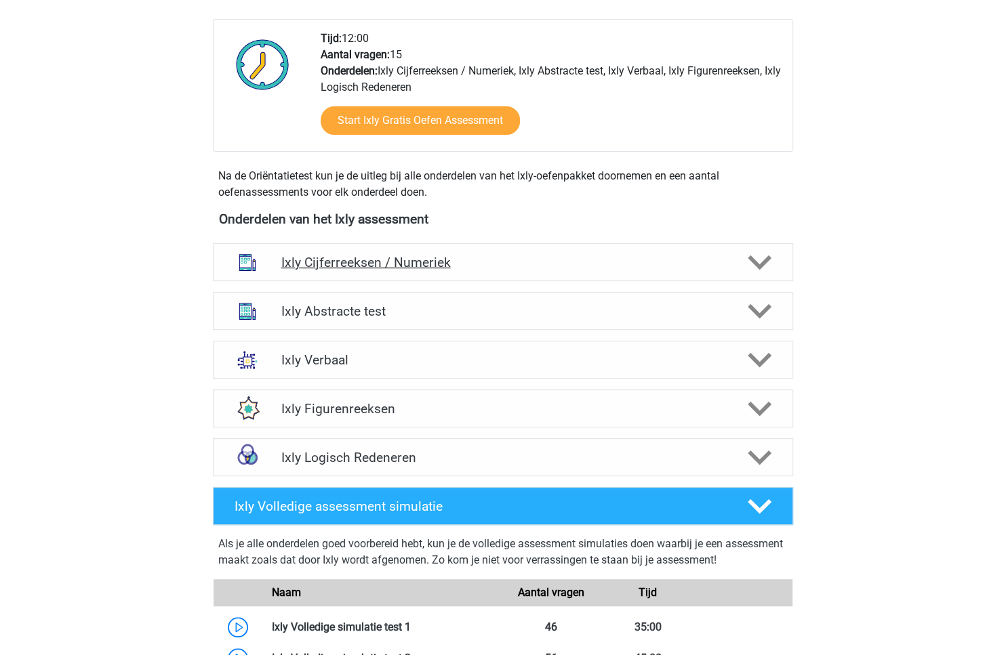
click at [735, 251] on div at bounding box center [758, 263] width 46 height 24
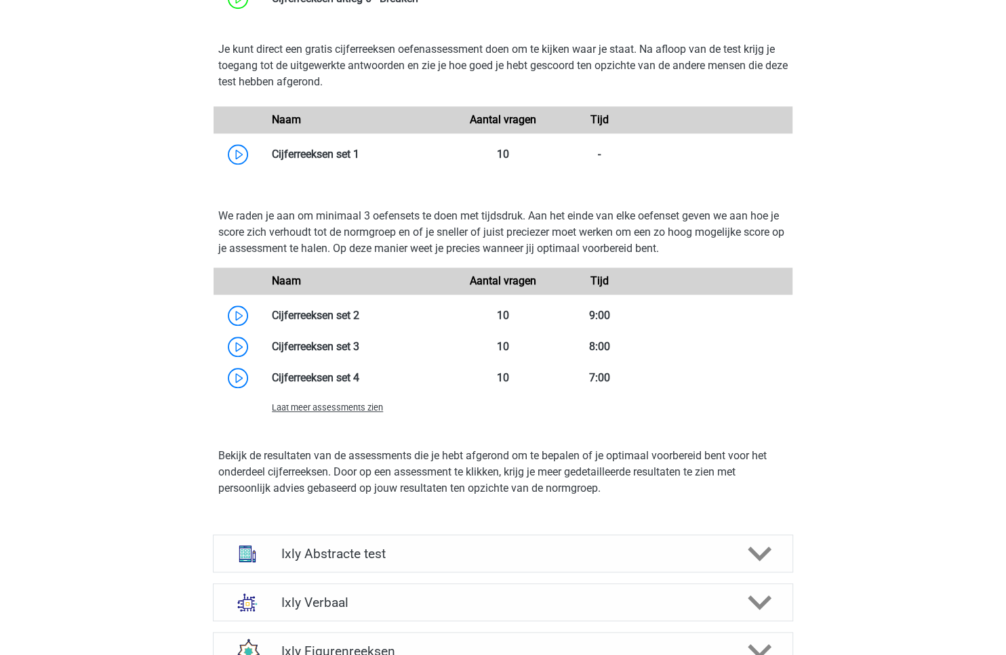
scroll to position [800, 0]
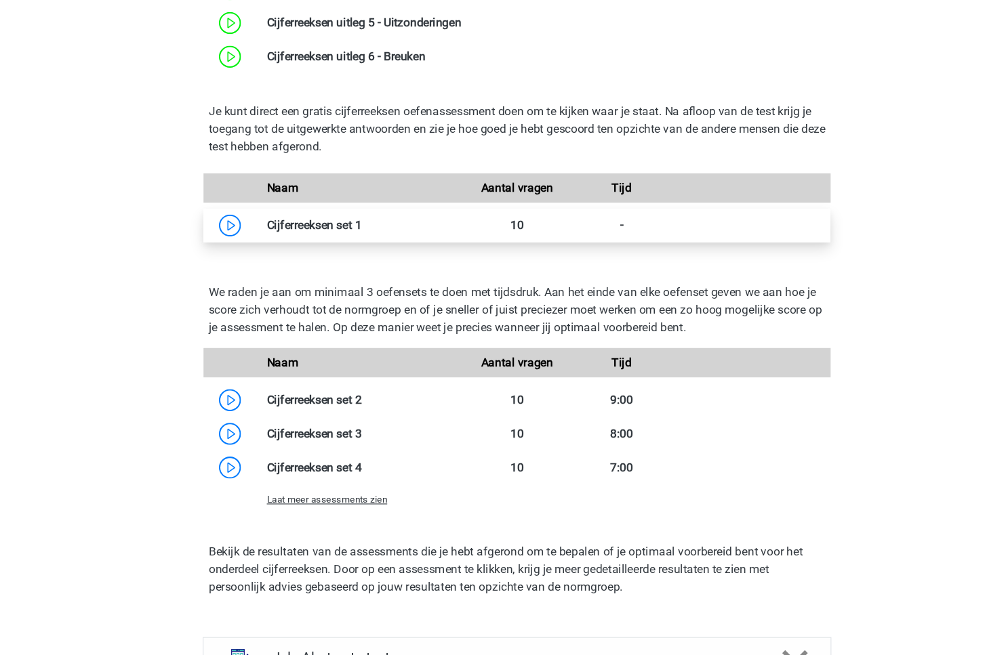
click at [359, 227] on link at bounding box center [359, 224] width 0 height 13
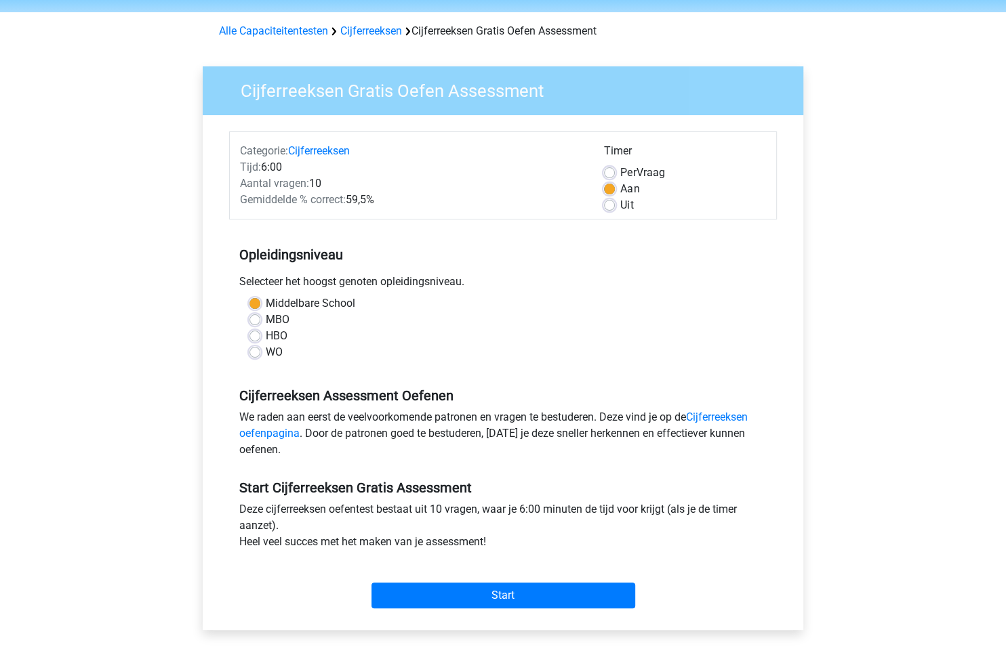
scroll to position [69, 0]
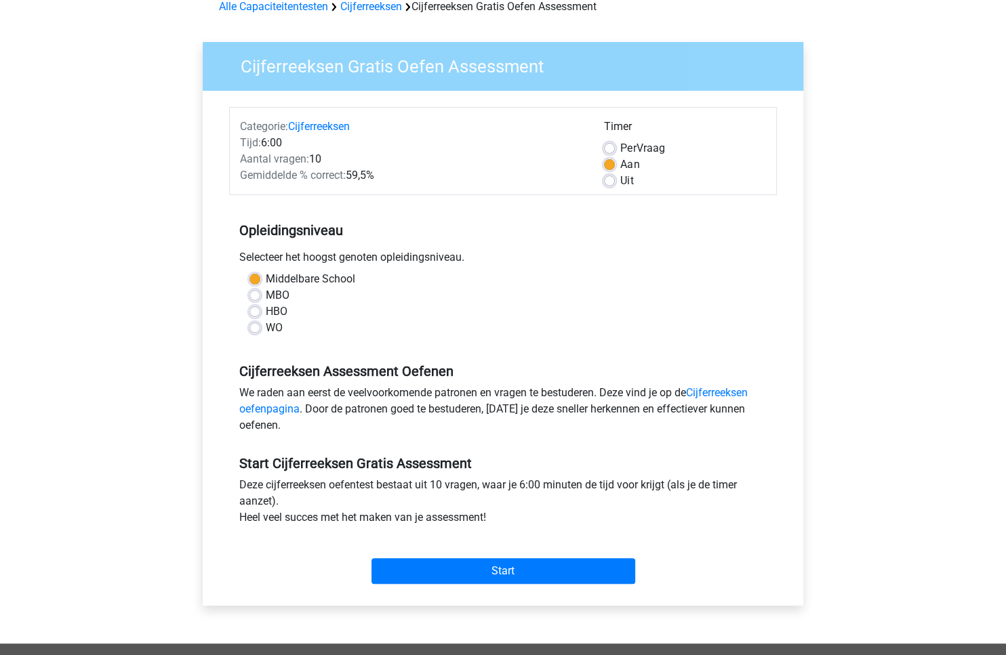
click at [266, 325] on label "WO" at bounding box center [274, 328] width 17 height 16
click at [258, 325] on input "WO" at bounding box center [254, 327] width 11 height 14
radio input "true"
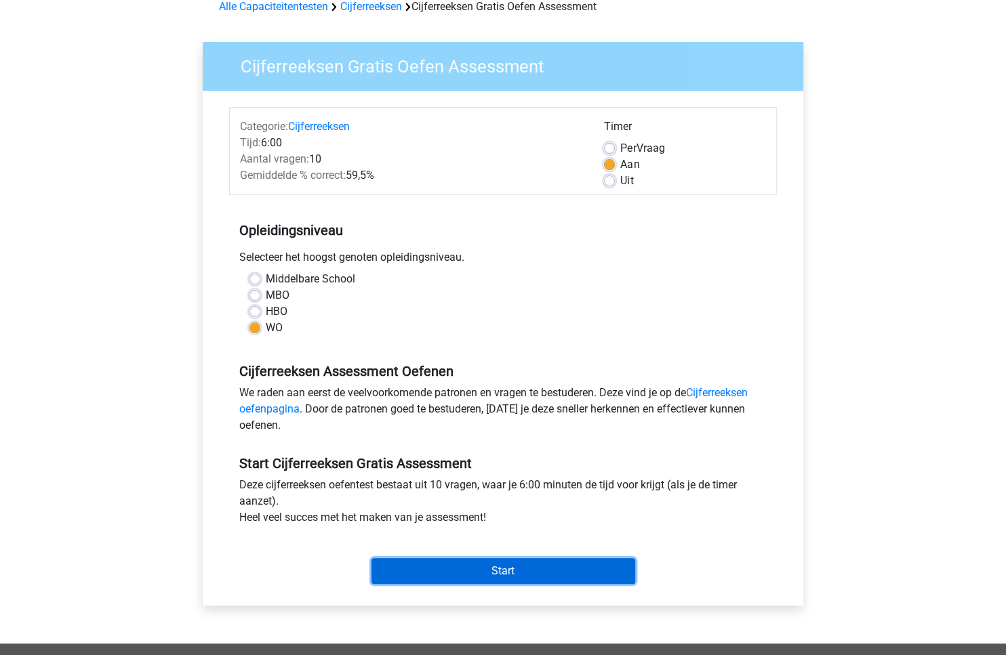
click at [526, 569] on input "Start" at bounding box center [503, 571] width 264 height 26
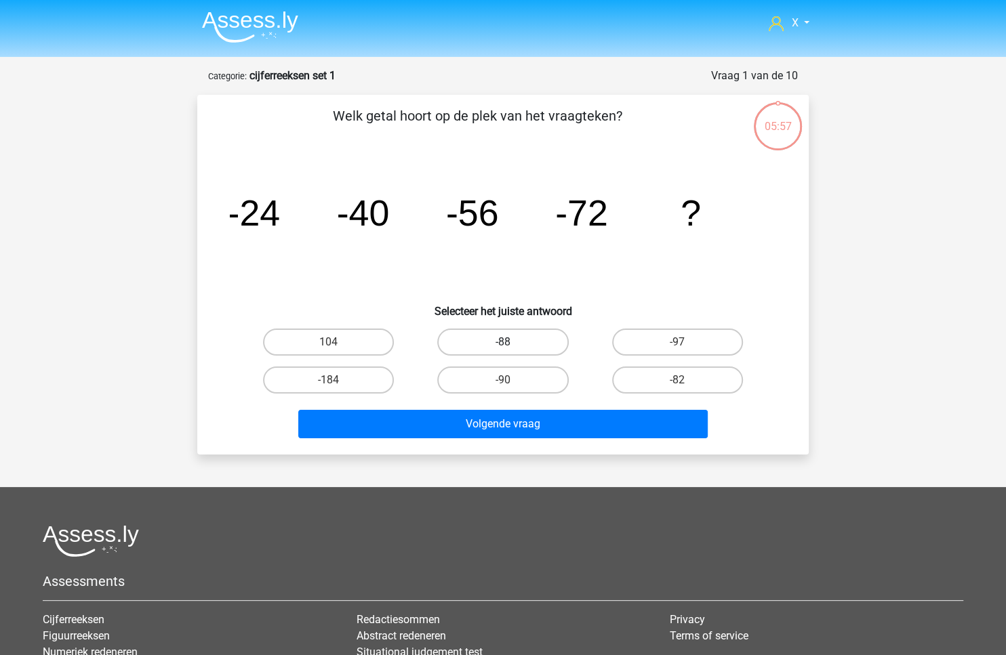
click at [507, 333] on label "-88" at bounding box center [502, 342] width 131 height 27
click at [507, 342] on input "-88" at bounding box center [507, 346] width 9 height 9
radio input "true"
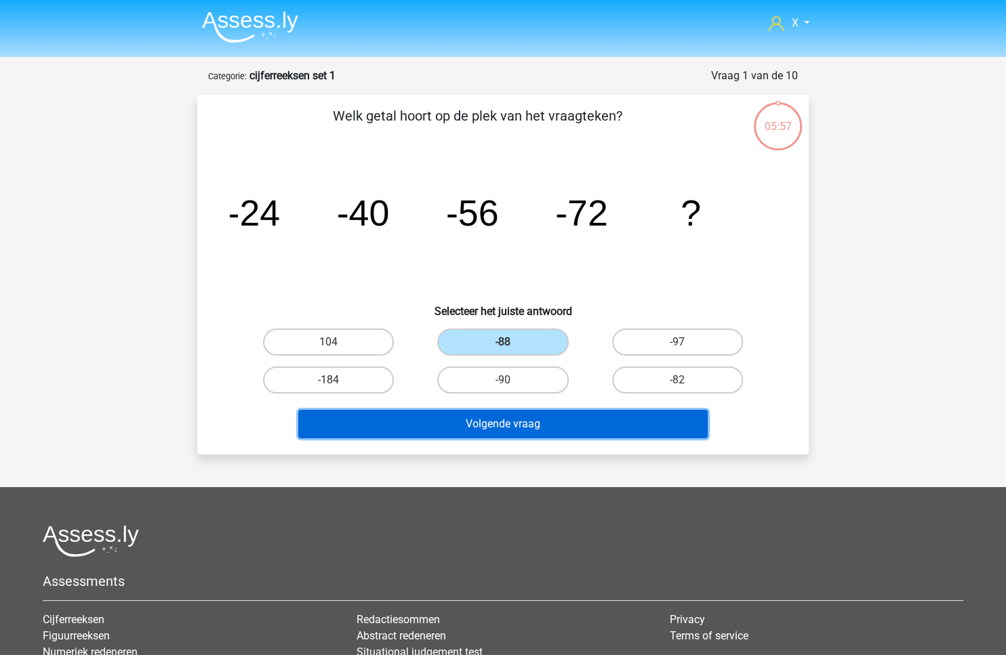
click at [506, 422] on button "Volgende vraag" at bounding box center [503, 424] width 410 height 28
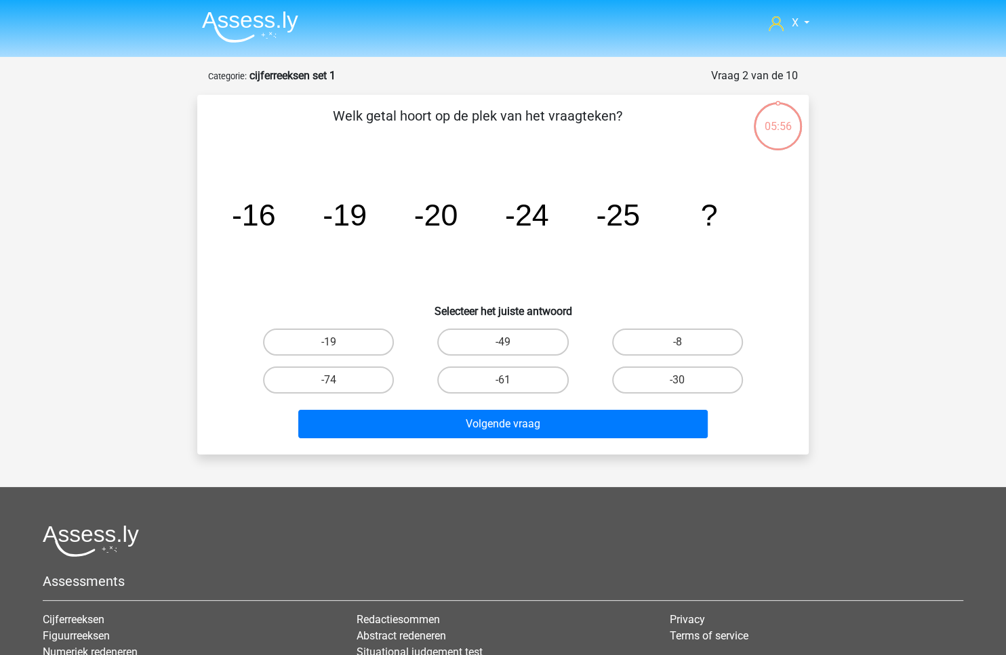
scroll to position [68, 0]
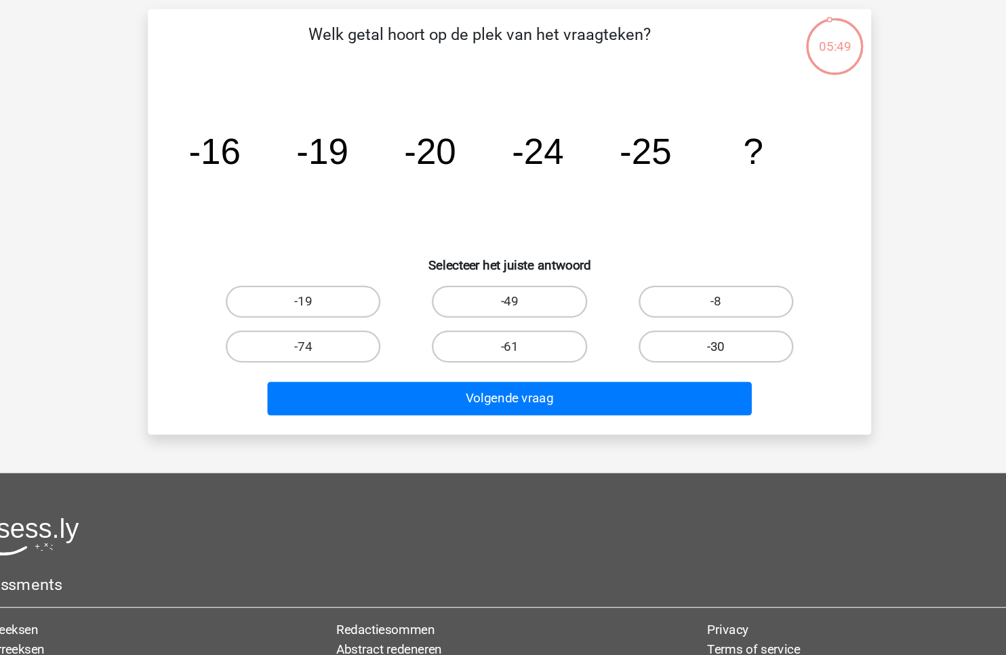
click at [626, 312] on label "-30" at bounding box center [677, 312] width 131 height 27
click at [677, 312] on input "-30" at bounding box center [681, 316] width 9 height 9
radio input "true"
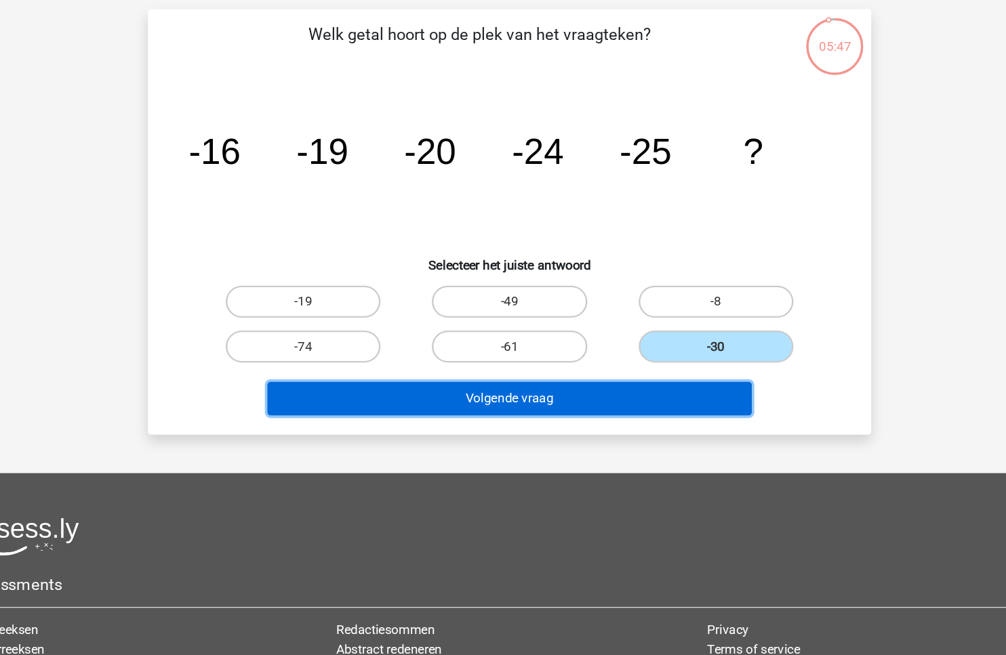
click at [563, 357] on button "Volgende vraag" at bounding box center [503, 356] width 410 height 28
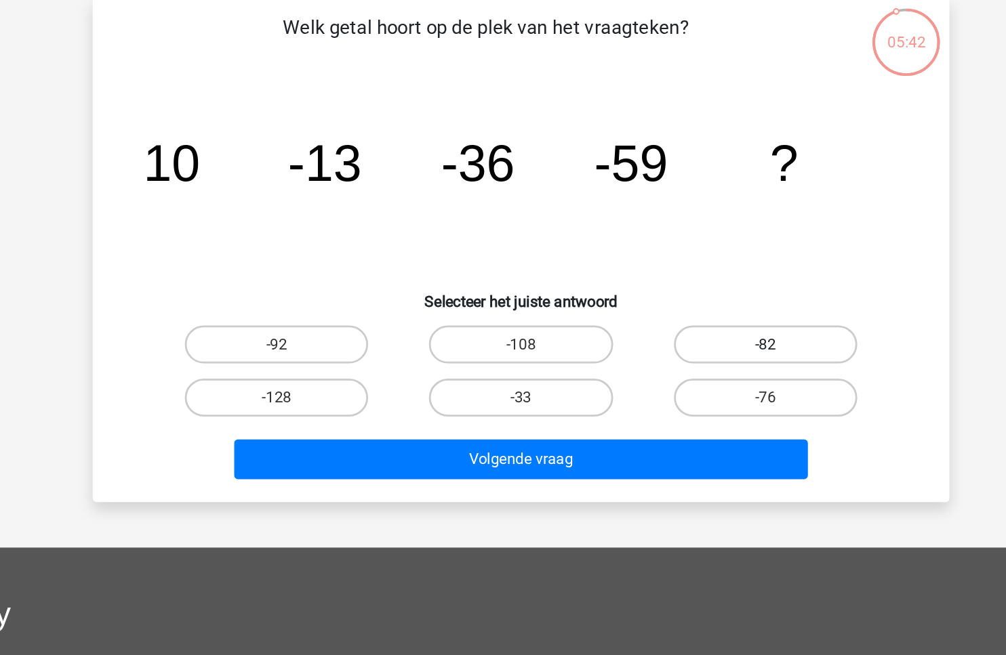
click at [671, 275] on label "-82" at bounding box center [677, 274] width 131 height 27
click at [677, 275] on input "-82" at bounding box center [681, 279] width 9 height 9
radio input "true"
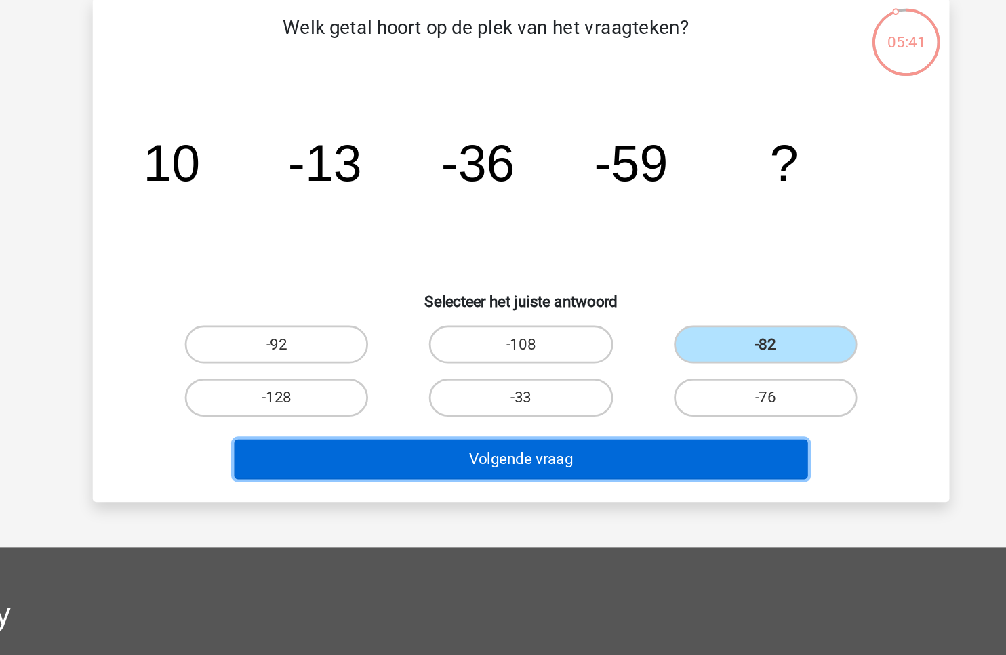
click at [584, 367] on button "Volgende vraag" at bounding box center [503, 356] width 410 height 28
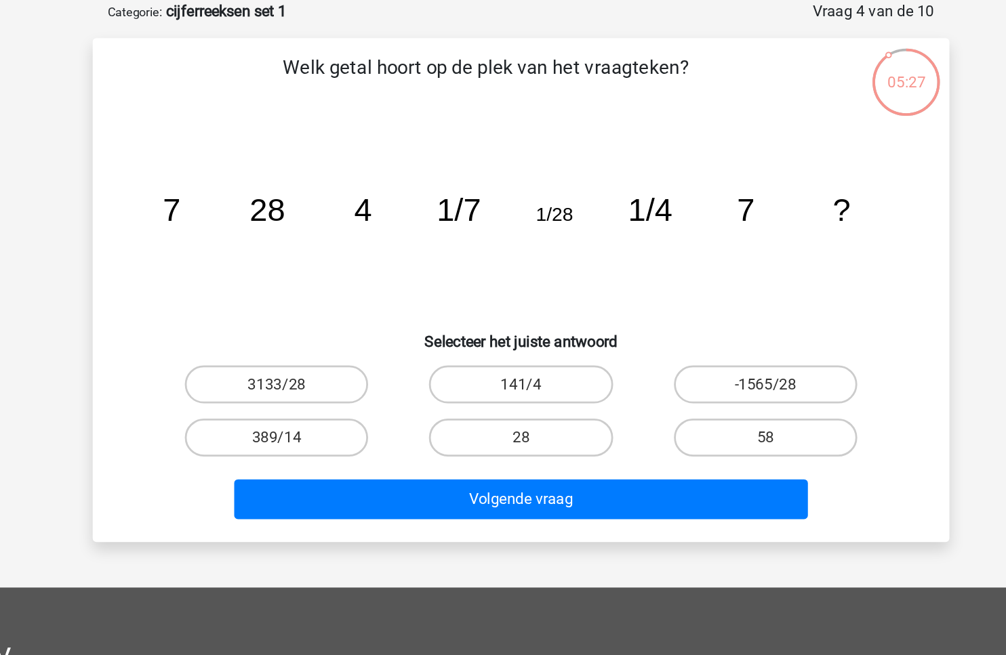
click at [506, 320] on input "28" at bounding box center [507, 316] width 9 height 9
radio input "true"
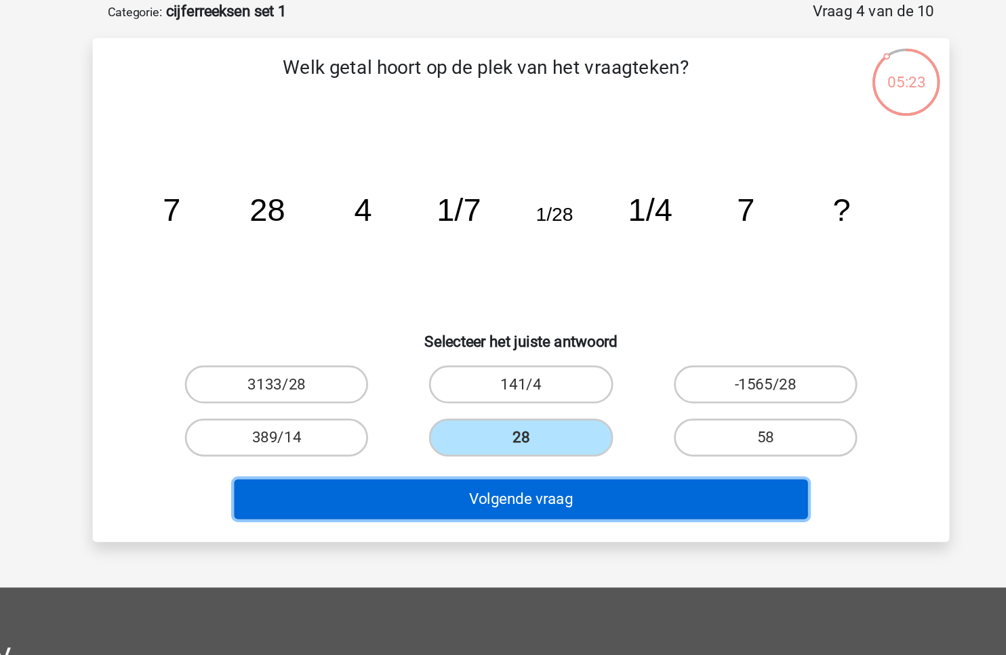
click at [503, 356] on button "Volgende vraag" at bounding box center [503, 356] width 410 height 28
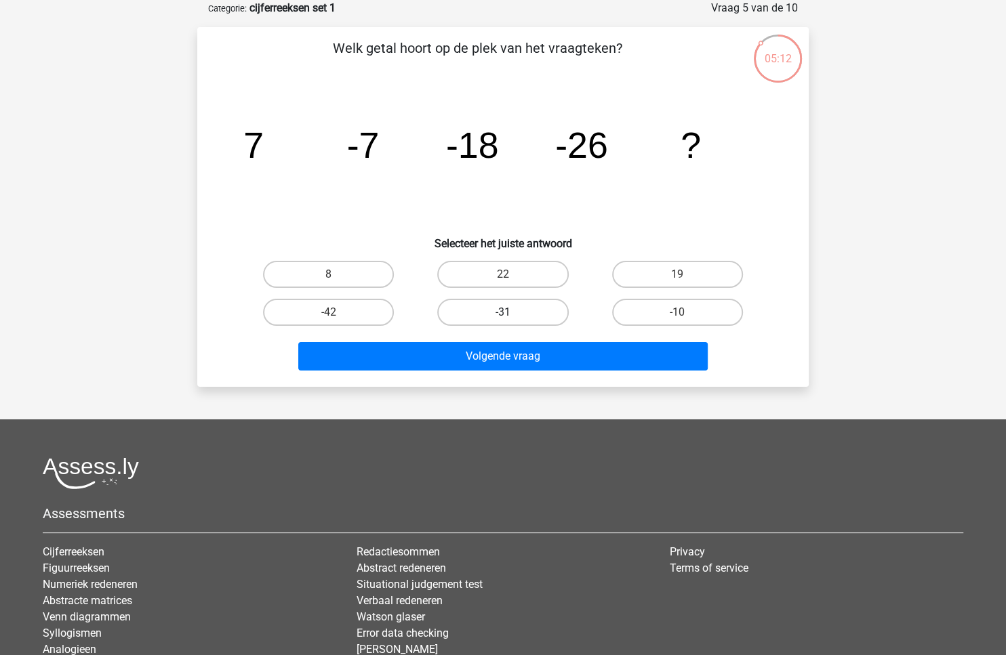
click at [482, 300] on label "-31" at bounding box center [502, 312] width 131 height 27
click at [503, 312] on input "-31" at bounding box center [507, 316] width 9 height 9
radio input "true"
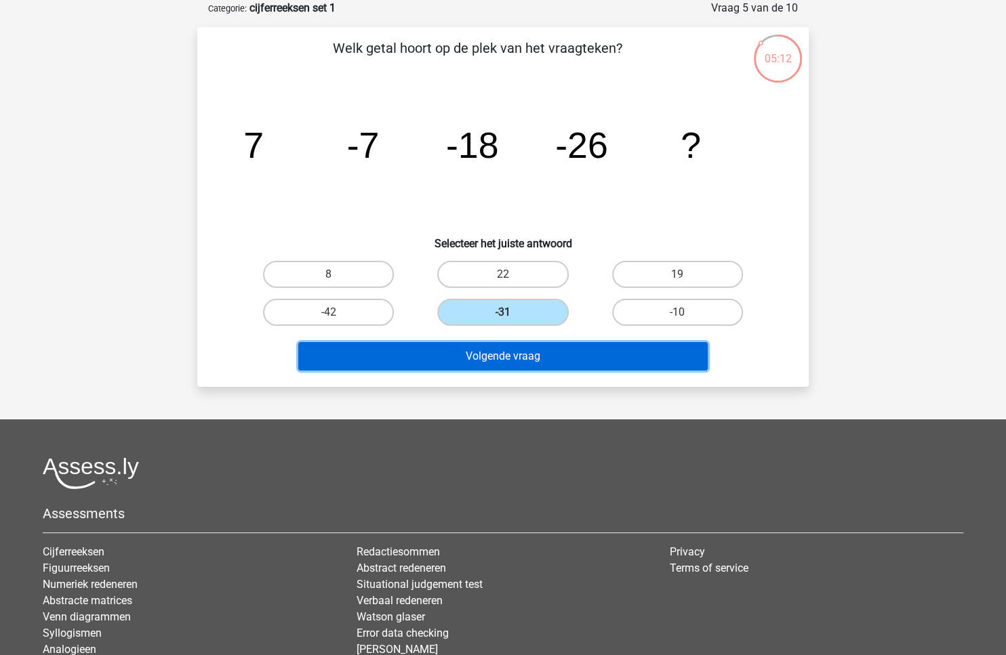
click at [473, 365] on button "Volgende vraag" at bounding box center [503, 356] width 410 height 28
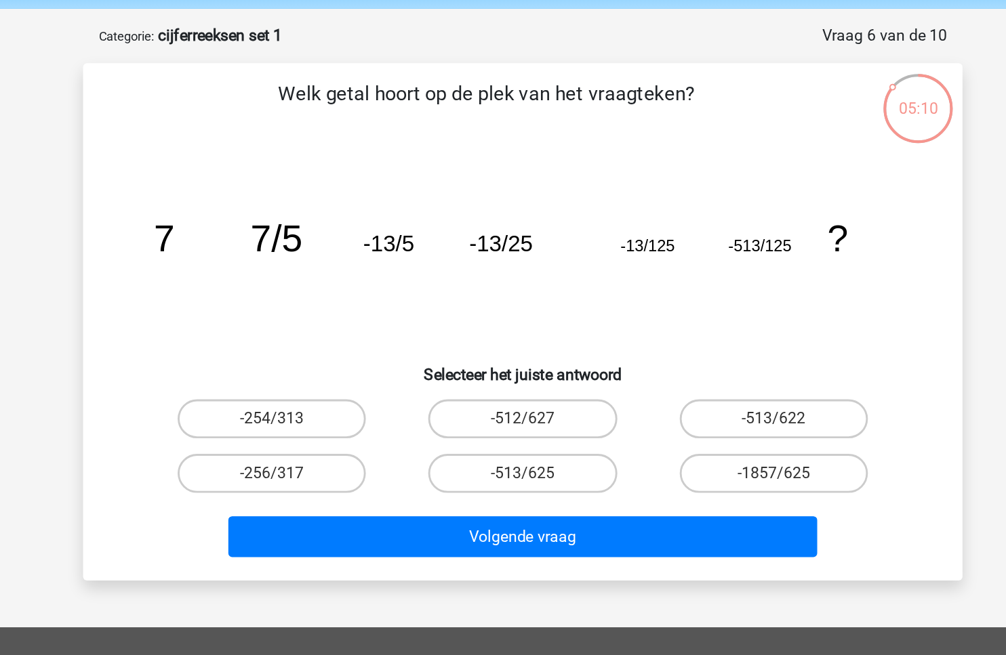
scroll to position [48, 0]
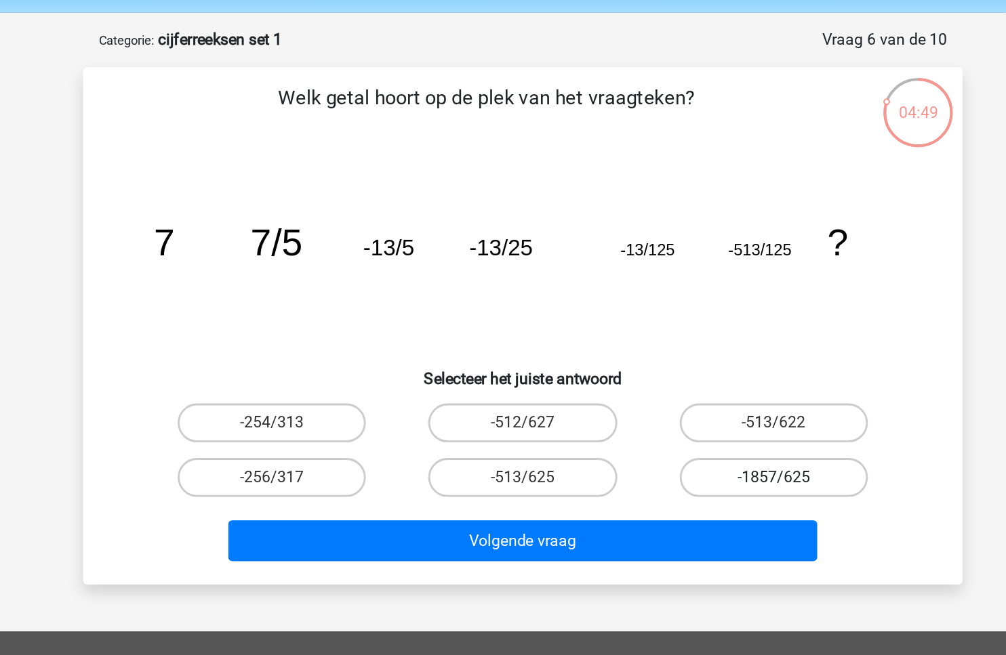
click at [640, 326] on label "-1857/625" at bounding box center [677, 332] width 131 height 27
click at [677, 332] on input "-1857/625" at bounding box center [681, 336] width 9 height 9
radio input "true"
click at [524, 338] on label "-513/625" at bounding box center [502, 332] width 131 height 27
click at [512, 338] on input "-513/625" at bounding box center [507, 336] width 9 height 9
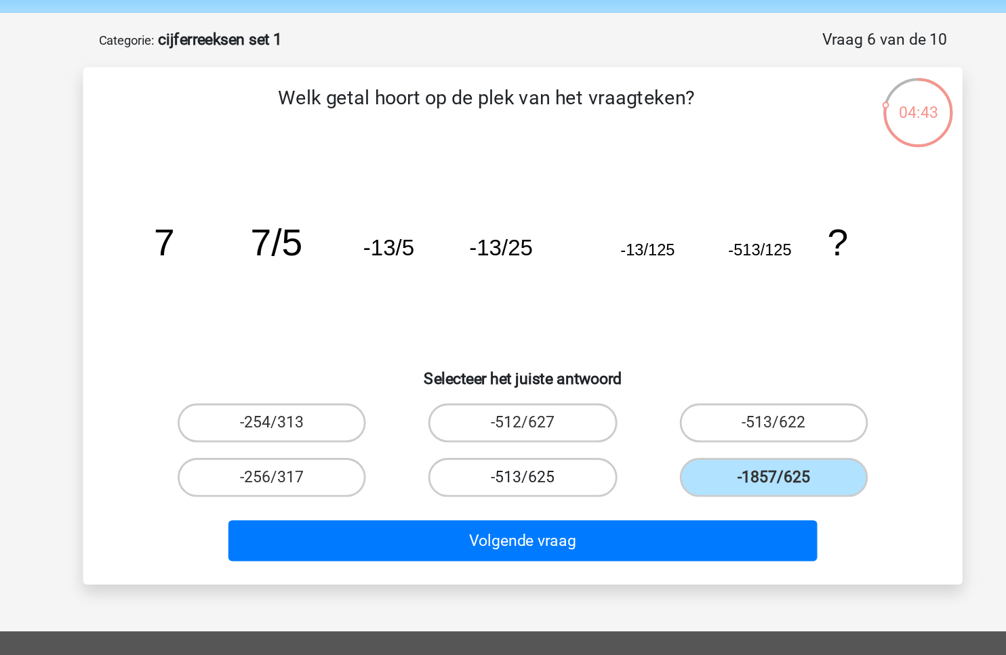
radio input "true"
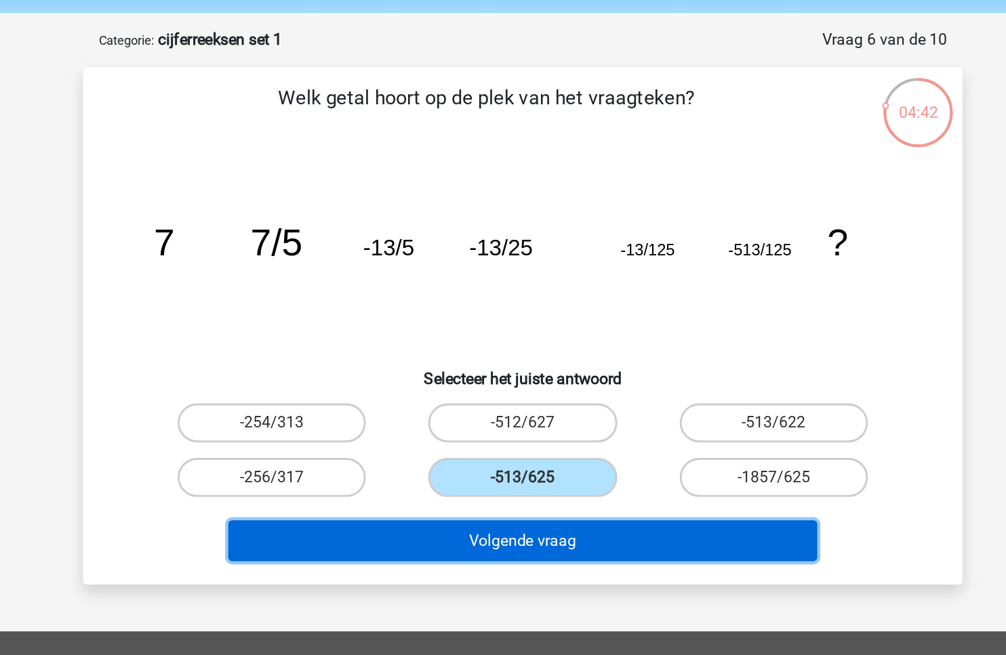
click at [524, 362] on button "Volgende vraag" at bounding box center [503, 376] width 410 height 28
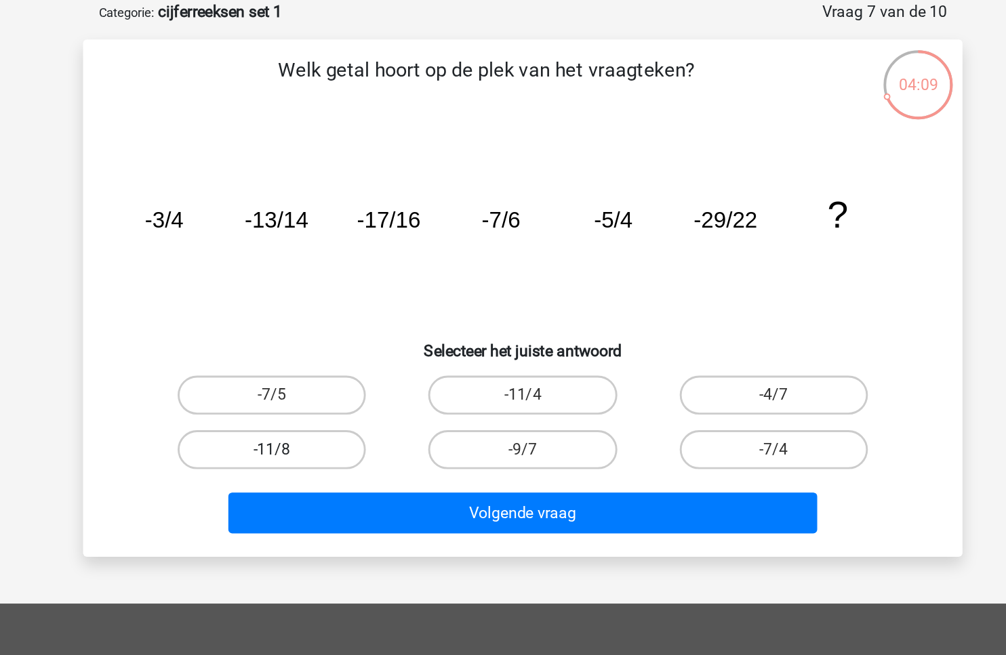
click at [332, 330] on label "-11/8" at bounding box center [328, 332] width 131 height 27
click at [332, 332] on input "-11/8" at bounding box center [333, 336] width 9 height 9
radio input "true"
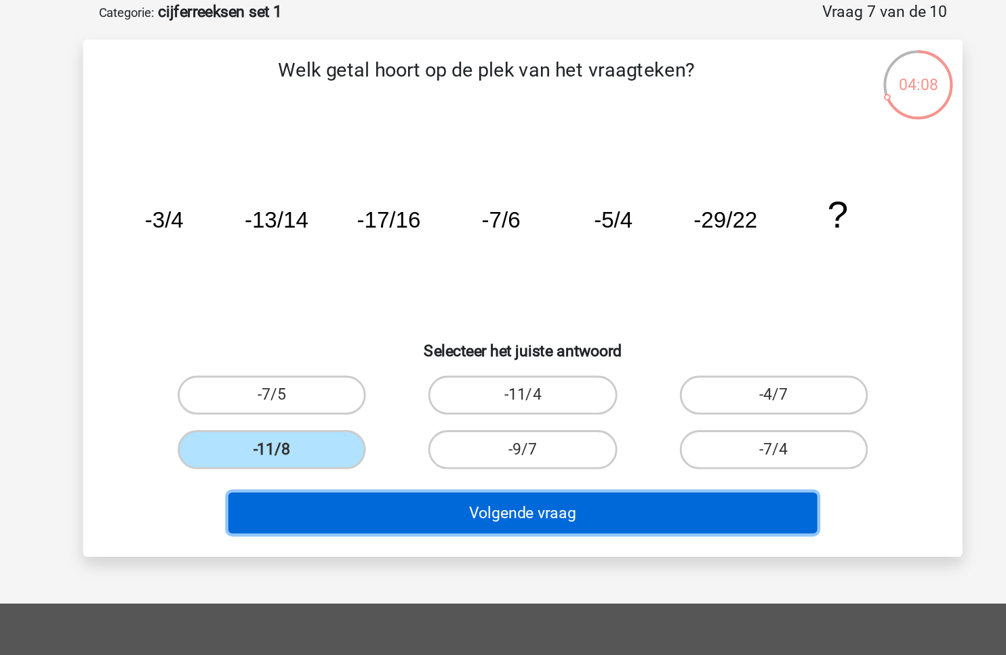
click at [415, 382] on button "Volgende vraag" at bounding box center [503, 376] width 410 height 28
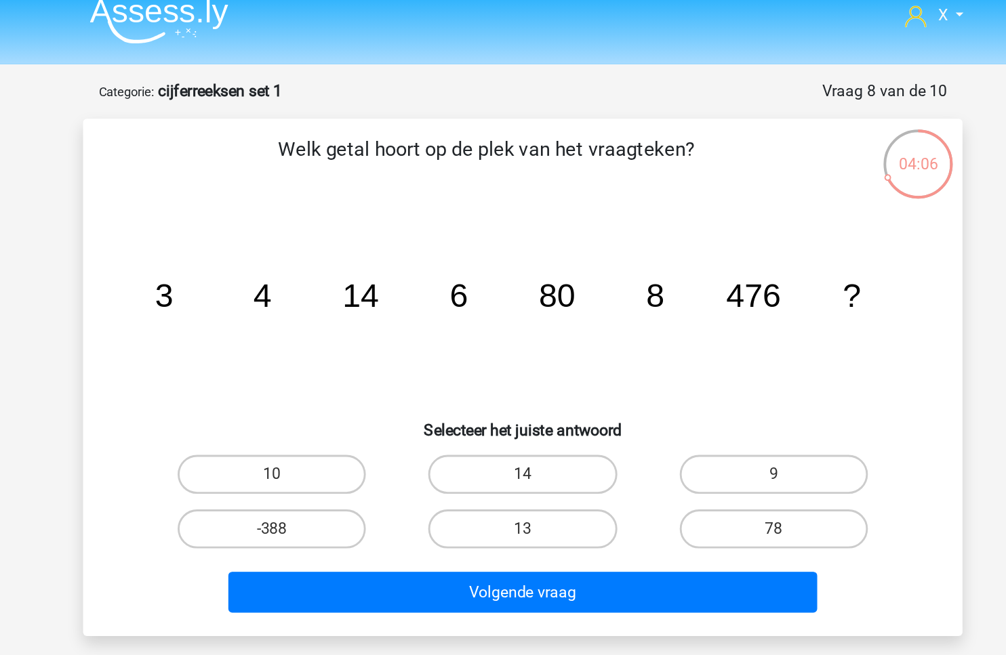
scroll to position [11, 0]
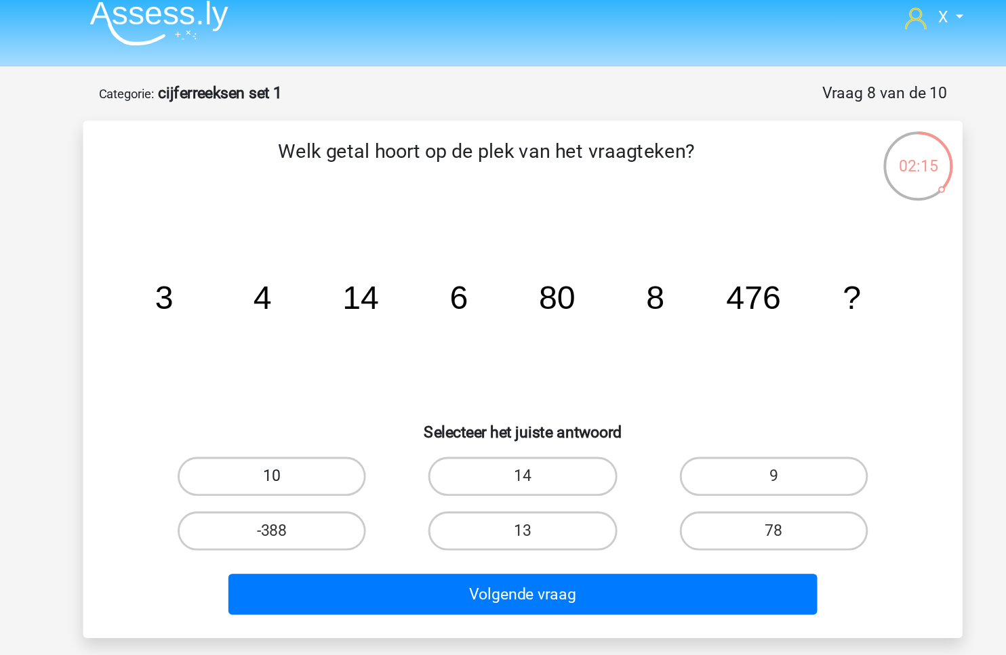
click at [363, 338] on label "10" at bounding box center [328, 331] width 131 height 27
click at [338, 338] on input "10" at bounding box center [333, 335] width 9 height 9
radio input "true"
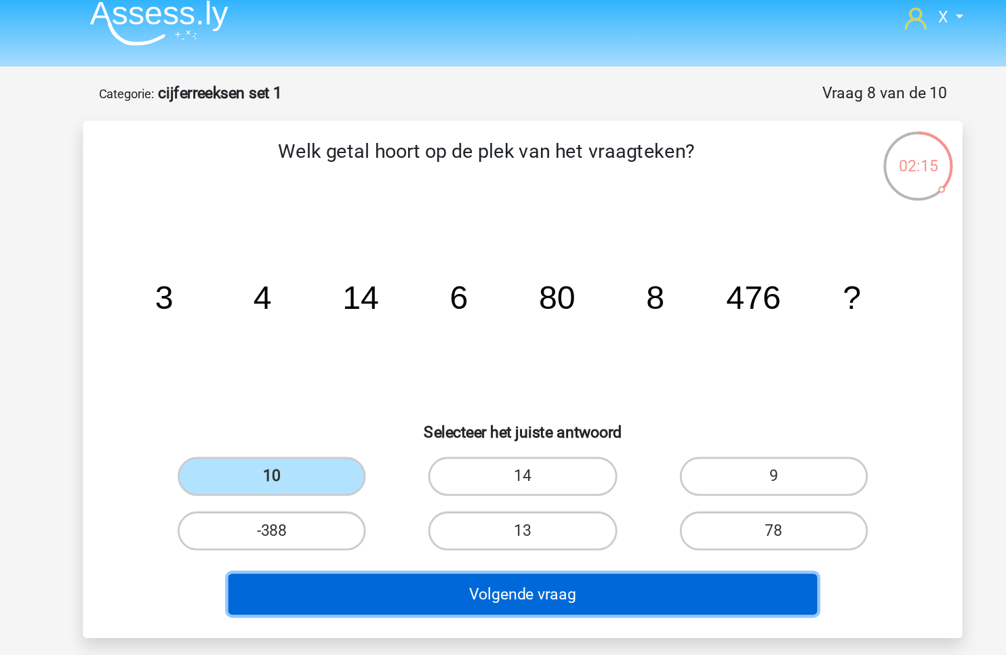
click at [457, 409] on button "Volgende vraag" at bounding box center [503, 413] width 410 height 28
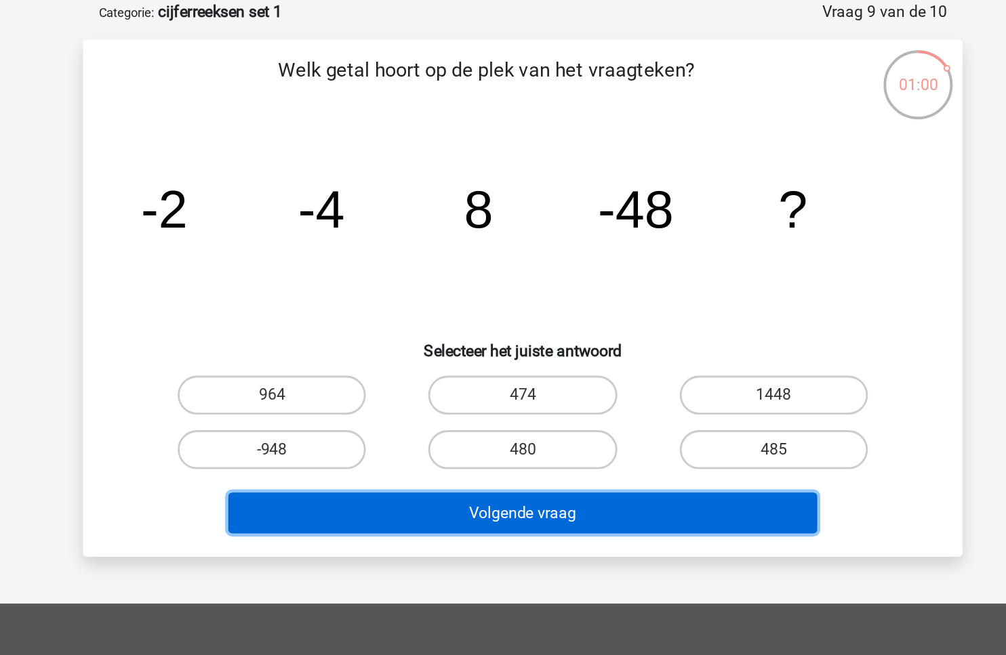
click at [511, 407] on button "Volgende vraag" at bounding box center [503, 413] width 410 height 28
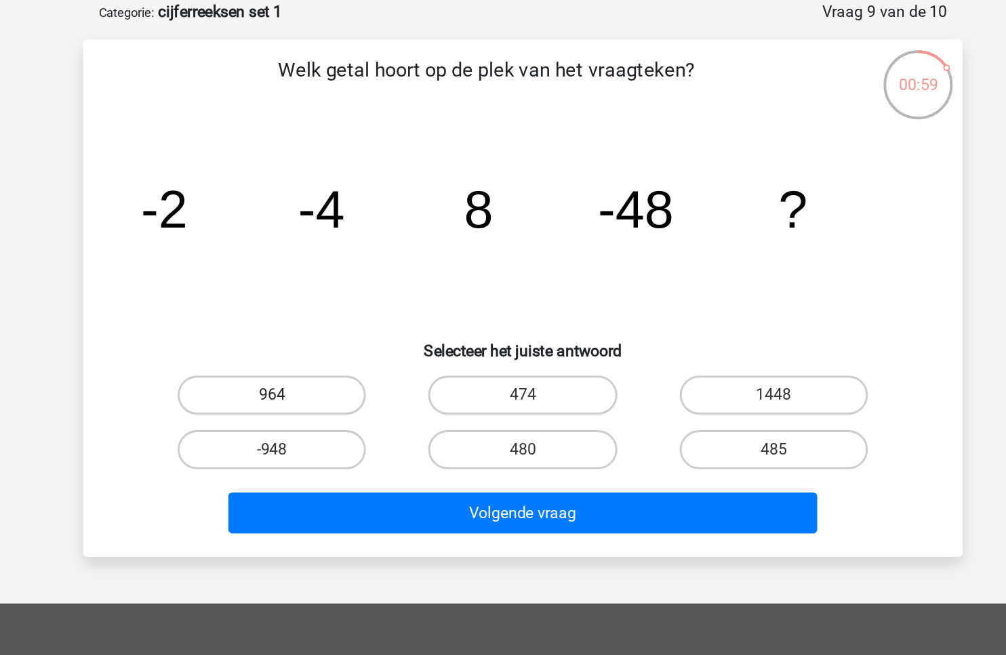
click at [367, 333] on label "964" at bounding box center [328, 331] width 131 height 27
click at [338, 333] on input "964" at bounding box center [333, 335] width 9 height 9
radio input "true"
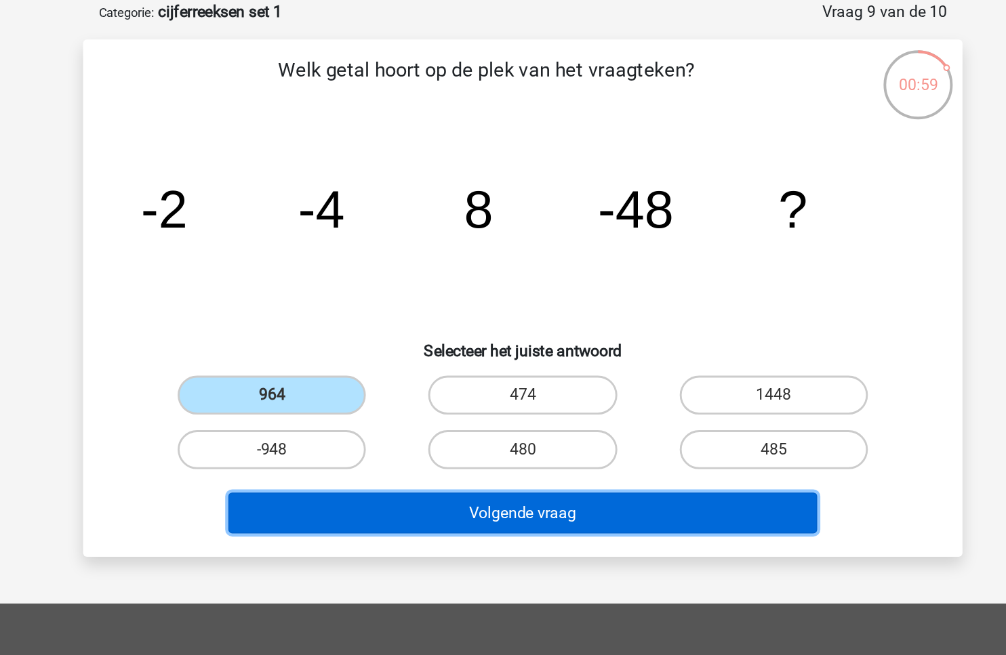
click at [435, 410] on button "Volgende vraag" at bounding box center [503, 413] width 410 height 28
click at [507, 412] on button "Volgende vraag" at bounding box center [503, 413] width 410 height 28
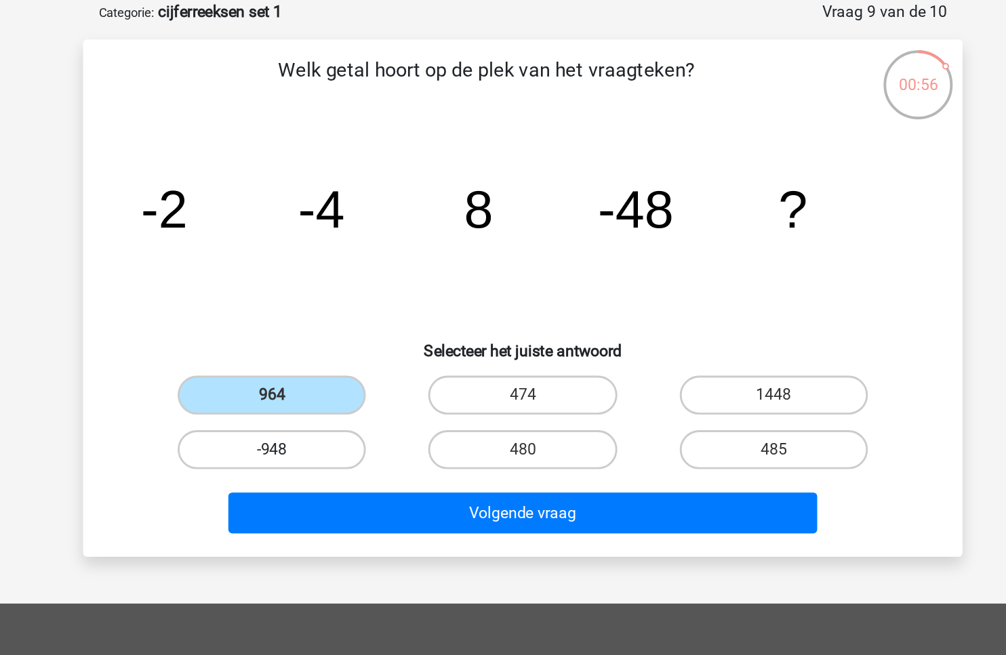
click at [368, 367] on label "-948" at bounding box center [328, 369] width 131 height 27
click at [338, 369] on input "-948" at bounding box center [333, 373] width 9 height 9
radio input "true"
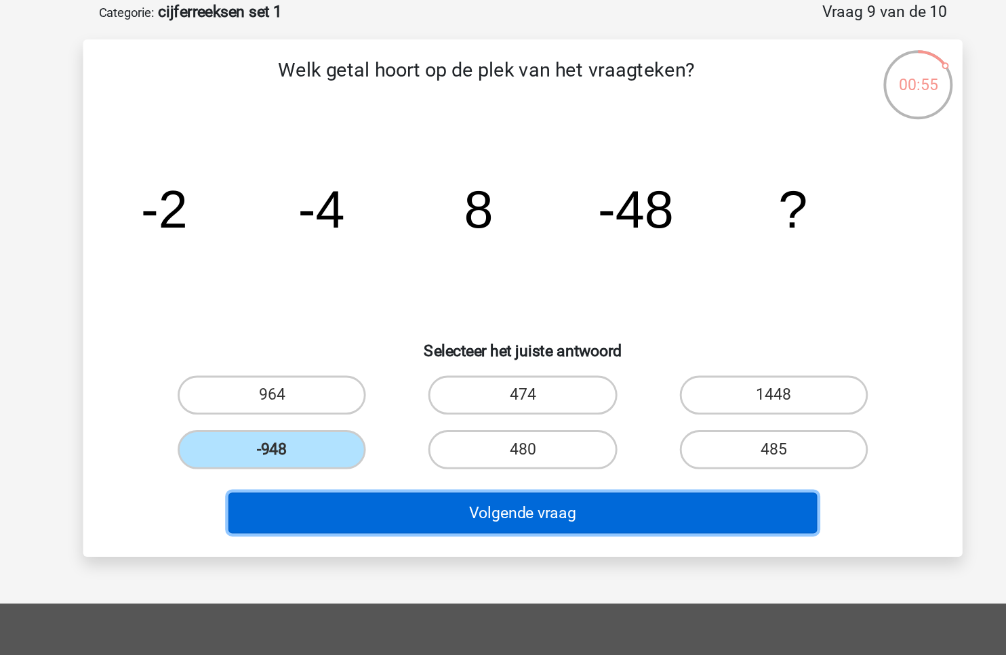
click at [474, 420] on button "Volgende vraag" at bounding box center [503, 413] width 410 height 28
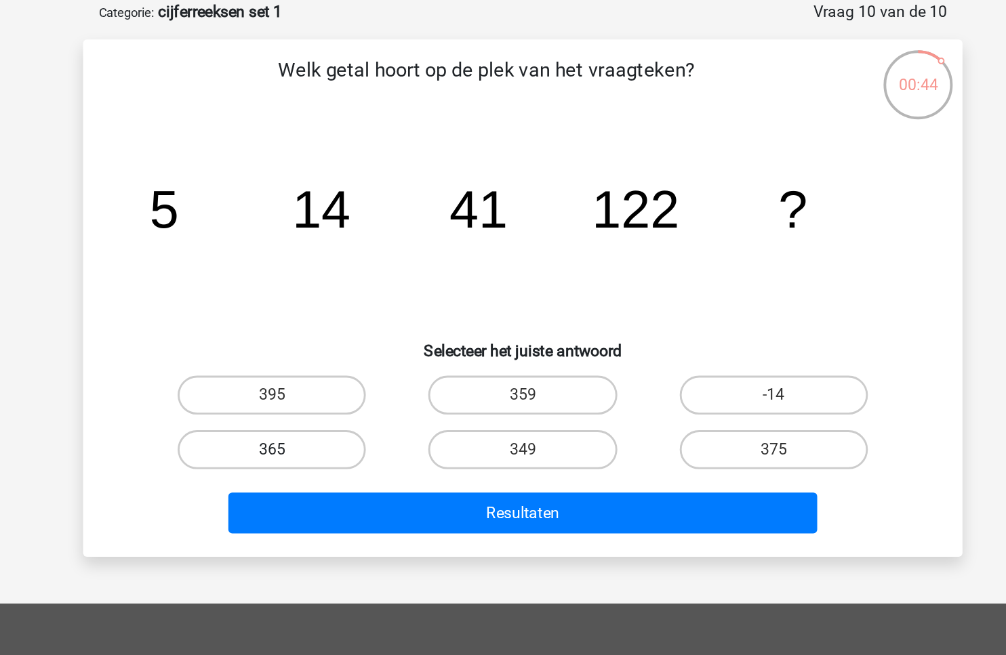
click at [371, 357] on label "365" at bounding box center [328, 369] width 131 height 27
click at [338, 369] on input "365" at bounding box center [333, 373] width 9 height 9
radio input "true"
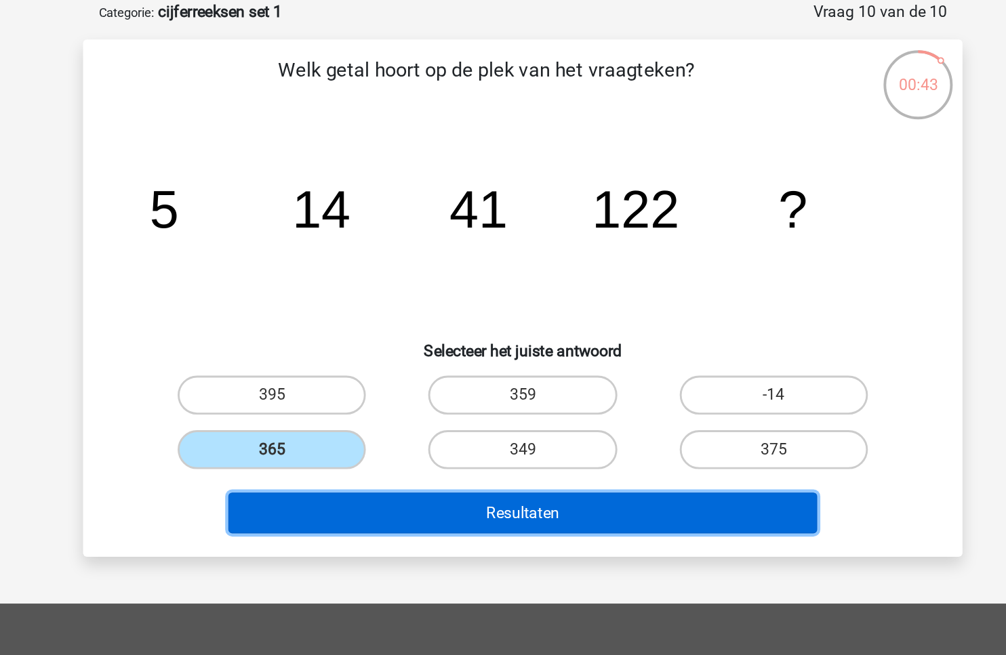
click at [406, 408] on button "Resultaten" at bounding box center [503, 413] width 410 height 28
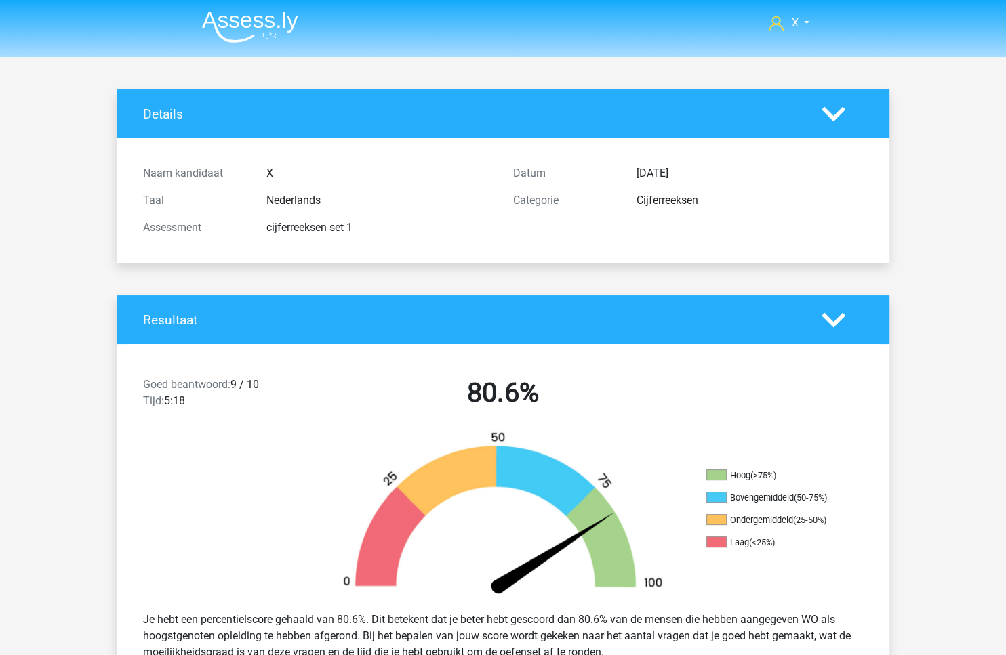
scroll to position [112, 0]
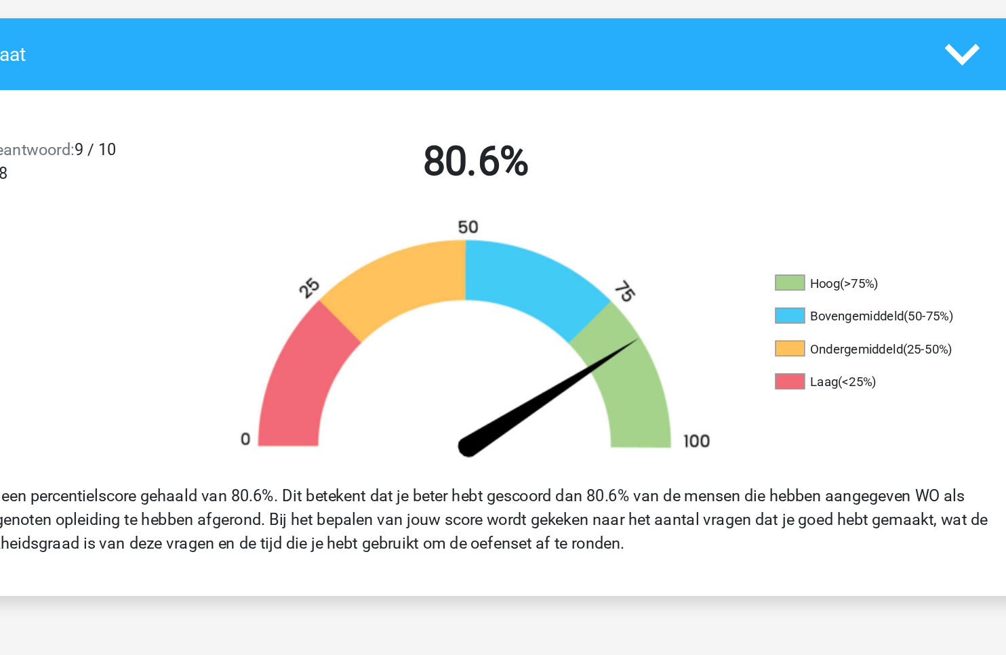
click at [561, 533] on div "Je hebt een percentielscore gehaald van 80.6%. Dit betekent dat je beter hebt g…" at bounding box center [503, 525] width 740 height 60
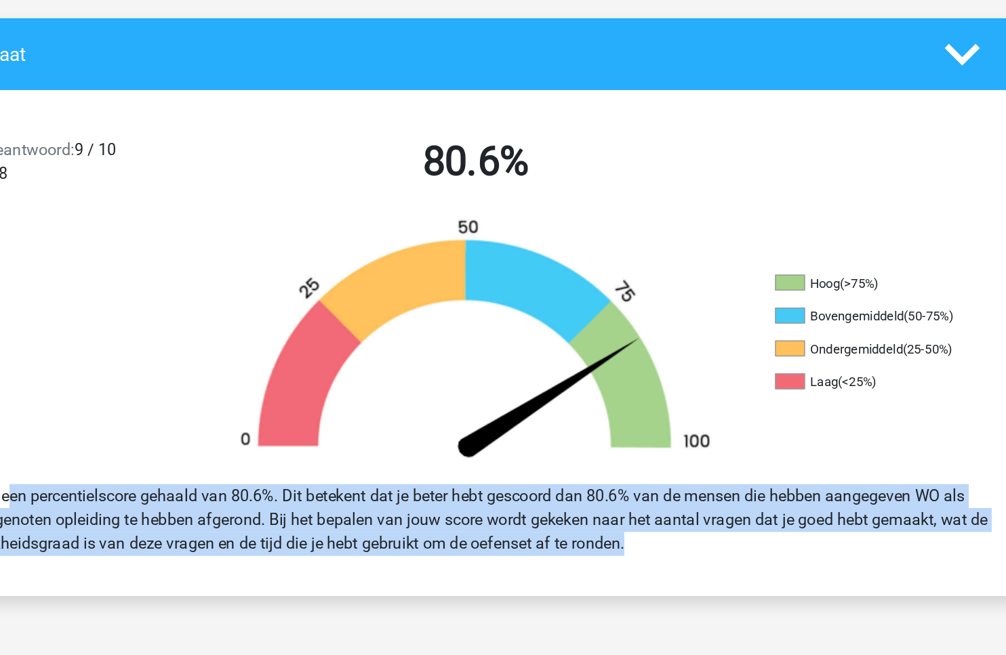
click at [561, 533] on div "Je hebt een percentielscore gehaald van 80.6%. Dit betekent dat je beter hebt g…" at bounding box center [503, 525] width 740 height 60
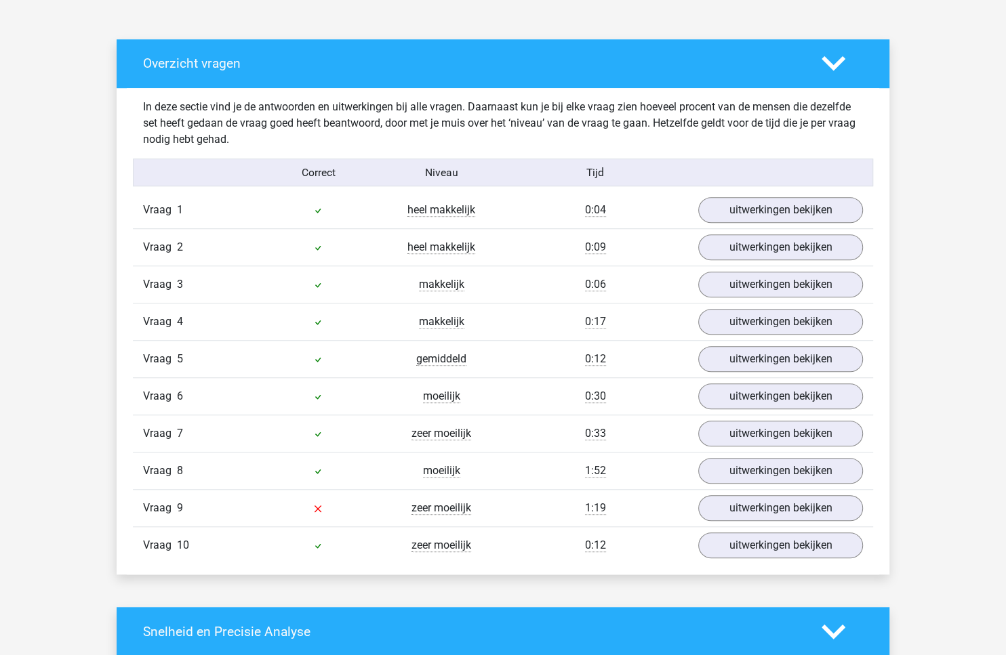
scroll to position [737, 0]
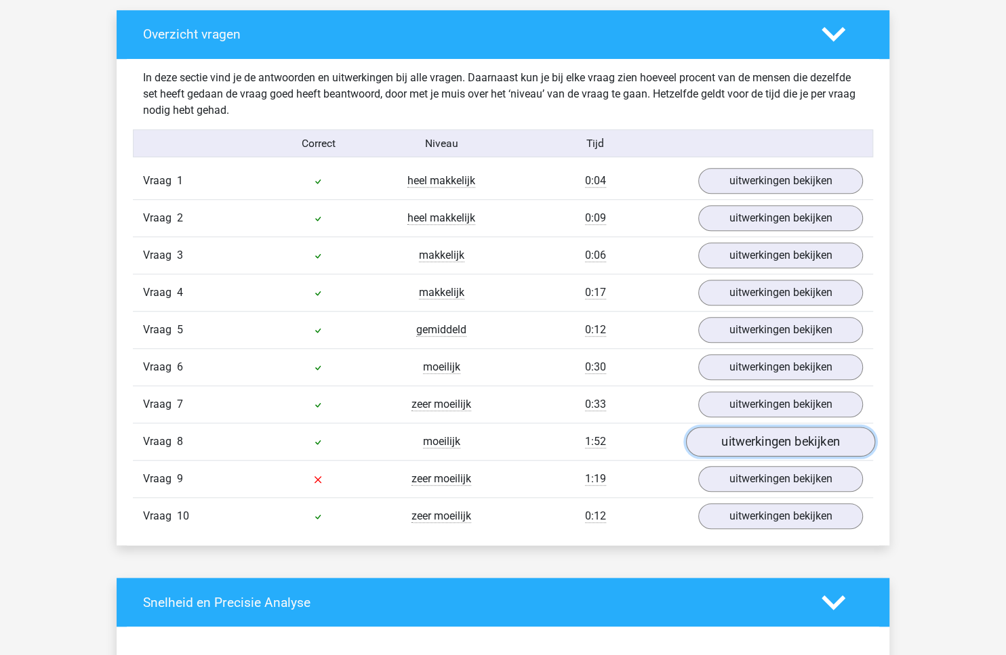
click at [732, 441] on link "uitwerkingen bekijken" at bounding box center [780, 442] width 189 height 30
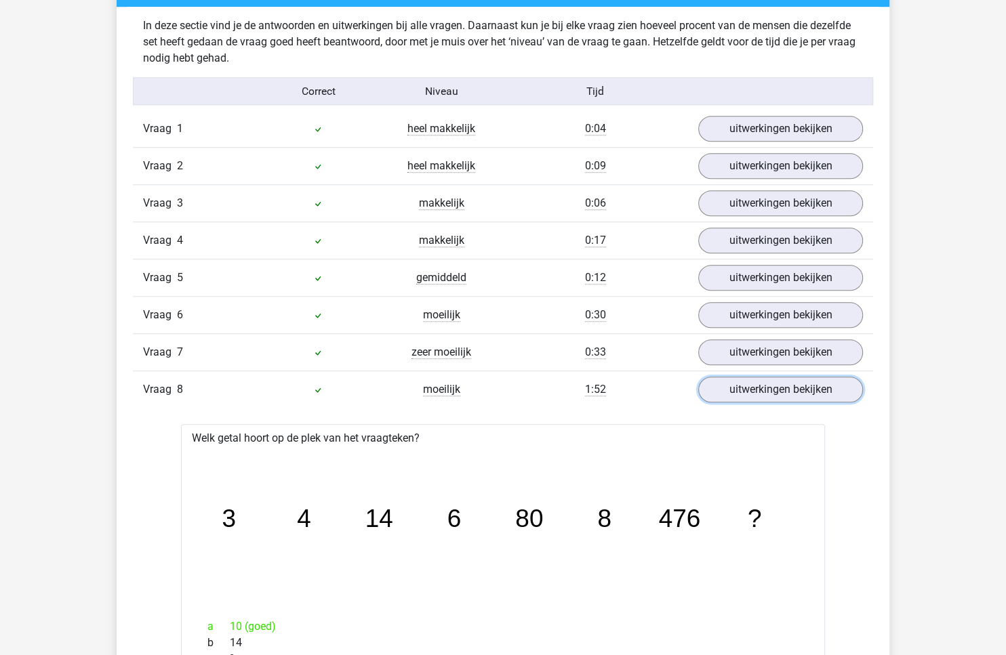
scroll to position [787, 0]
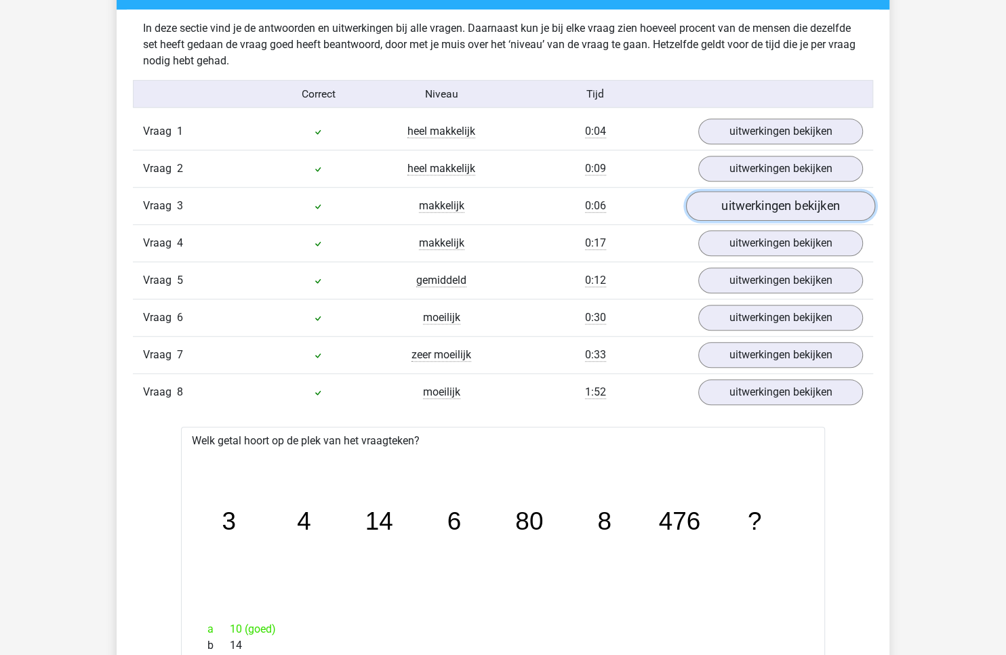
click at [797, 211] on link "uitwerkingen bekijken" at bounding box center [780, 206] width 189 height 30
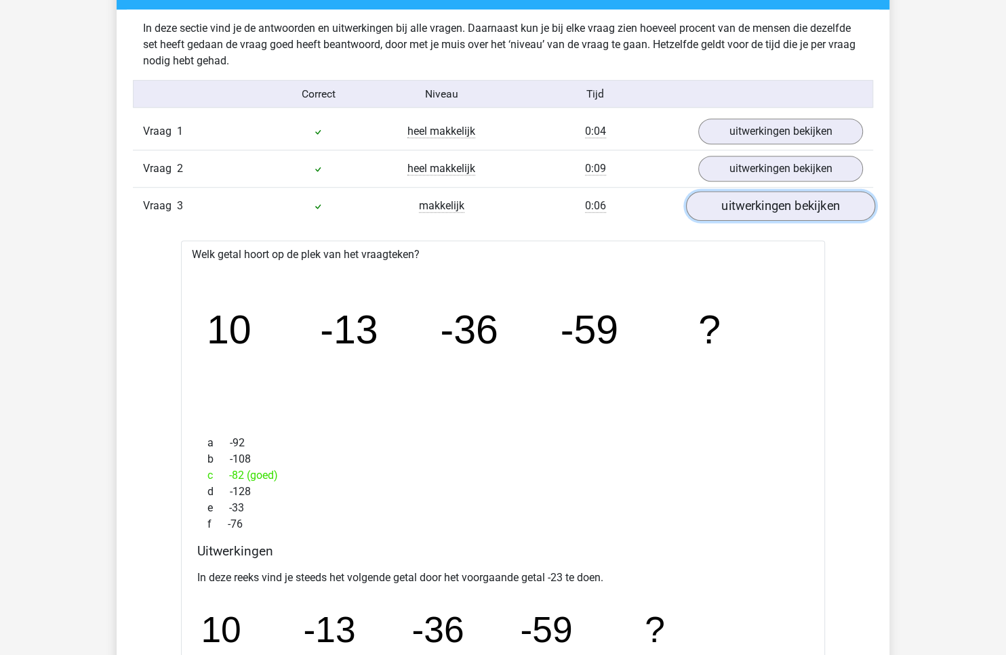
click at [797, 211] on link "uitwerkingen bekijken" at bounding box center [780, 206] width 189 height 30
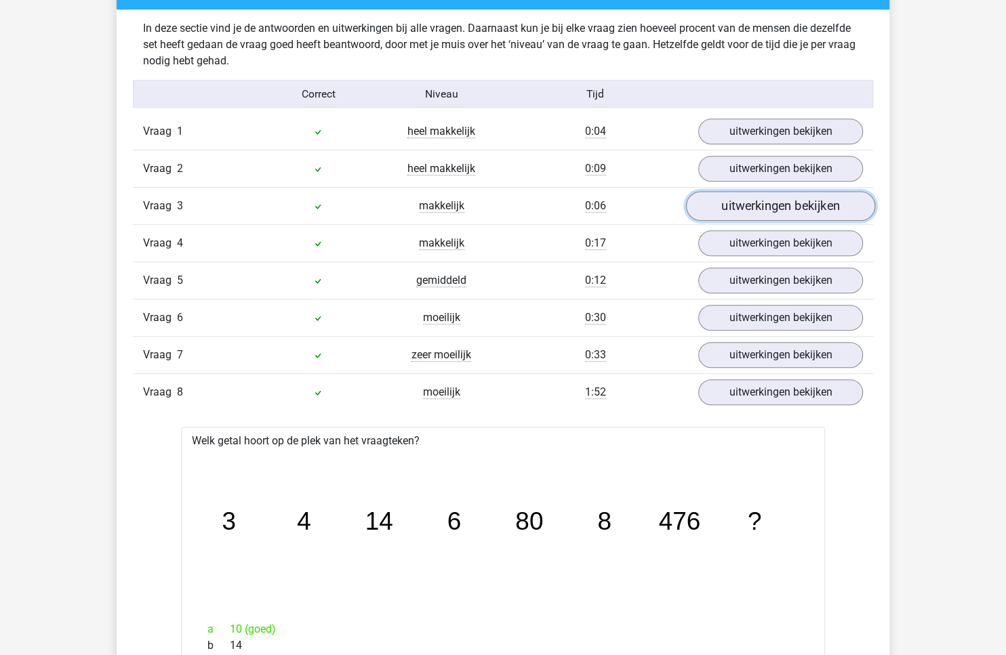
click at [797, 211] on link "uitwerkingen bekijken" at bounding box center [780, 206] width 189 height 30
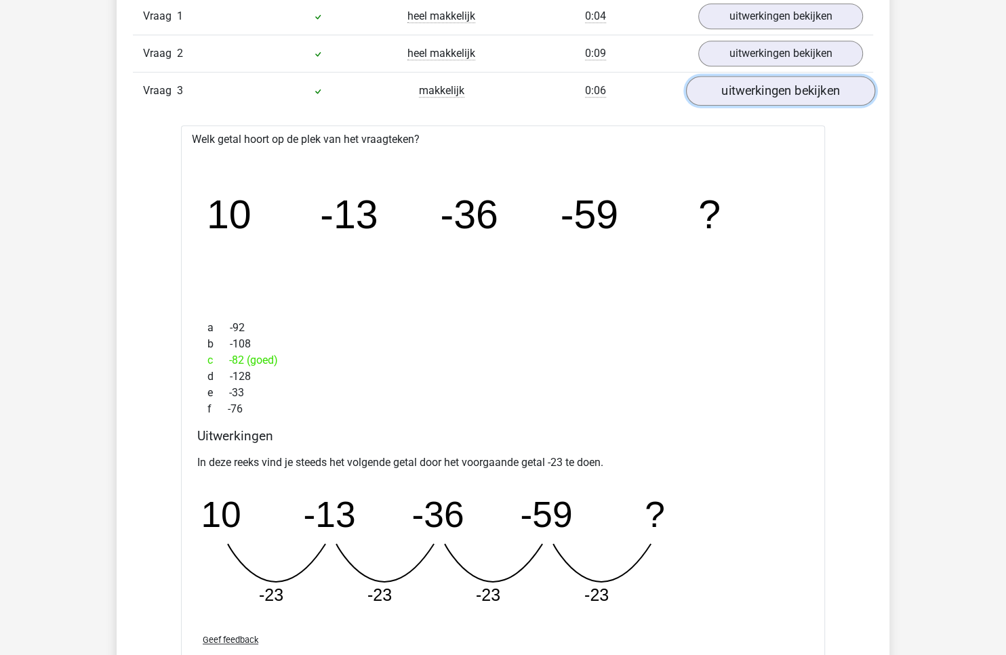
scroll to position [921, 0]
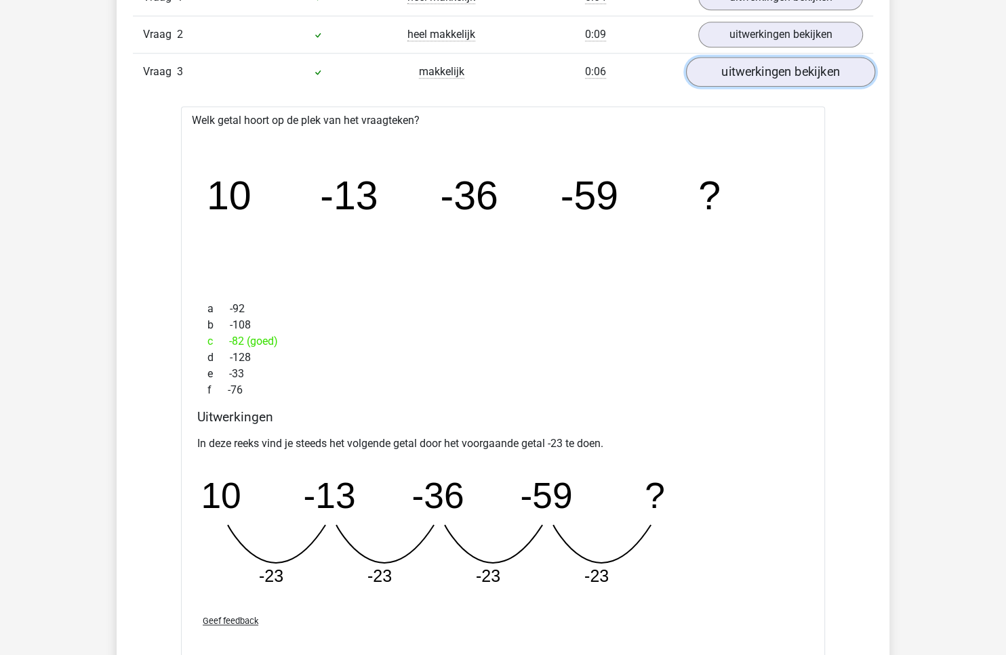
click at [798, 57] on link "uitwerkingen bekijken" at bounding box center [780, 72] width 189 height 30
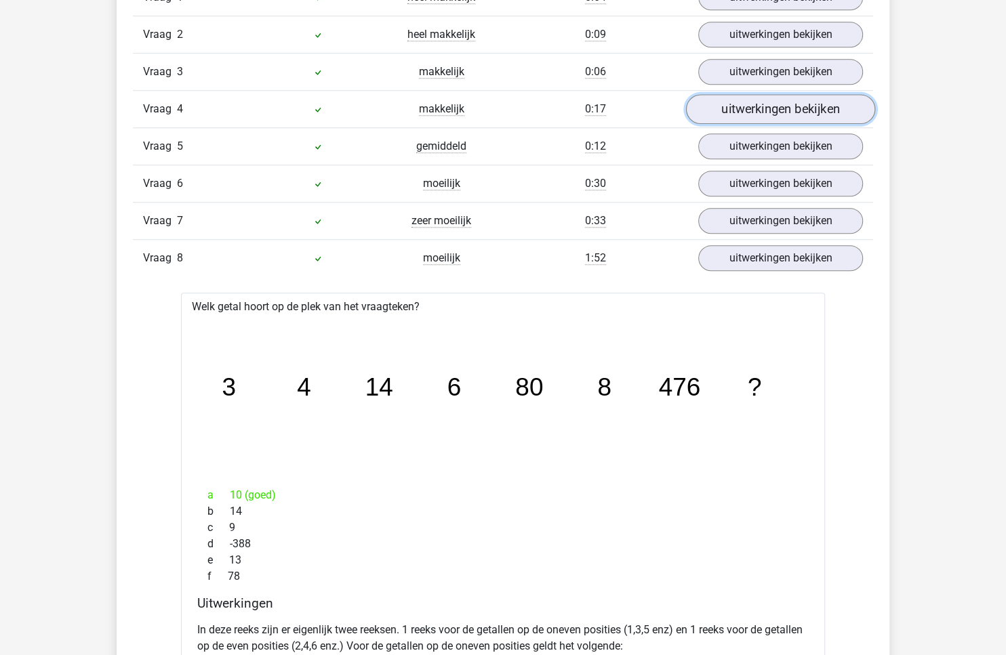
click at [767, 111] on link "uitwerkingen bekijken" at bounding box center [780, 109] width 189 height 30
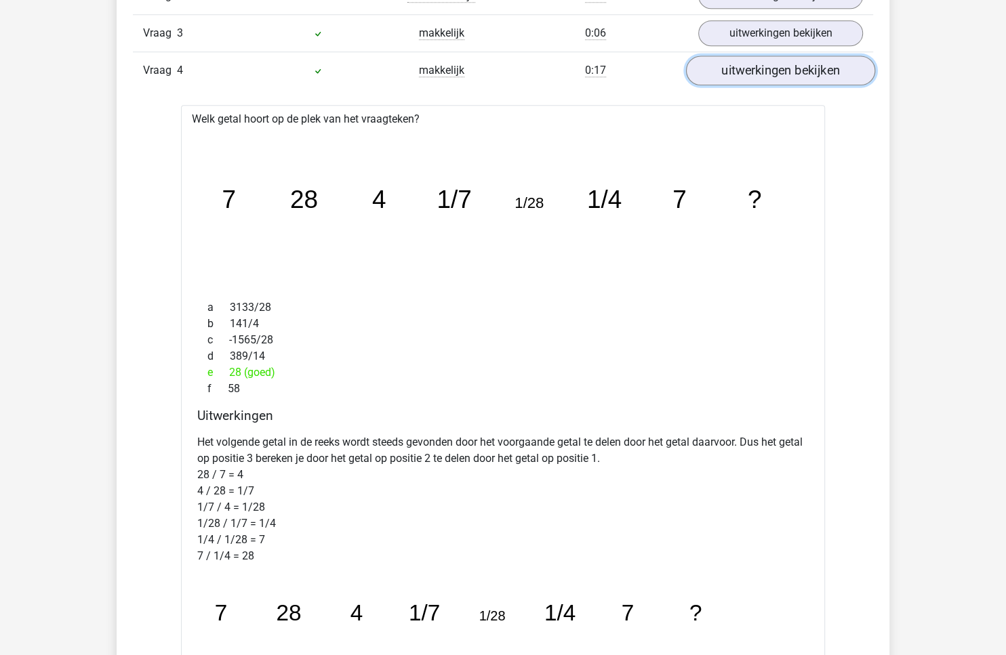
scroll to position [961, 0]
click at [786, 60] on link "uitwerkingen bekijken" at bounding box center [780, 69] width 189 height 30
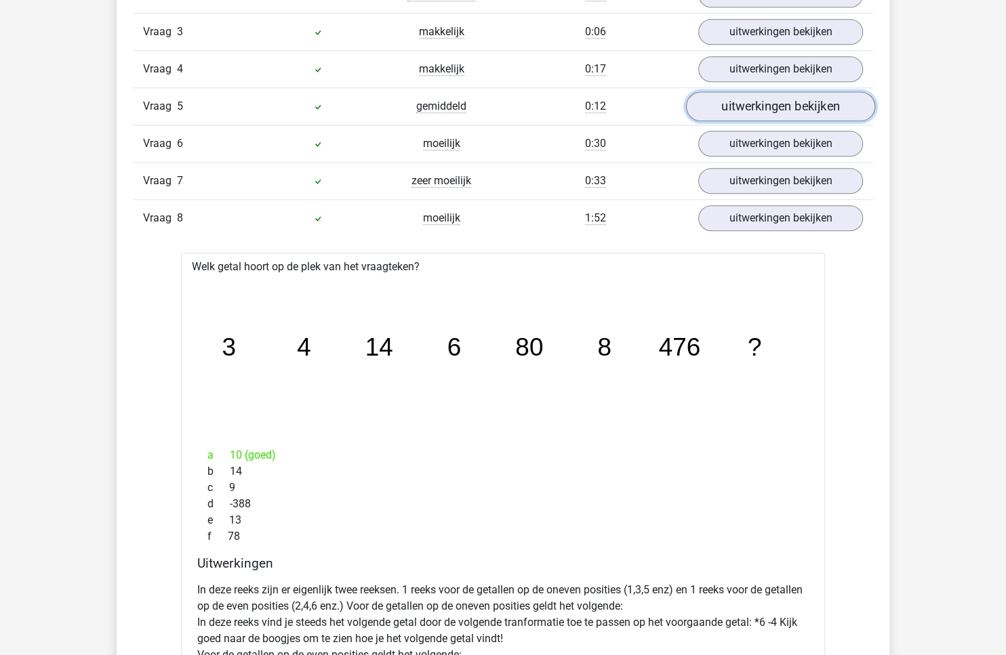
click at [766, 95] on link "uitwerkingen bekijken" at bounding box center [780, 107] width 189 height 30
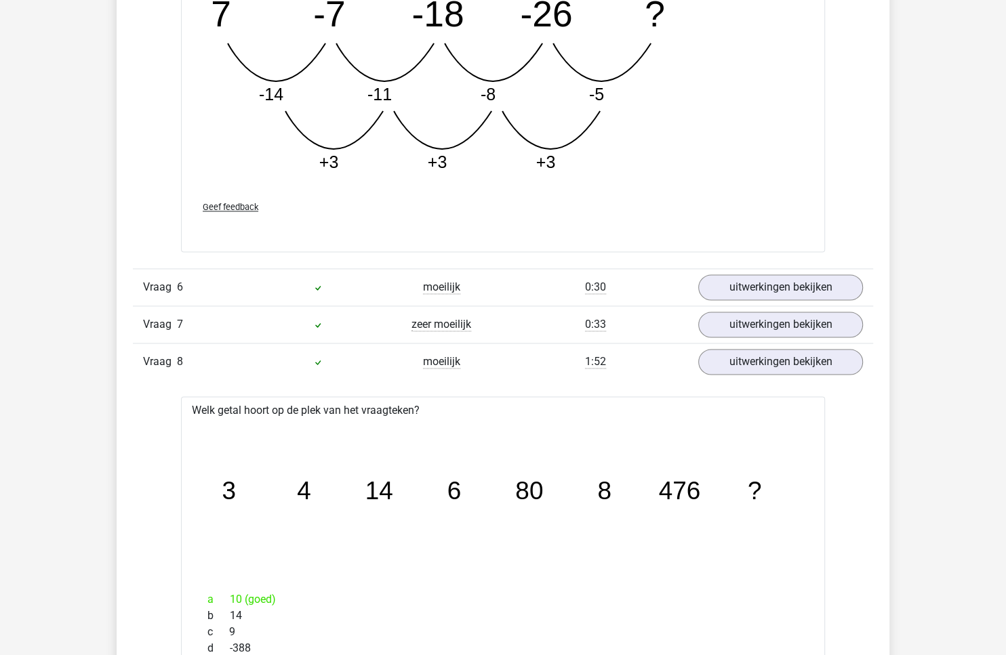
scroll to position [1708, 0]
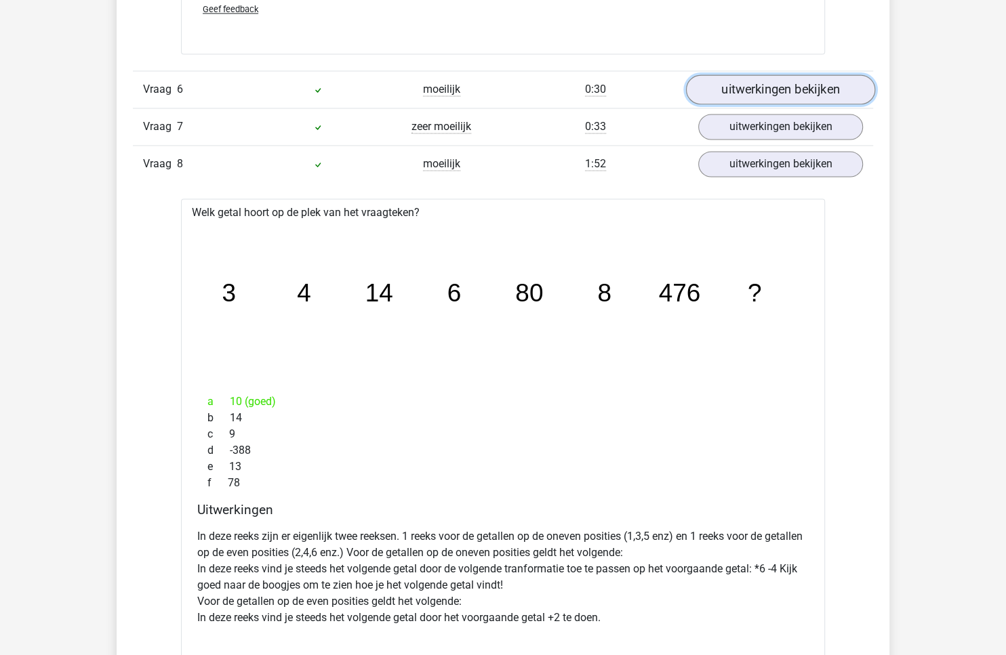
click at [750, 79] on link "uitwerkingen bekijken" at bounding box center [780, 90] width 189 height 30
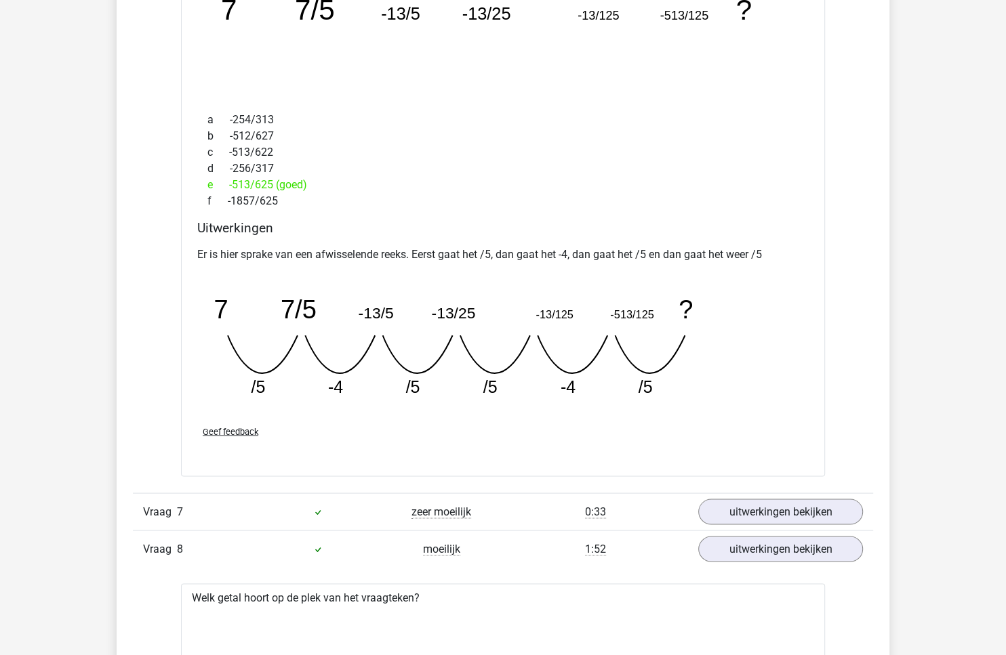
scroll to position [1981, 0]
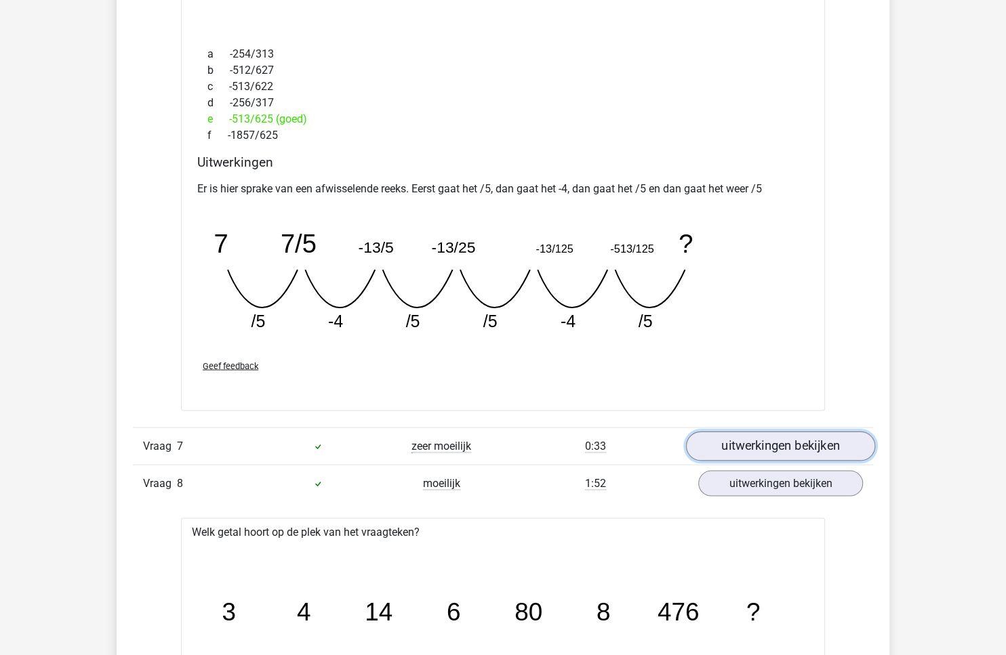
click at [733, 432] on link "uitwerkingen bekijken" at bounding box center [780, 446] width 189 height 30
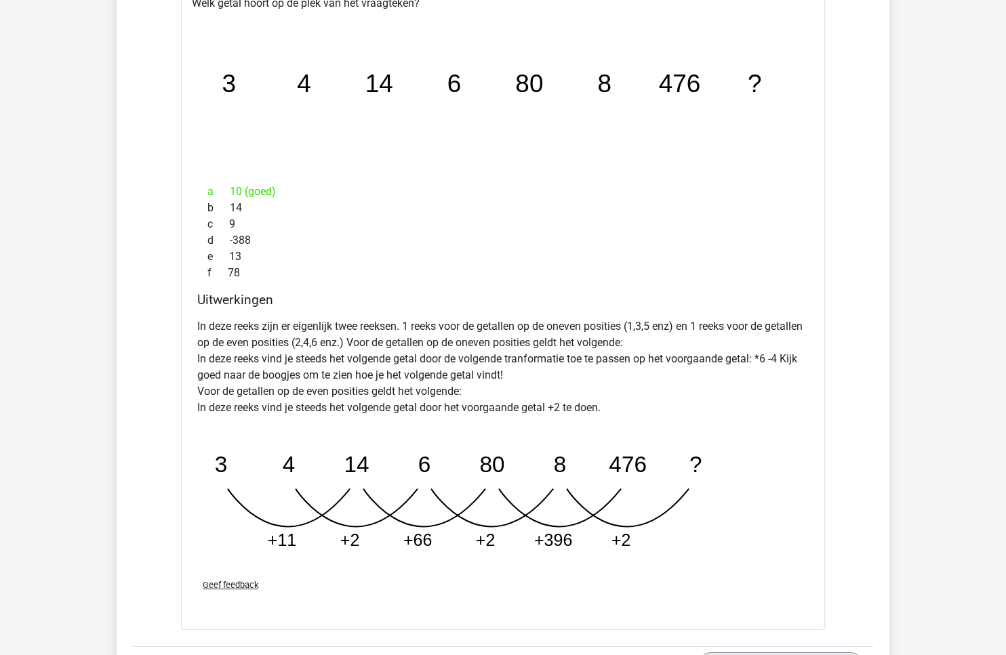
scroll to position [3613, 0]
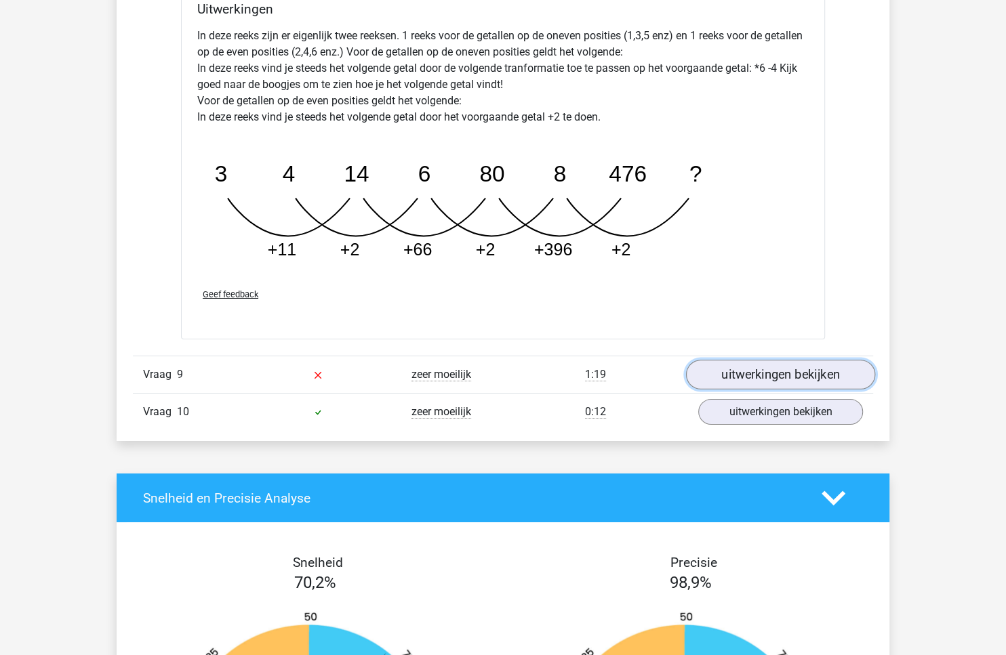
click at [731, 365] on link "uitwerkingen bekijken" at bounding box center [780, 375] width 189 height 30
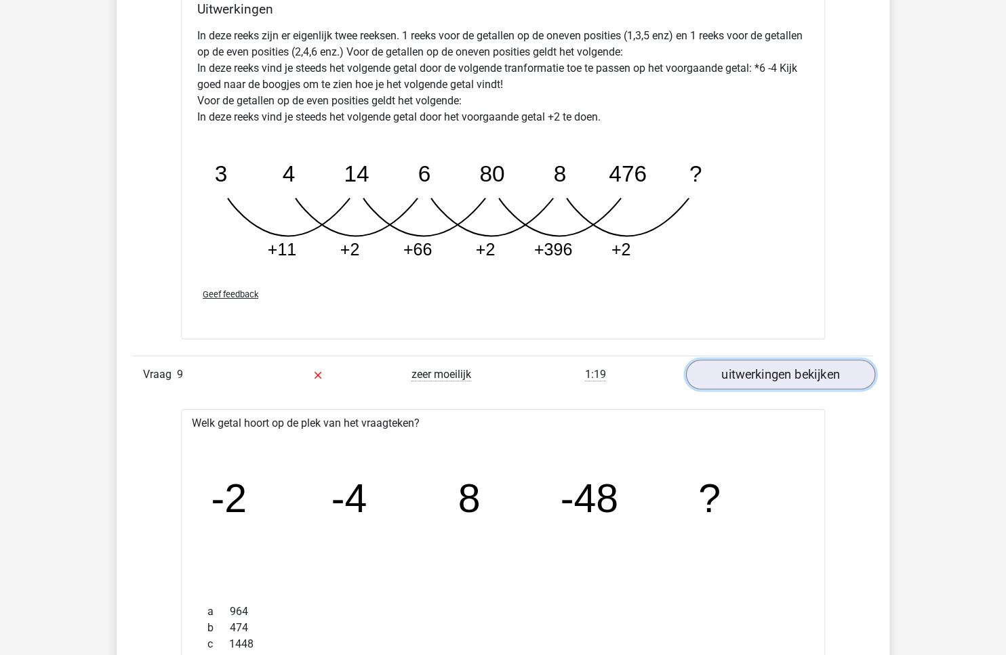
click at [731, 365] on link "uitwerkingen bekijken" at bounding box center [780, 375] width 189 height 30
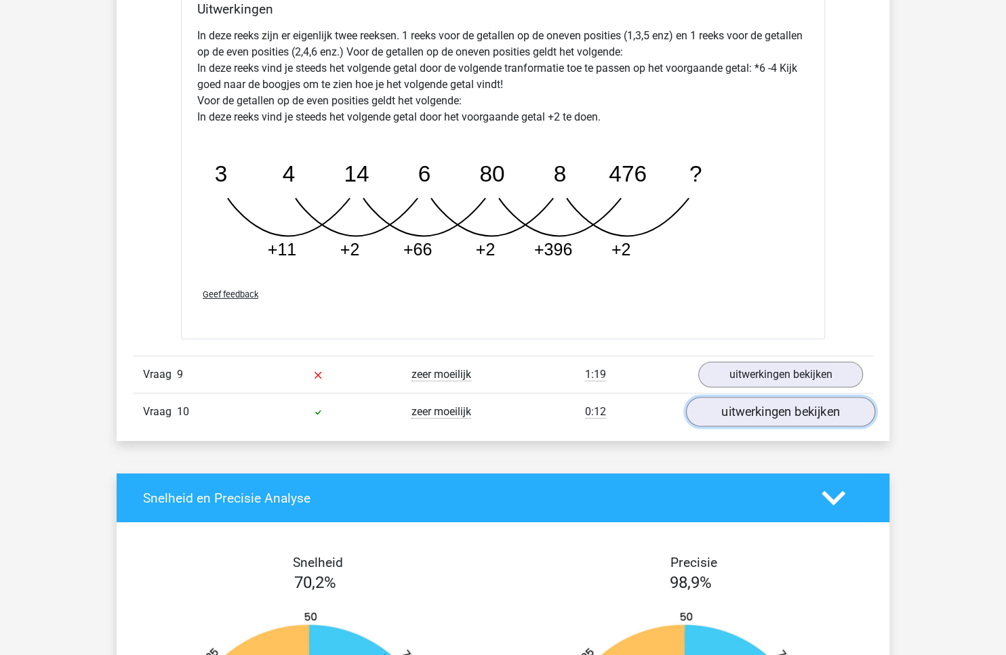
click at [728, 411] on link "uitwerkingen bekijken" at bounding box center [780, 412] width 189 height 30
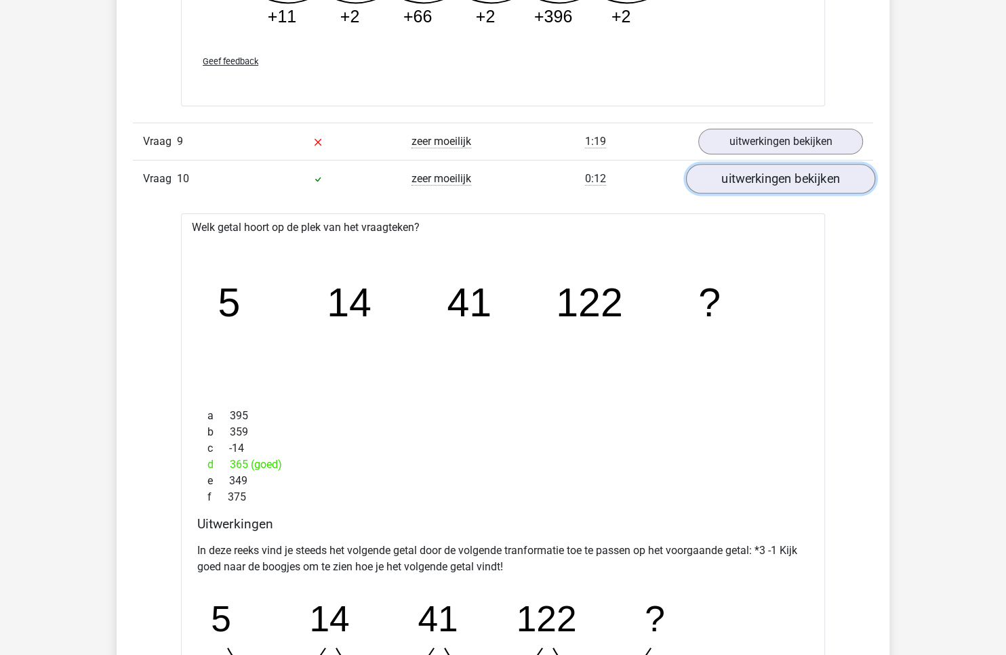
scroll to position [3691, 0]
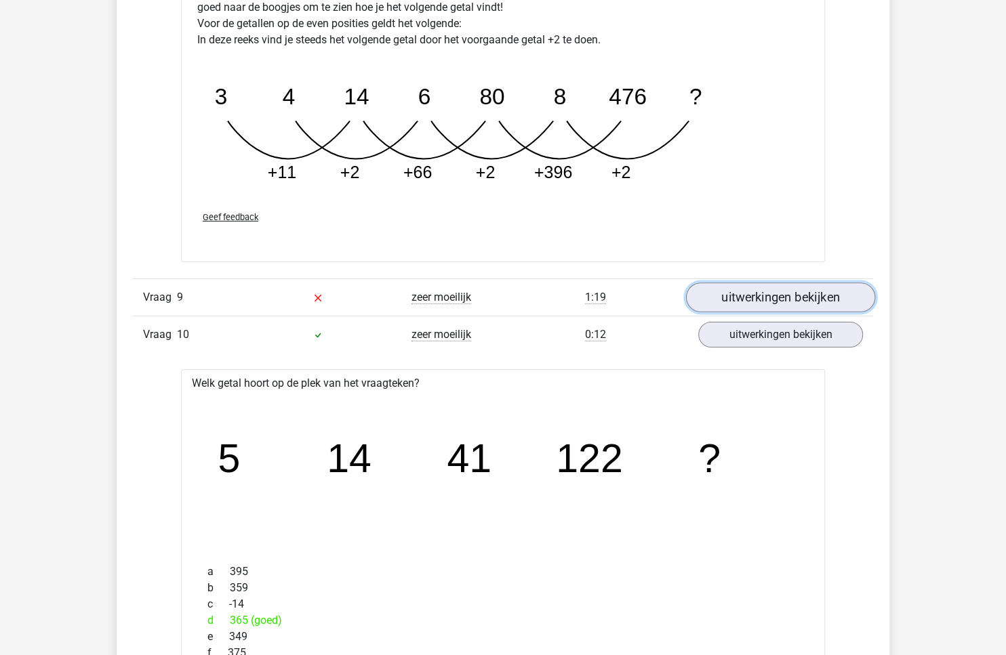
click at [755, 289] on link "uitwerkingen bekijken" at bounding box center [780, 298] width 189 height 30
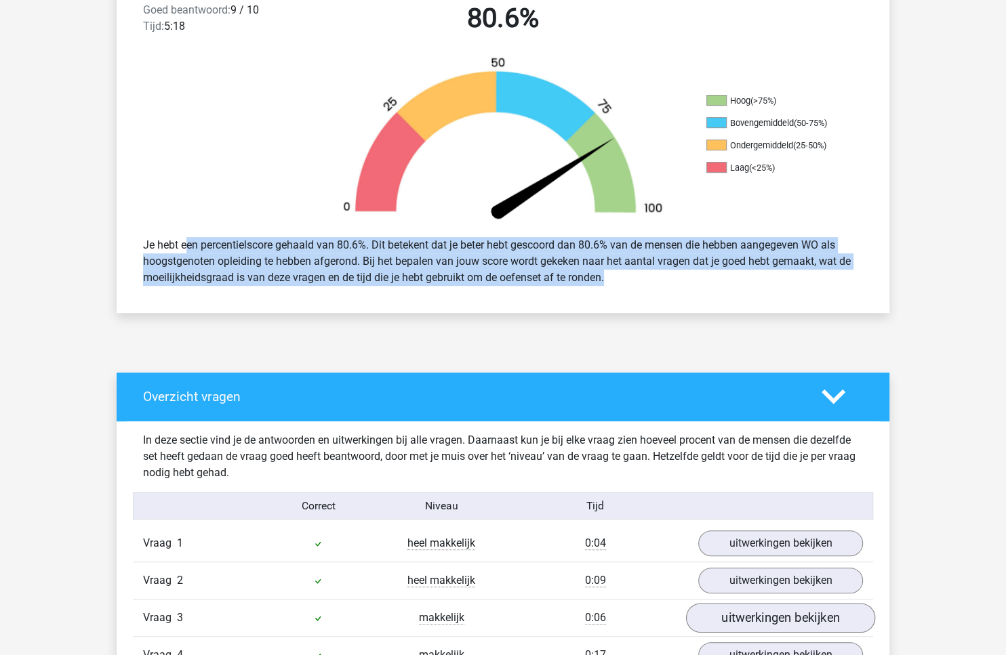
scroll to position [462, 0]
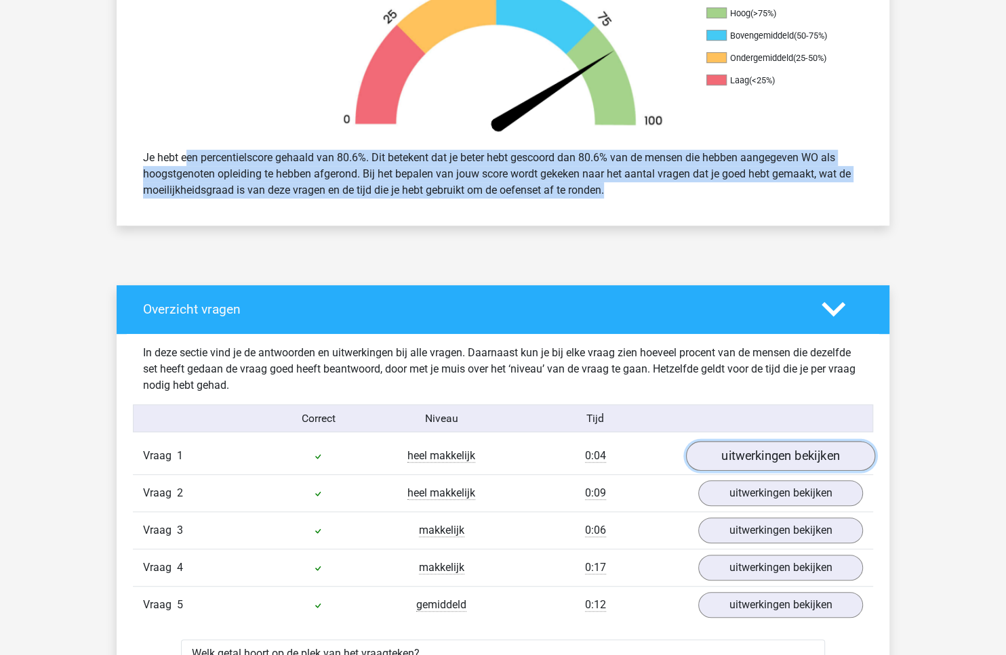
click at [805, 451] on link "uitwerkingen bekijken" at bounding box center [780, 456] width 189 height 30
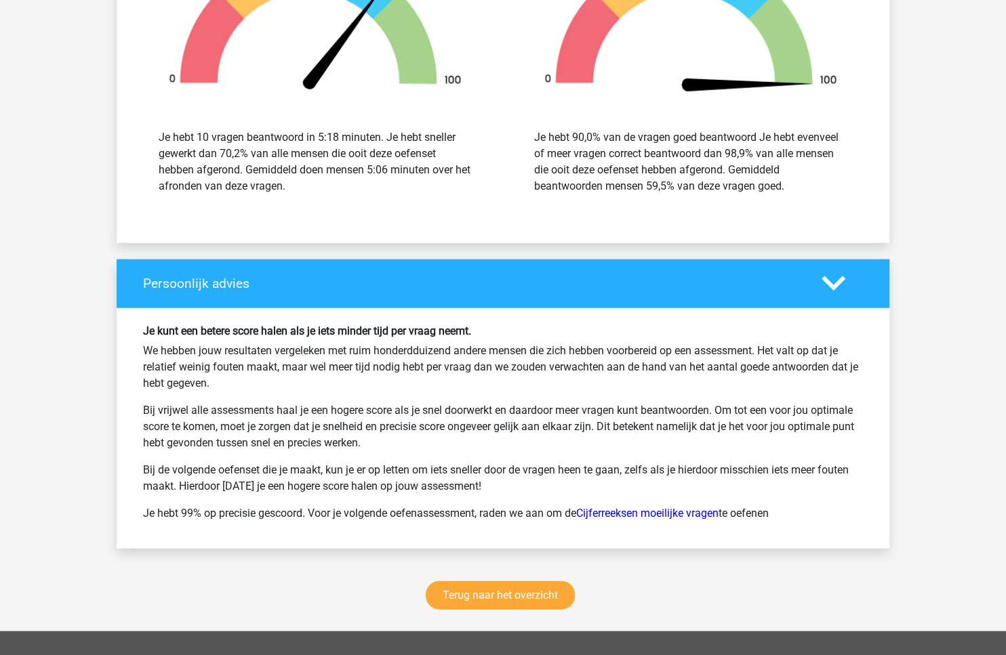
scroll to position [6300, 0]
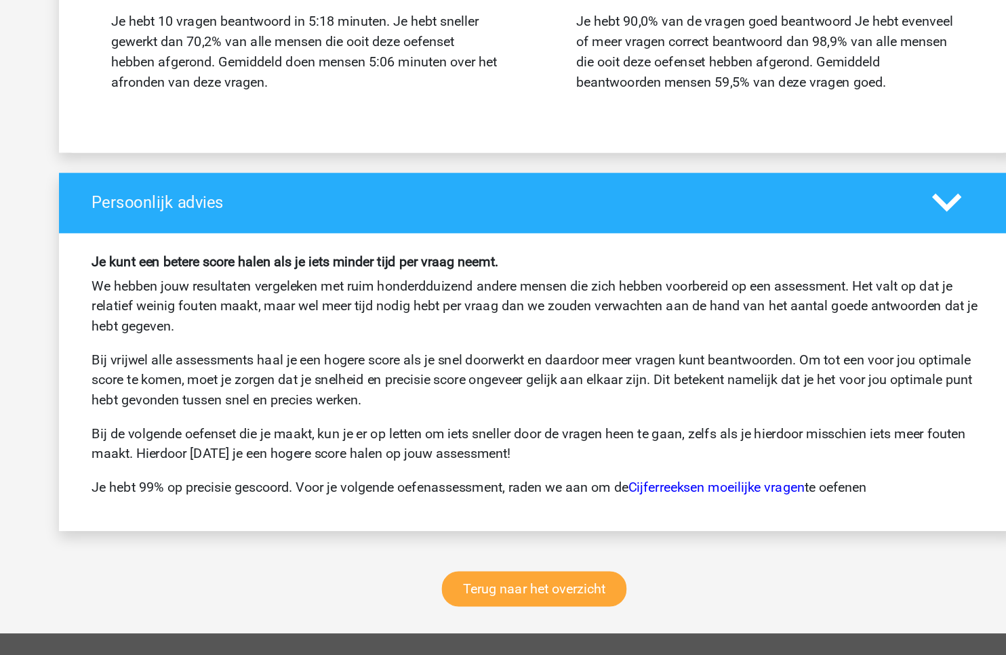
click at [372, 291] on p "We hebben jouw resultaten vergeleken met ruim honderdduizend andere mensen die …" at bounding box center [503, 311] width 720 height 49
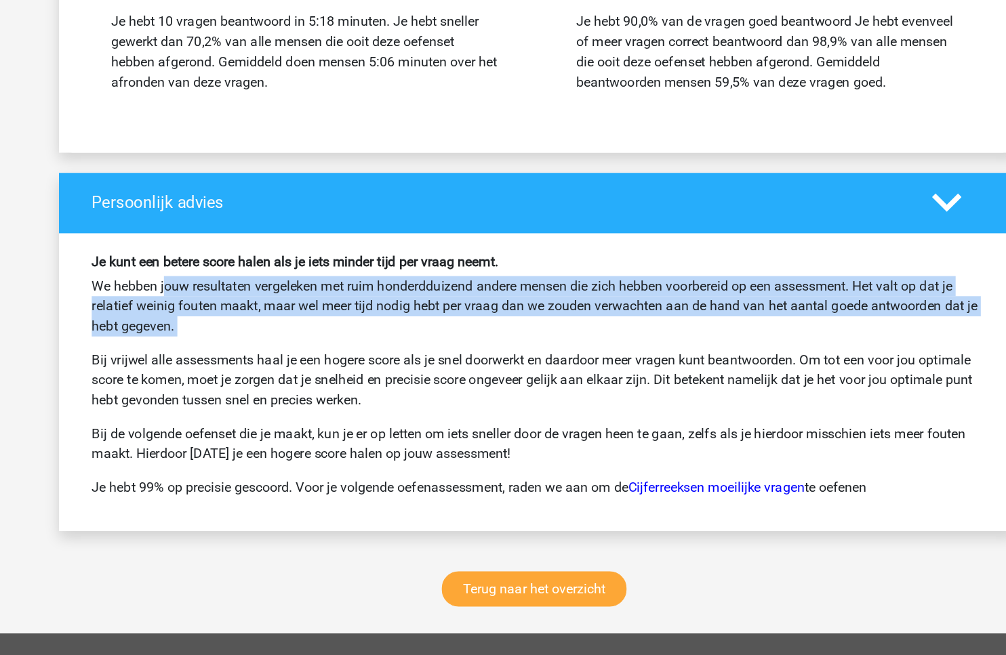
click at [372, 291] on p "We hebben jouw resultaten vergeleken met ruim honderdduizend andere mensen die …" at bounding box center [503, 311] width 720 height 49
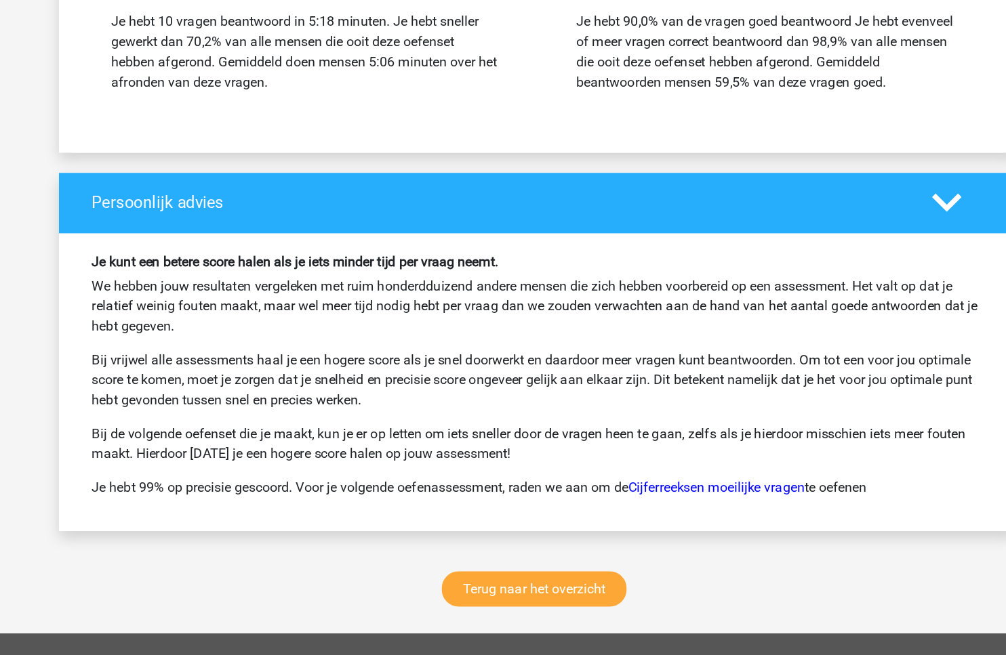
click at [372, 291] on p "We hebben jouw resultaten vergeleken met ruim honderdduizend andere mensen die …" at bounding box center [503, 311] width 720 height 49
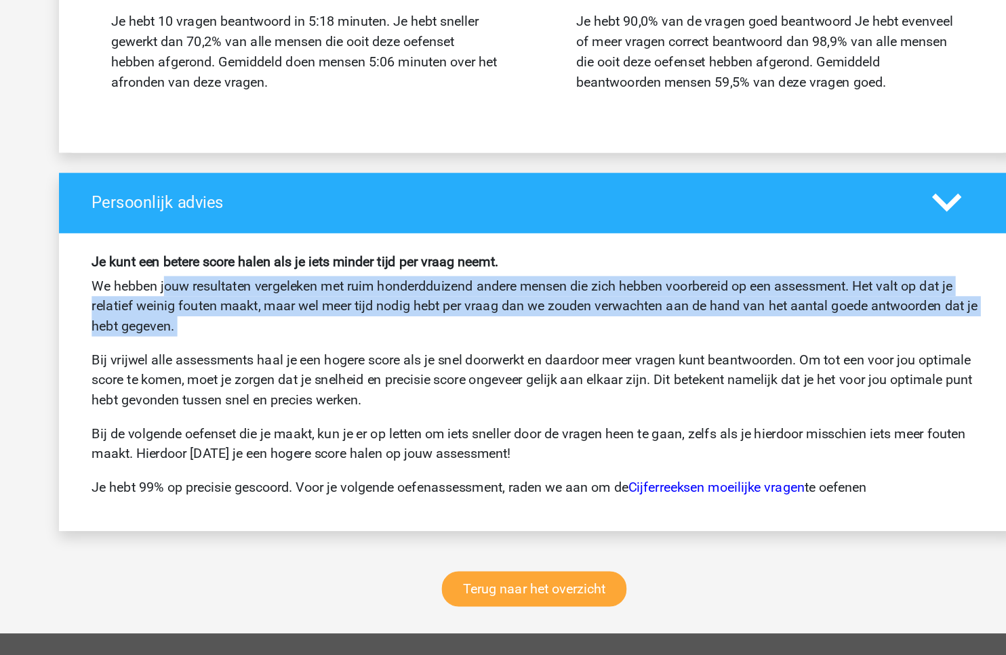
click at [411, 310] on p "We hebben jouw resultaten vergeleken met ruim honderdduizend andere mensen die …" at bounding box center [503, 311] width 720 height 49
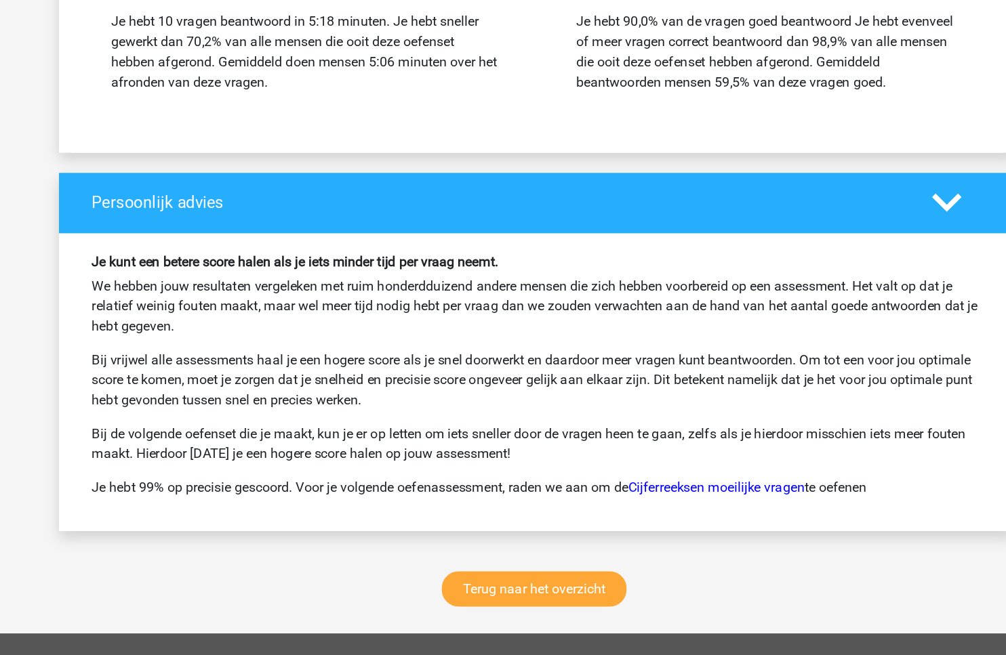
click at [411, 310] on p "We hebben jouw resultaten vergeleken met ruim honderdduizend andere mensen die …" at bounding box center [503, 311] width 720 height 49
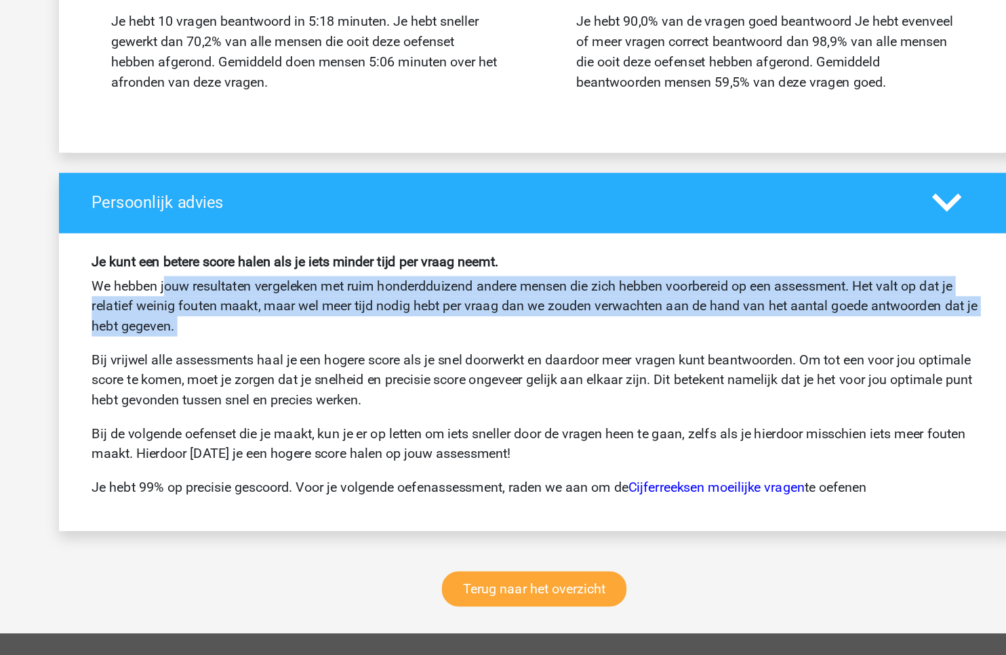
click at [411, 310] on p "We hebben jouw resultaten vergeleken met ruim honderdduizend andere mensen die …" at bounding box center [503, 311] width 720 height 49
click at [482, 317] on p "We hebben jouw resultaten vergeleken met ruim honderdduizend andere mensen die …" at bounding box center [503, 311] width 720 height 49
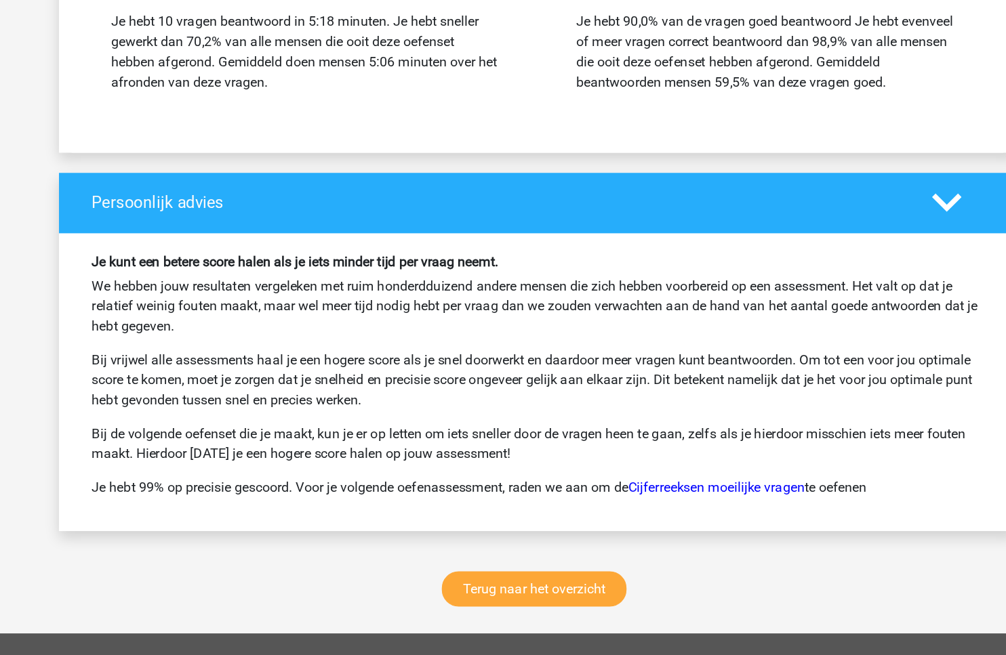
click at [482, 317] on p "We hebben jouw resultaten vergeleken met ruim honderdduizend andere mensen die …" at bounding box center [503, 311] width 720 height 49
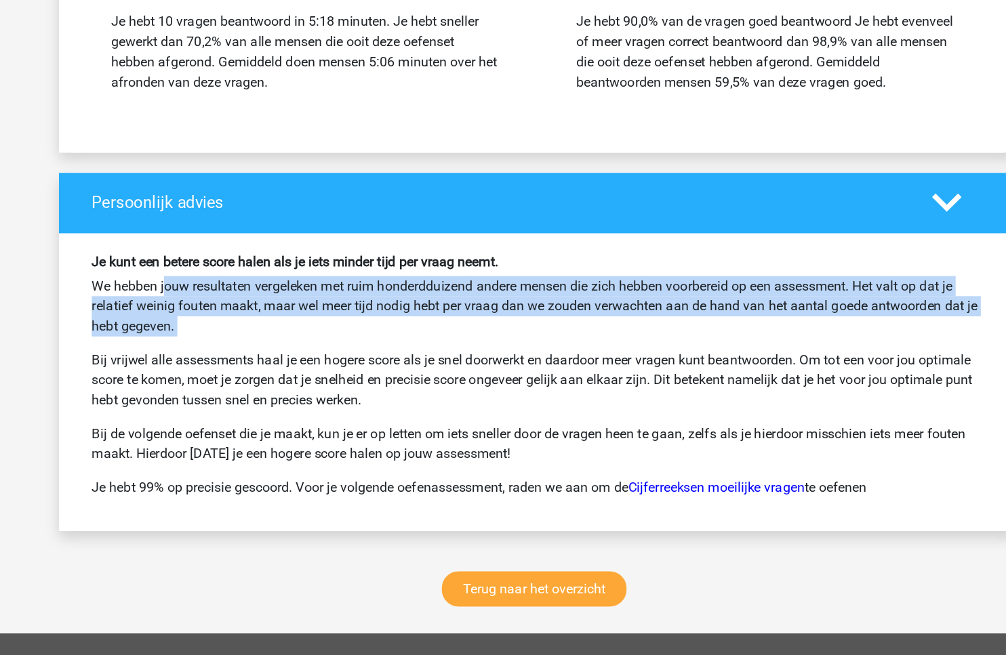
click at [482, 317] on p "We hebben jouw resultaten vergeleken met ruim honderdduizend andere mensen die …" at bounding box center [503, 311] width 720 height 49
click at [443, 300] on p "We hebben jouw resultaten vergeleken met ruim honderdduizend andere mensen die …" at bounding box center [503, 311] width 720 height 49
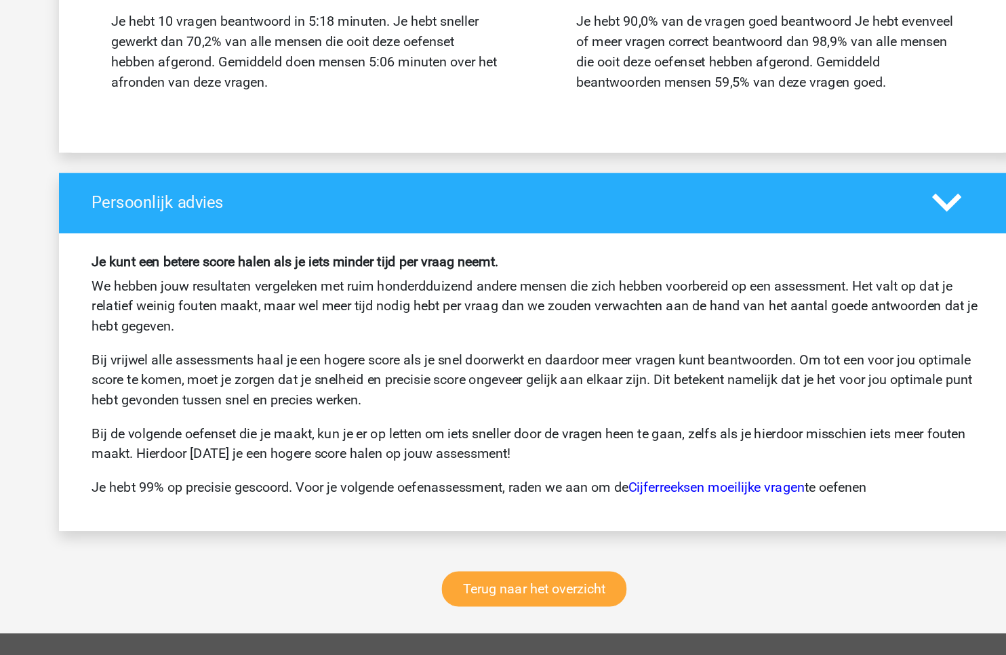
click at [443, 300] on p "We hebben jouw resultaten vergeleken met ruim honderdduizend andere mensen die …" at bounding box center [503, 311] width 720 height 49
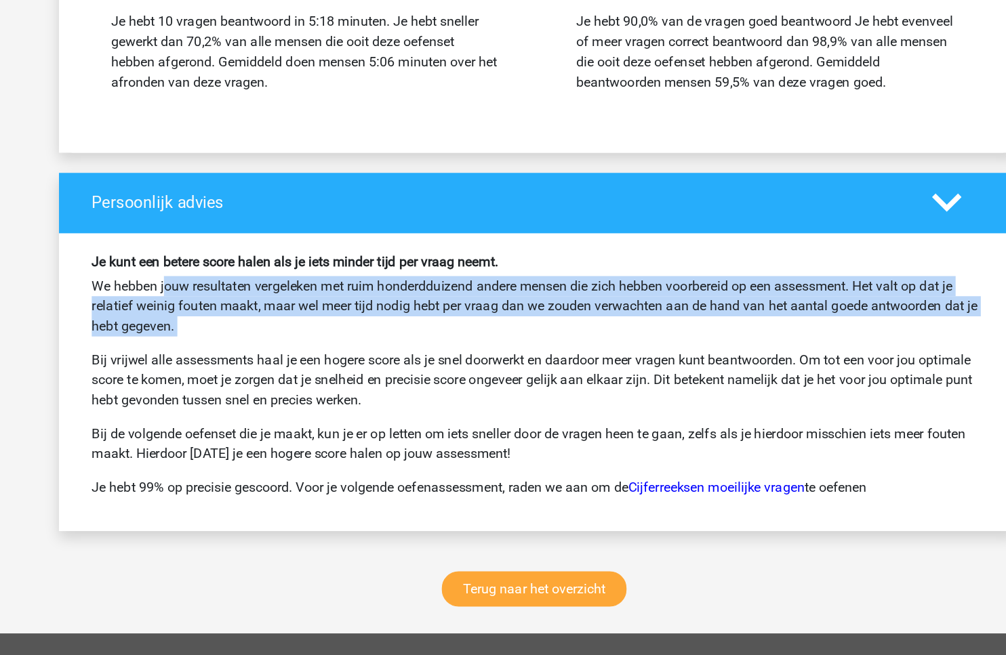
click at [438, 301] on p "We hebben jouw resultaten vergeleken met ruim honderdduizend andere mensen die …" at bounding box center [503, 311] width 720 height 49
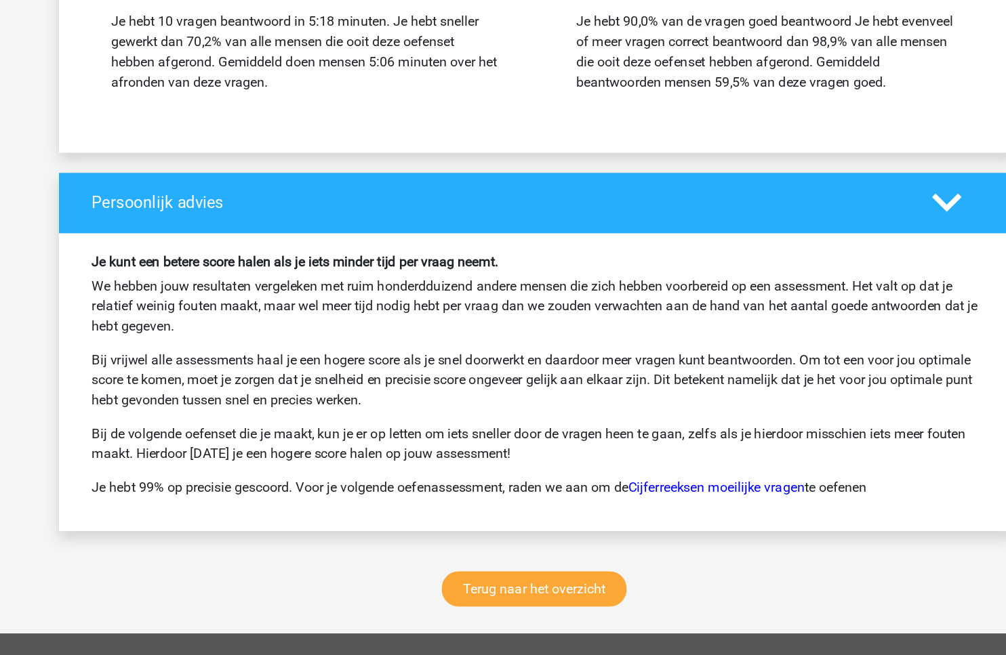
click at [438, 301] on p "We hebben jouw resultaten vergeleken met ruim honderdduizend andere mensen die …" at bounding box center [503, 311] width 720 height 49
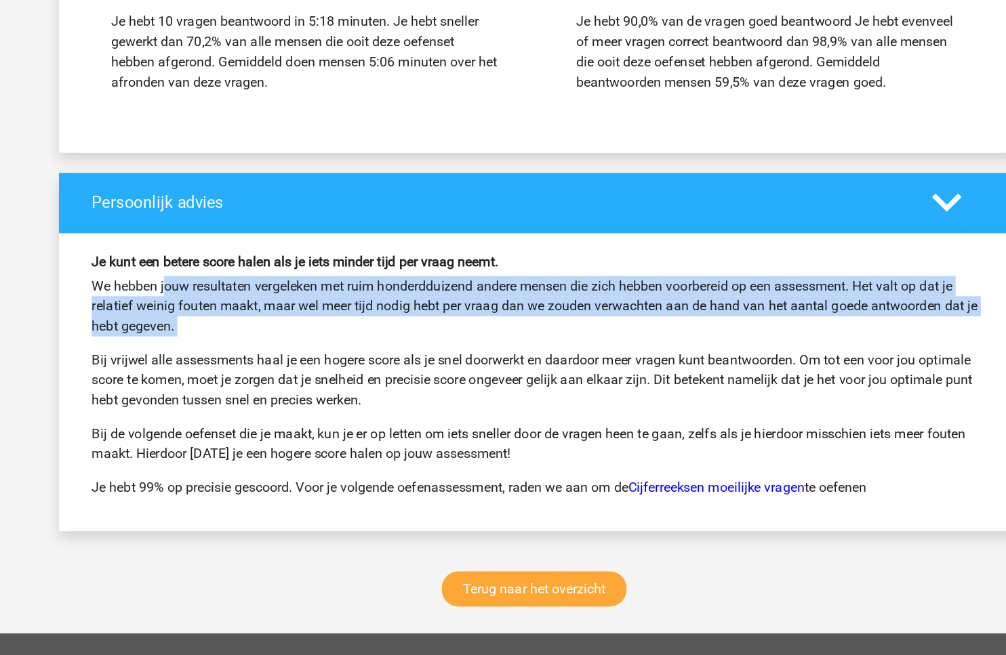
click at [438, 301] on p "We hebben jouw resultaten vergeleken met ruim honderdduizend andere mensen die …" at bounding box center [503, 311] width 720 height 49
click at [409, 347] on p "Bij vrijwel alle assessments haal je een hogere score als je snel doorwerkt en …" at bounding box center [503, 371] width 720 height 49
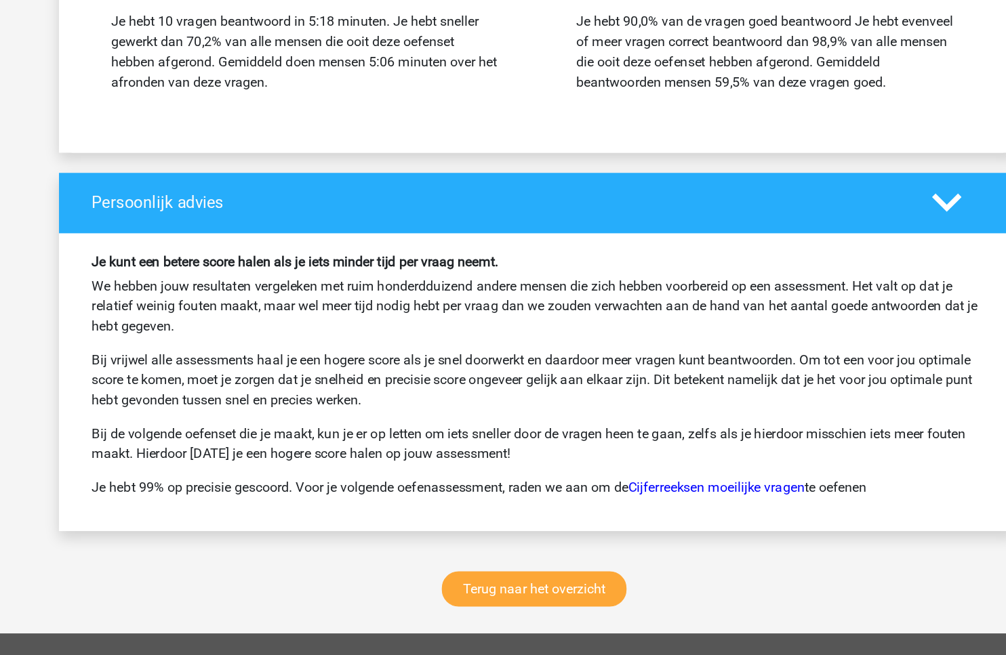
click at [409, 347] on p "Bij vrijwel alle assessments haal je een hogere score als je snel doorwerkt en …" at bounding box center [503, 371] width 720 height 49
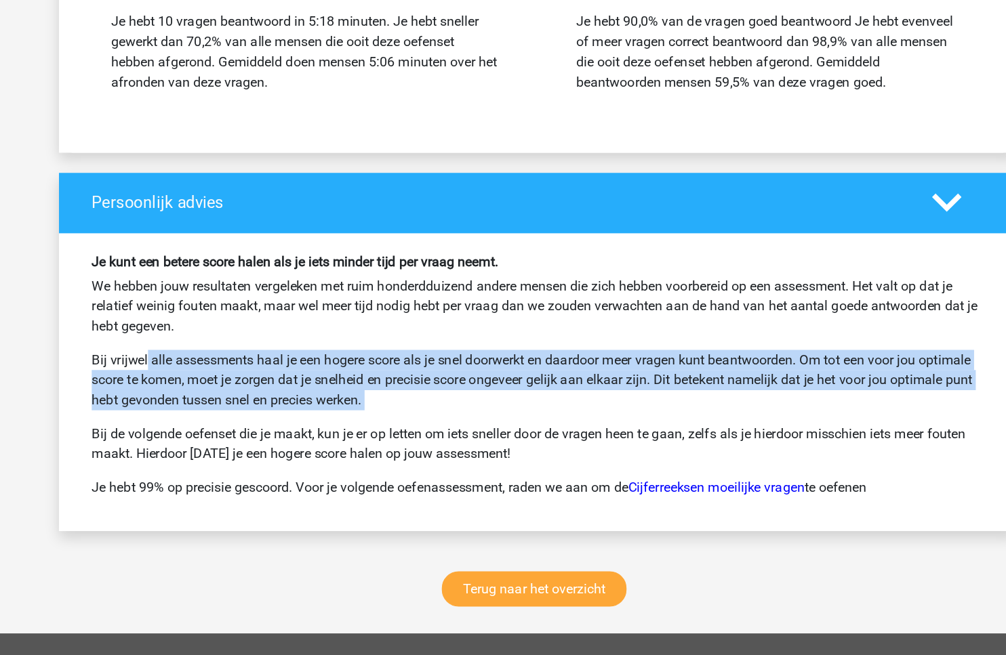
click at [409, 347] on p "Bij vrijwel alle assessments haal je een hogere score als je snel doorwerkt en …" at bounding box center [503, 371] width 720 height 49
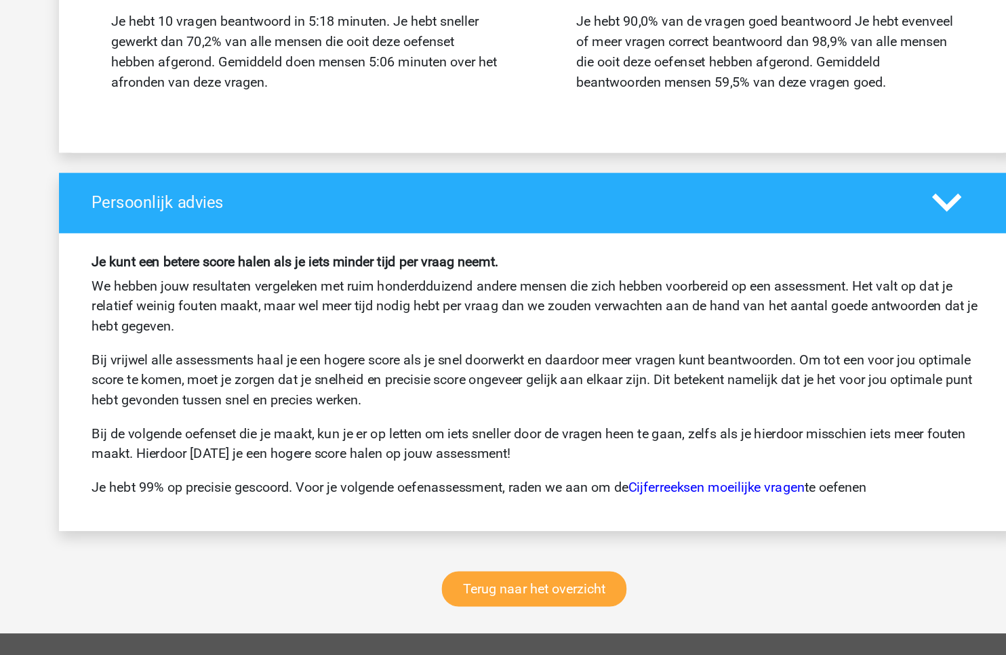
click at [409, 347] on p "Bij vrijwel alle assessments haal je een hogere score als je snel doorwerkt en …" at bounding box center [503, 371] width 720 height 49
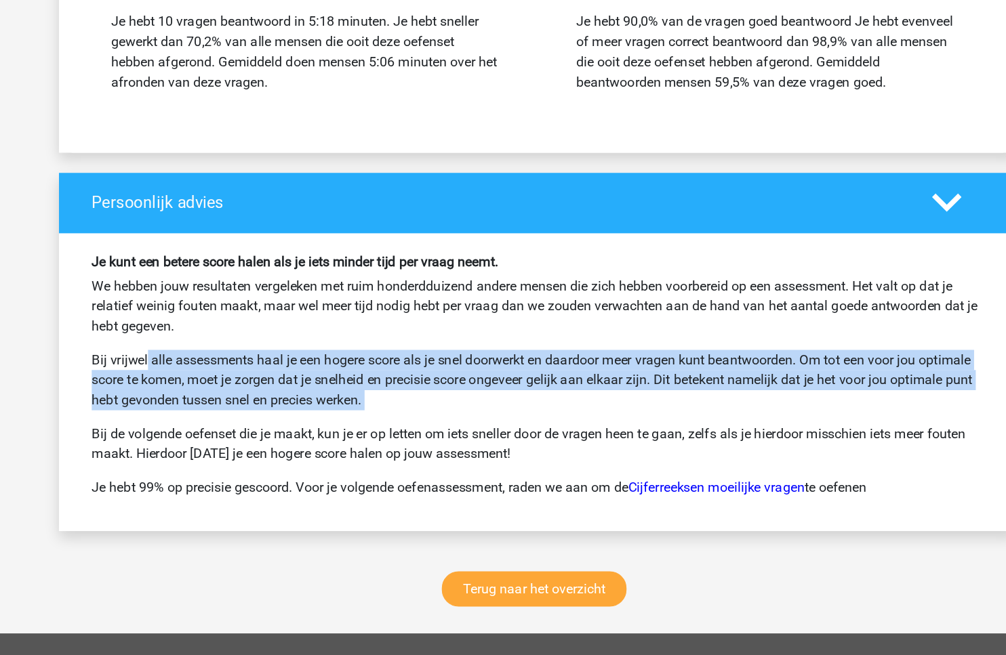
click at [386, 365] on p "Bij vrijwel alle assessments haal je een hogere score als je snel doorwerkt en …" at bounding box center [503, 371] width 720 height 49
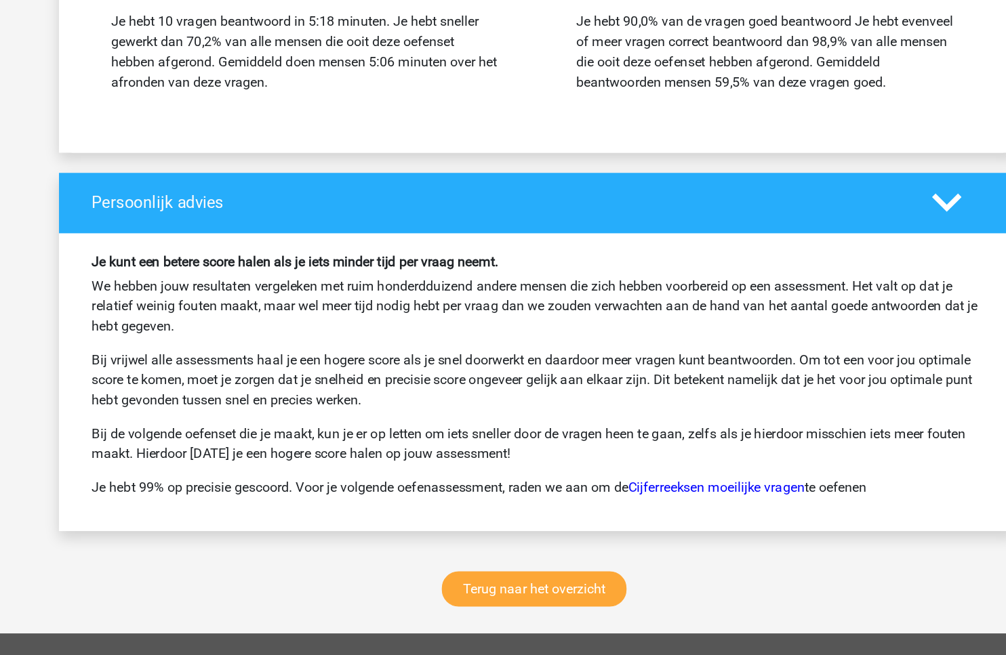
click at [386, 365] on p "Bij vrijwel alle assessments haal je een hogere score als je snel doorwerkt en …" at bounding box center [503, 371] width 720 height 49
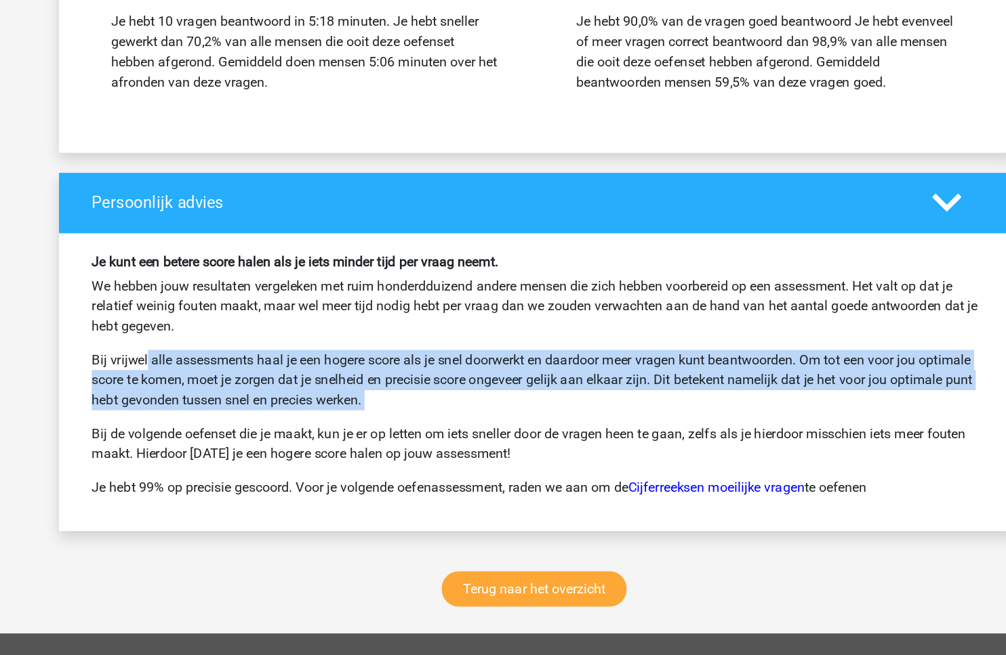
click at [386, 365] on p "Bij vrijwel alle assessments haal je een hogere score als je snel doorwerkt en …" at bounding box center [503, 371] width 720 height 49
click at [350, 415] on p "Bij de volgende oefenset die je maakt, kun je er op letten om iets sneller door…" at bounding box center [503, 423] width 720 height 33
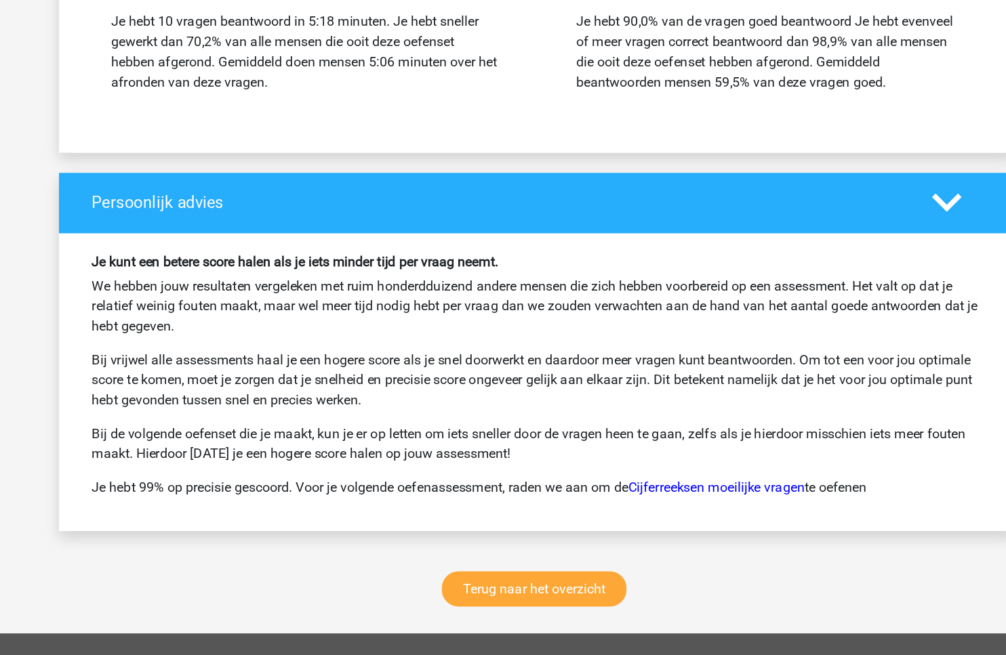
click at [350, 415] on p "Bij de volgende oefenset die je maakt, kun je er op letten om iets sneller door…" at bounding box center [503, 423] width 720 height 33
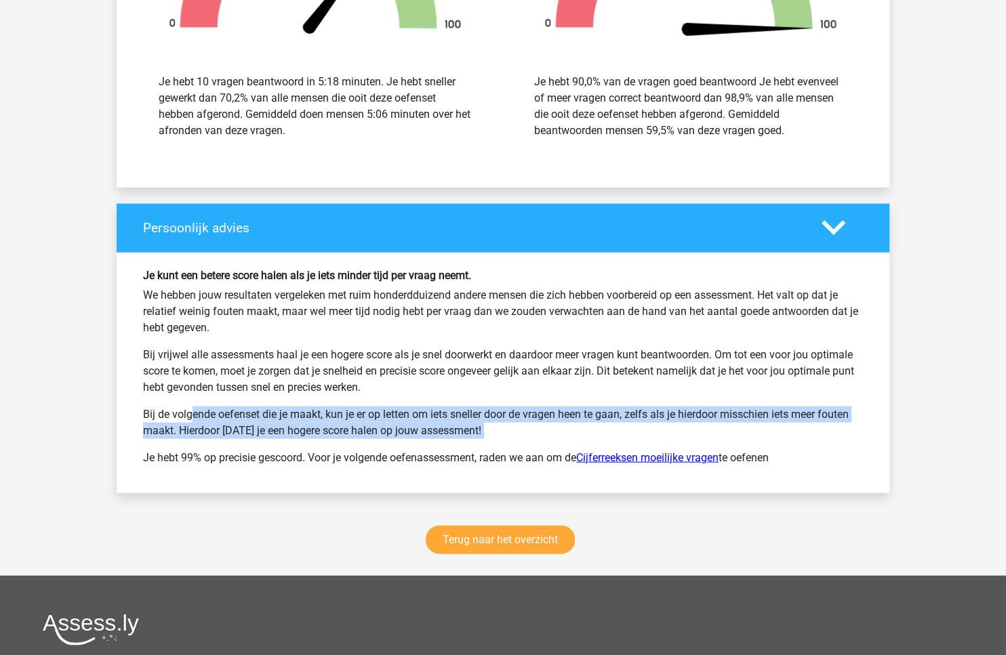
click at [649, 451] on link "Cijferreeksen moeilijke vragen" at bounding box center [647, 457] width 142 height 13
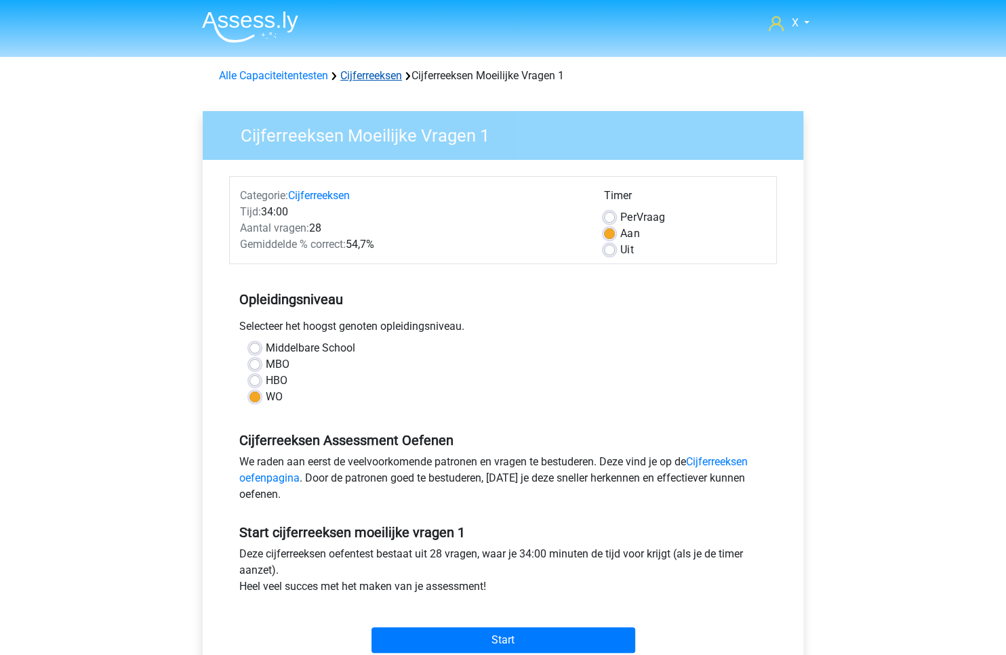
click at [378, 79] on link "Cijferreeksen" at bounding box center [371, 75] width 62 height 13
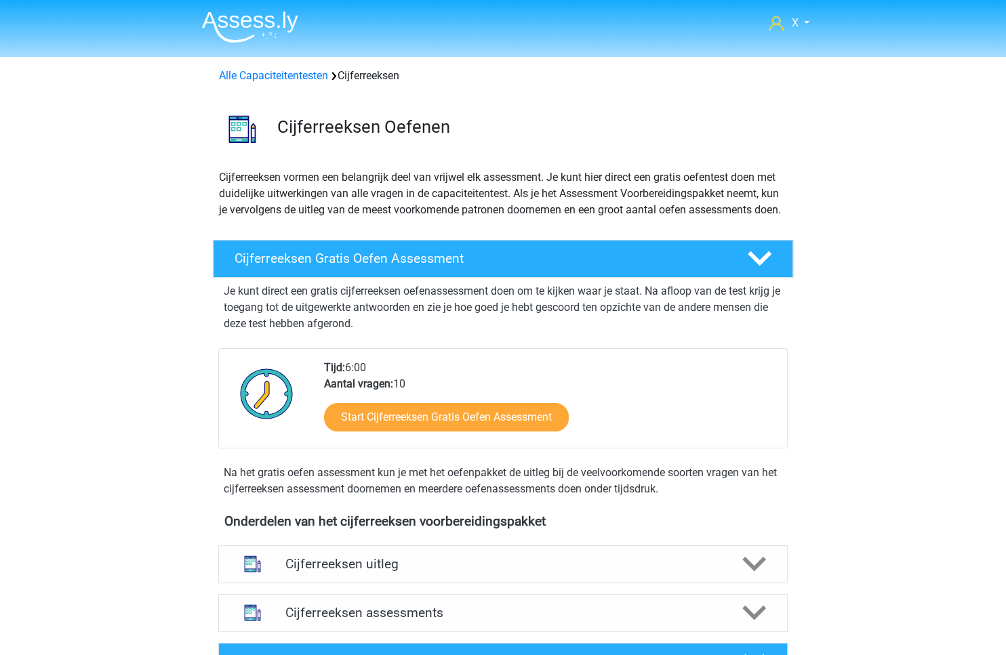
scroll to position [326, 0]
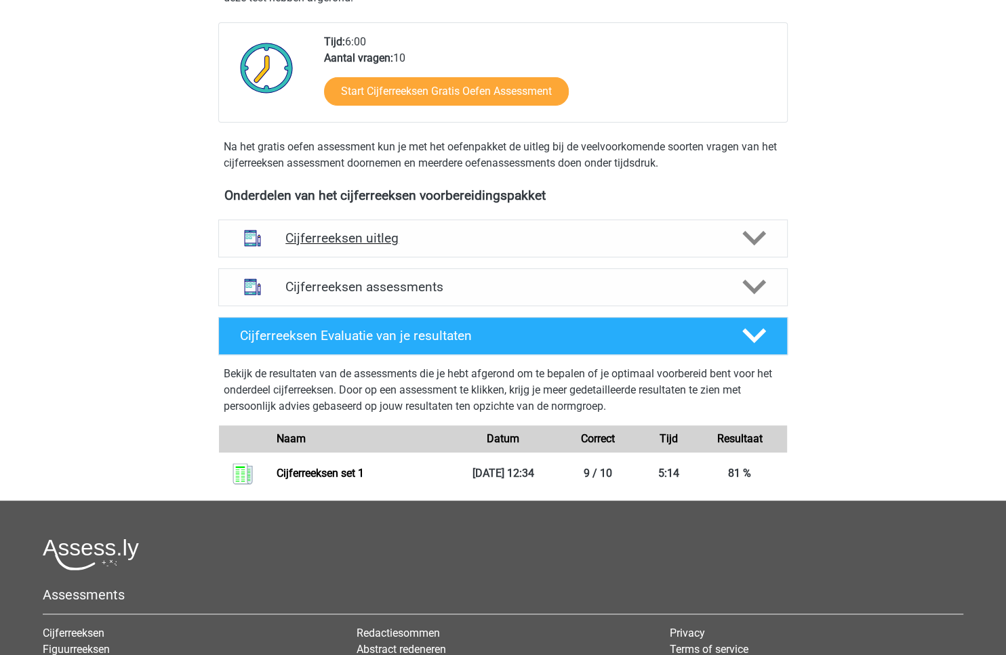
click at [497, 246] on h4 "Cijferreeksen uitleg" at bounding box center [502, 238] width 435 height 16
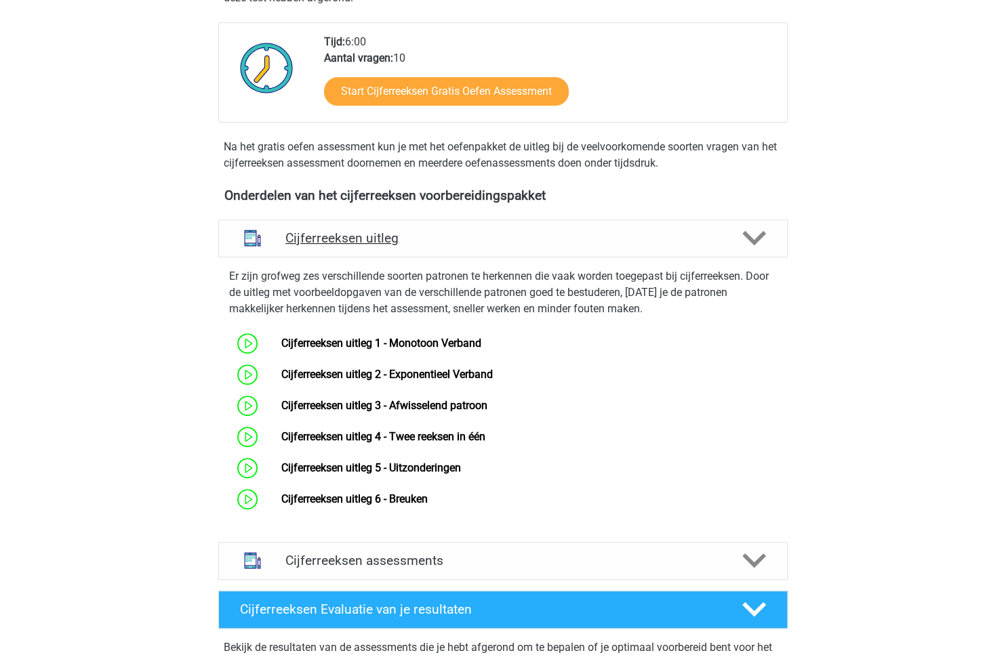
click at [497, 246] on h4 "Cijferreeksen uitleg" at bounding box center [502, 238] width 435 height 16
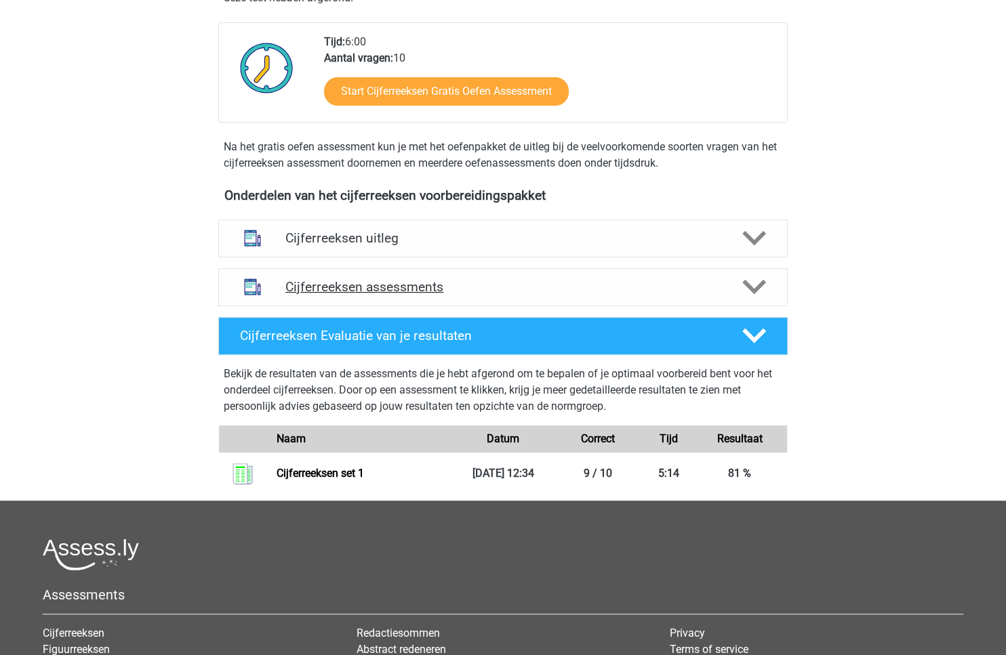
click at [489, 306] on div "Cijferreeksen assessments" at bounding box center [502, 287] width 569 height 38
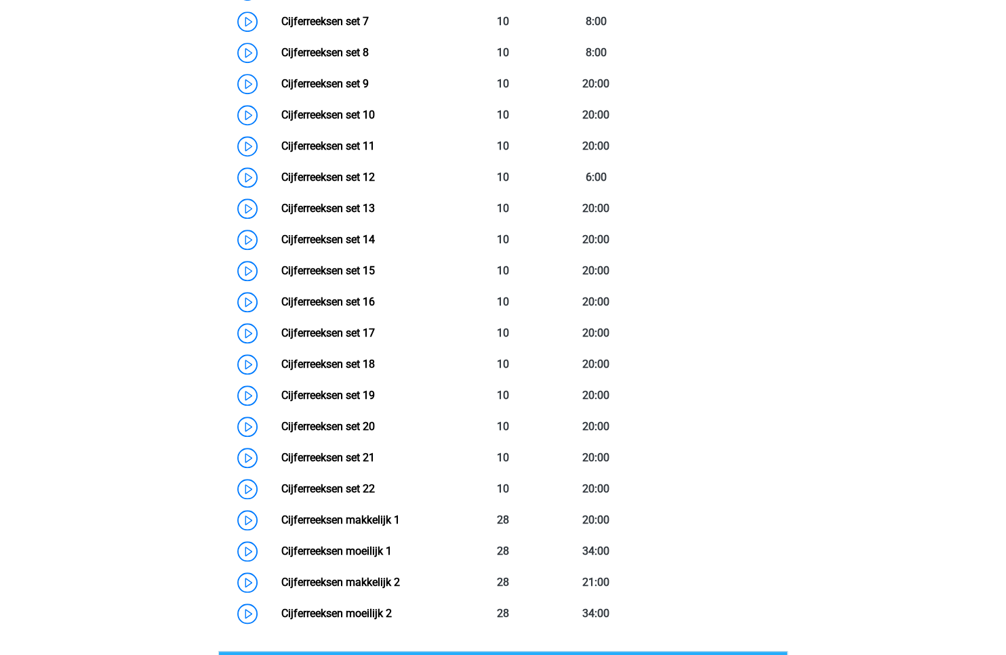
scroll to position [371, 0]
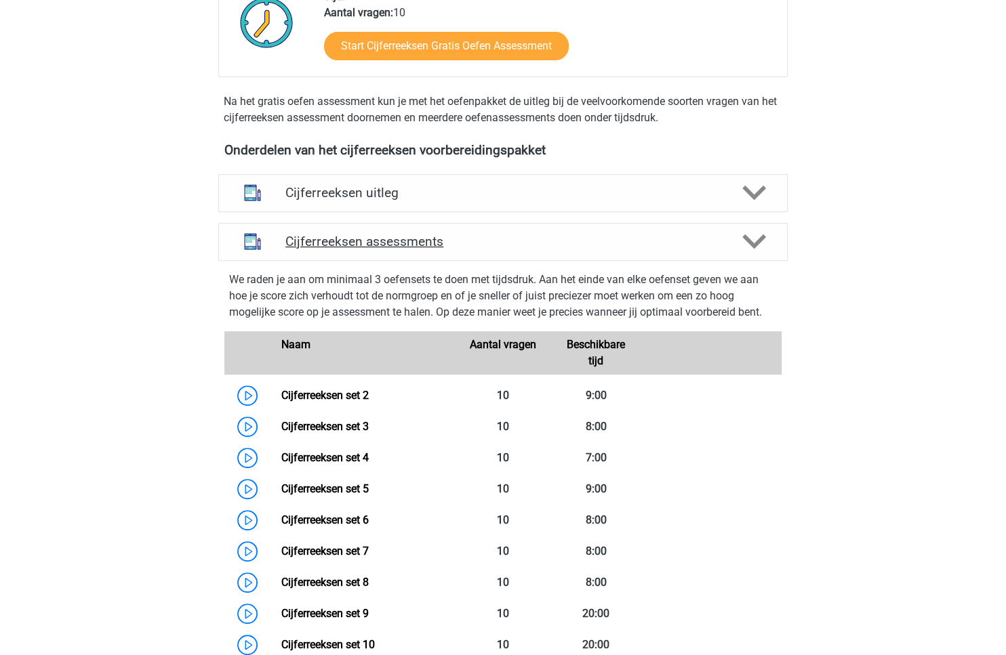
click at [544, 249] on h4 "Cijferreeksen assessments" at bounding box center [502, 242] width 435 height 16
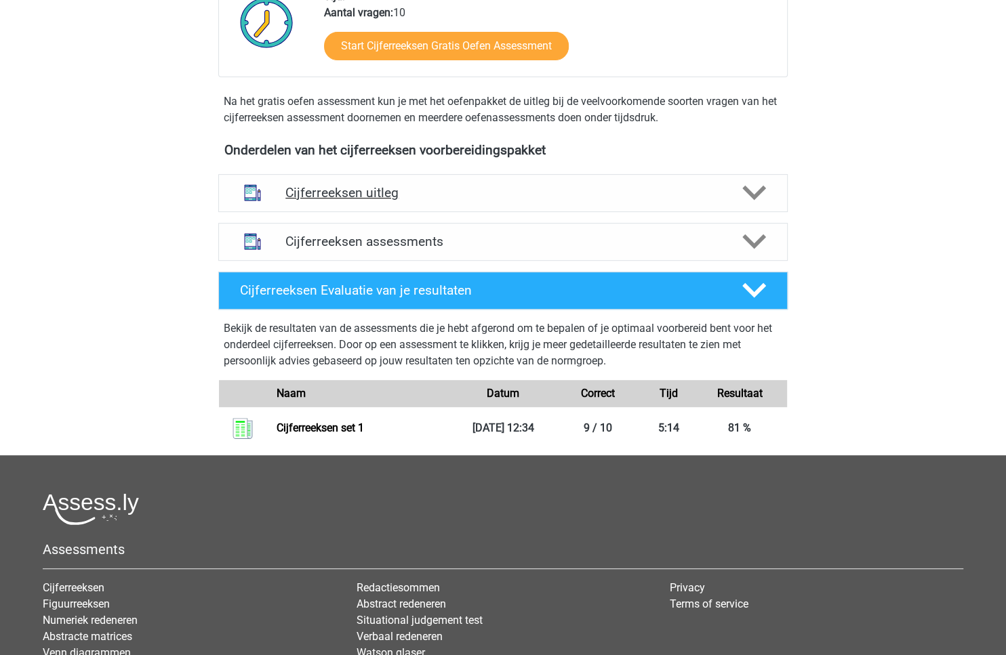
click at [558, 201] on h4 "Cijferreeksen uitleg" at bounding box center [502, 193] width 435 height 16
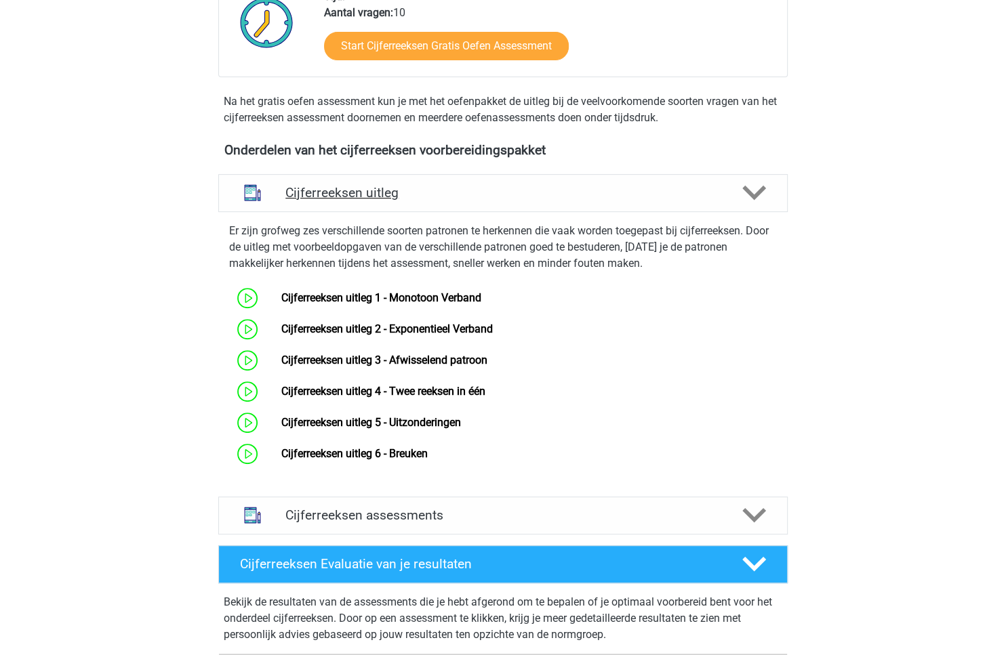
click at [558, 201] on h4 "Cijferreeksen uitleg" at bounding box center [502, 193] width 435 height 16
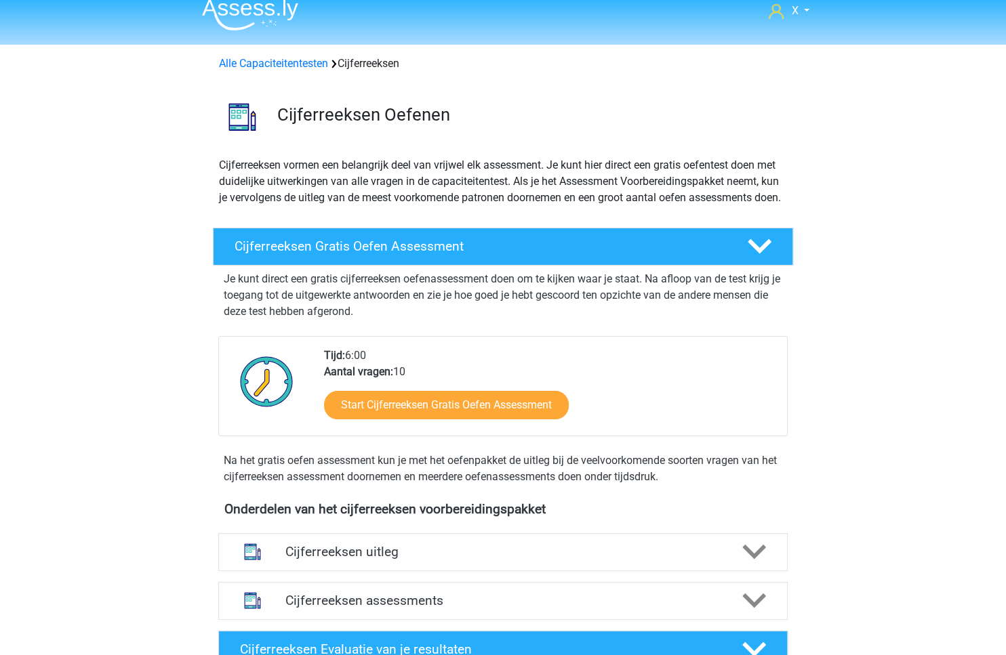
scroll to position [0, 0]
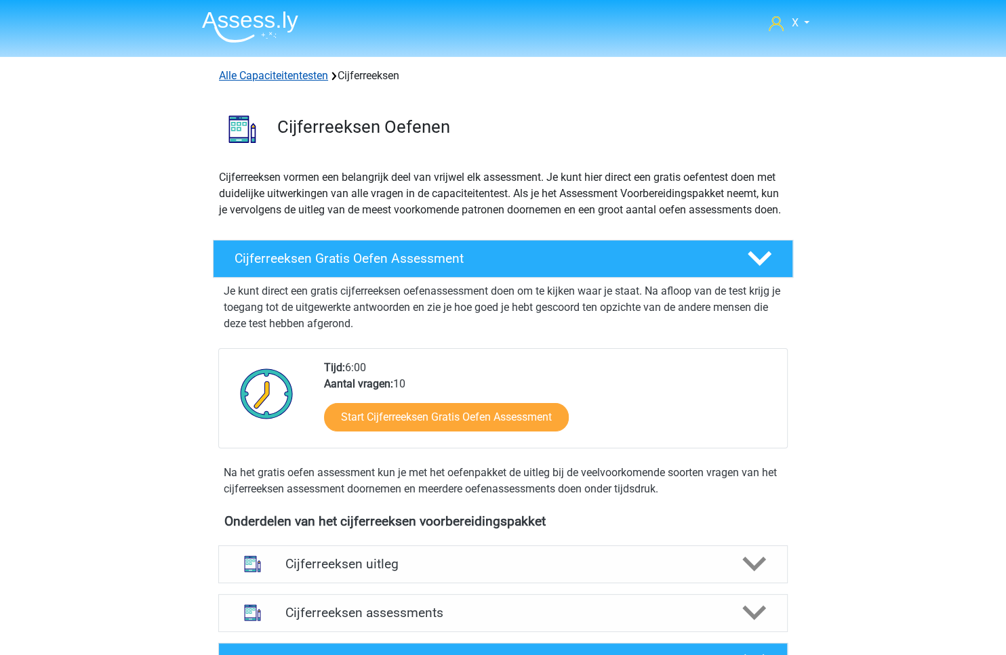
click at [312, 79] on link "Alle Capaciteitentesten" at bounding box center [273, 75] width 109 height 13
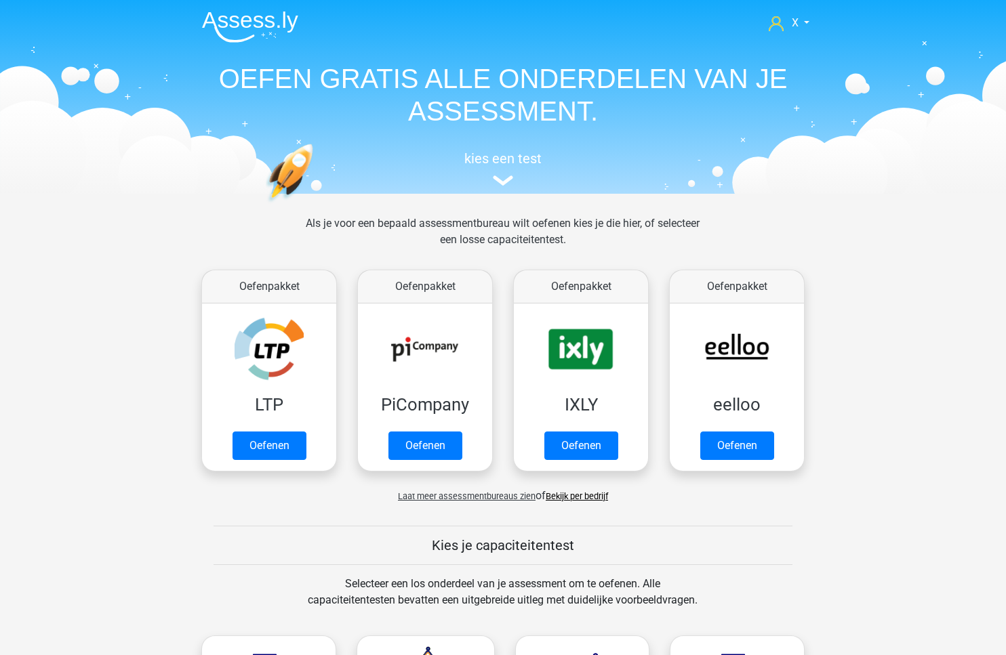
scroll to position [575, 0]
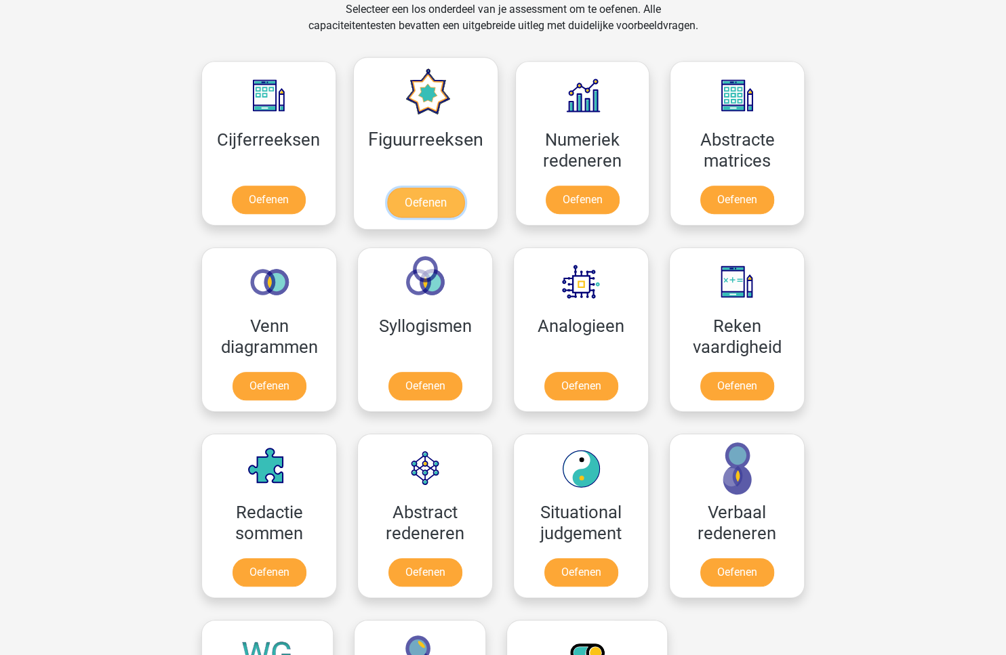
click at [440, 188] on link "Oefenen" at bounding box center [424, 203] width 77 height 30
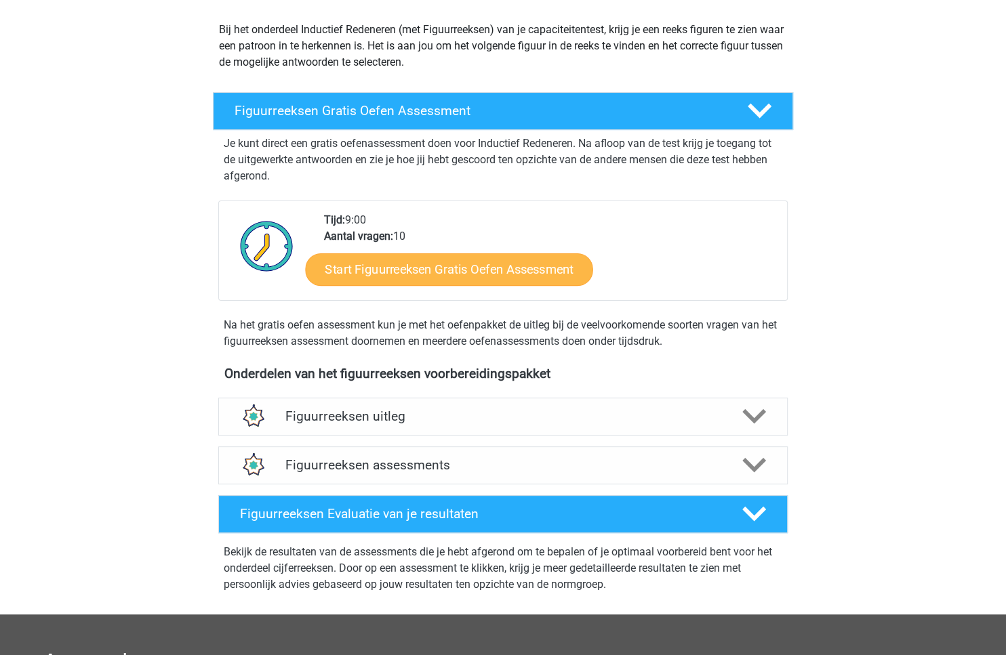
scroll to position [205, 0]
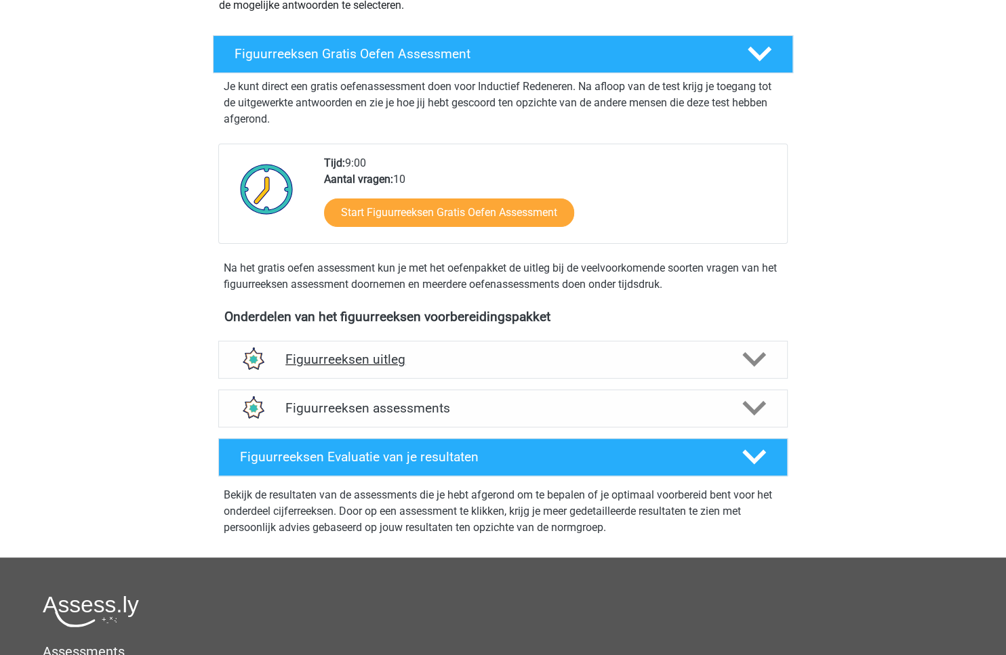
click at [463, 362] on h4 "Figuurreeksen uitleg" at bounding box center [502, 360] width 435 height 16
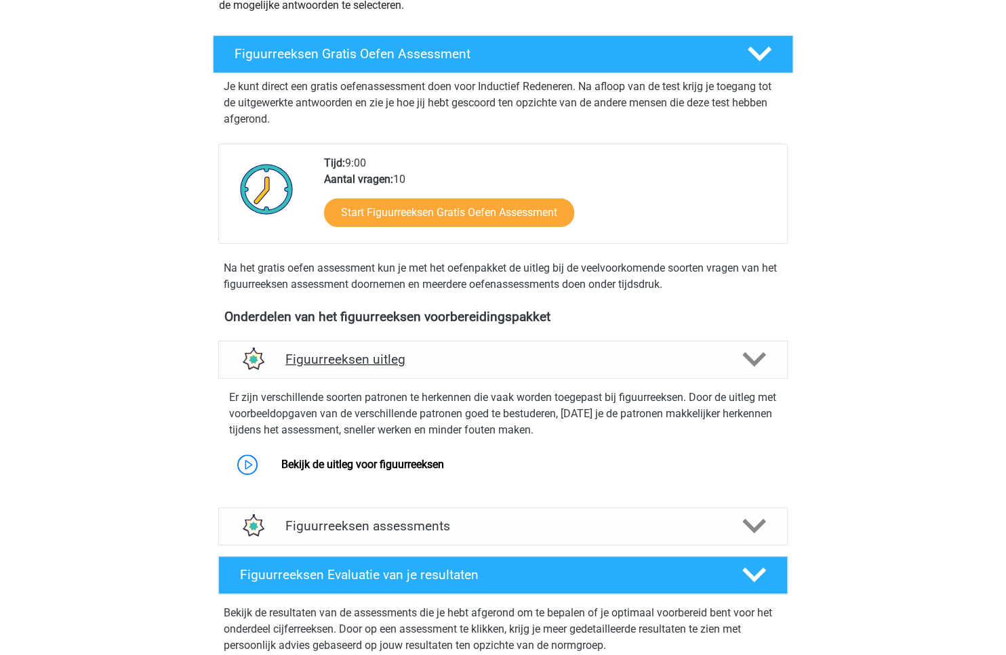
click at [463, 362] on h4 "Figuurreeksen uitleg" at bounding box center [502, 360] width 435 height 16
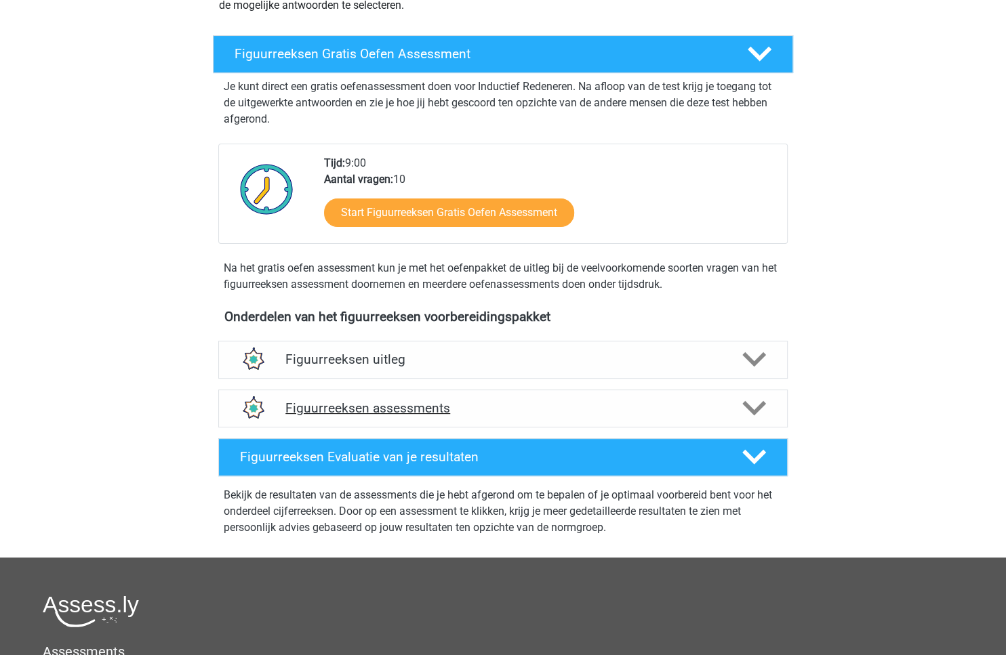
click at [452, 411] on h4 "Figuurreeksen assessments" at bounding box center [502, 409] width 435 height 16
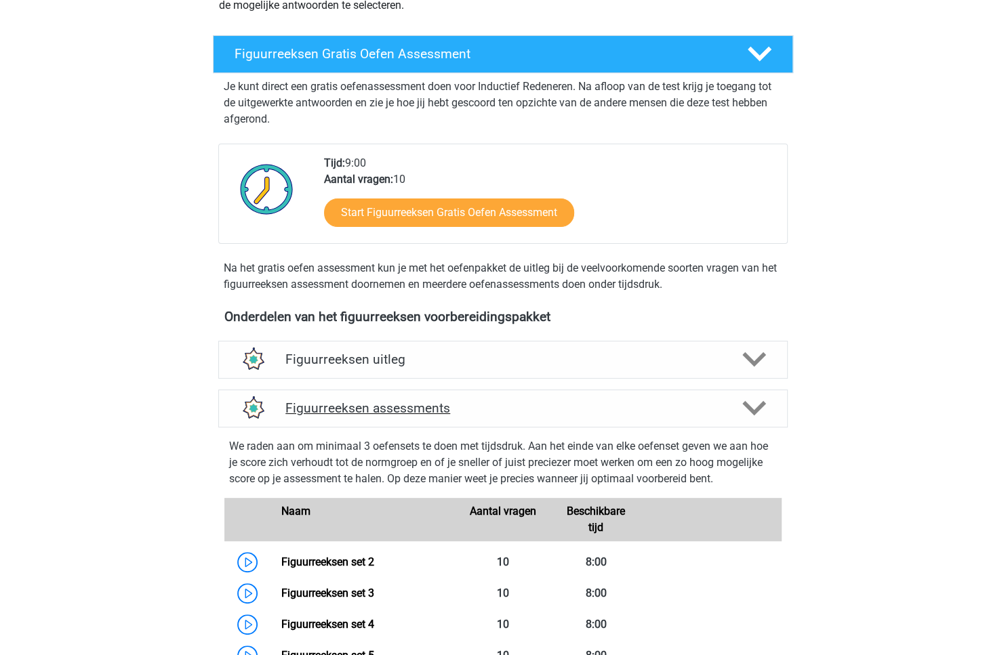
scroll to position [783, 0]
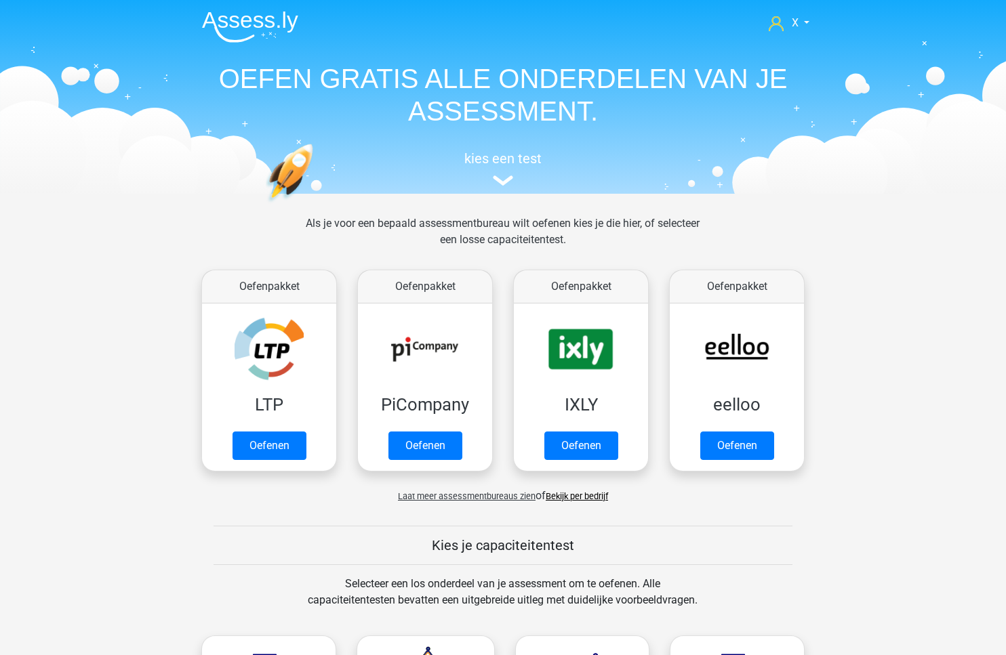
scroll to position [575, 0]
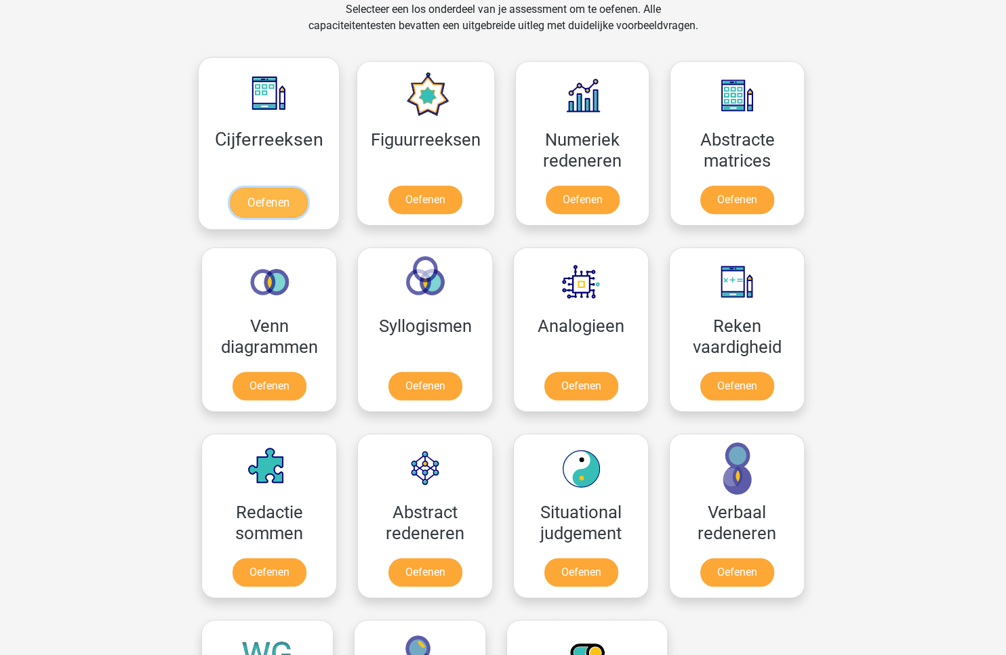
click at [279, 188] on link "Oefenen" at bounding box center [268, 203] width 77 height 30
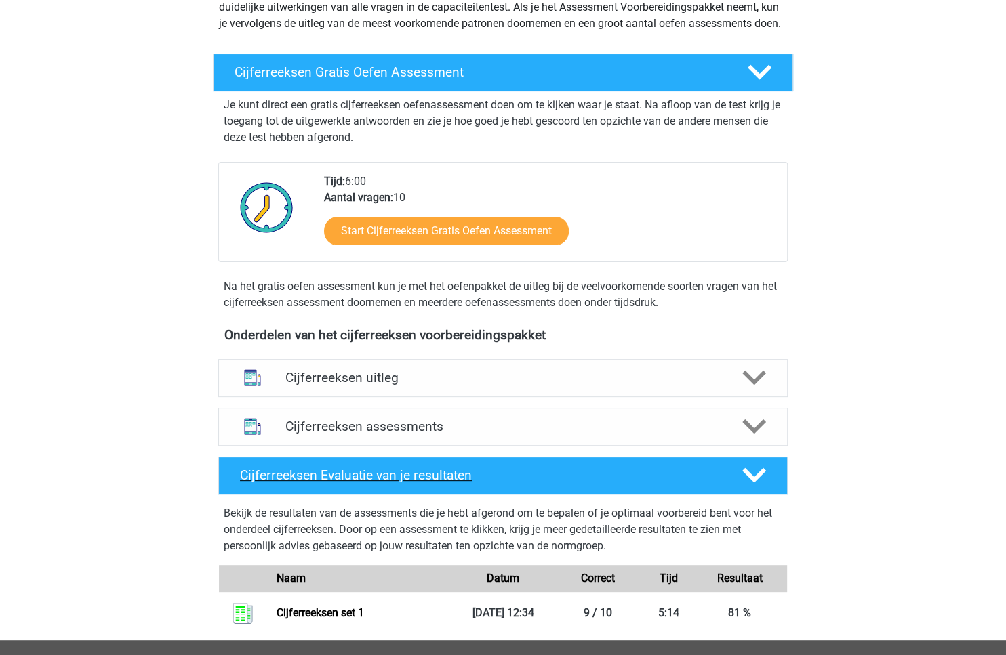
scroll to position [544, 0]
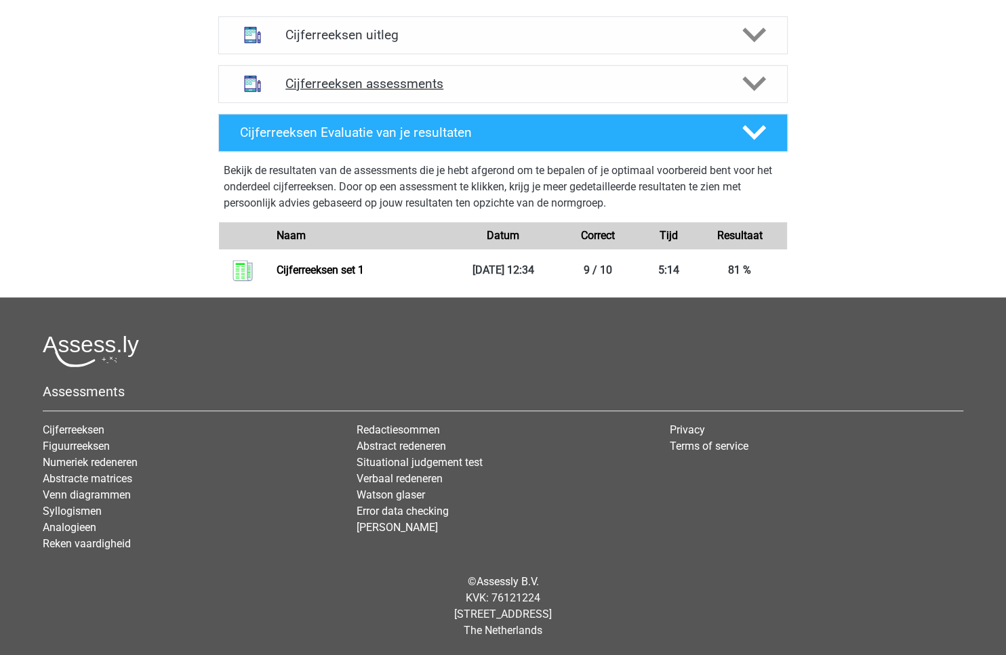
click at [420, 92] on div "Cijferreeksen assessments" at bounding box center [502, 84] width 569 height 38
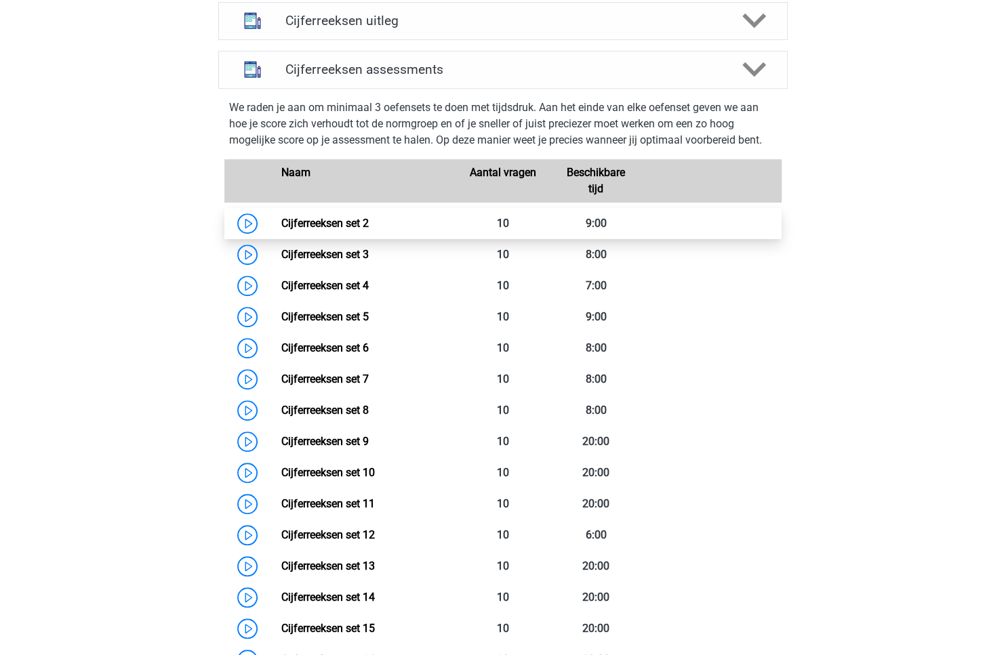
click at [345, 230] on link "Cijferreeksen set 2" at bounding box center [324, 223] width 87 height 13
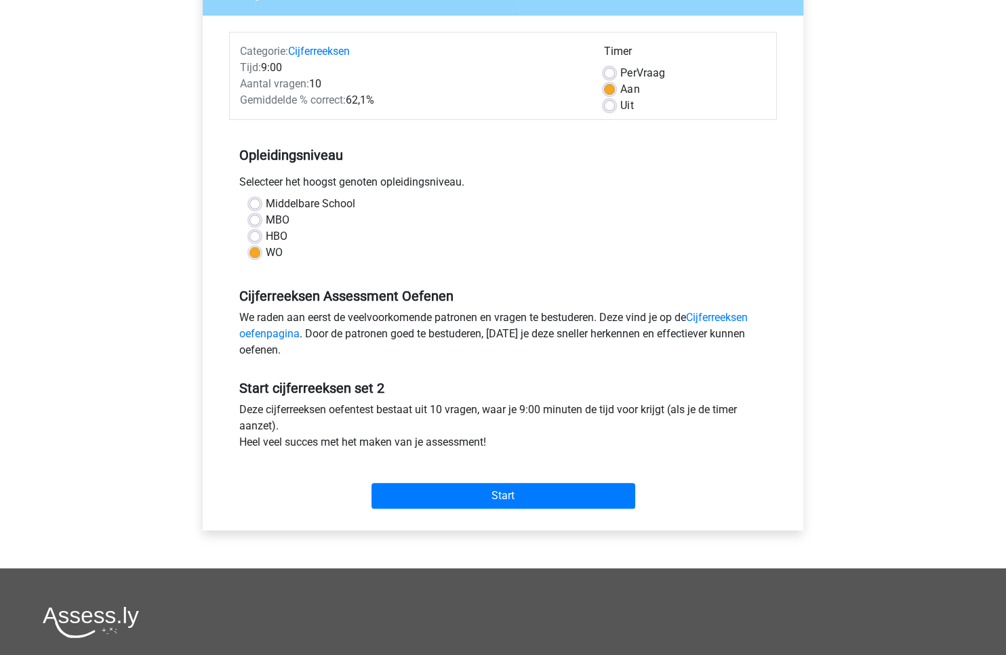
scroll to position [143, 0]
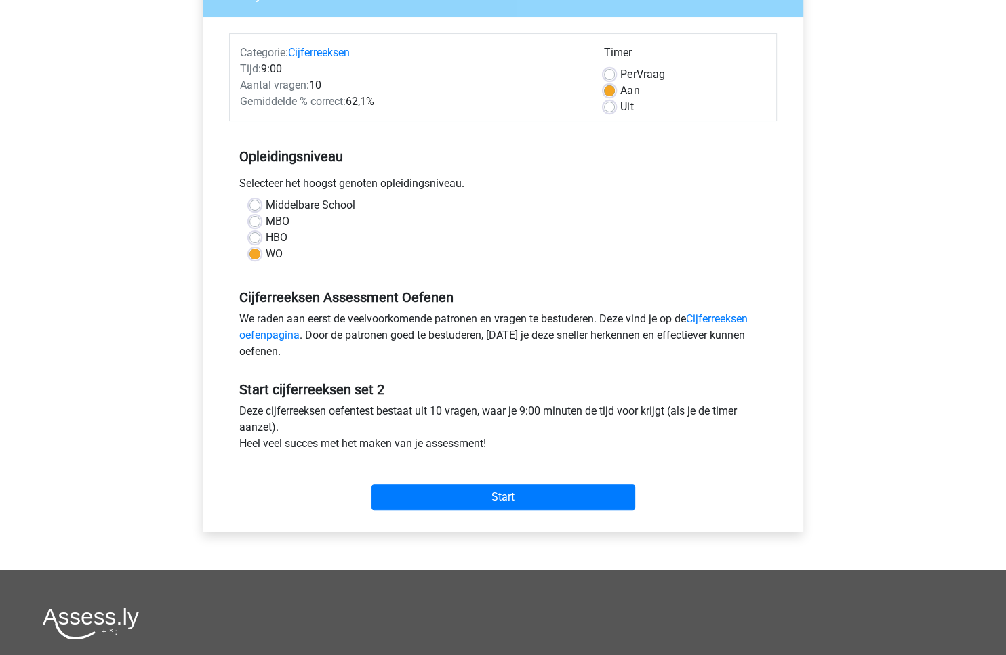
click at [638, 75] on label "Per Vraag" at bounding box center [642, 74] width 44 height 16
click at [615, 75] on input "Per Vraag" at bounding box center [609, 73] width 11 height 14
radio input "true"
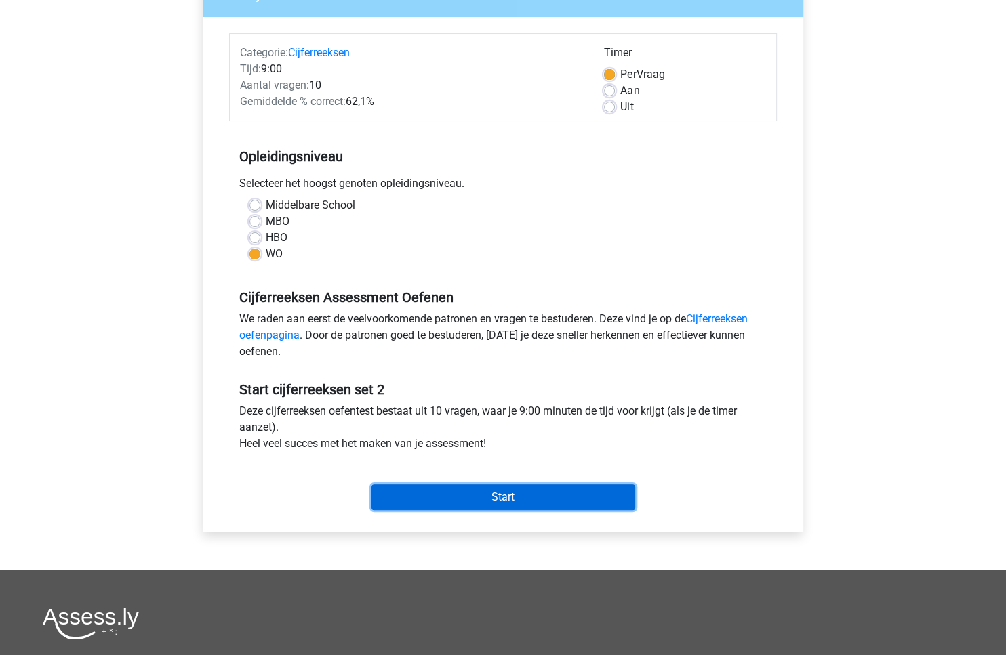
click at [573, 486] on input "Start" at bounding box center [503, 498] width 264 height 26
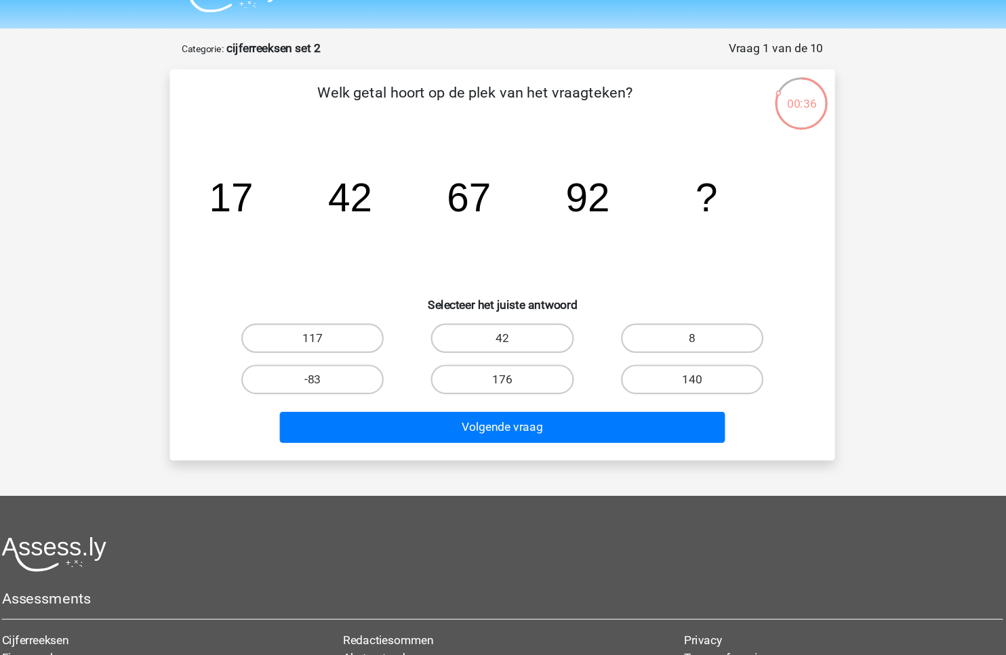
click at [357, 323] on div "117" at bounding box center [328, 342] width 174 height 38
click at [352, 334] on label "117" at bounding box center [328, 342] width 131 height 27
click at [338, 342] on input "117" at bounding box center [333, 346] width 9 height 9
radio input "true"
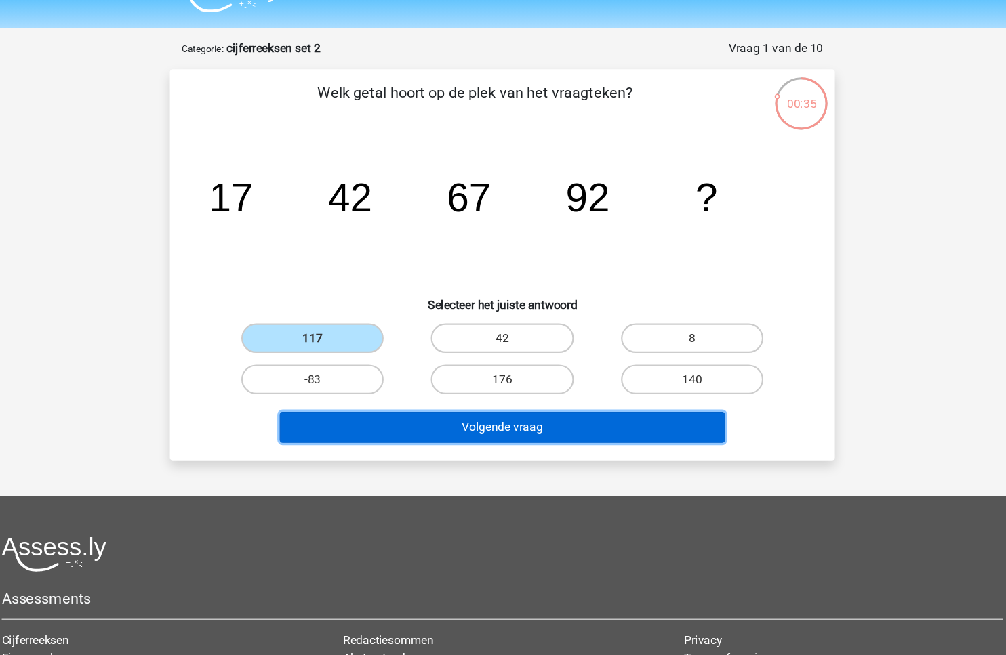
click at [439, 428] on button "Volgende vraag" at bounding box center [503, 424] width 410 height 28
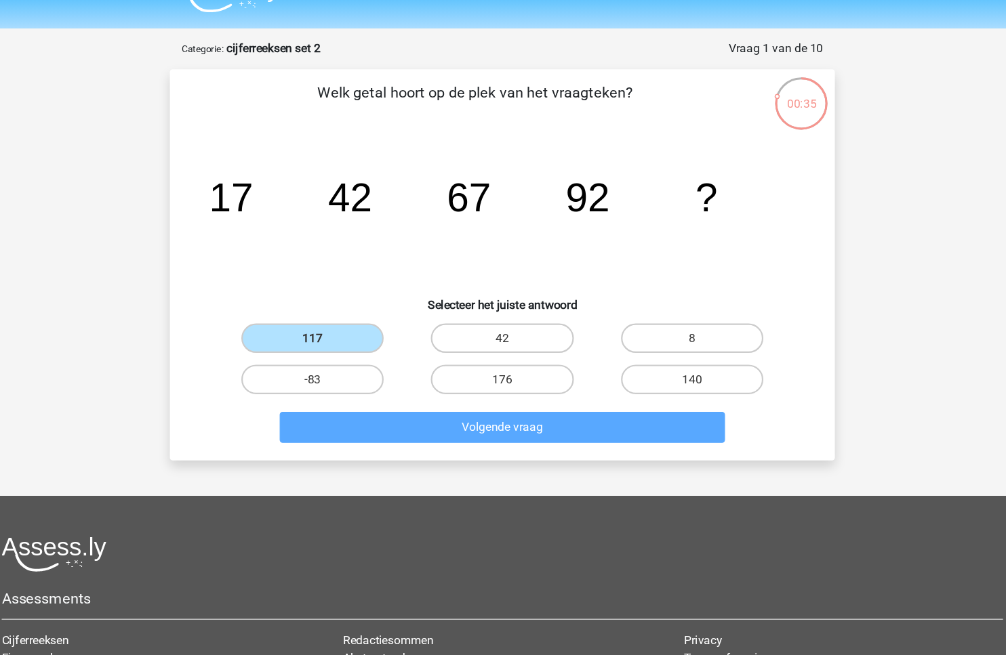
scroll to position [15, 0]
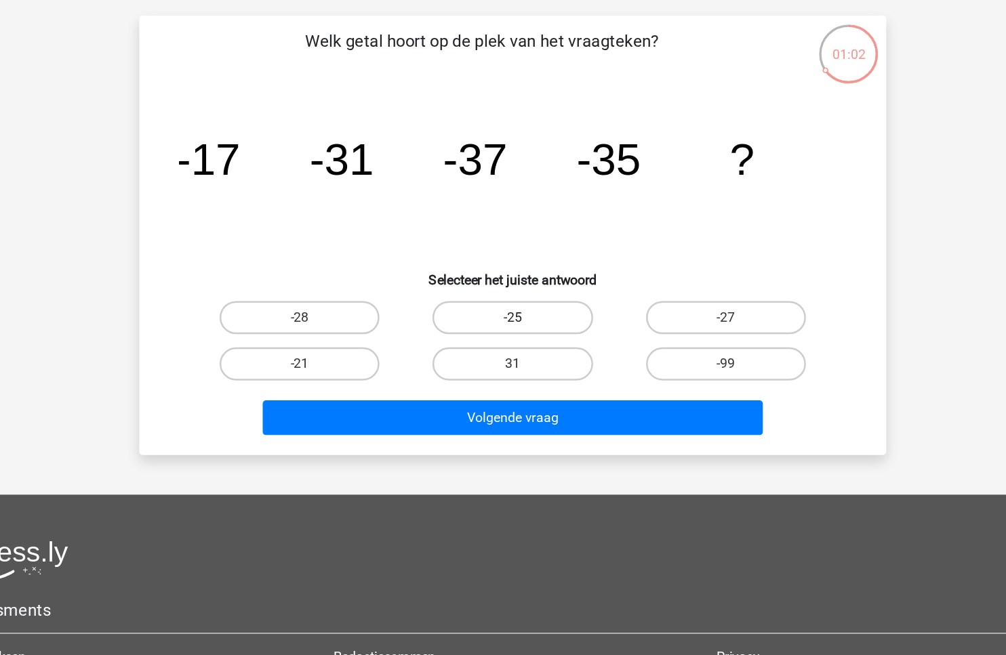
click at [542, 327] on label "-25" at bounding box center [502, 327] width 131 height 27
click at [512, 327] on input "-25" at bounding box center [507, 331] width 9 height 9
radio input "true"
click at [529, 390] on div "Volgende vraag" at bounding box center [503, 406] width 568 height 45
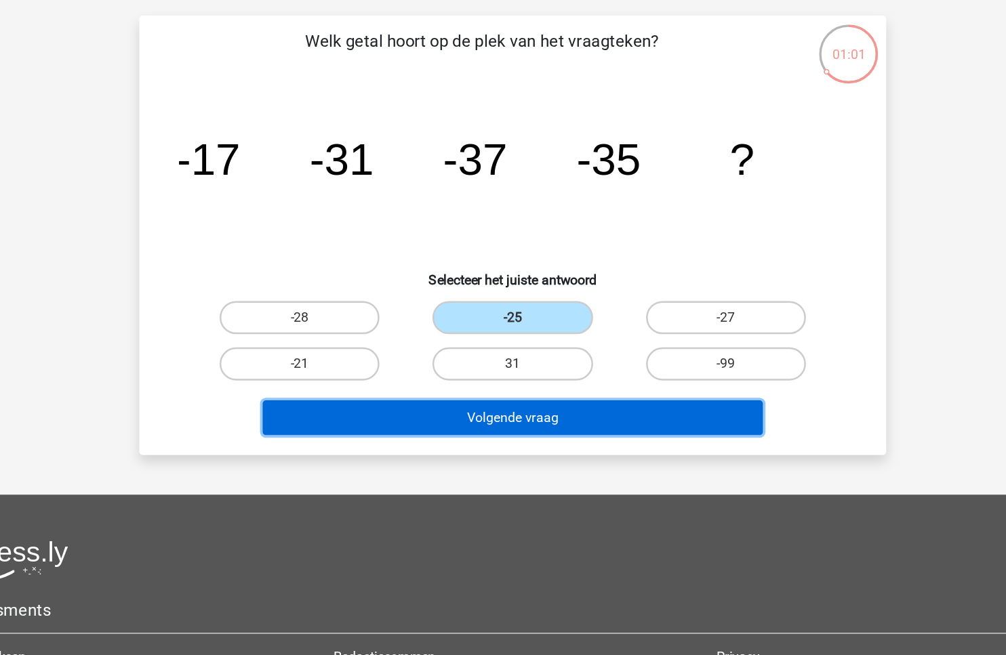
click at [521, 405] on button "Volgende vraag" at bounding box center [503, 409] width 410 height 28
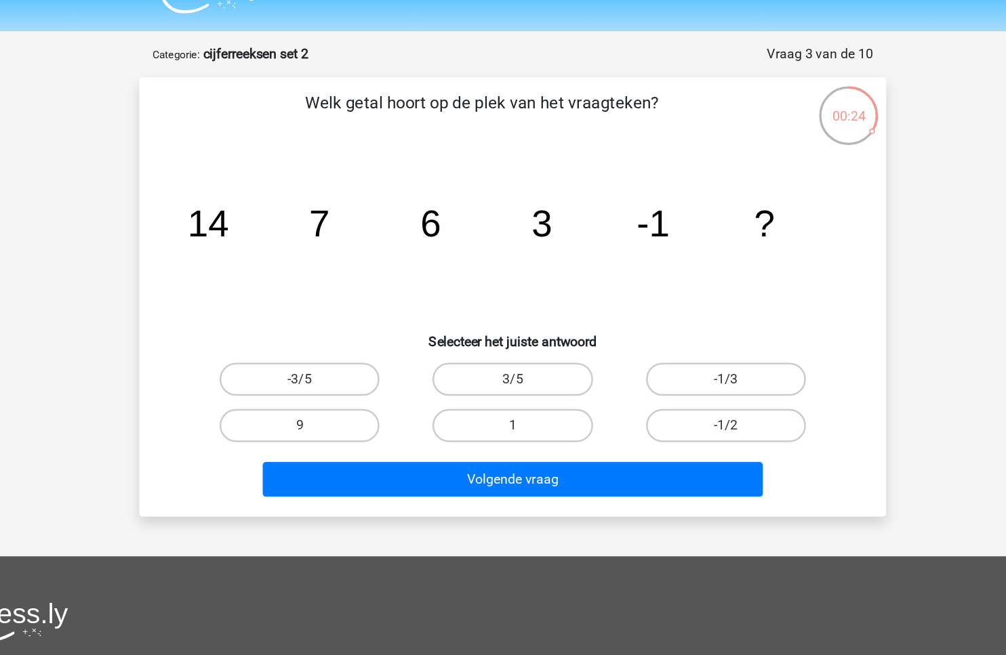
click at [350, 192] on tspan "7" at bounding box center [344, 200] width 17 height 34
click at [342, 320] on label "-3/5" at bounding box center [328, 327] width 131 height 27
click at [338, 327] on input "-3/5" at bounding box center [333, 331] width 9 height 9
radio input "true"
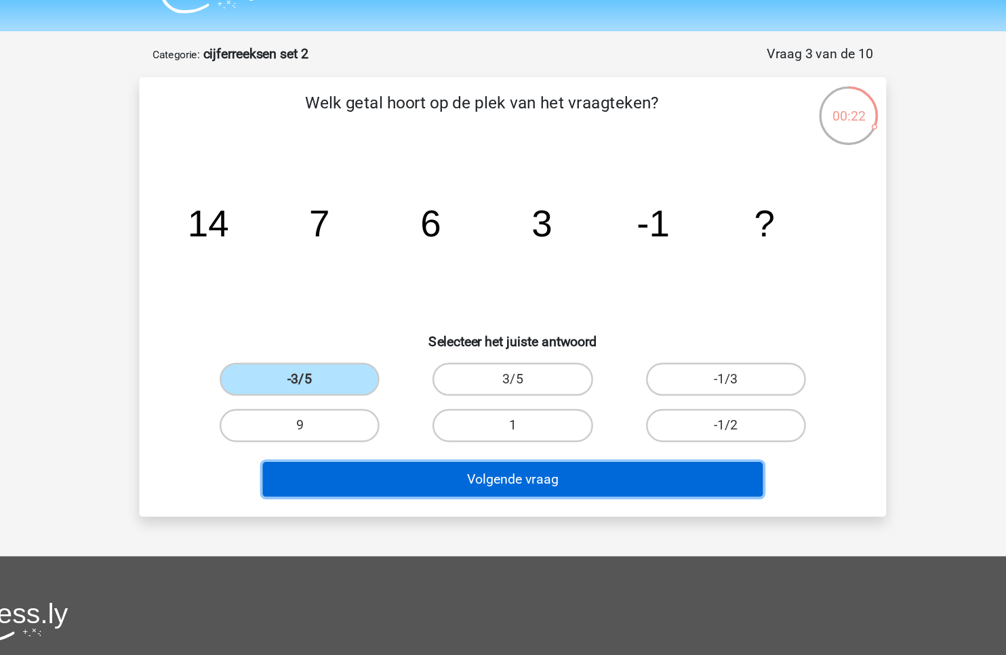
click at [405, 409] on button "Volgende vraag" at bounding box center [503, 409] width 410 height 28
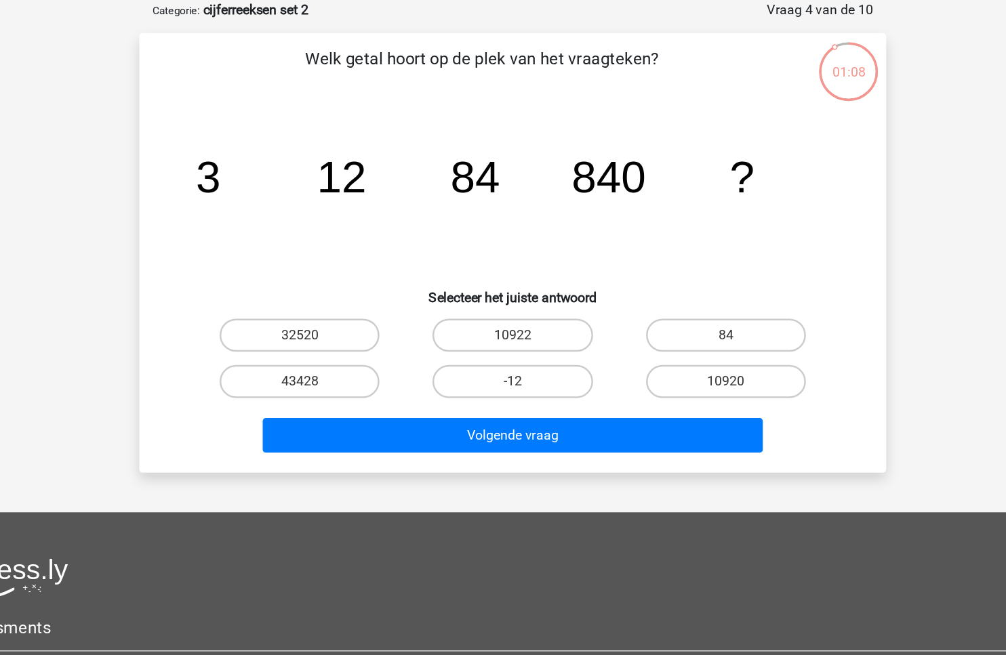
click at [422, 174] on icon "image/svg+xml 3 12 84 840 ?" at bounding box center [503, 210] width 546 height 137
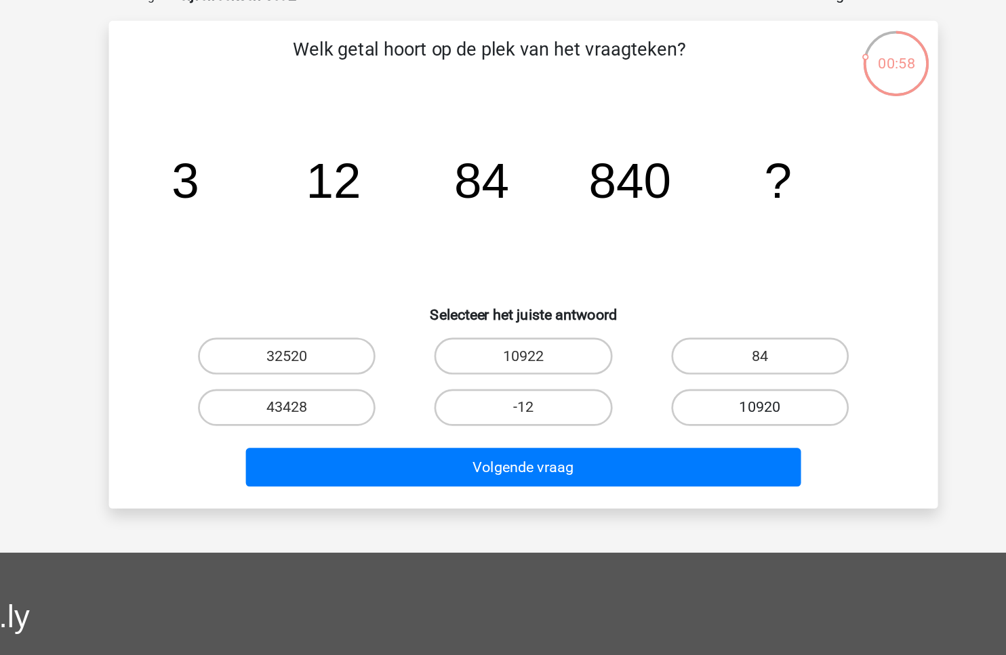
click at [691, 369] on label "10920" at bounding box center [677, 365] width 131 height 27
click at [686, 369] on input "10920" at bounding box center [681, 369] width 9 height 9
radio input "true"
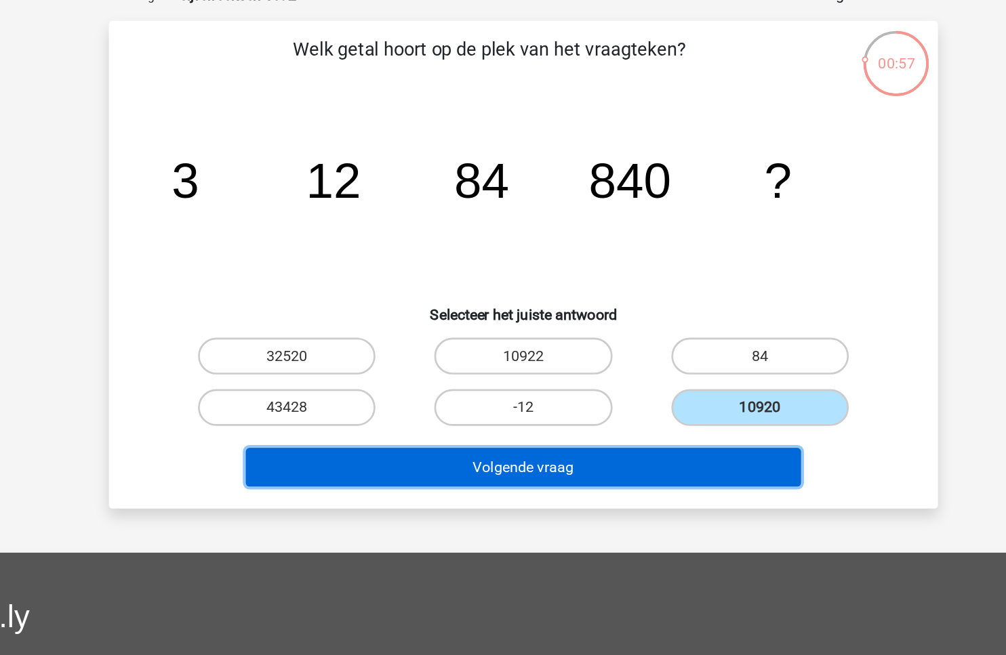
click at [638, 402] on button "Volgende vraag" at bounding box center [503, 409] width 410 height 28
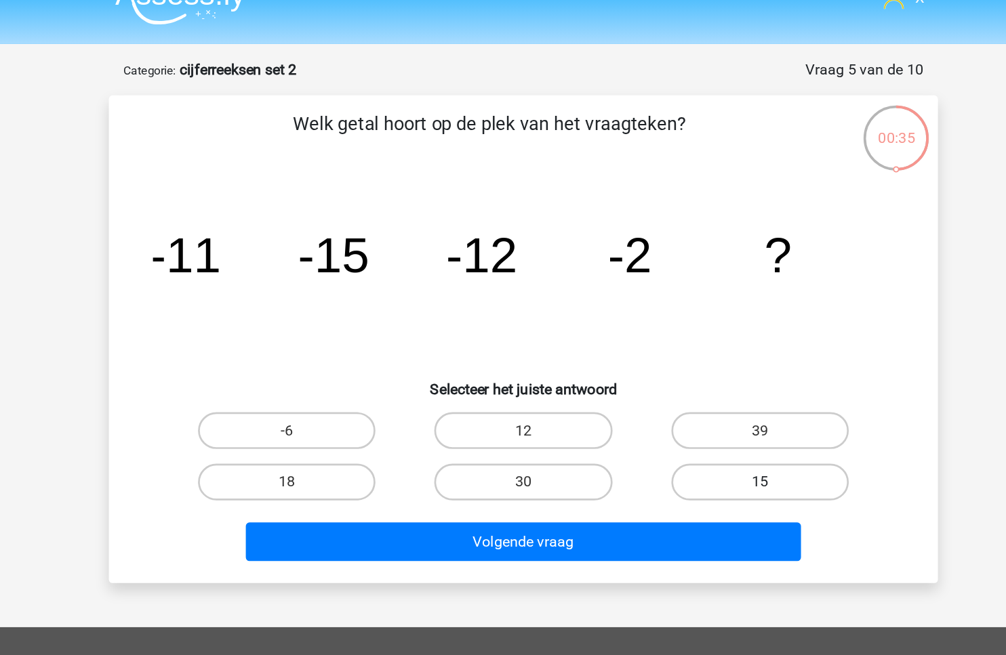
click at [645, 361] on label "15" at bounding box center [677, 365] width 131 height 27
click at [677, 365] on input "15" at bounding box center [681, 369] width 9 height 9
radio input "true"
click at [608, 393] on div "Volgende vraag" at bounding box center [503, 406] width 568 height 45
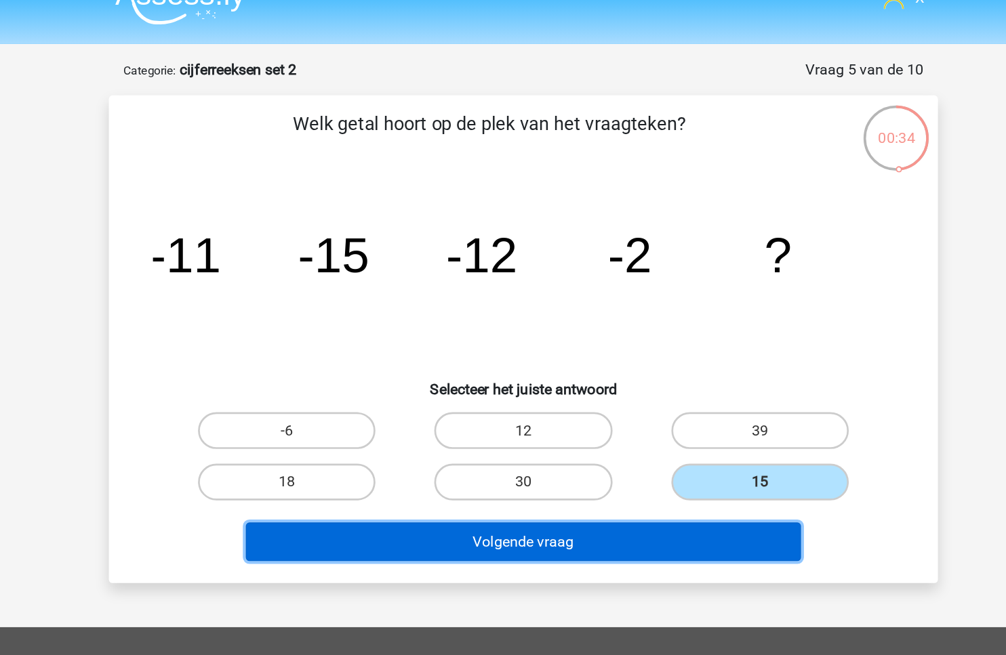
click at [594, 400] on button "Volgende vraag" at bounding box center [503, 409] width 410 height 28
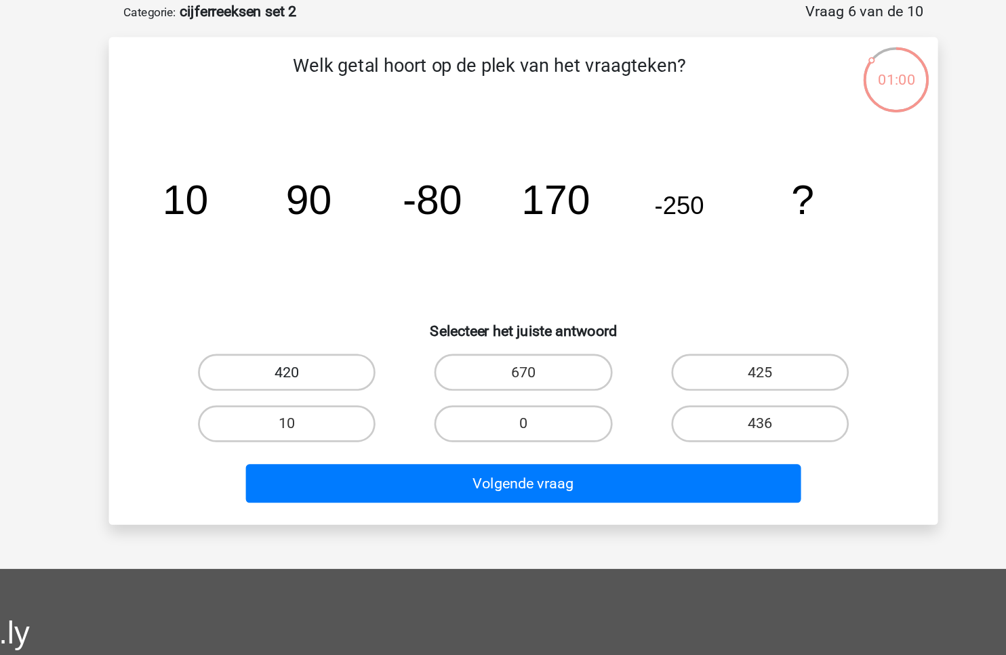
click at [371, 333] on label "420" at bounding box center [328, 327] width 131 height 27
click at [338, 333] on input "420" at bounding box center [333, 331] width 9 height 9
radio input "true"
click at [429, 390] on div "Volgende vraag" at bounding box center [503, 406] width 568 height 45
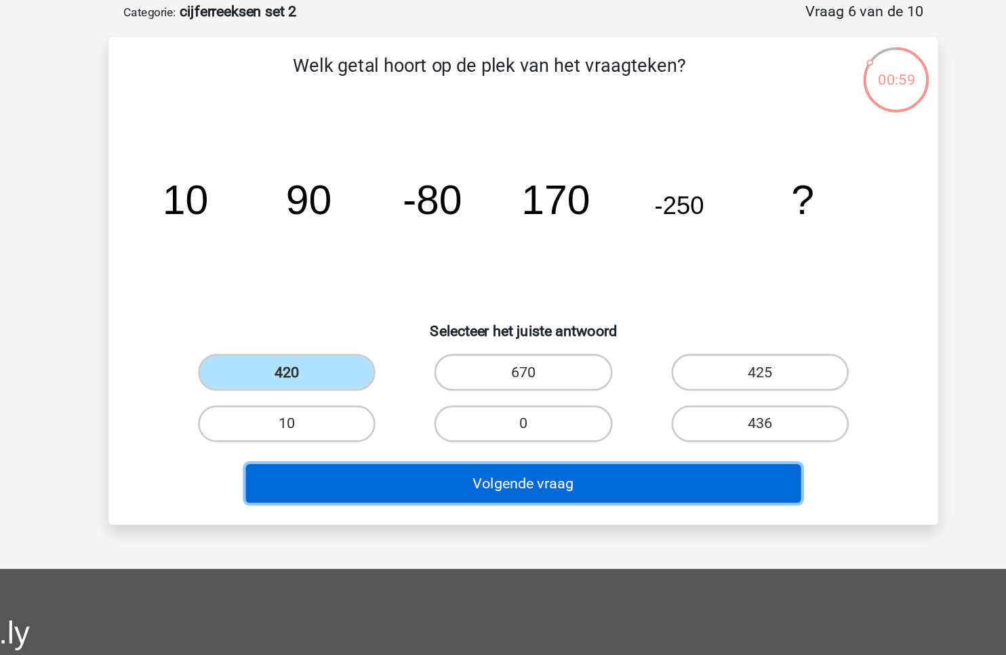
click at [425, 407] on button "Volgende vraag" at bounding box center [503, 409] width 410 height 28
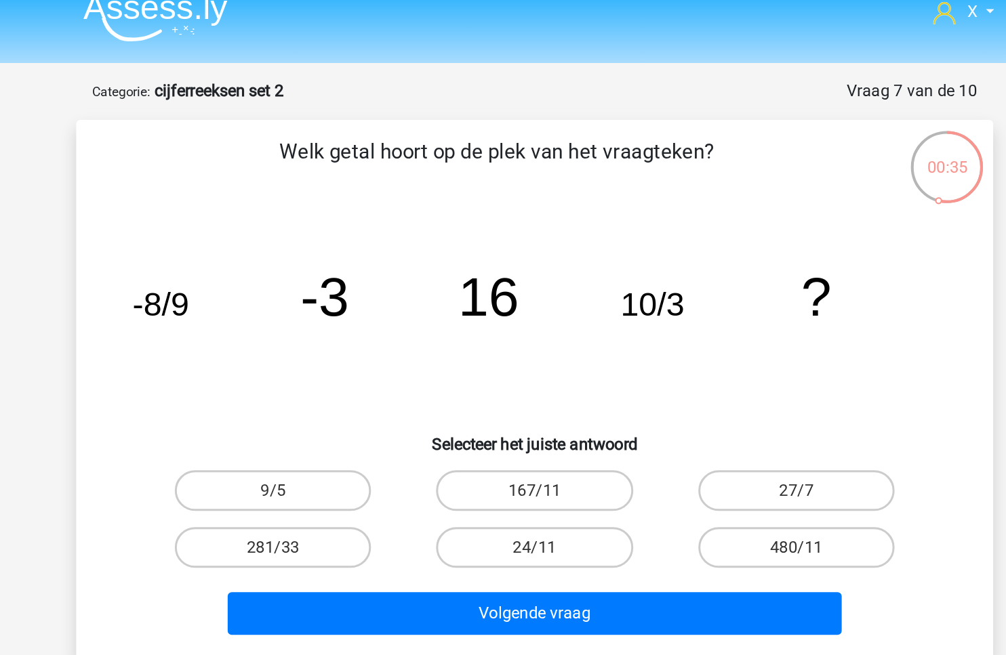
scroll to position [12, 0]
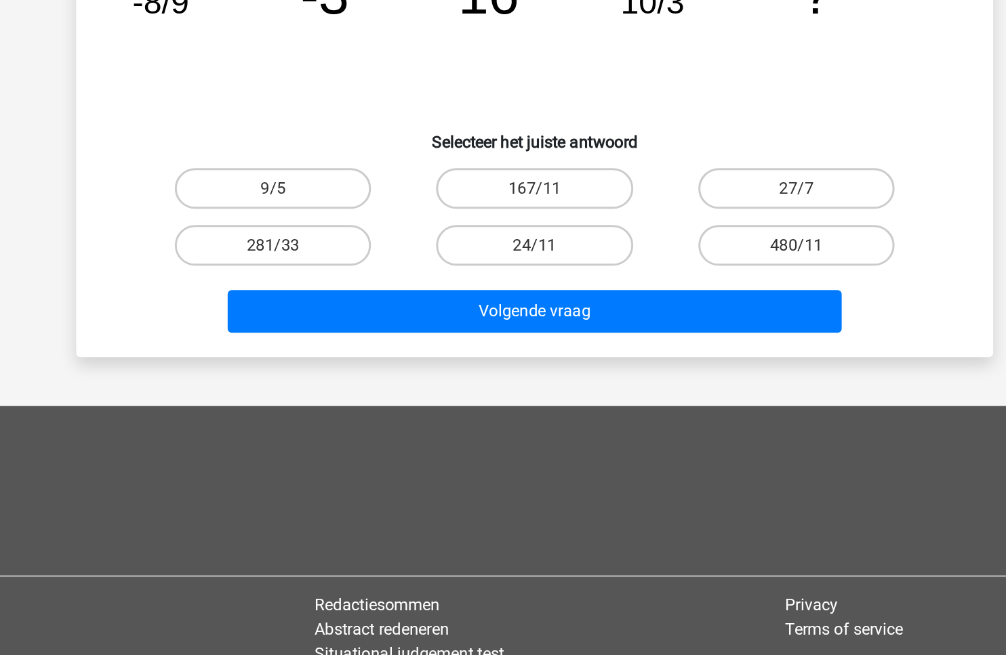
click at [504, 381] on div "24/11" at bounding box center [502, 368] width 174 height 38
click at [507, 371] on input "24/11" at bounding box center [507, 372] width 9 height 9
radio input "true"
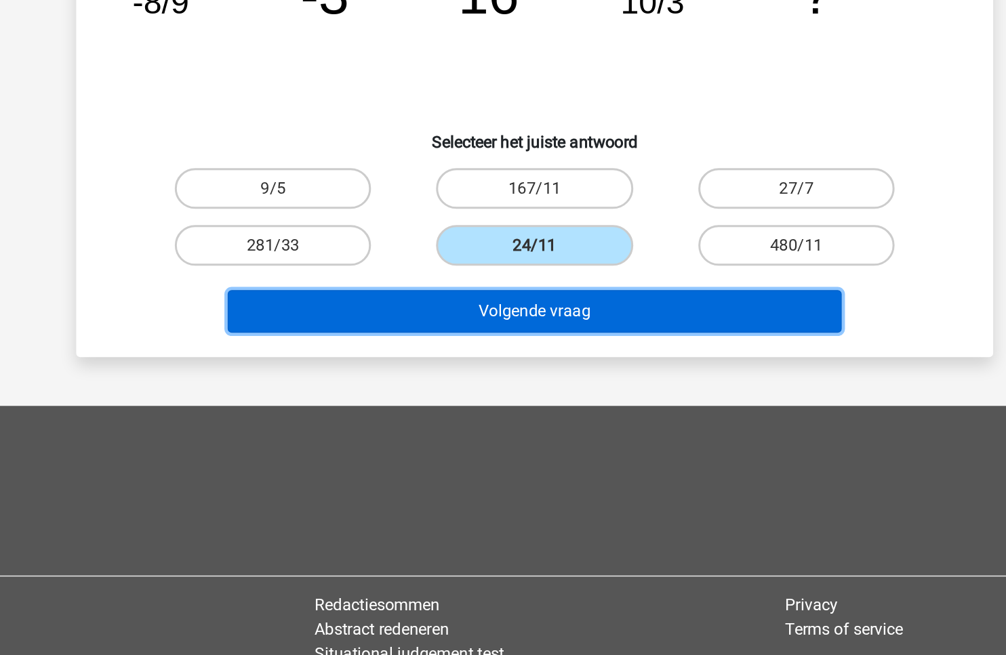
click at [498, 419] on button "Volgende vraag" at bounding box center [503, 412] width 410 height 28
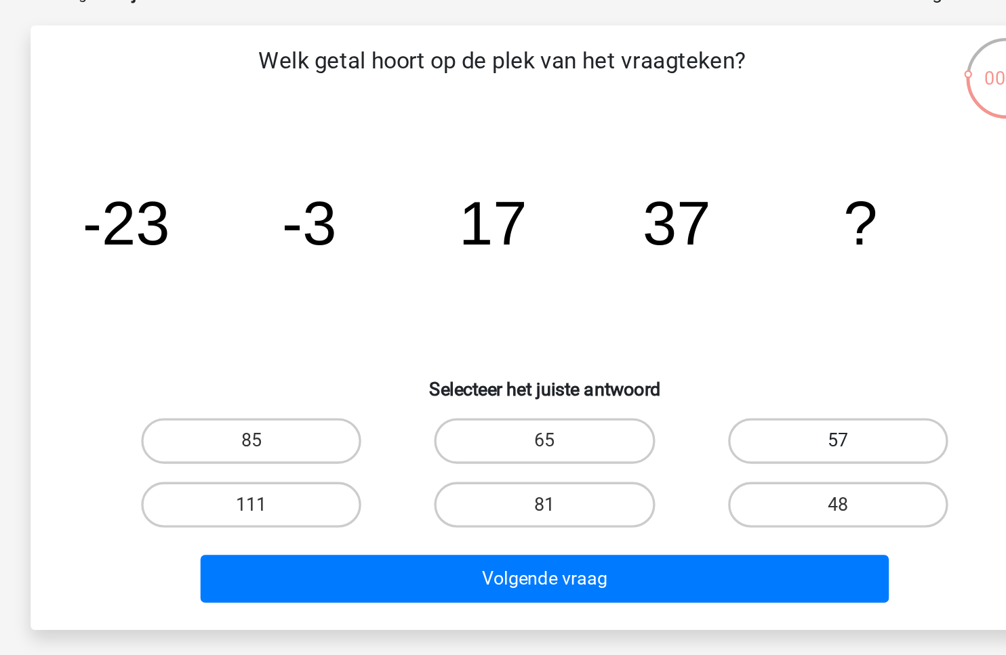
click at [645, 329] on label "57" at bounding box center [677, 330] width 131 height 27
click at [677, 330] on input "57" at bounding box center [681, 334] width 9 height 9
radio input "true"
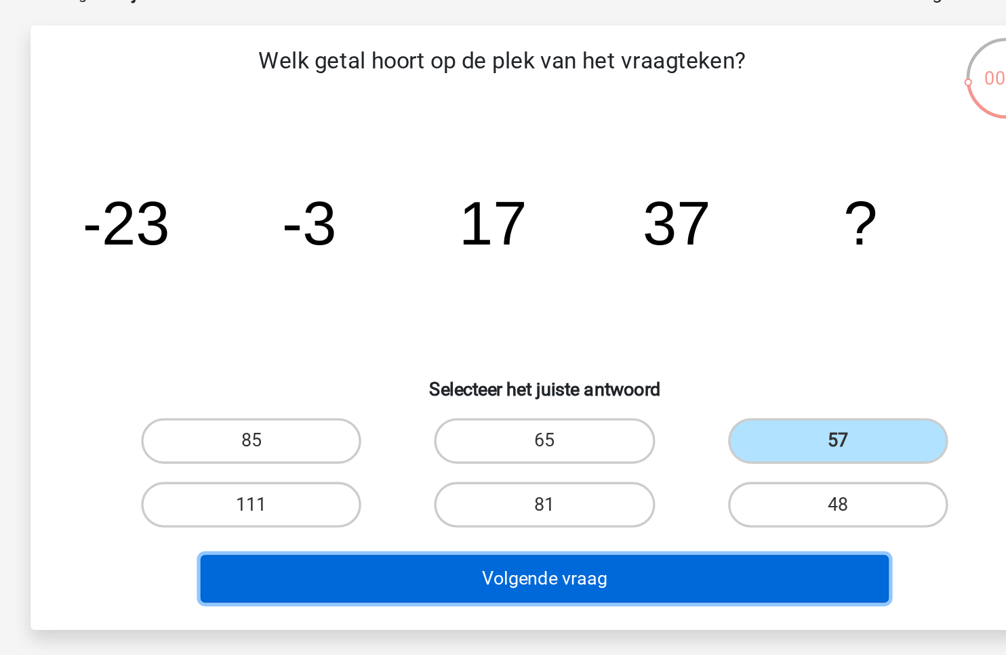
click at [546, 418] on button "Volgende vraag" at bounding box center [503, 412] width 410 height 28
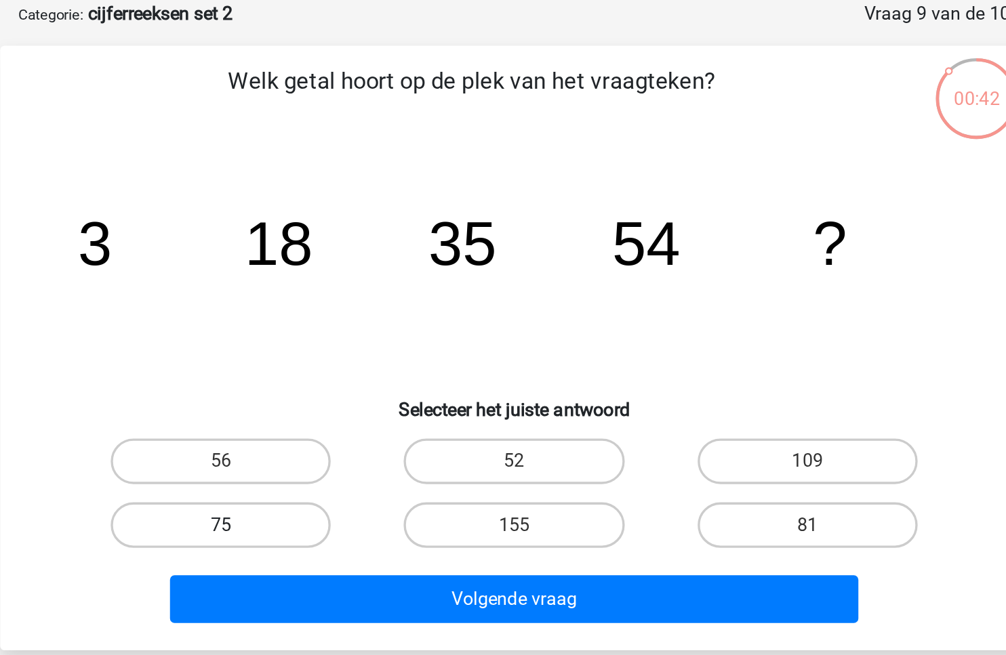
click at [358, 363] on label "75" at bounding box center [328, 367] width 131 height 27
click at [338, 368] on input "75" at bounding box center [333, 372] width 9 height 9
radio input "true"
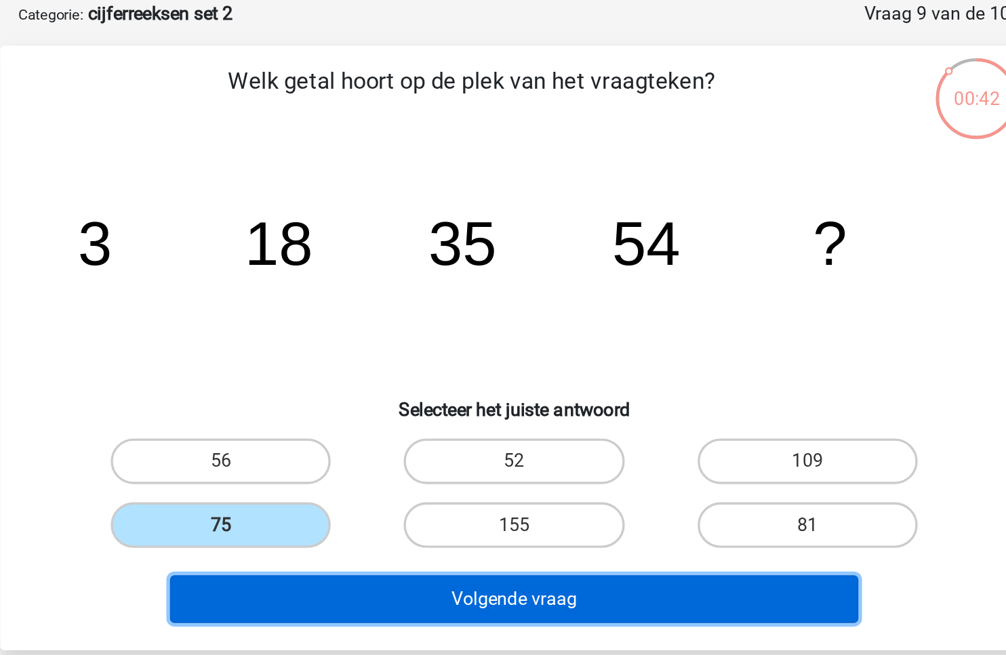
click at [439, 411] on button "Volgende vraag" at bounding box center [503, 412] width 410 height 28
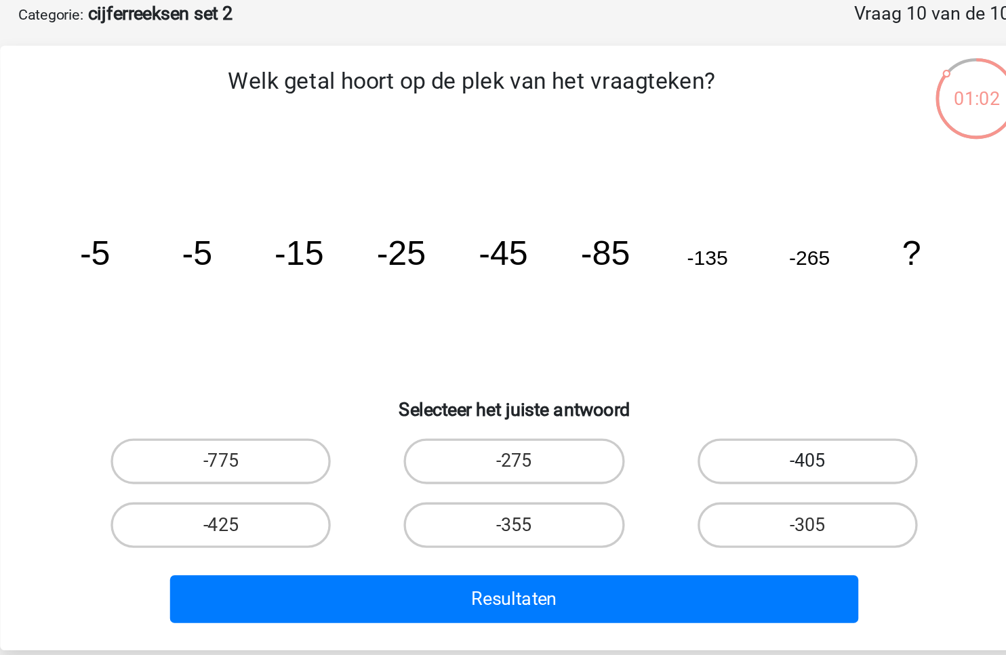
drag, startPoint x: 655, startPoint y: 331, endPoint x: 643, endPoint y: 334, distance: 13.2
click at [656, 331] on label "-405" at bounding box center [677, 330] width 131 height 27
click at [677, 331] on input "-405" at bounding box center [681, 334] width 9 height 9
radio input "true"
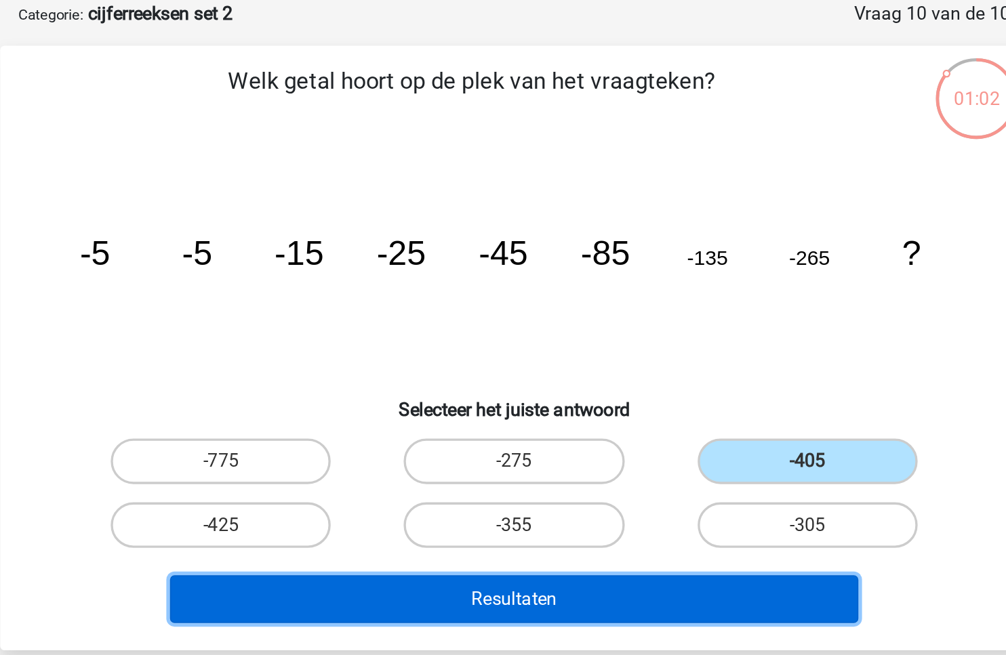
click at [546, 407] on button "Resultaten" at bounding box center [503, 412] width 410 height 28
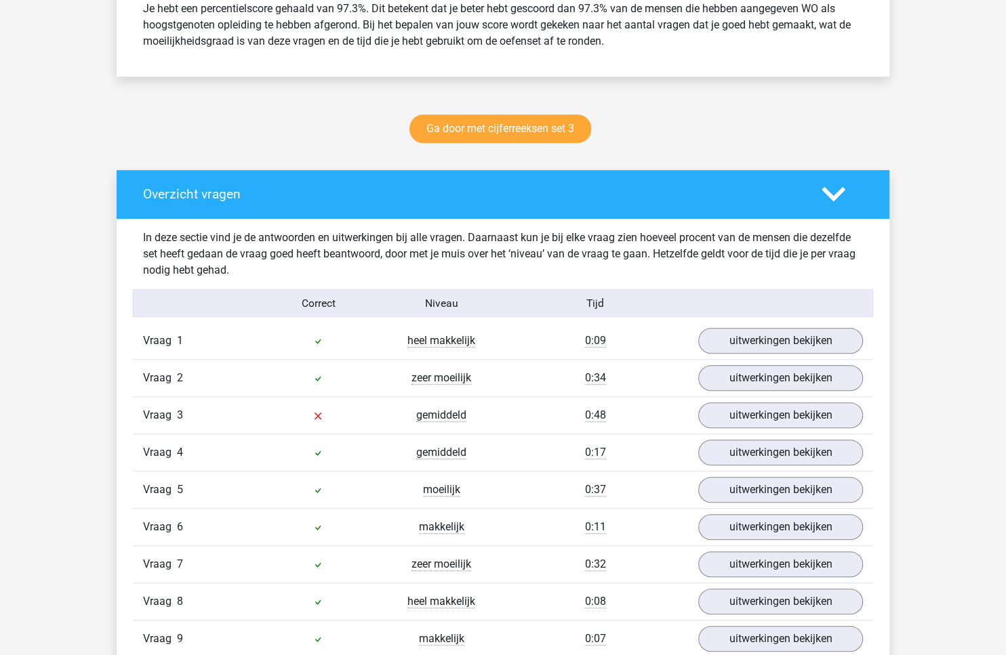
scroll to position [727, 0]
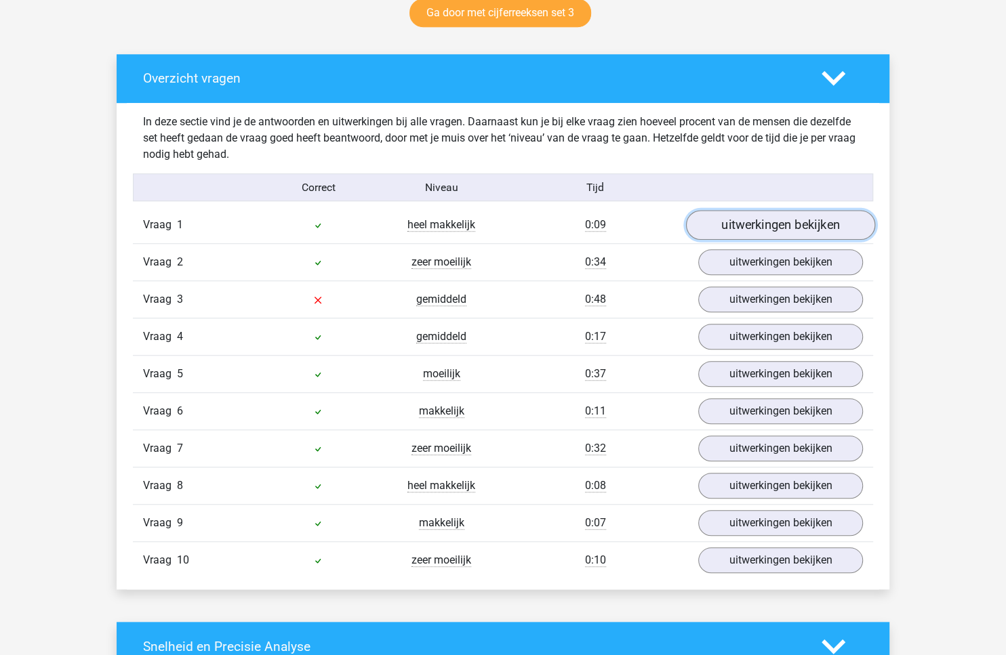
click at [784, 217] on link "uitwerkingen bekijken" at bounding box center [780, 225] width 189 height 30
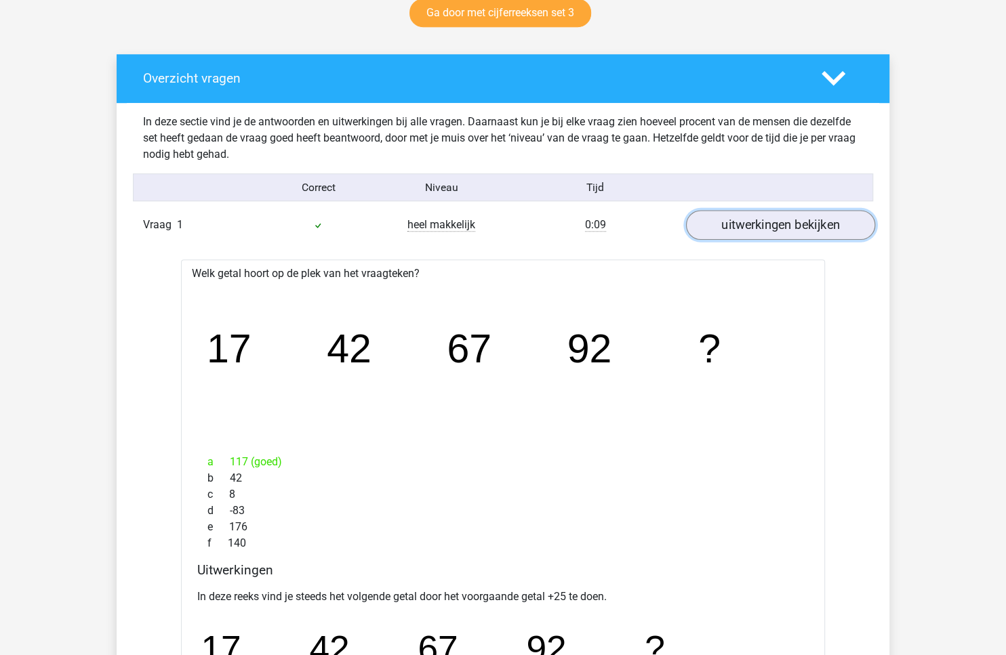
scroll to position [1207, 0]
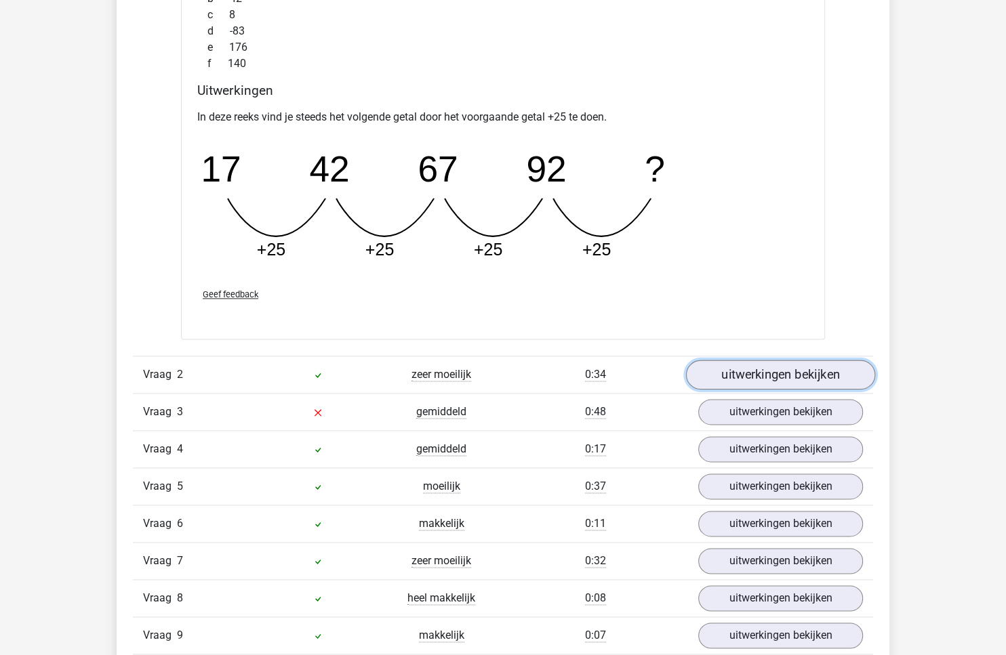
click at [763, 369] on link "uitwerkingen bekijken" at bounding box center [780, 375] width 189 height 30
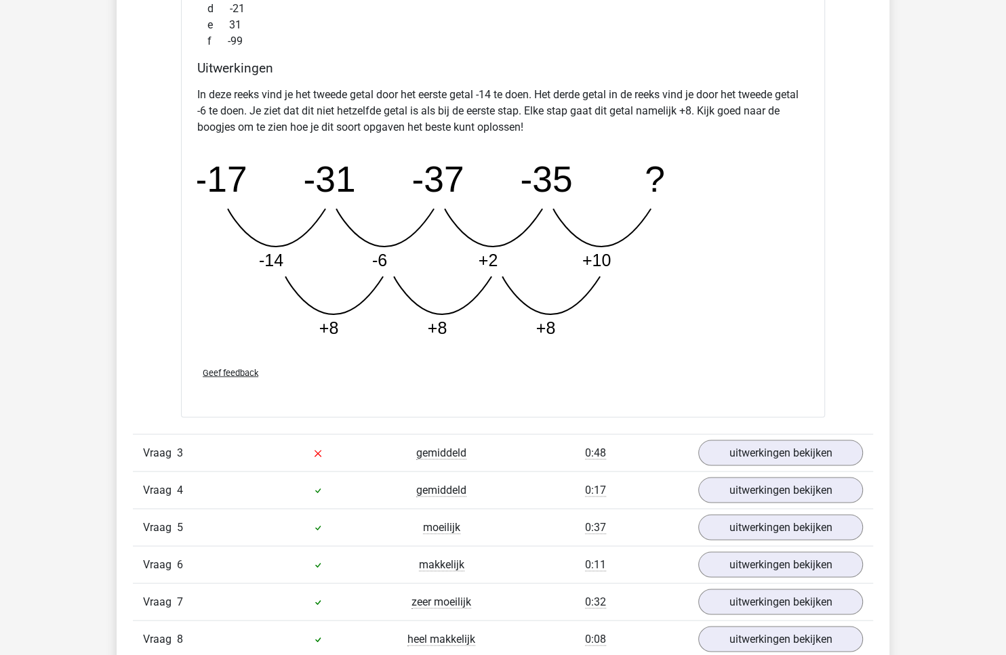
scroll to position [1926, 0]
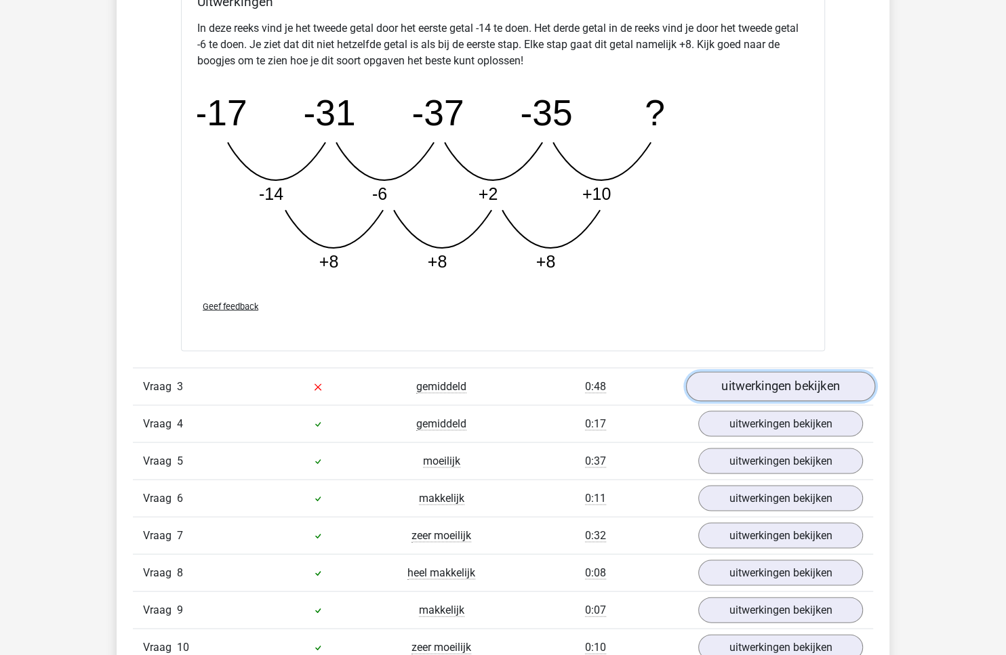
click at [723, 373] on link "uitwerkingen bekijken" at bounding box center [780, 386] width 189 height 30
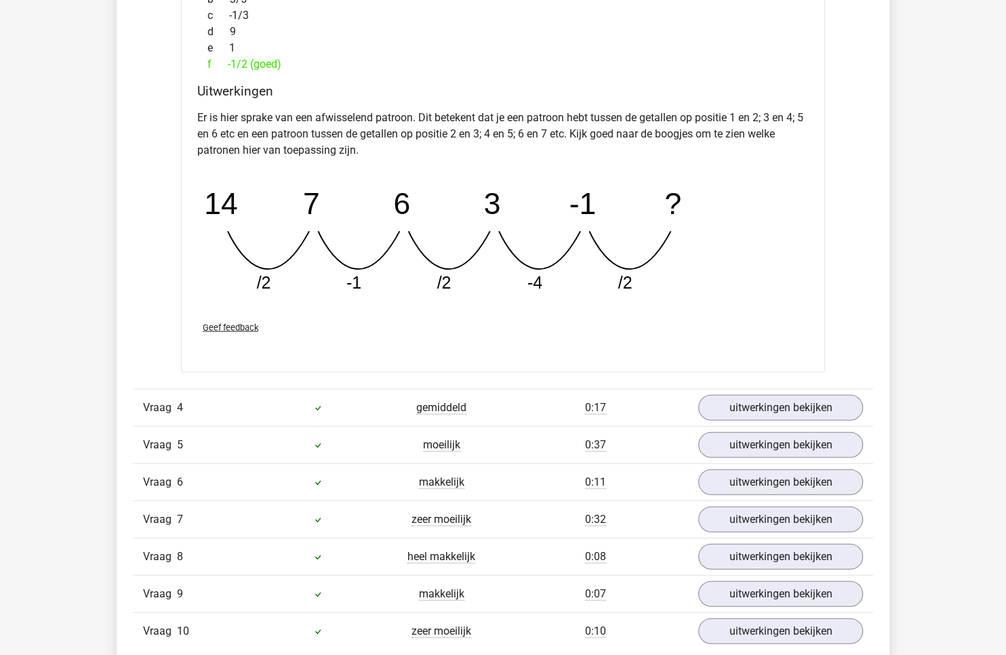
scroll to position [2804, 0]
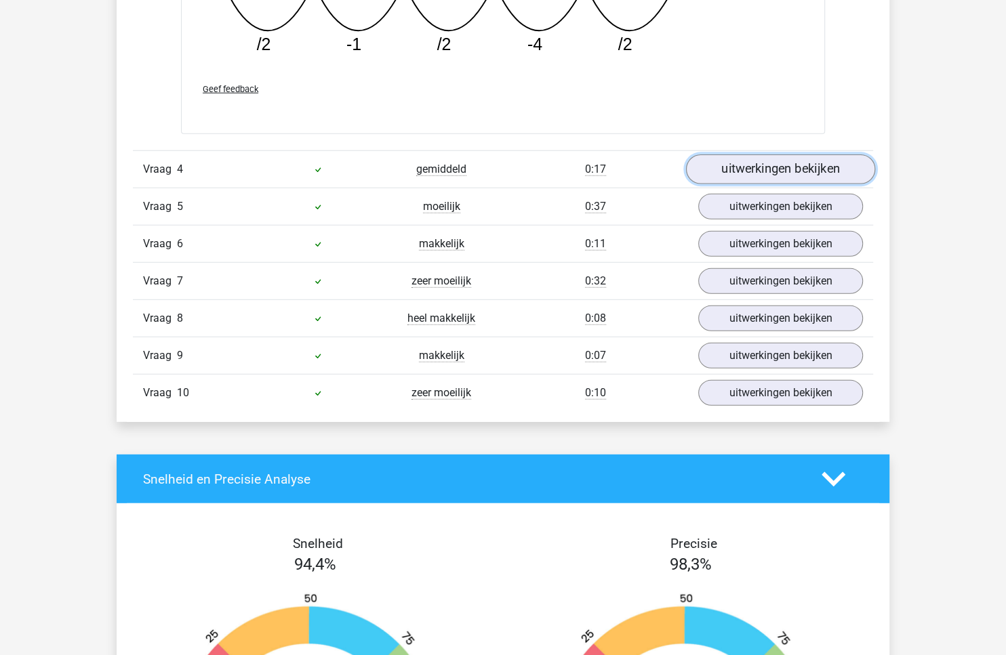
click at [746, 176] on link "uitwerkingen bekijken" at bounding box center [780, 170] width 189 height 30
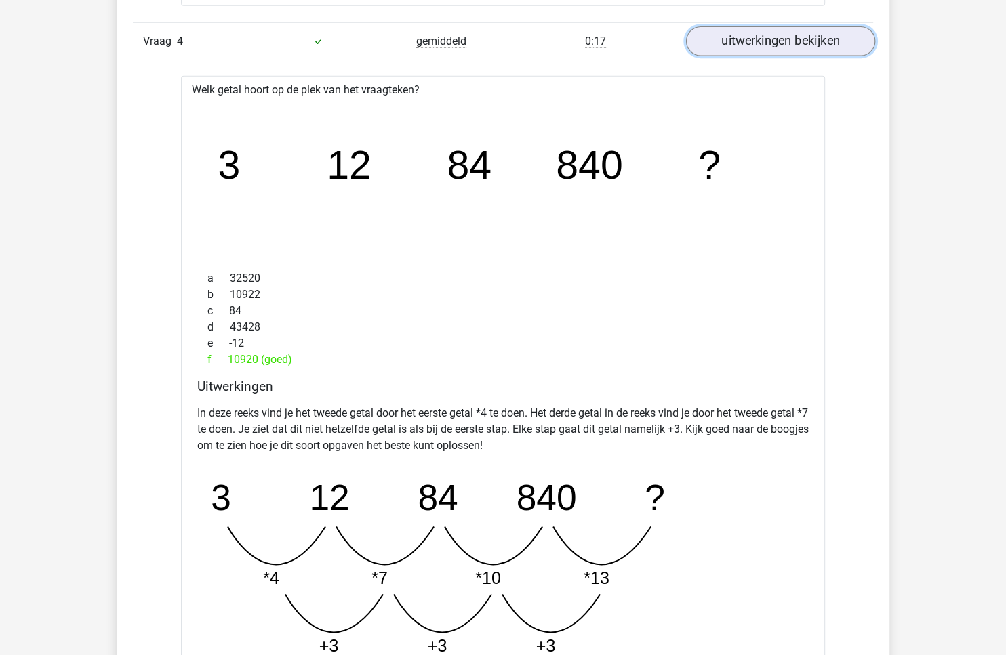
scroll to position [3518, 0]
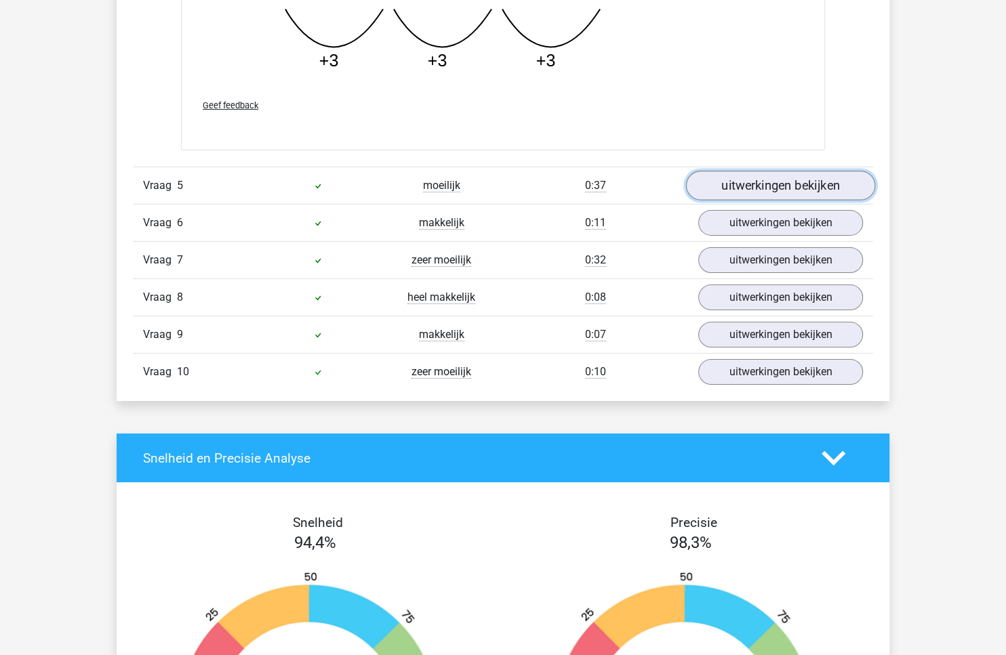
click at [781, 184] on link "uitwerkingen bekijken" at bounding box center [780, 186] width 189 height 30
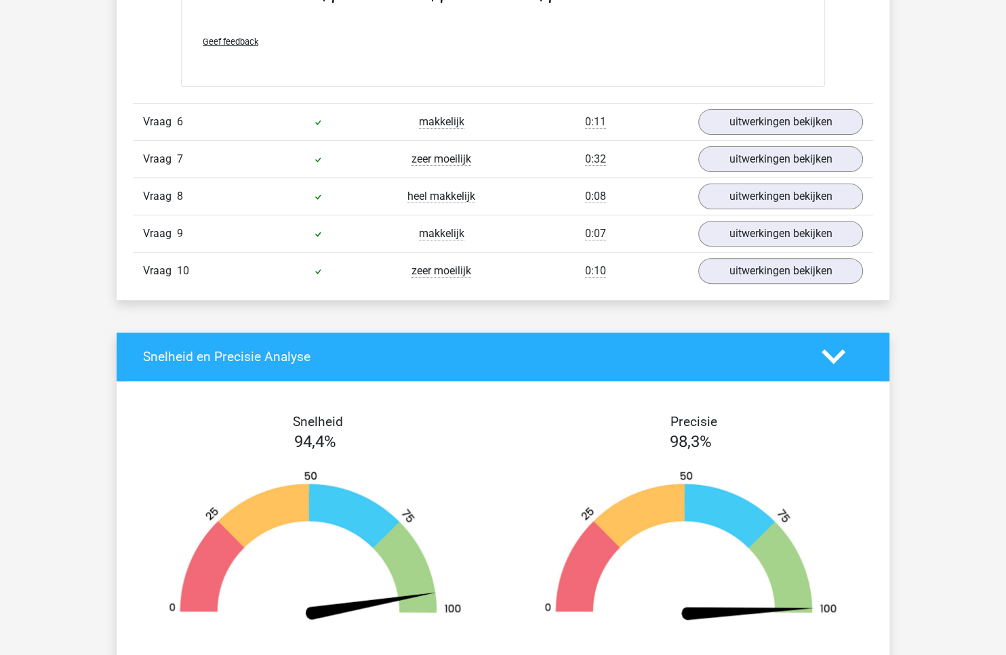
scroll to position [4404, 0]
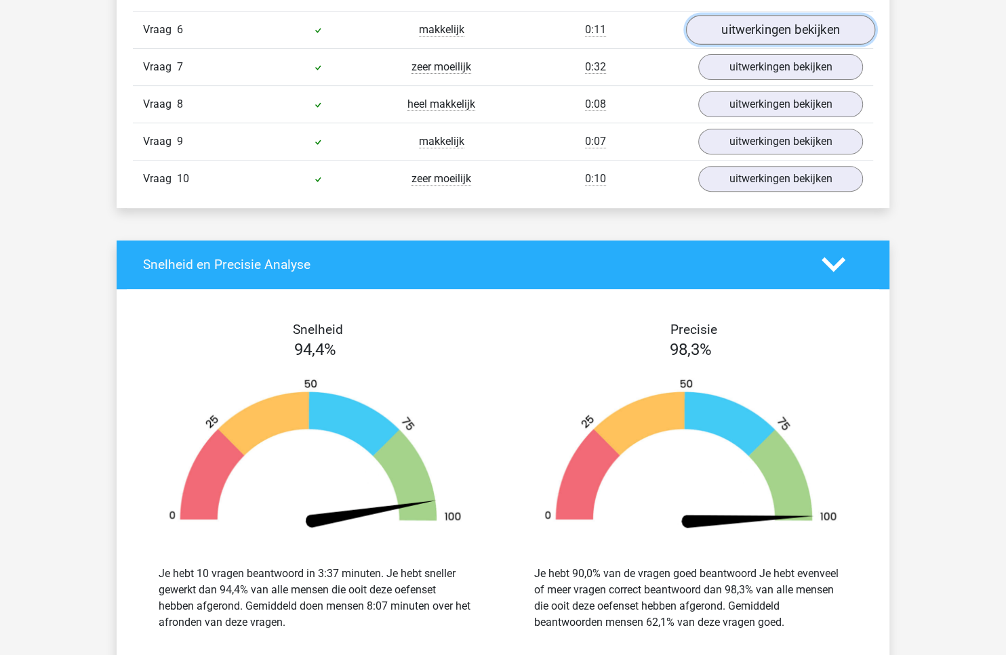
click at [805, 30] on link "uitwerkingen bekijken" at bounding box center [780, 30] width 189 height 30
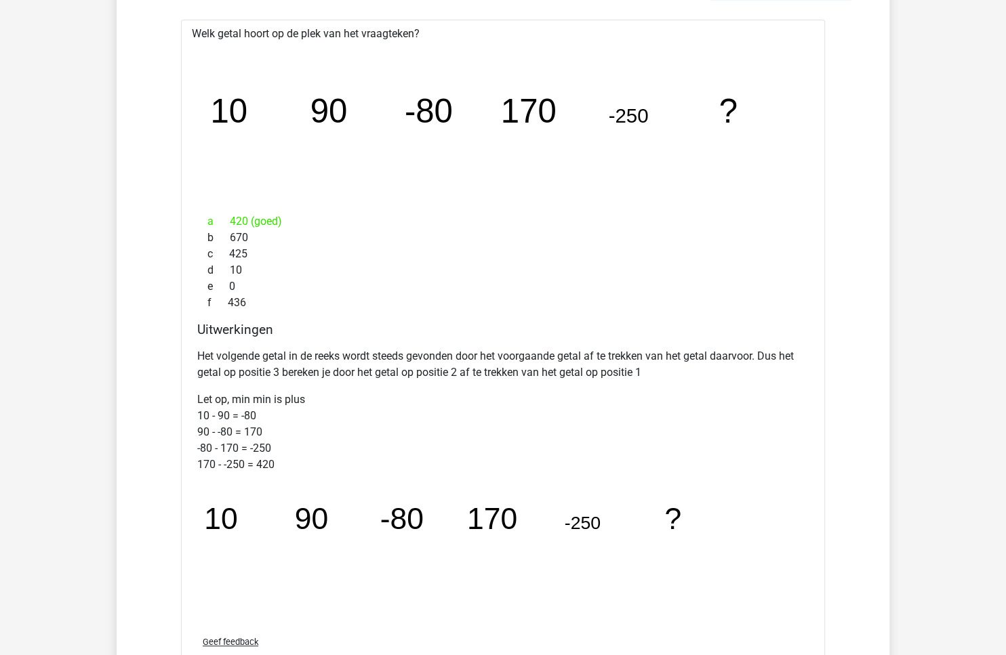
scroll to position [4709, 0]
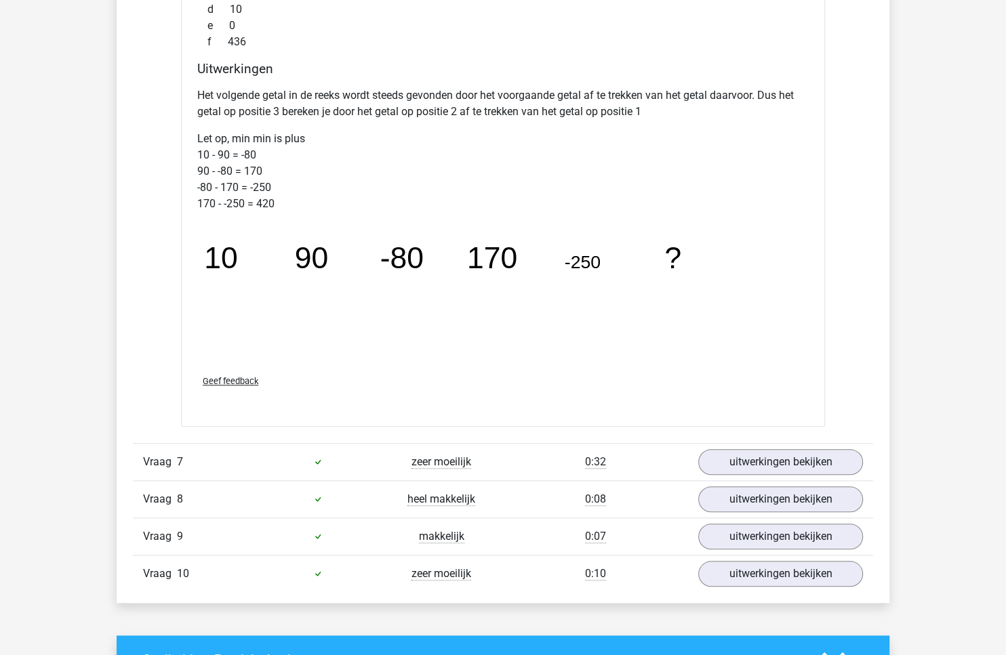
click at [764, 450] on link "uitwerkingen bekijken" at bounding box center [780, 462] width 189 height 30
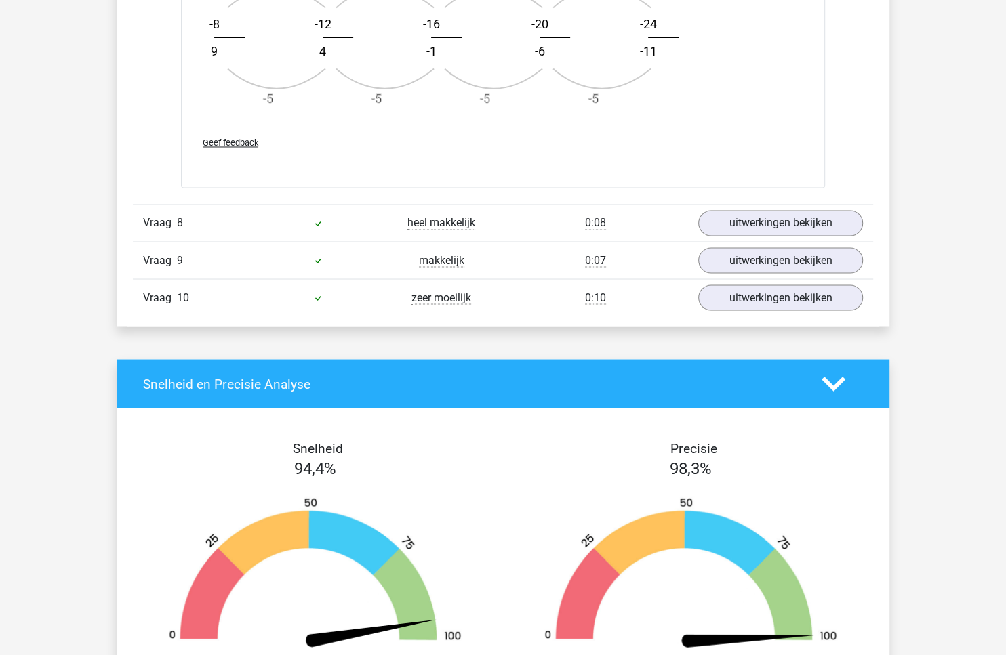
scroll to position [5871, 0]
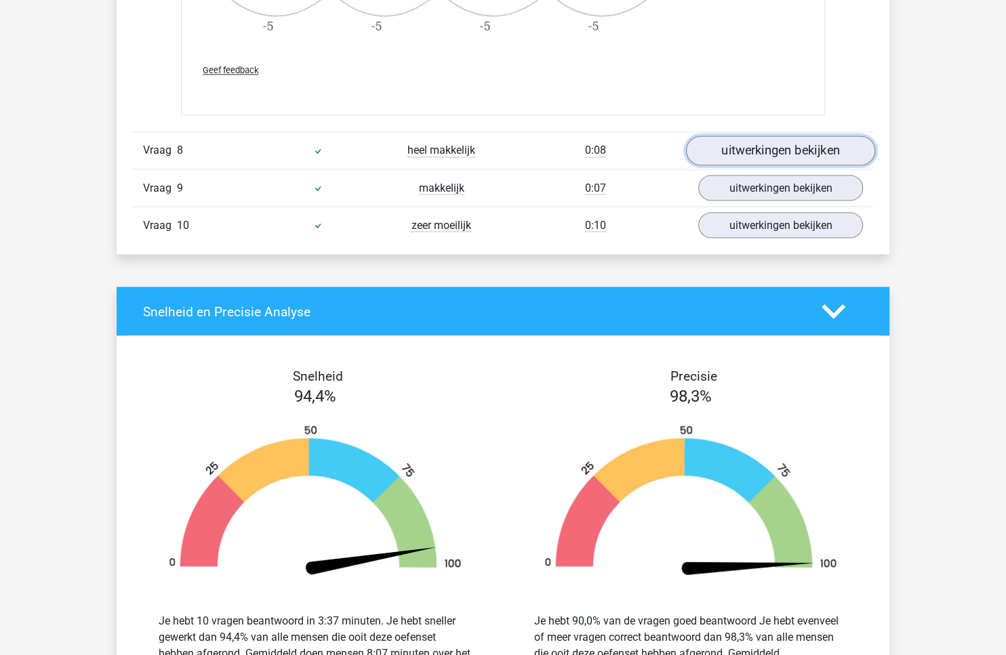
click at [752, 148] on link "uitwerkingen bekijken" at bounding box center [780, 151] width 189 height 30
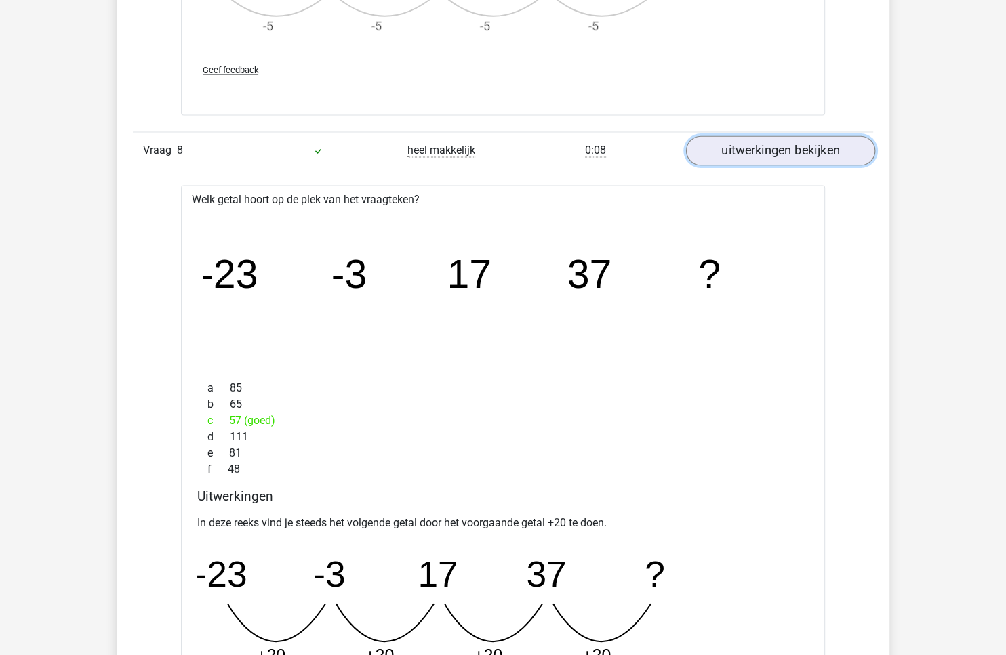
scroll to position [6161, 0]
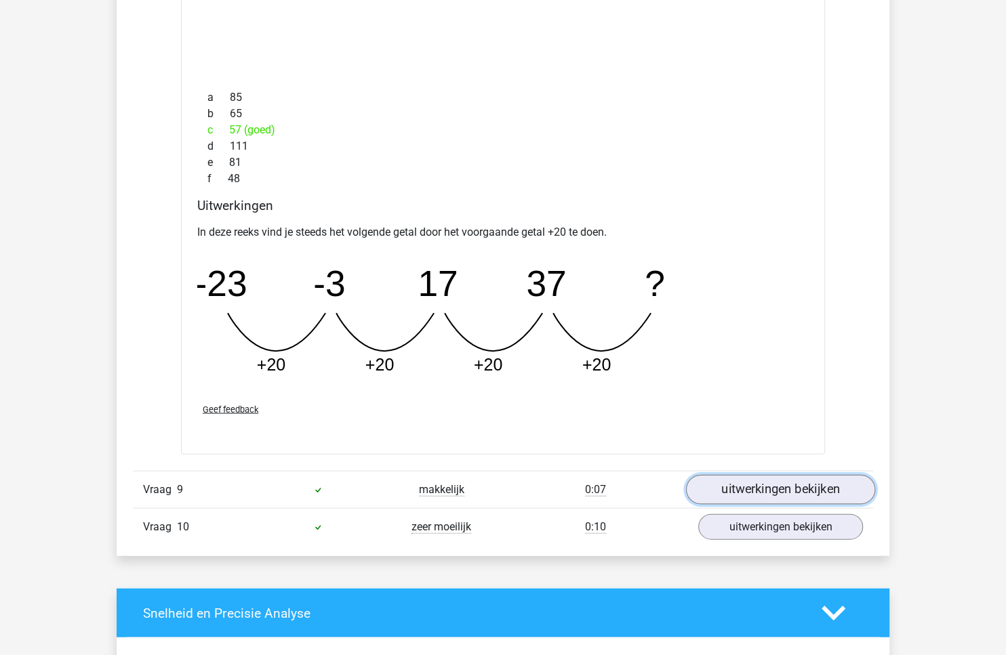
click at [781, 475] on link "uitwerkingen bekijken" at bounding box center [780, 490] width 189 height 30
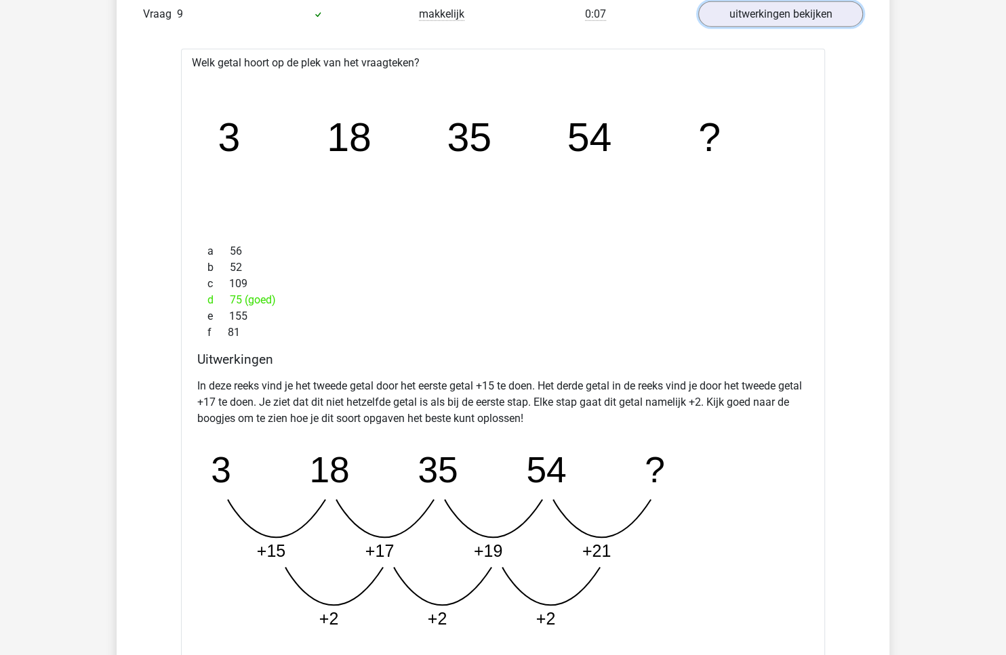
scroll to position [7198, 0]
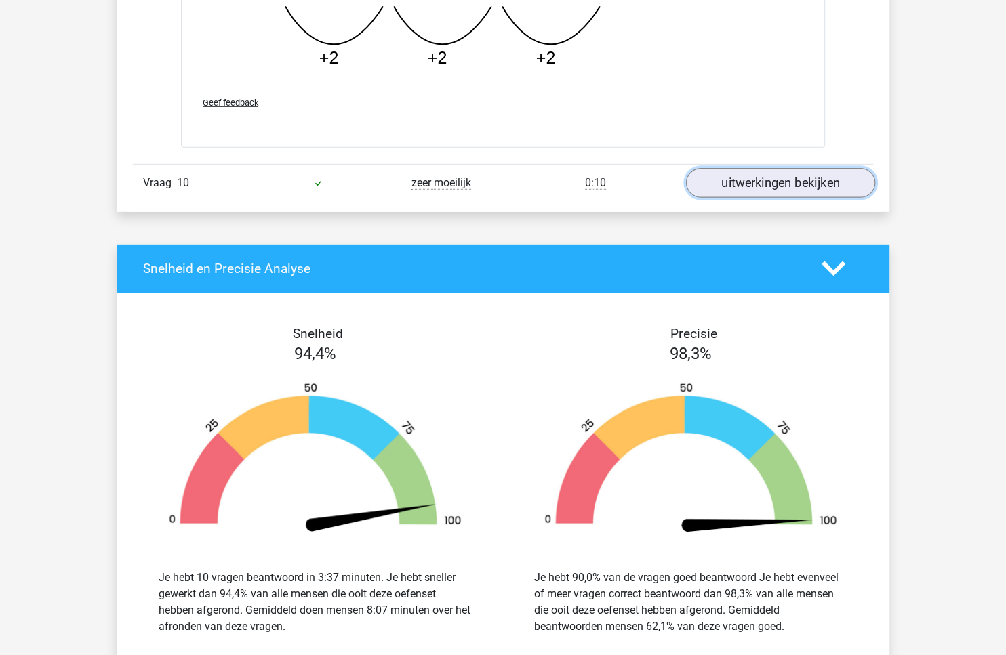
click at [790, 171] on link "uitwerkingen bekijken" at bounding box center [780, 183] width 189 height 30
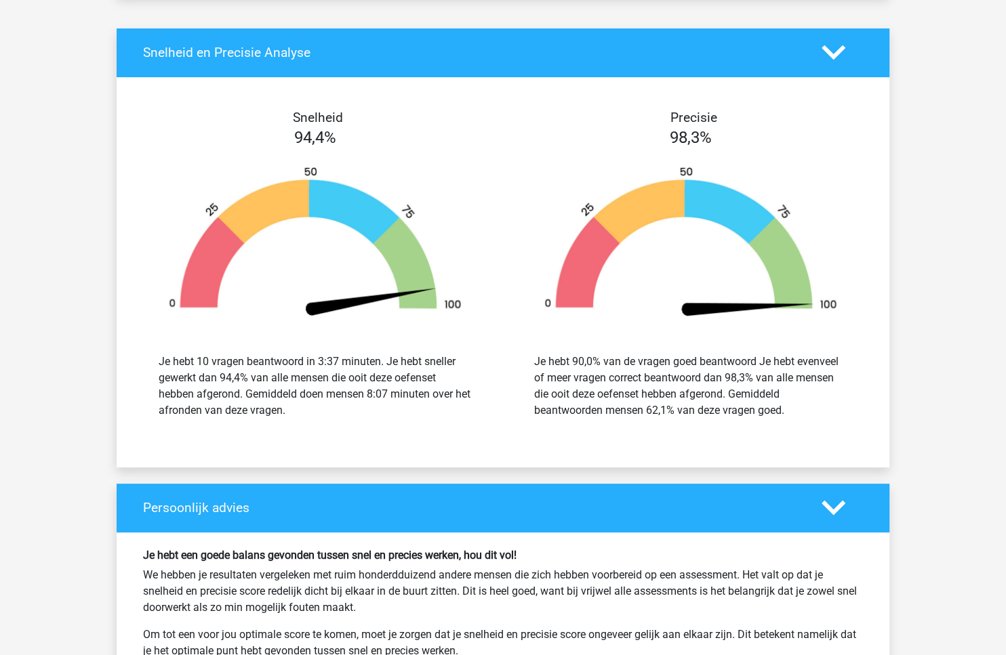
scroll to position [8232, 0]
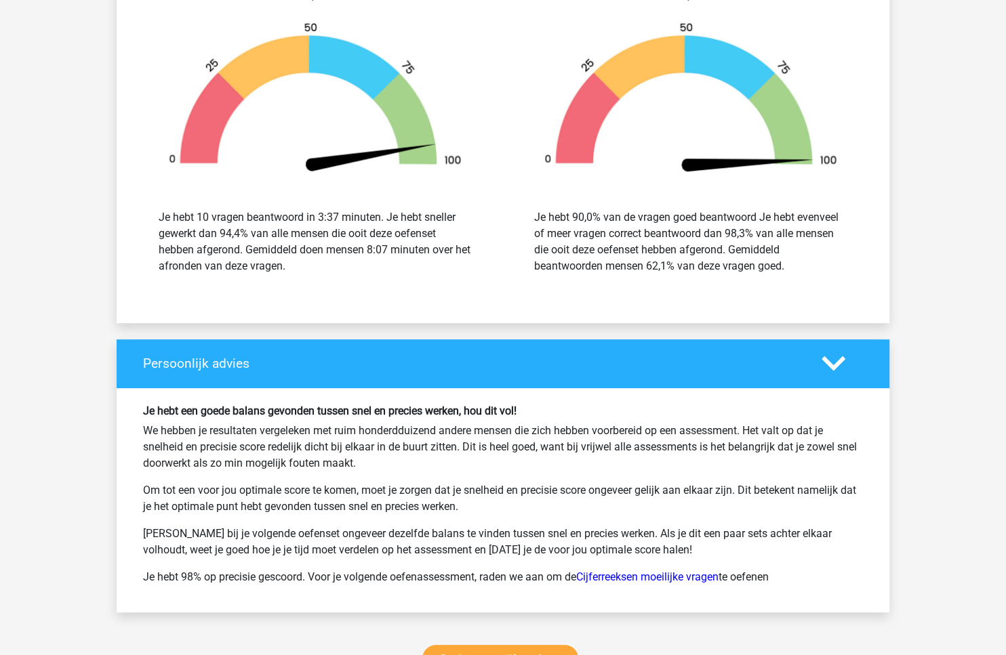
click at [530, 424] on p "We hebben je resultaten vergeleken met ruim honderdduizend andere mensen die zi…" at bounding box center [503, 447] width 720 height 49
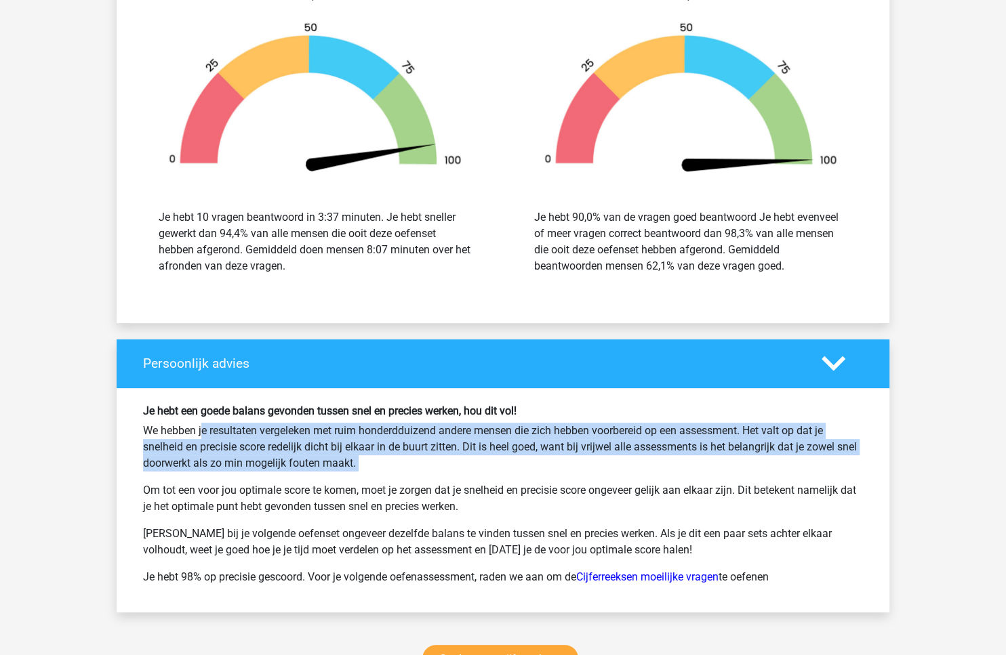
click at [530, 424] on p "We hebben je resultaten vergeleken met ruim honderdduizend andere mensen die zi…" at bounding box center [503, 447] width 720 height 49
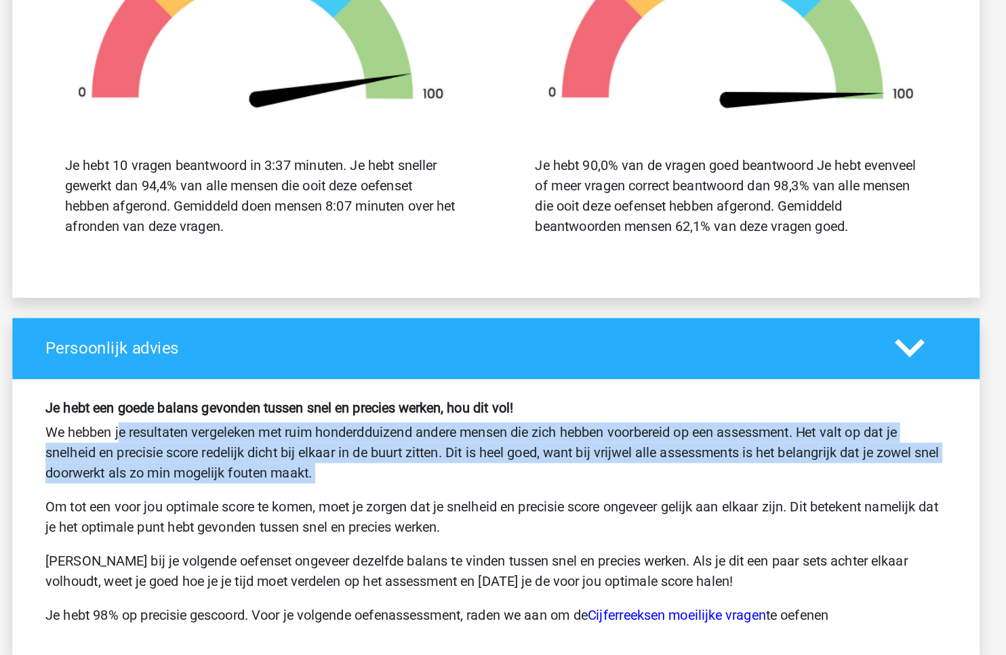
click at [523, 433] on p "We hebben je resultaten vergeleken met ruim honderdduizend andere mensen die zi…" at bounding box center [503, 447] width 720 height 49
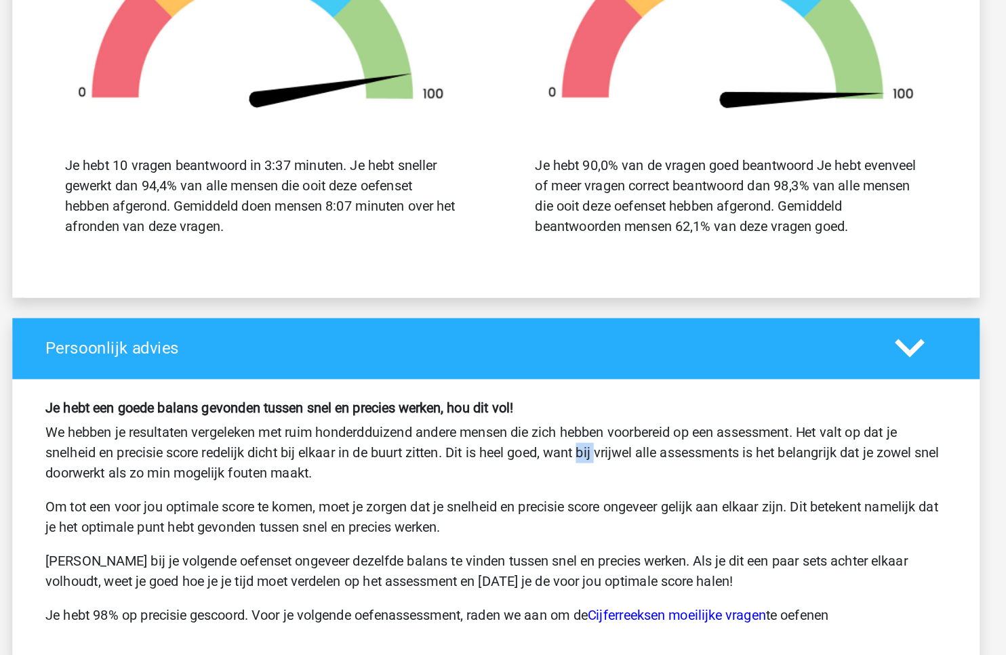
click at [523, 433] on p "We hebben je resultaten vergeleken met ruim honderdduizend andere mensen die zi…" at bounding box center [503, 447] width 720 height 49
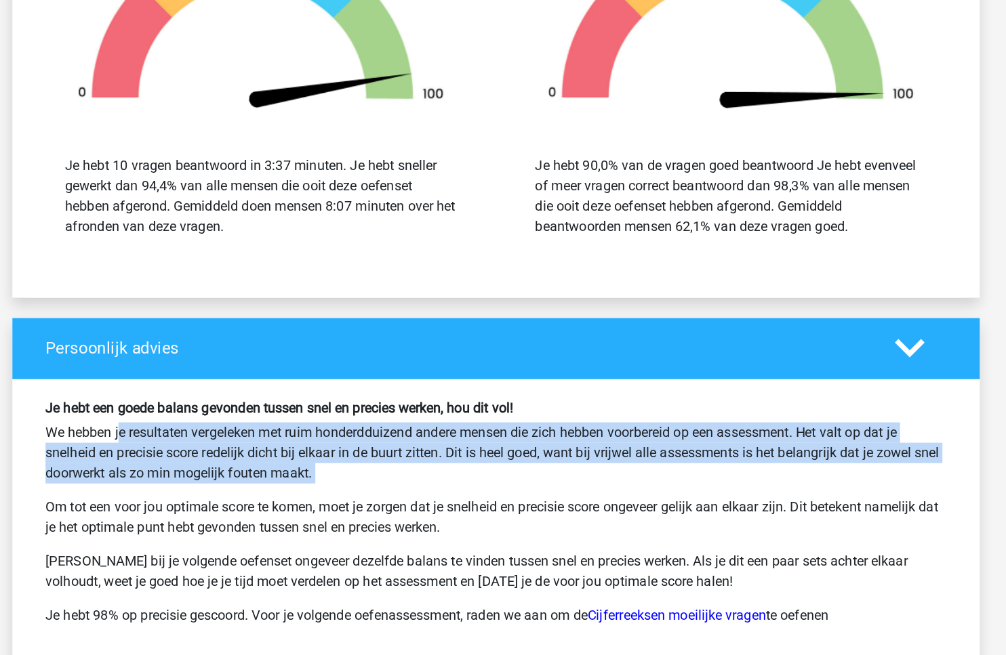
click at [523, 433] on p "We hebben je resultaten vergeleken met ruim honderdduizend andere mensen die zi…" at bounding box center [503, 447] width 720 height 49
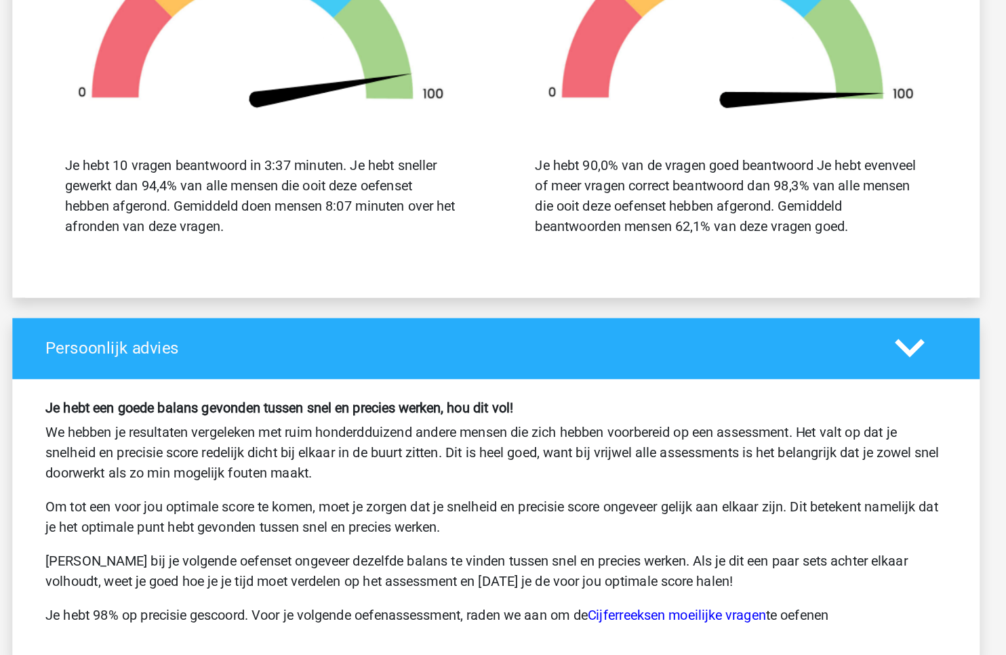
click at [523, 433] on p "We hebben je resultaten vergeleken met ruim honderdduizend andere mensen die zi…" at bounding box center [503, 447] width 720 height 49
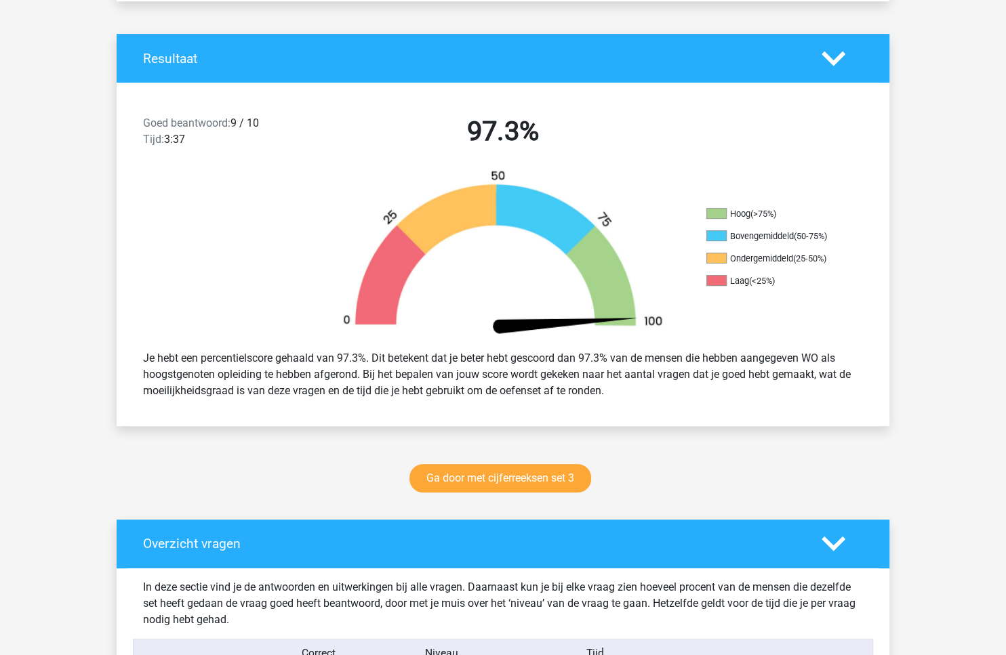
scroll to position [0, 0]
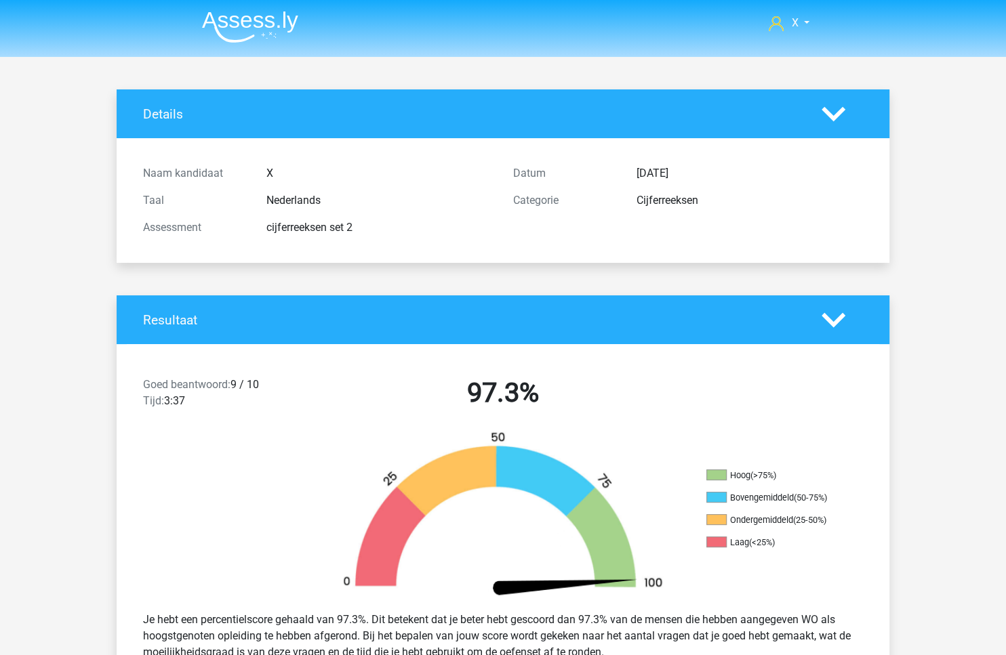
click at [284, 26] on img at bounding box center [250, 27] width 96 height 32
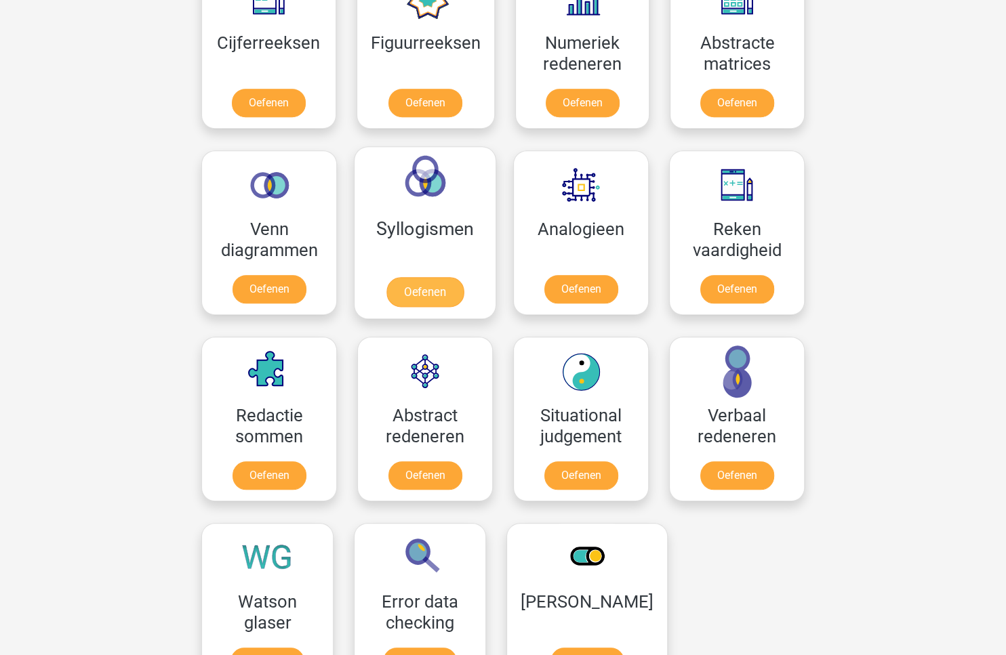
scroll to position [774, 0]
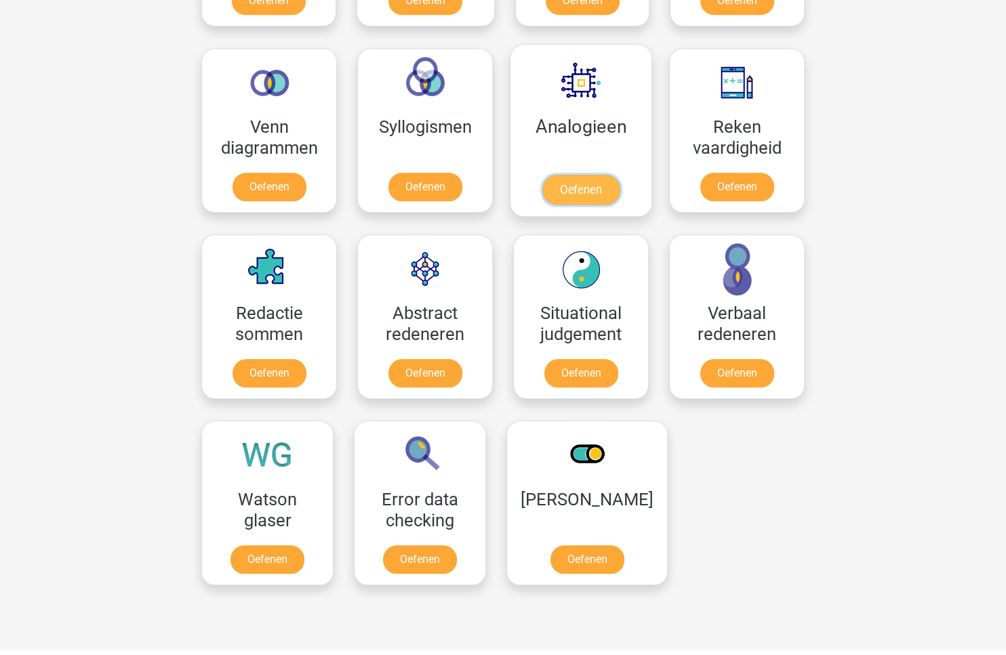
click at [596, 175] on link "Oefenen" at bounding box center [580, 190] width 77 height 30
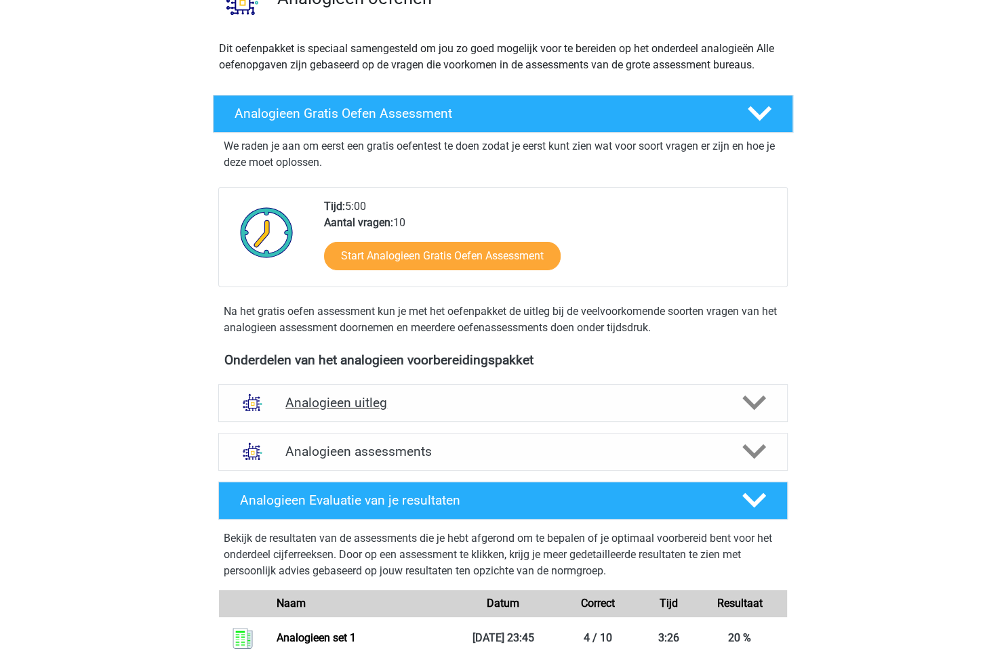
click at [567, 398] on h4 "Analogieen uitleg" at bounding box center [502, 403] width 435 height 16
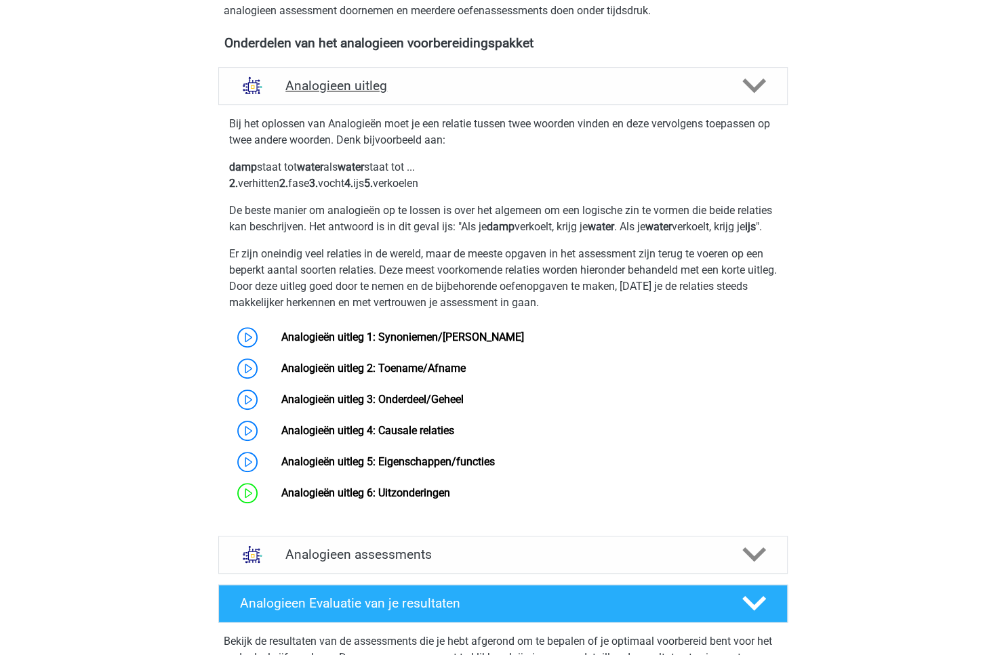
scroll to position [507, 0]
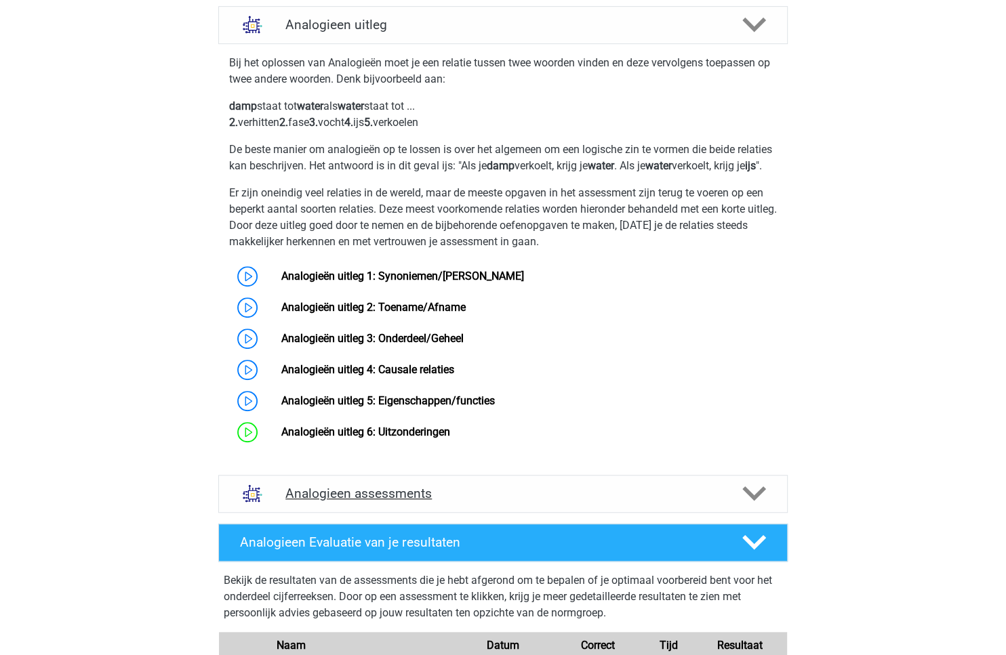
click at [584, 495] on div "Analogieen assessments" at bounding box center [502, 494] width 569 height 38
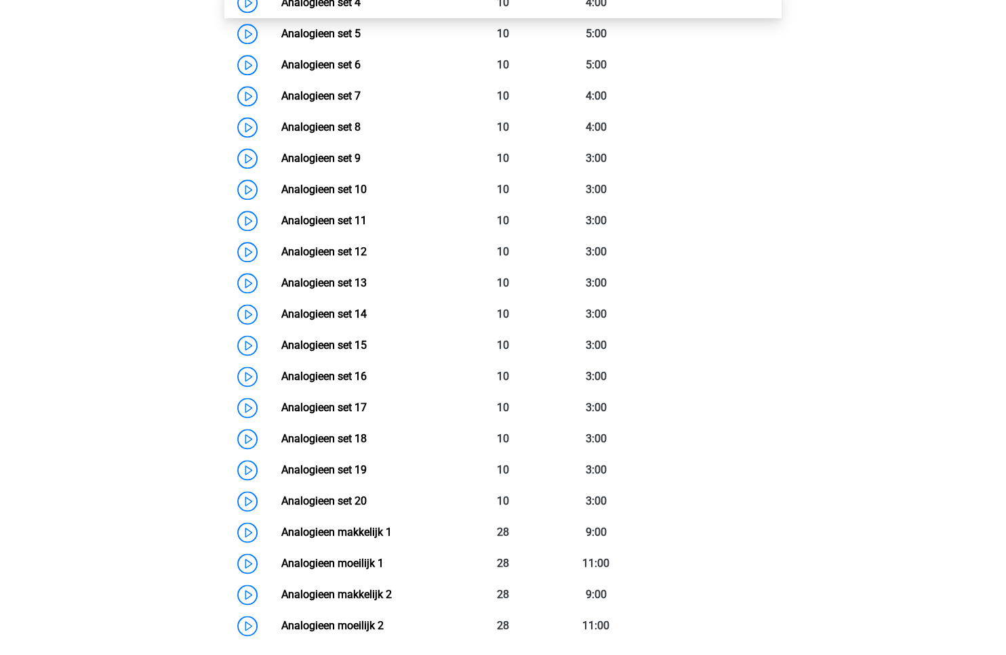
scroll to position [1440, 0]
